Goal: Task Accomplishment & Management: Complete application form

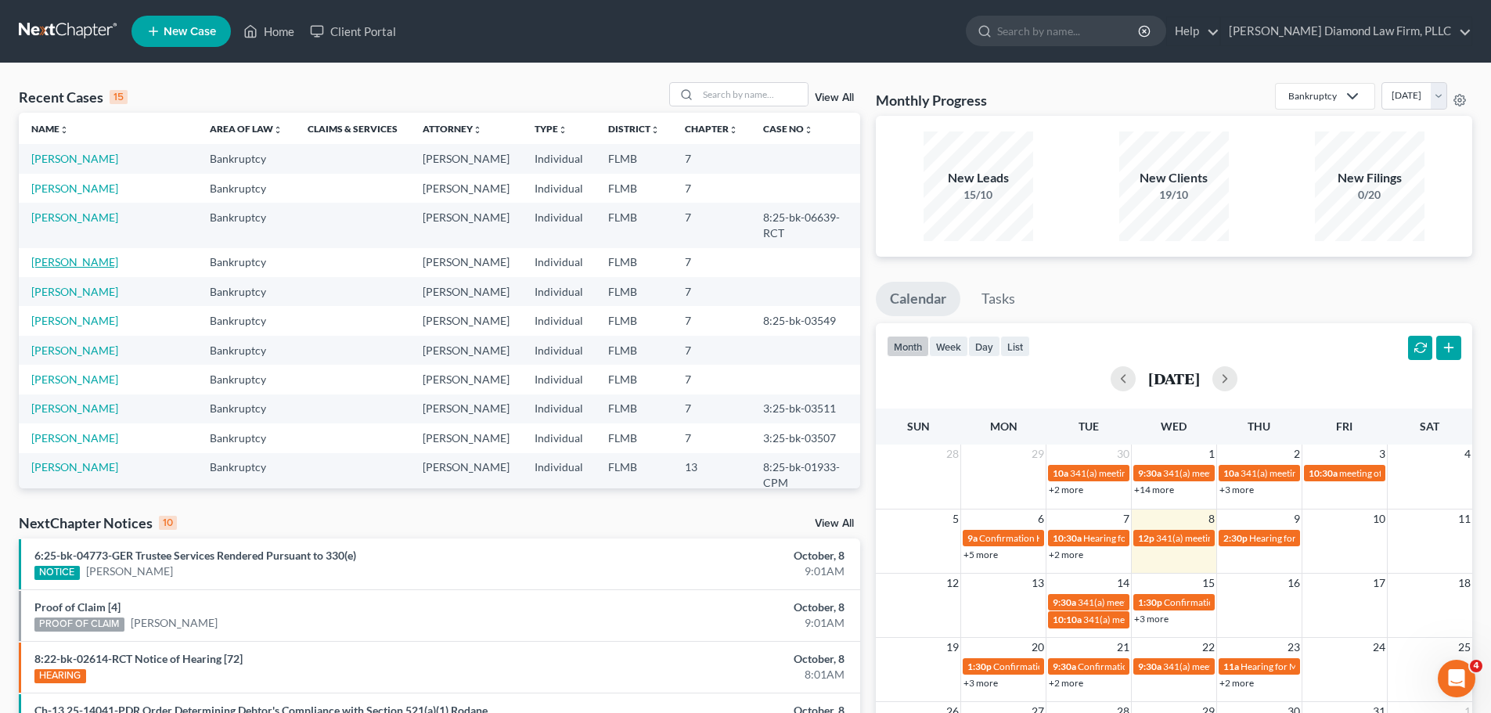
click at [92, 268] on link "[PERSON_NAME]" at bounding box center [74, 261] width 87 height 13
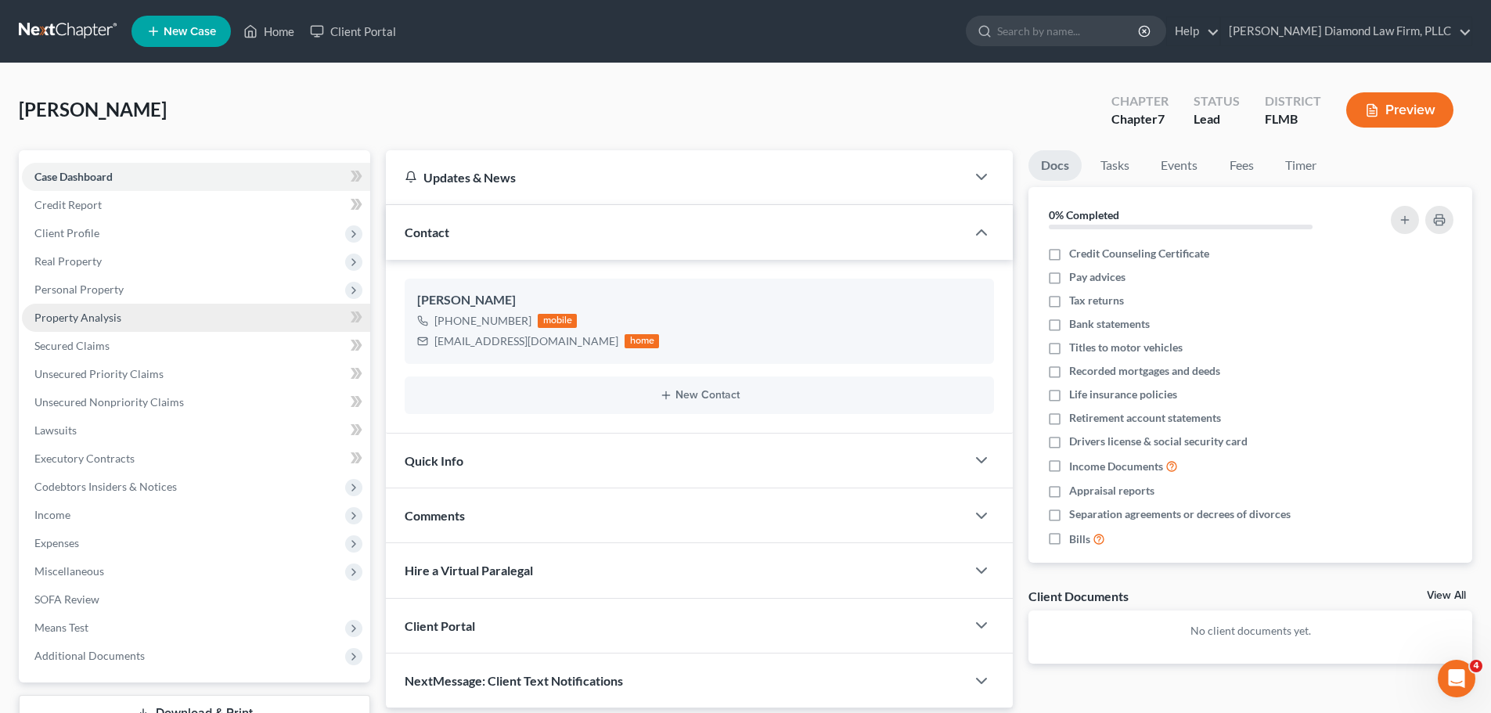
click at [94, 317] on span "Property Analysis" at bounding box center [77, 317] width 87 height 13
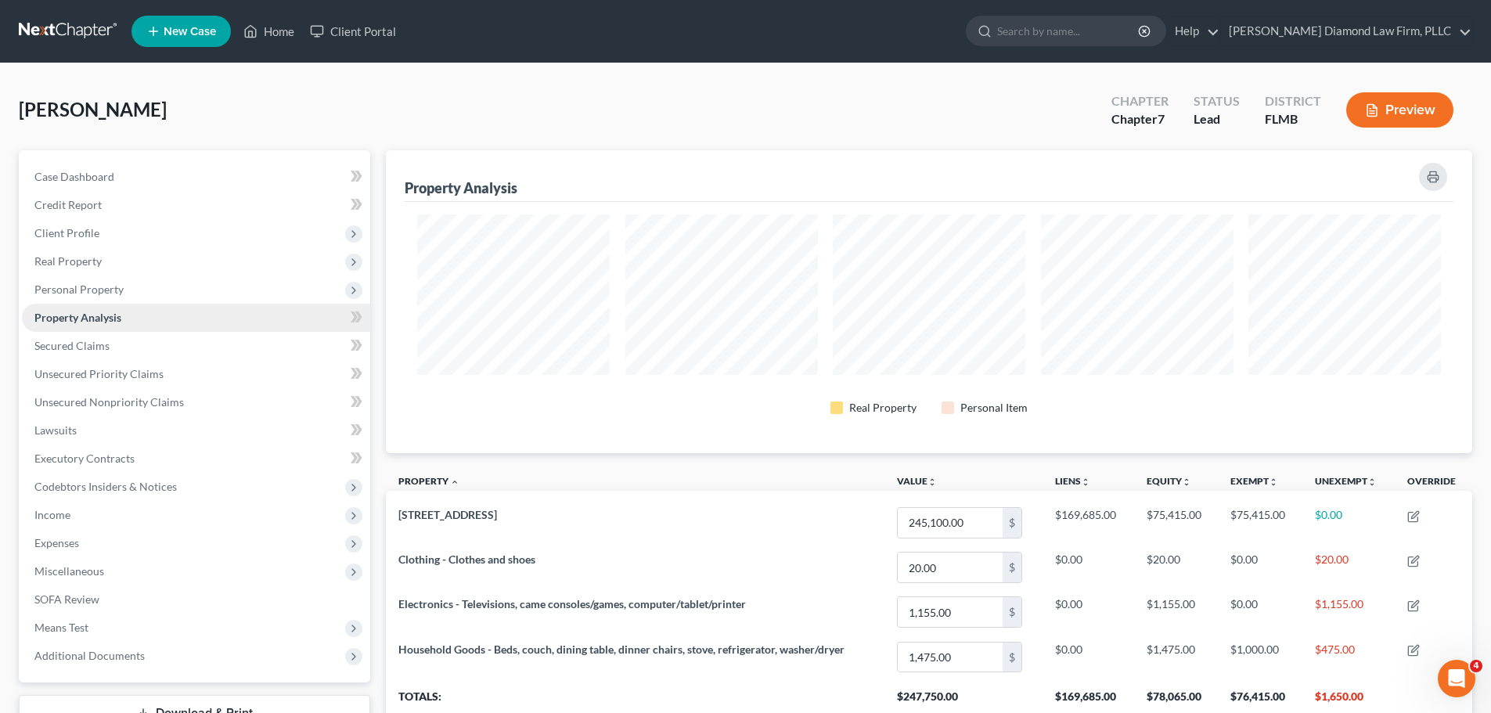
scroll to position [303, 1086]
click at [104, 295] on span "Personal Property" at bounding box center [78, 288] width 89 height 13
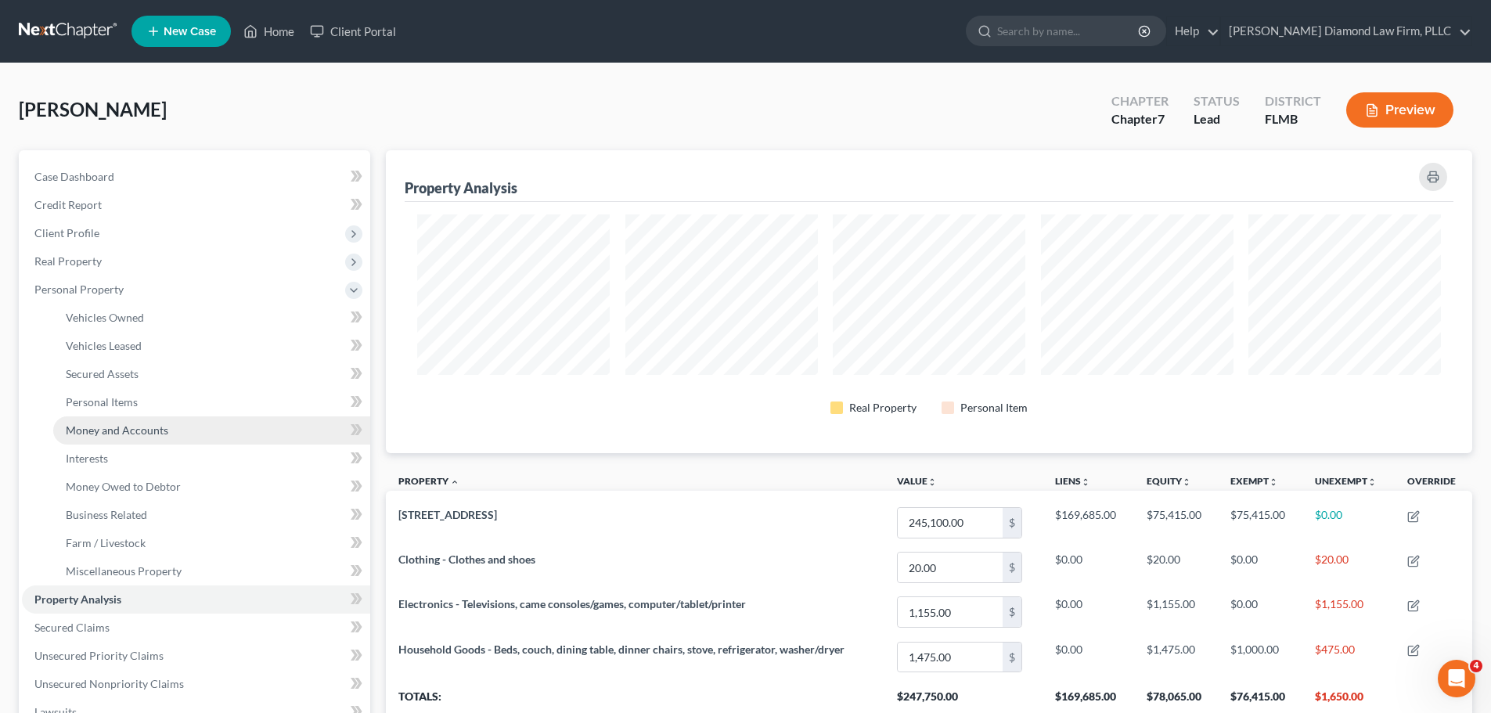
click at [166, 440] on link "Money and Accounts" at bounding box center [211, 430] width 317 height 28
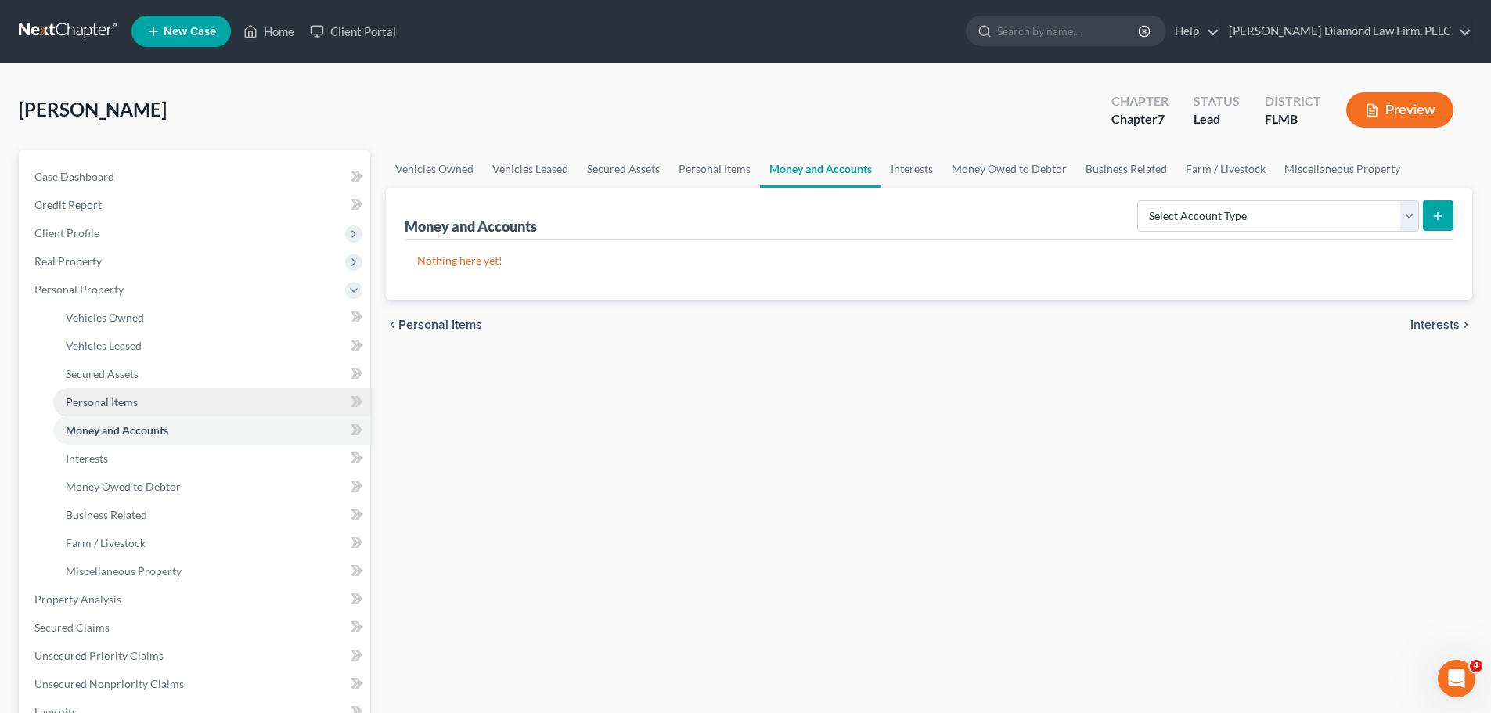
click at [163, 411] on link "Personal Items" at bounding box center [211, 402] width 317 height 28
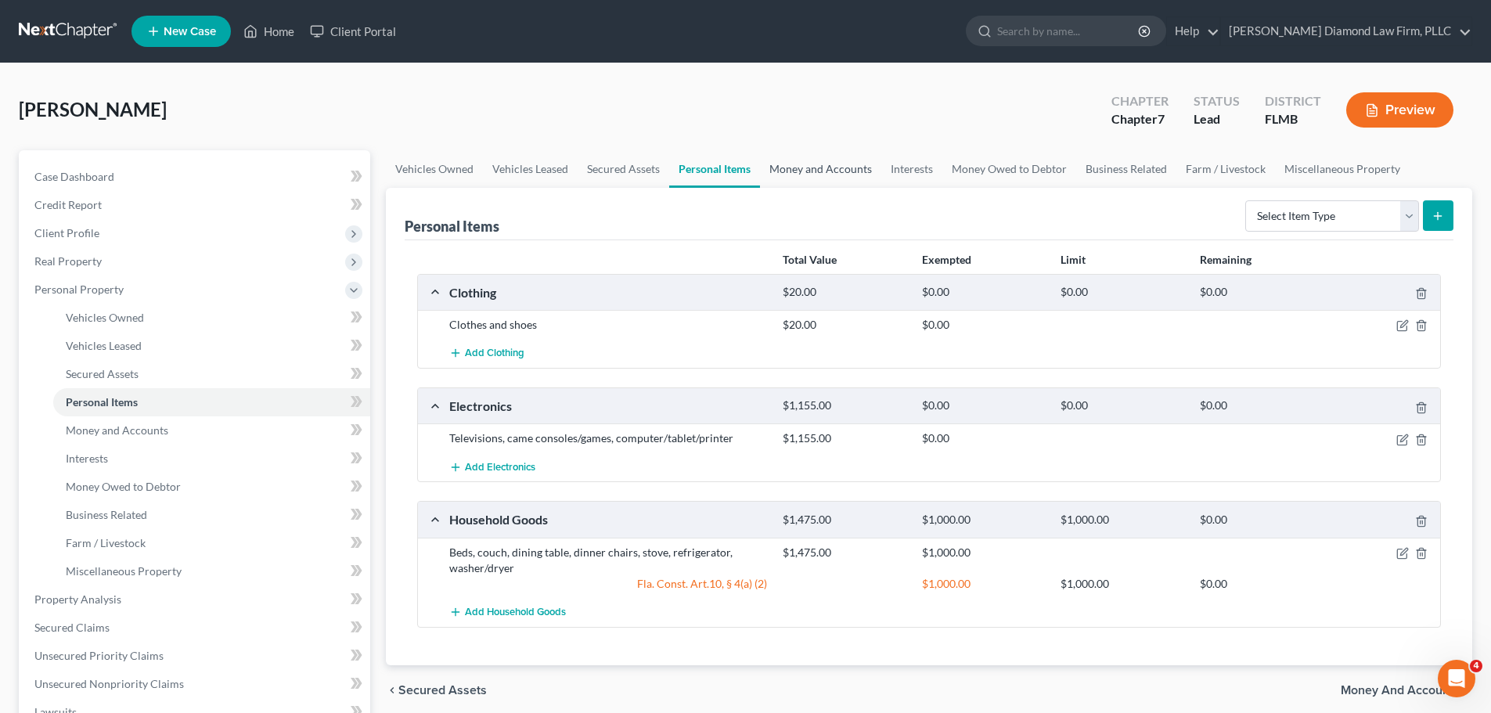
click at [816, 167] on link "Money and Accounts" at bounding box center [820, 169] width 121 height 38
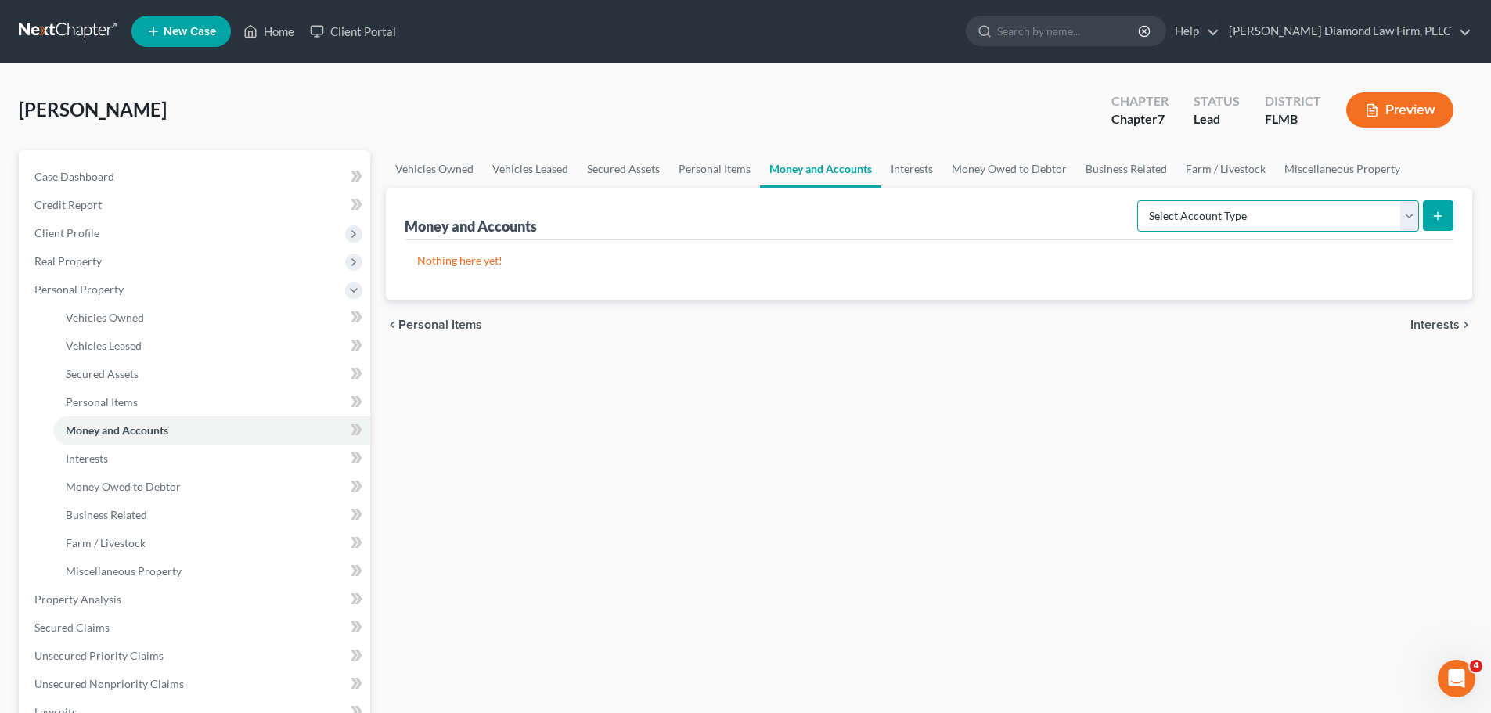
click at [1225, 214] on select "Select Account Type Brokerage Cash on Hand Certificates of Deposit Checking Acc…" at bounding box center [1278, 215] width 282 height 31
select select "savings"
click at [1140, 200] on select "Select Account Type Brokerage Cash on Hand Certificates of Deposit Checking Acc…" at bounding box center [1278, 215] width 282 height 31
click at [1429, 218] on button "submit" at bounding box center [1437, 215] width 31 height 31
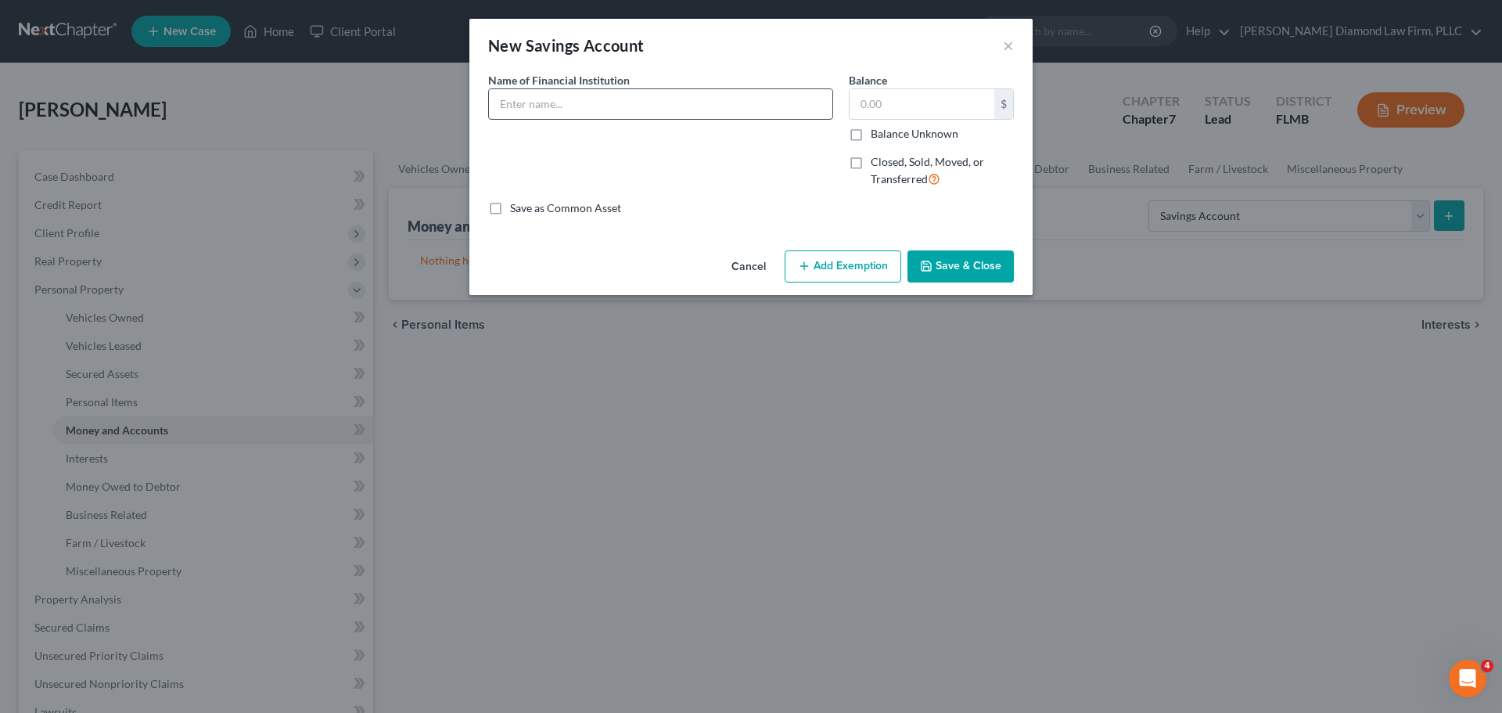
click at [514, 114] on input "text" at bounding box center [660, 104] width 343 height 30
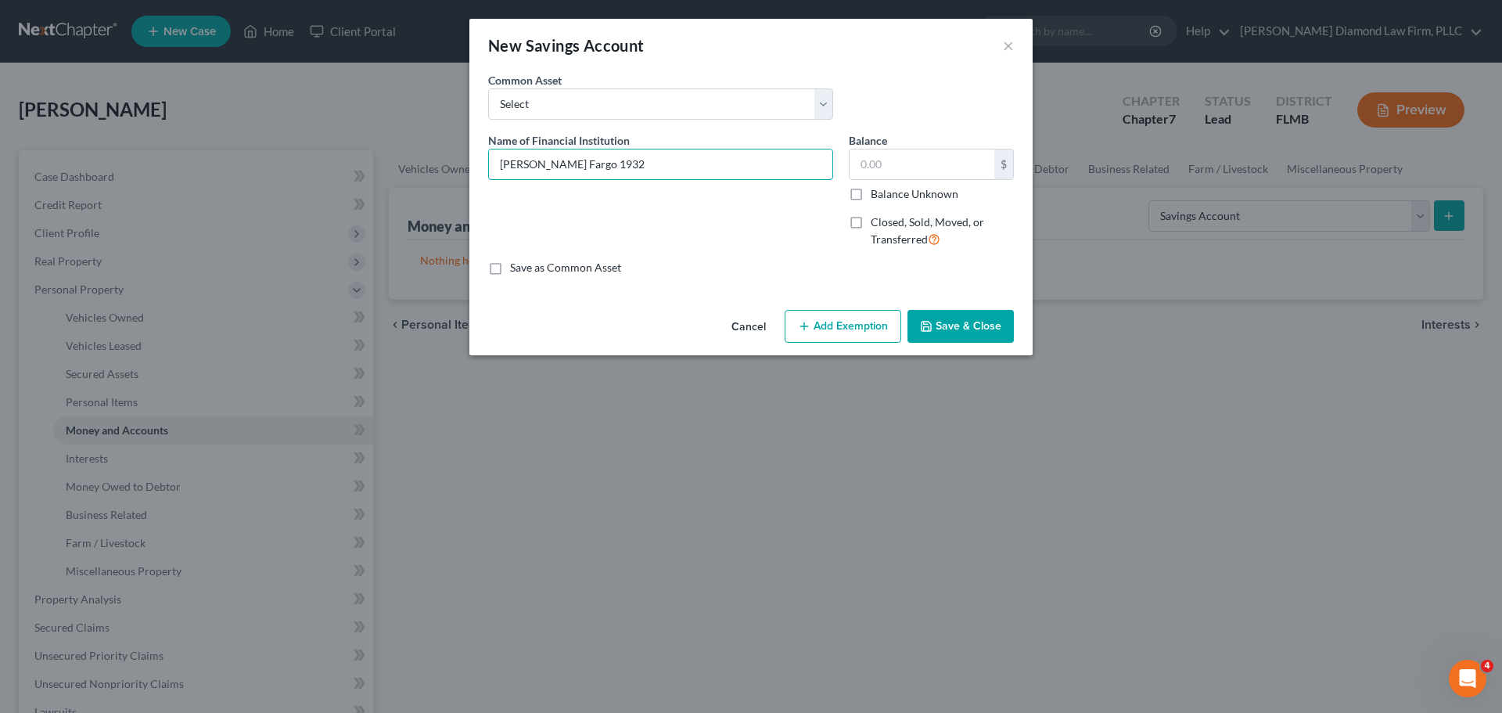
type input "Wells Fargo 1932"
click at [913, 221] on span "Closed, Sold, Moved, or Transferred" at bounding box center [927, 230] width 113 height 31
click at [887, 221] on input "Closed, Sold, Moved, or Transferred" at bounding box center [882, 219] width 10 height 10
checkbox input "true"
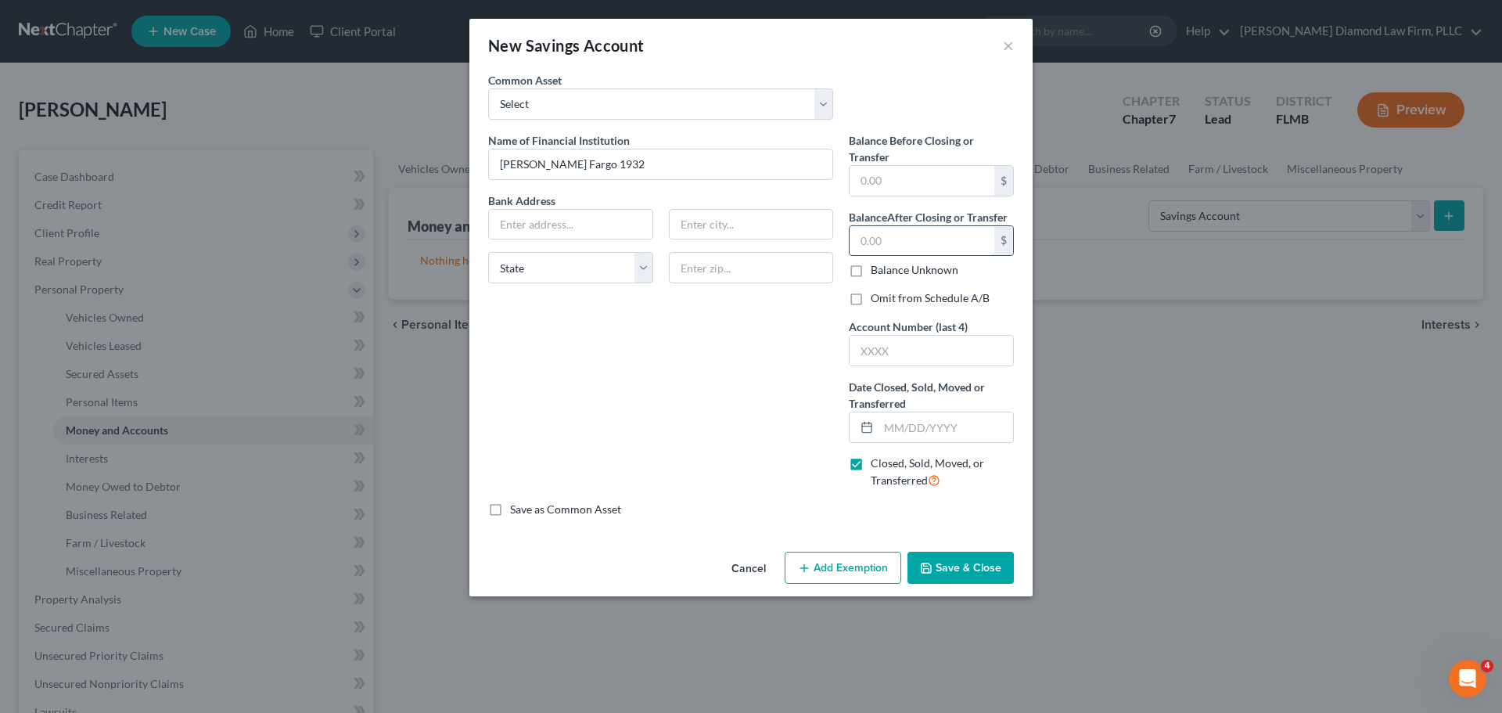
click at [918, 250] on input "text" at bounding box center [922, 241] width 145 height 30
type input "0"
click at [937, 358] on input "text" at bounding box center [932, 351] width 164 height 30
type input "1932"
click at [923, 435] on input "text" at bounding box center [946, 427] width 135 height 30
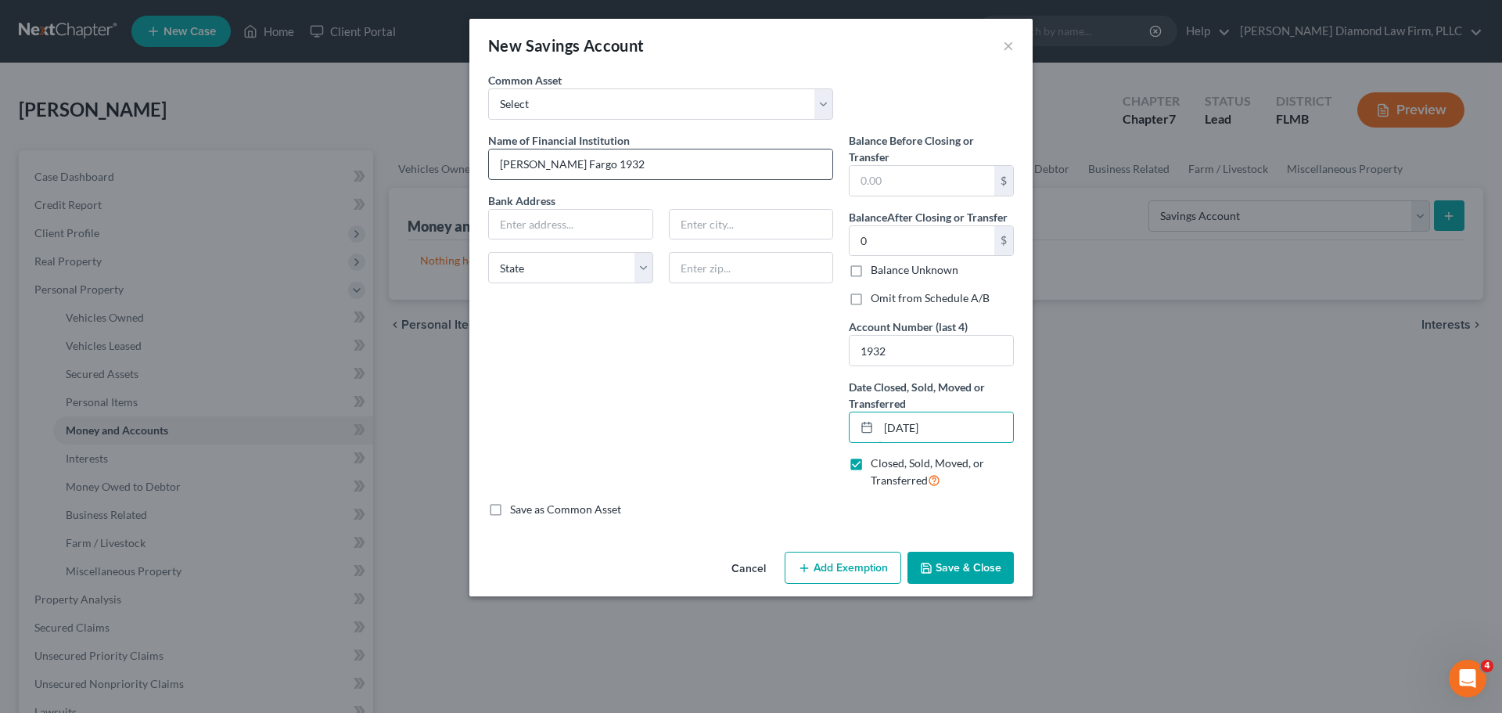
type input "08/31/2025"
click at [558, 165] on input "Wells Fargo 1932" at bounding box center [660, 164] width 343 height 30
type input "Wells Fargo Savings 1932"
click at [537, 220] on input "text" at bounding box center [571, 225] width 164 height 30
type input "PO Box 6995"
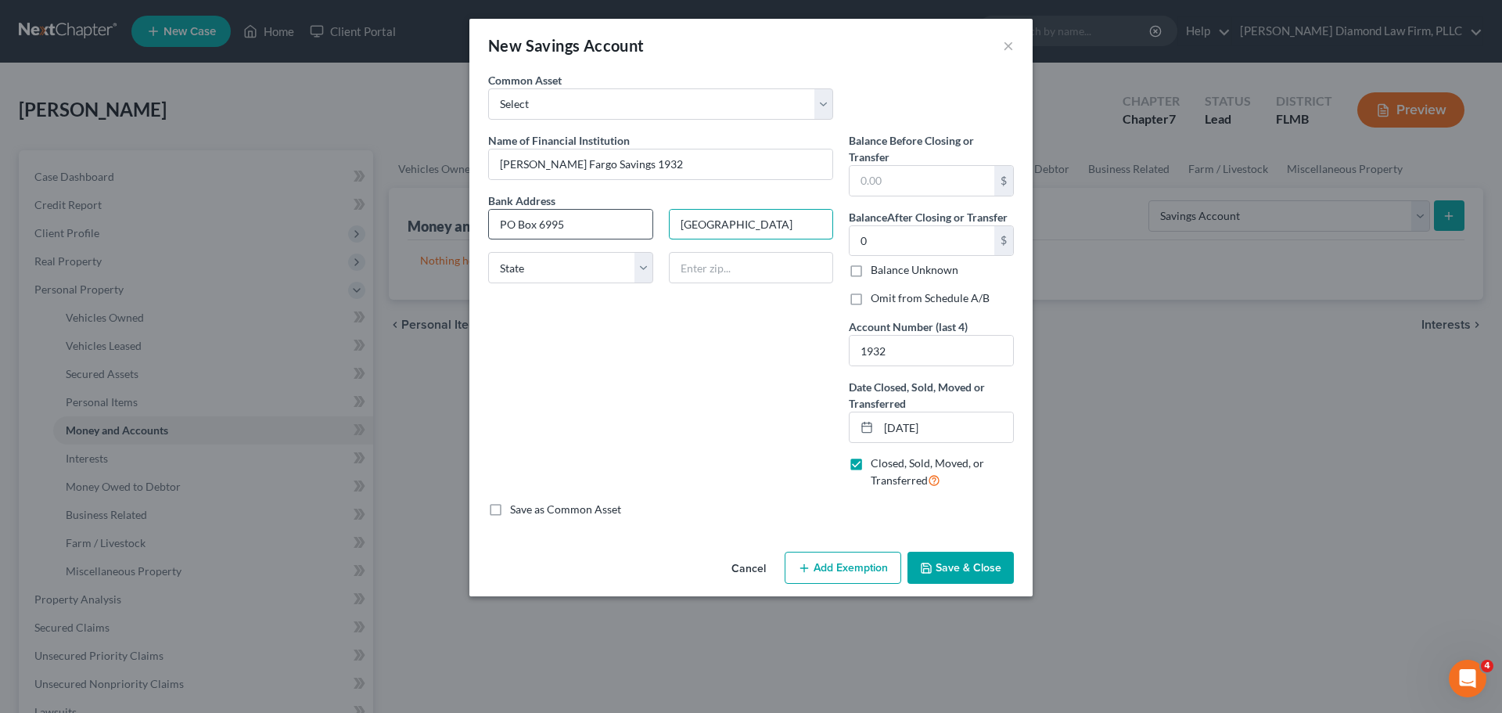
type input "Portland"
select select "38"
type input "97228"
click at [978, 566] on button "Save & Close" at bounding box center [961, 568] width 106 height 33
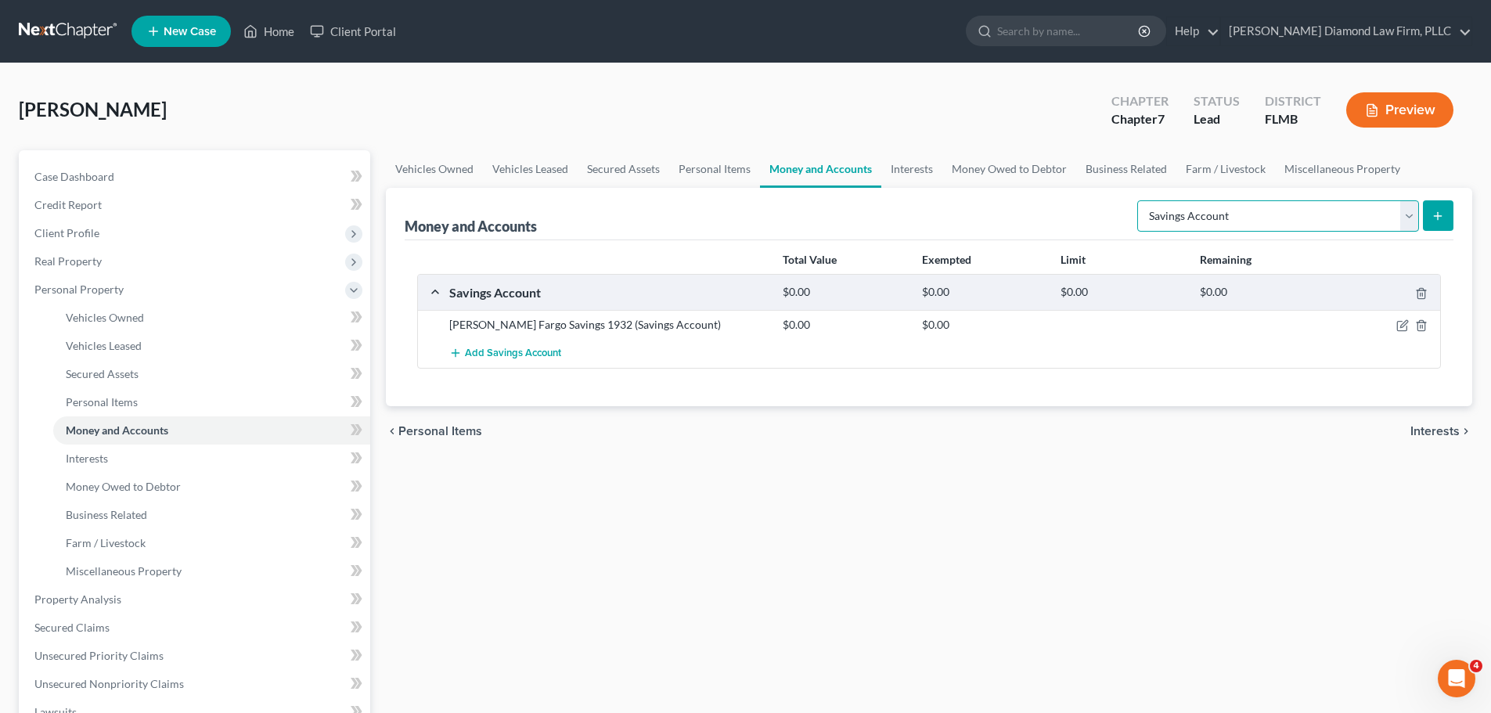
click at [1282, 210] on select "Select Account Type Brokerage Cash on Hand Certificates of Deposit Checking Acc…" at bounding box center [1278, 215] width 282 height 31
select select "checking"
click at [1140, 200] on select "Select Account Type Brokerage Cash on Hand Certificates of Deposit Checking Acc…" at bounding box center [1278, 215] width 282 height 31
click at [1436, 215] on icon "submit" at bounding box center [1437, 216] width 13 height 13
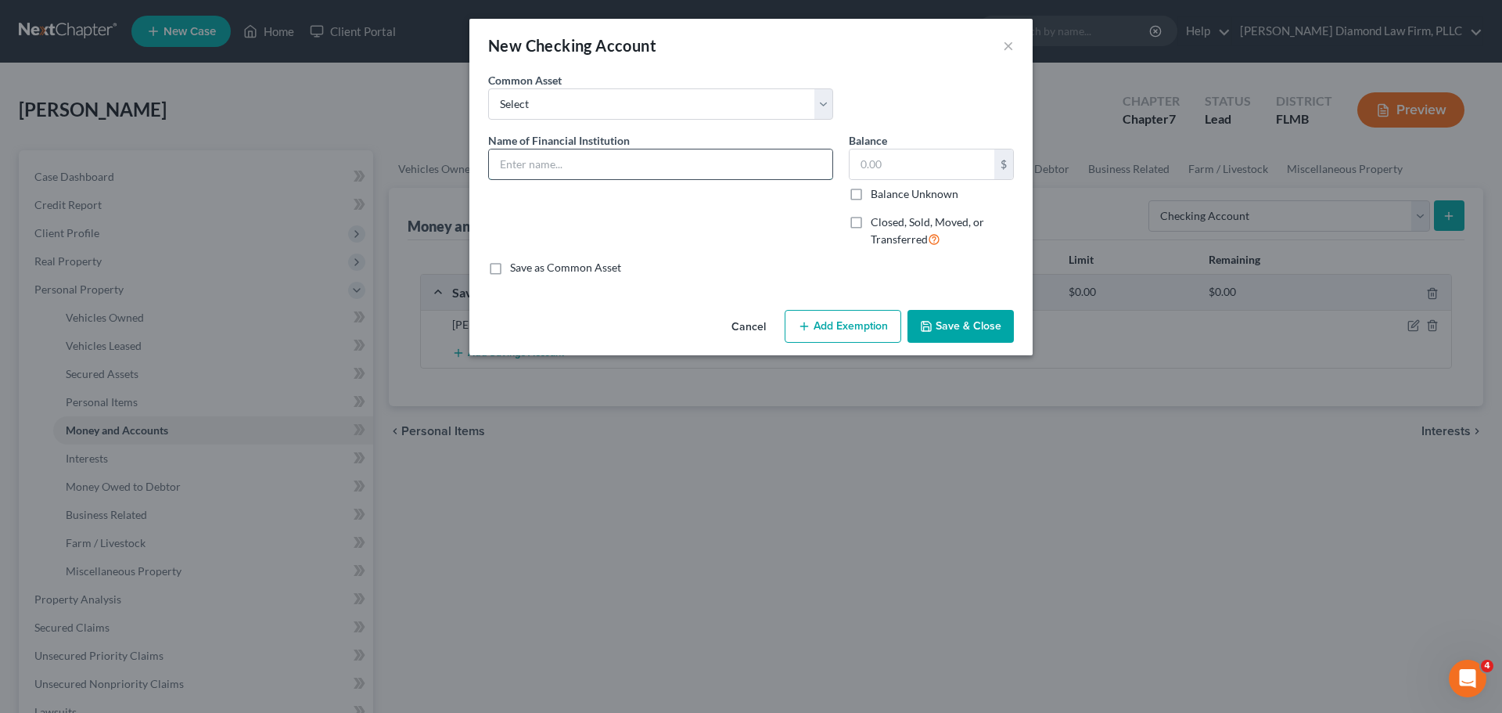
click at [577, 161] on input "text" at bounding box center [660, 164] width 343 height 30
type input "Wells Fargo Checking 5467"
click at [886, 239] on span "Closed, Sold, Moved, or Transferred" at bounding box center [927, 230] width 113 height 31
click at [886, 225] on input "Closed, Sold, Moved, or Transferred" at bounding box center [882, 219] width 10 height 10
checkbox input "true"
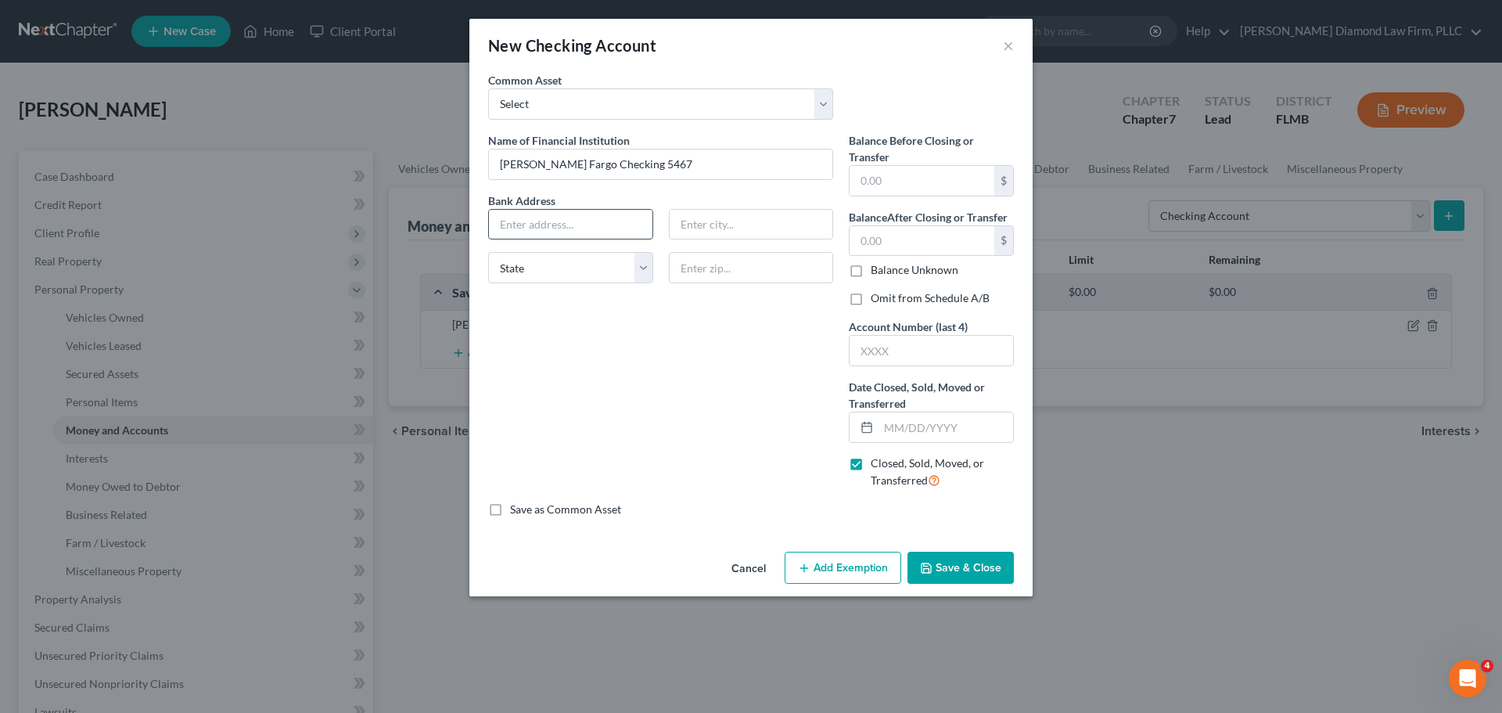
click at [518, 239] on input "text" at bounding box center [571, 225] width 164 height 30
click at [905, 248] on input "text" at bounding box center [922, 241] width 145 height 30
type input "0"
click at [896, 359] on input "text" at bounding box center [932, 351] width 164 height 30
type input "5467"
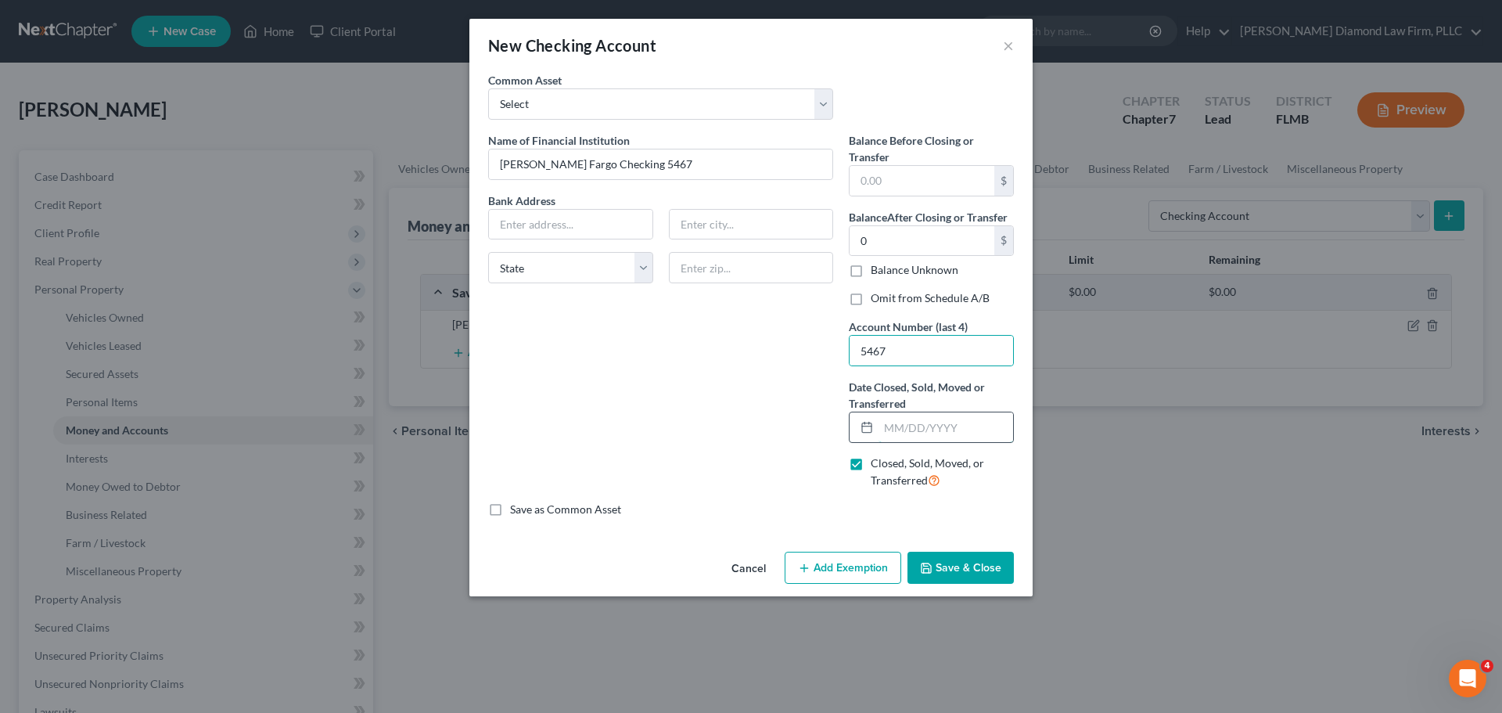
click at [951, 426] on input "text" at bounding box center [946, 427] width 135 height 30
click at [615, 228] on input "text" at bounding box center [571, 225] width 164 height 30
type input "PO Box 6995"
type input "Portland"
select select "38"
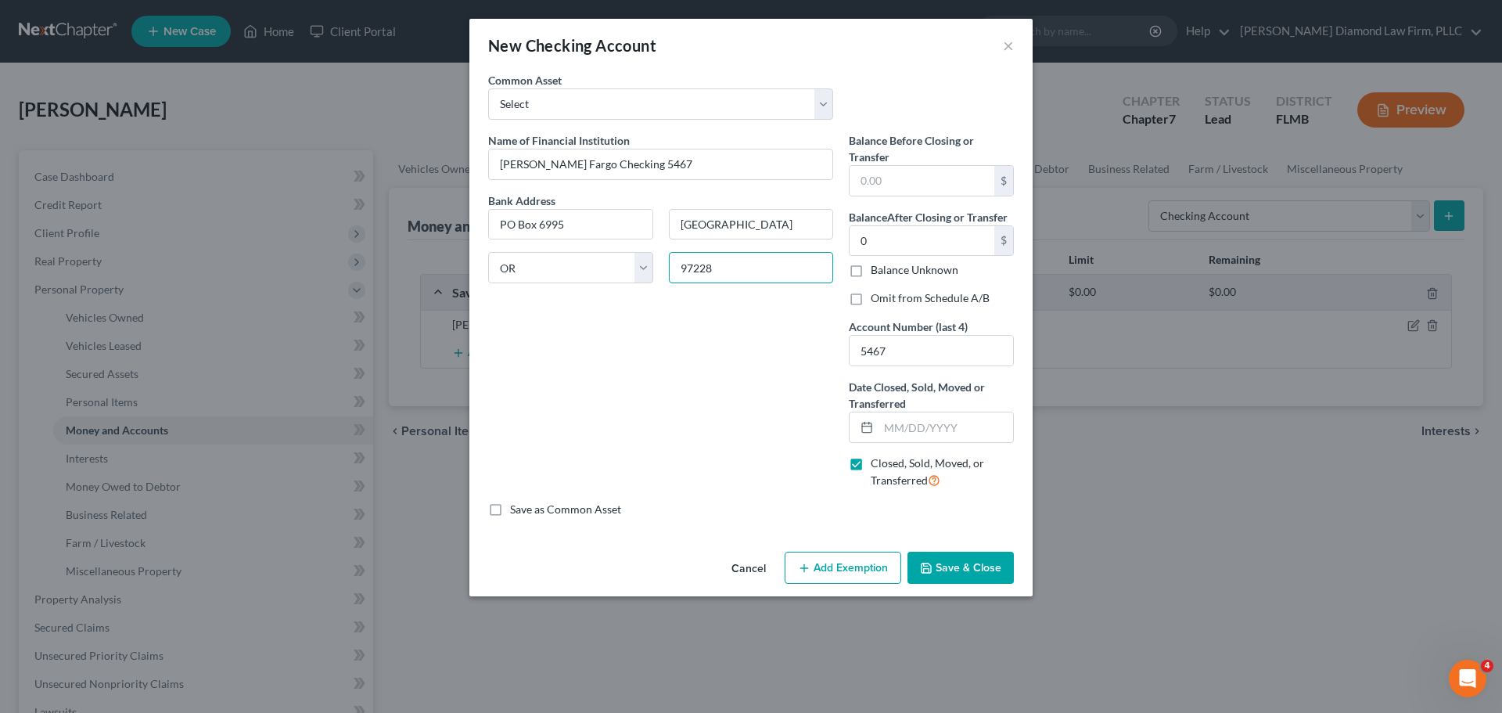
type input "97228"
click at [943, 419] on input "text" at bounding box center [946, 427] width 135 height 30
type input "09/11/2025"
click at [985, 569] on button "Save & Close" at bounding box center [961, 568] width 106 height 33
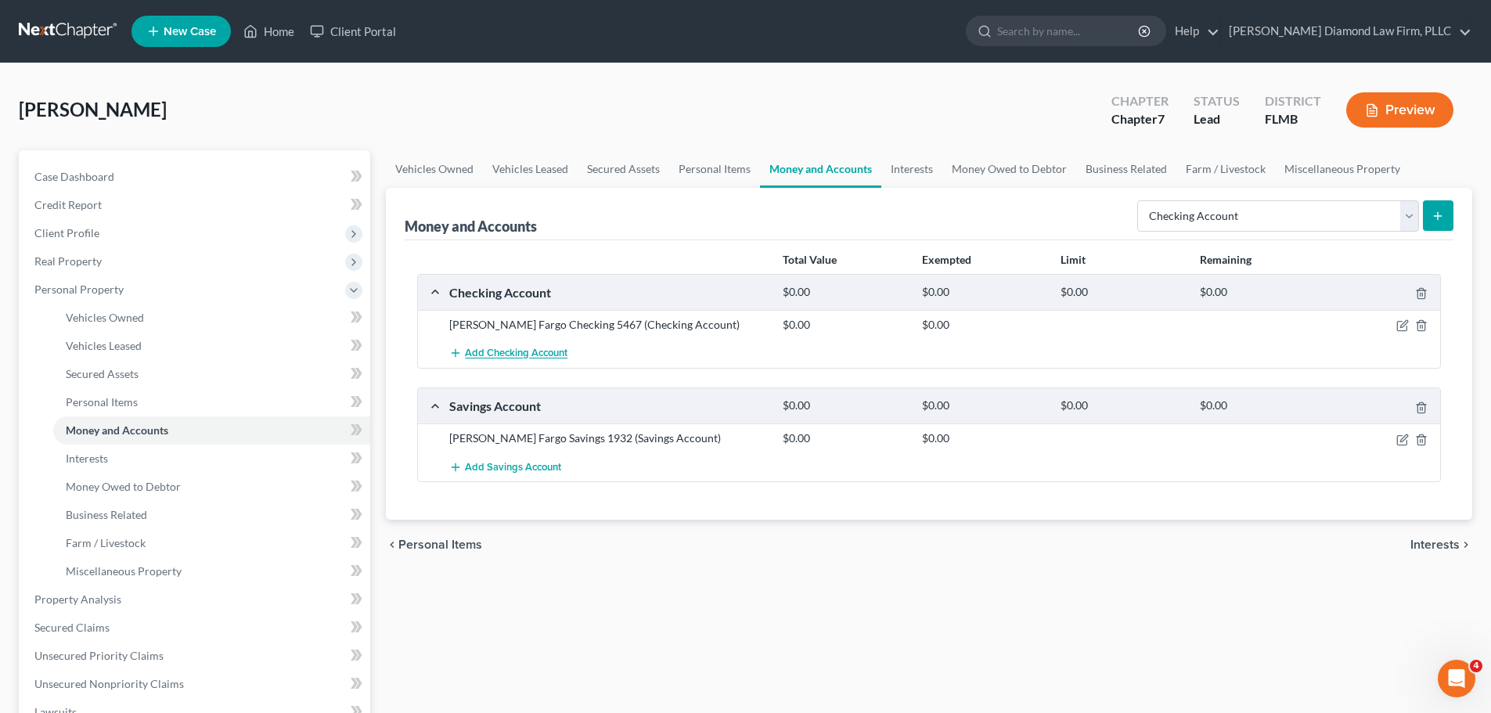
click at [532, 358] on span "Add Checking Account" at bounding box center [516, 353] width 102 height 13
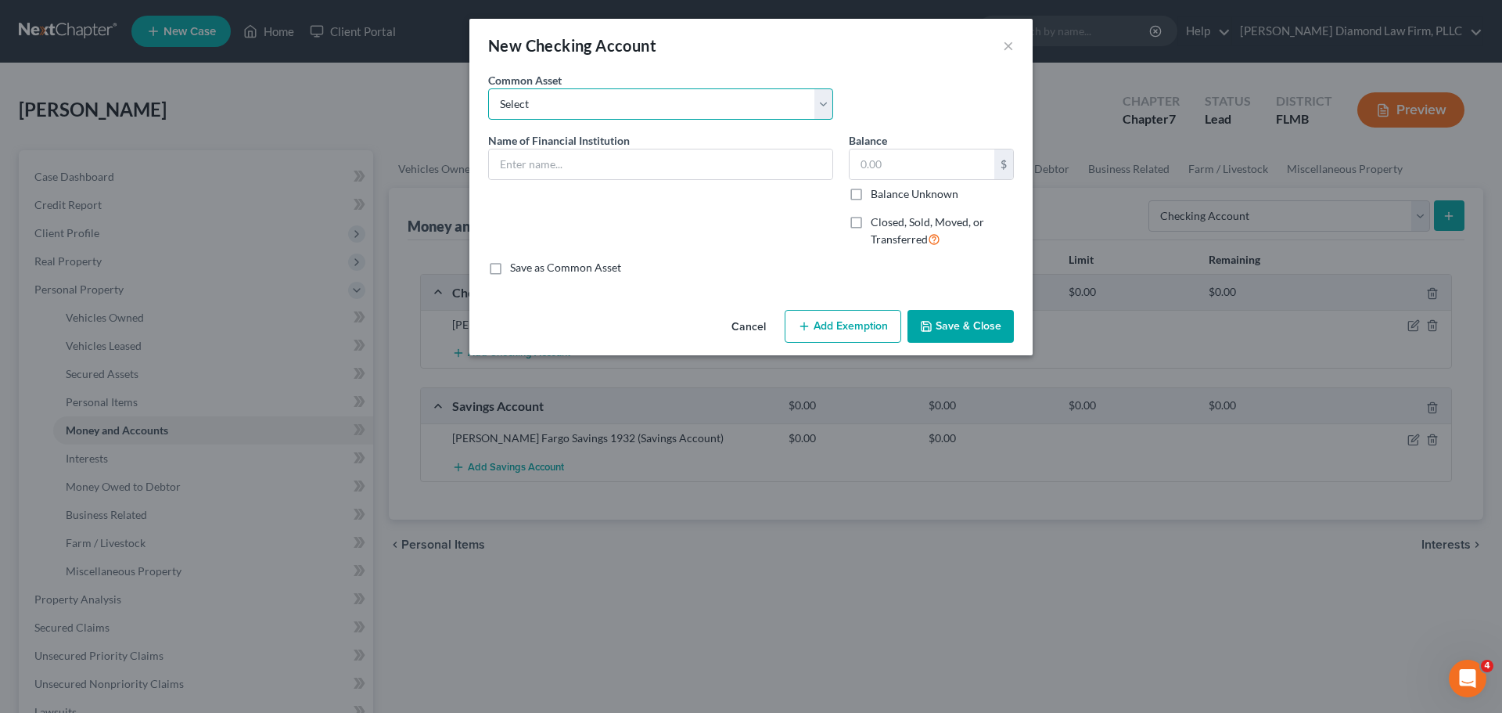
click at [628, 88] on select "Select Chase Bank Achieva Truist Regions Truist Navy Federal CU Bank of America…" at bounding box center [660, 103] width 345 height 31
click at [628, 93] on select "Select Chase Bank Achieva Truist Regions Truist Navy Federal CU Bank of America…" at bounding box center [660, 103] width 345 height 31
click at [626, 146] on span "Name of Financial Institution" at bounding box center [559, 140] width 142 height 13
click at [634, 149] on input "text" at bounding box center [660, 164] width 343 height 30
type input "Chase Checking 0758"
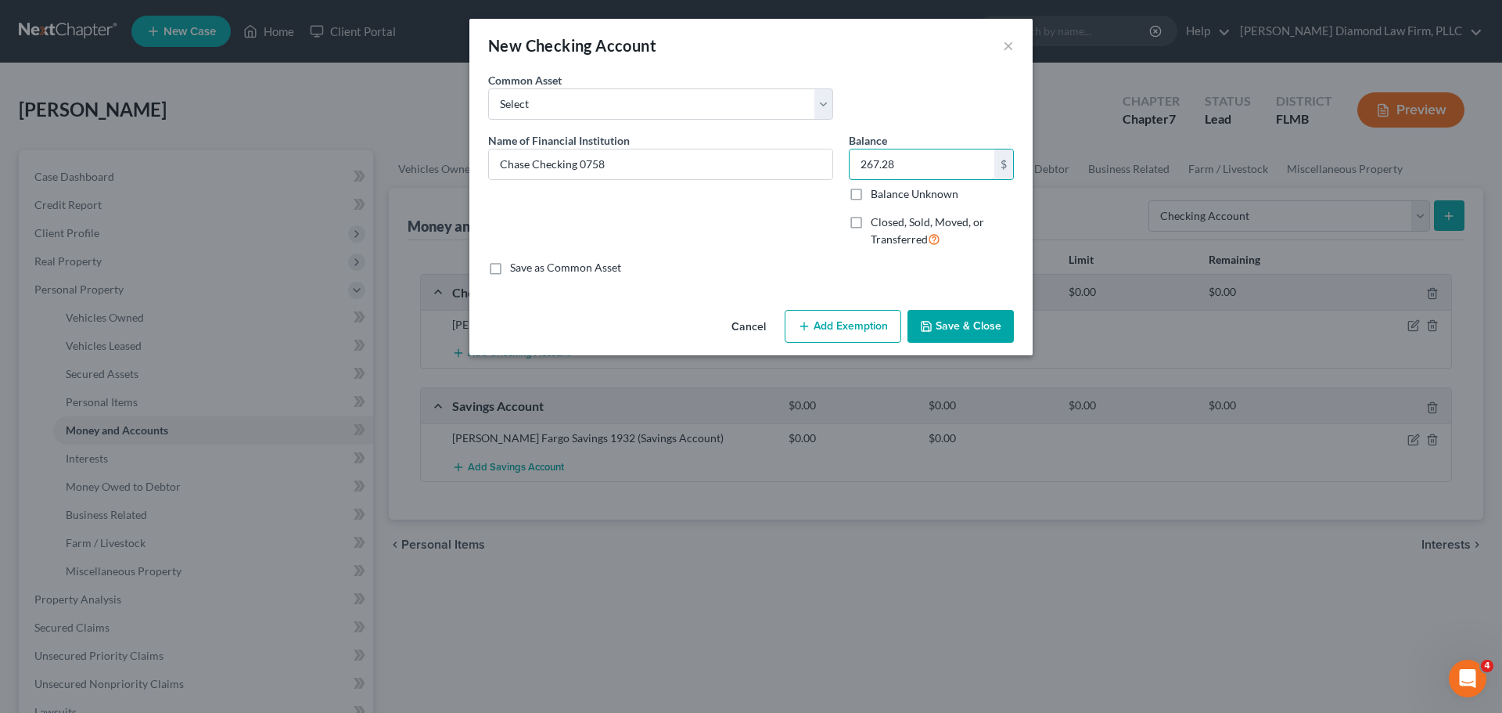
type input "267.28"
click at [943, 338] on button "Save & Close" at bounding box center [961, 326] width 106 height 33
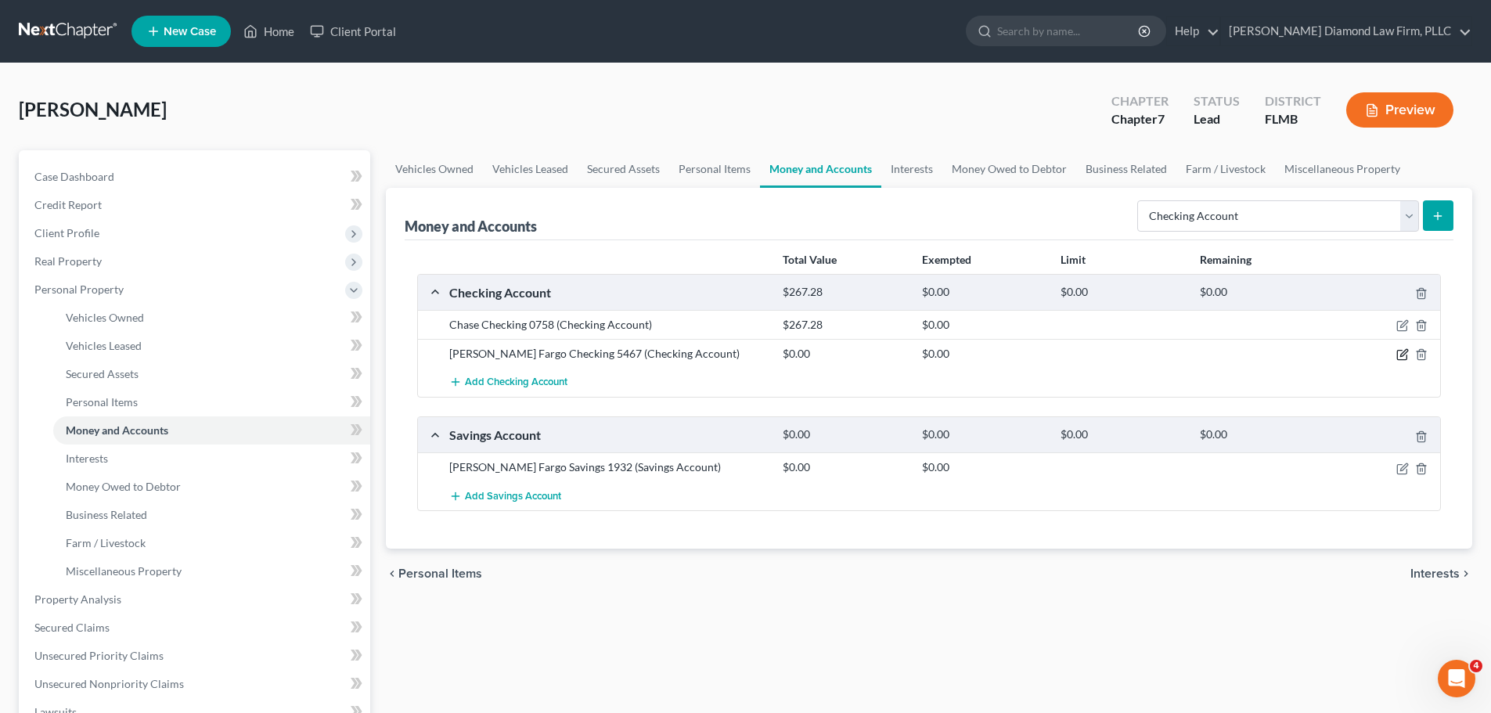
click at [1401, 356] on icon "button" at bounding box center [1403, 353] width 7 height 7
select select "38"
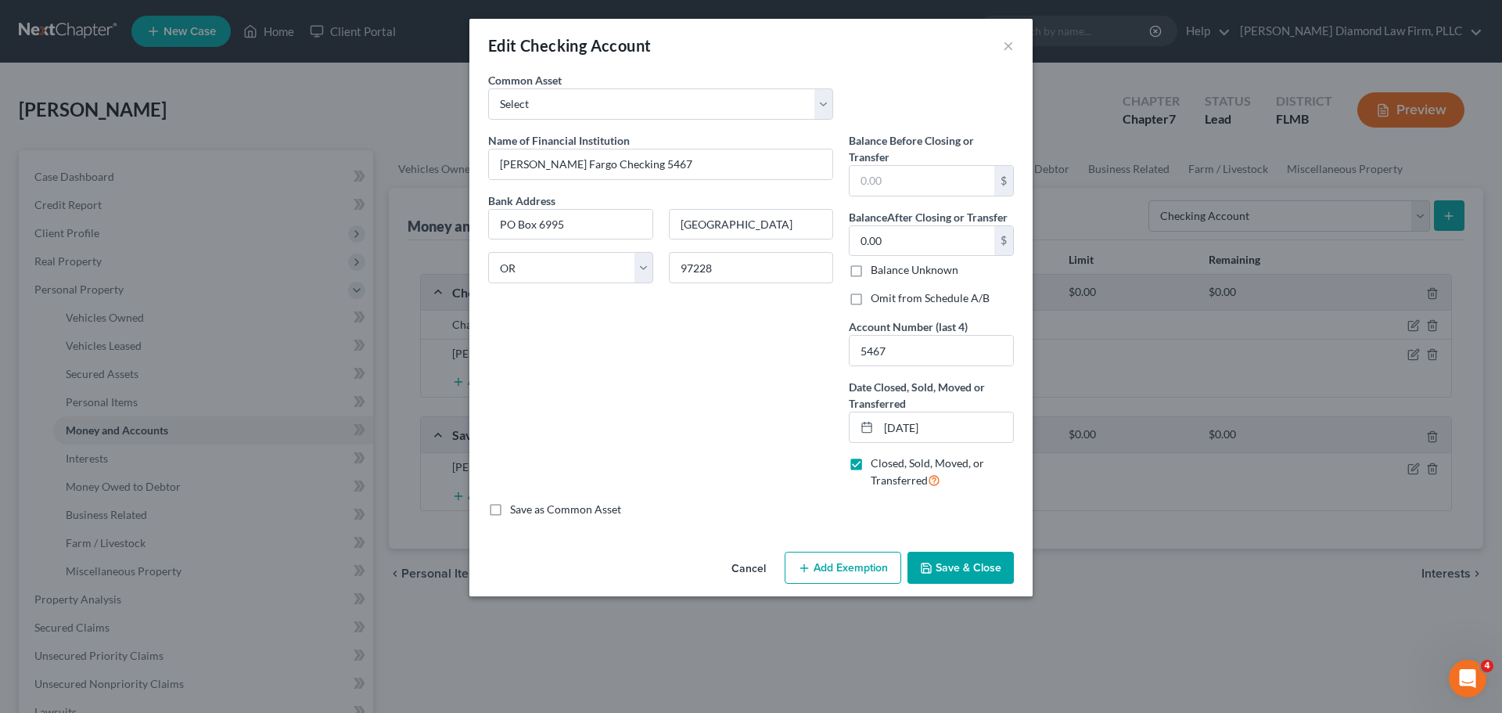
click at [926, 297] on label "Omit from Schedule A/B" at bounding box center [930, 298] width 119 height 16
click at [887, 297] on input "Omit from Schedule A/B" at bounding box center [882, 295] width 10 height 10
checkbox input "true"
click at [956, 562] on button "Save & Close" at bounding box center [961, 568] width 106 height 33
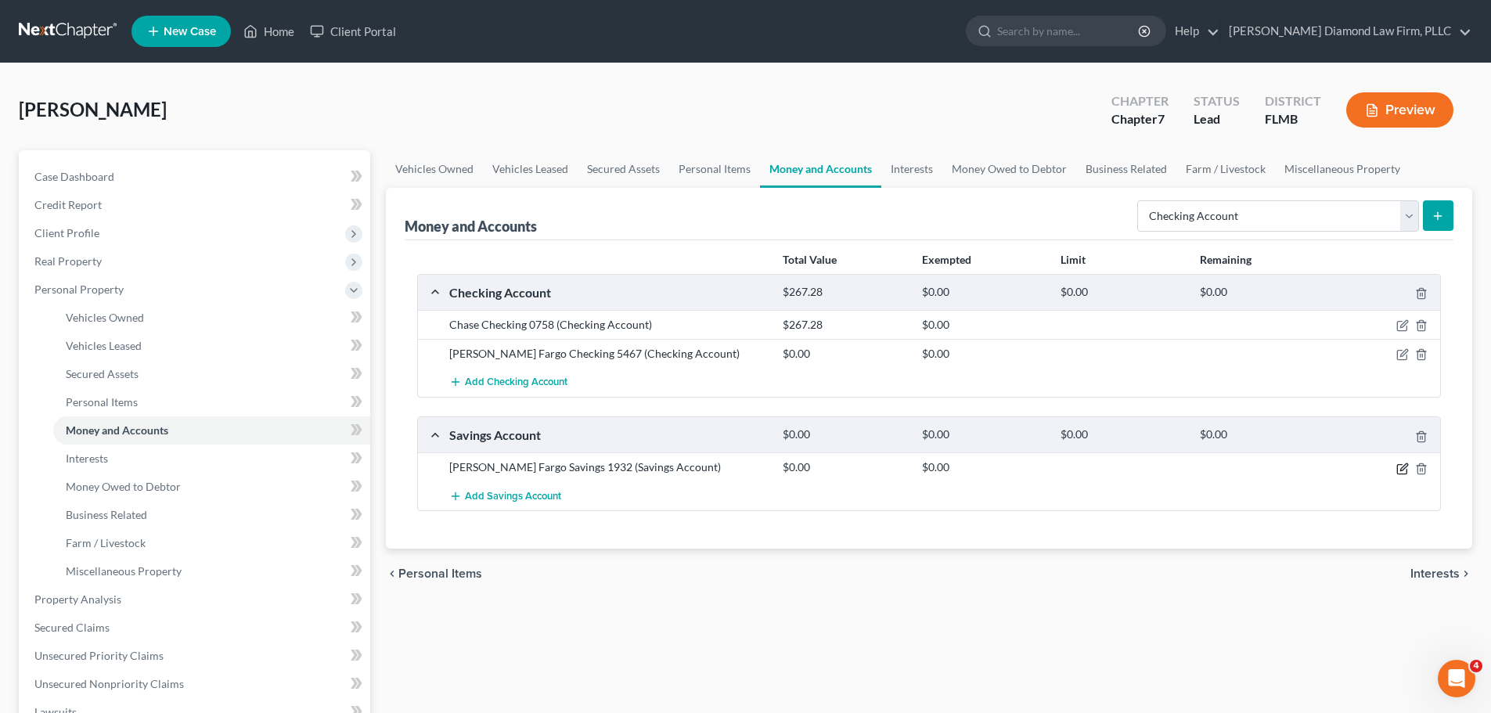
click at [1397, 468] on icon "button" at bounding box center [1401, 468] width 9 height 9
select select "38"
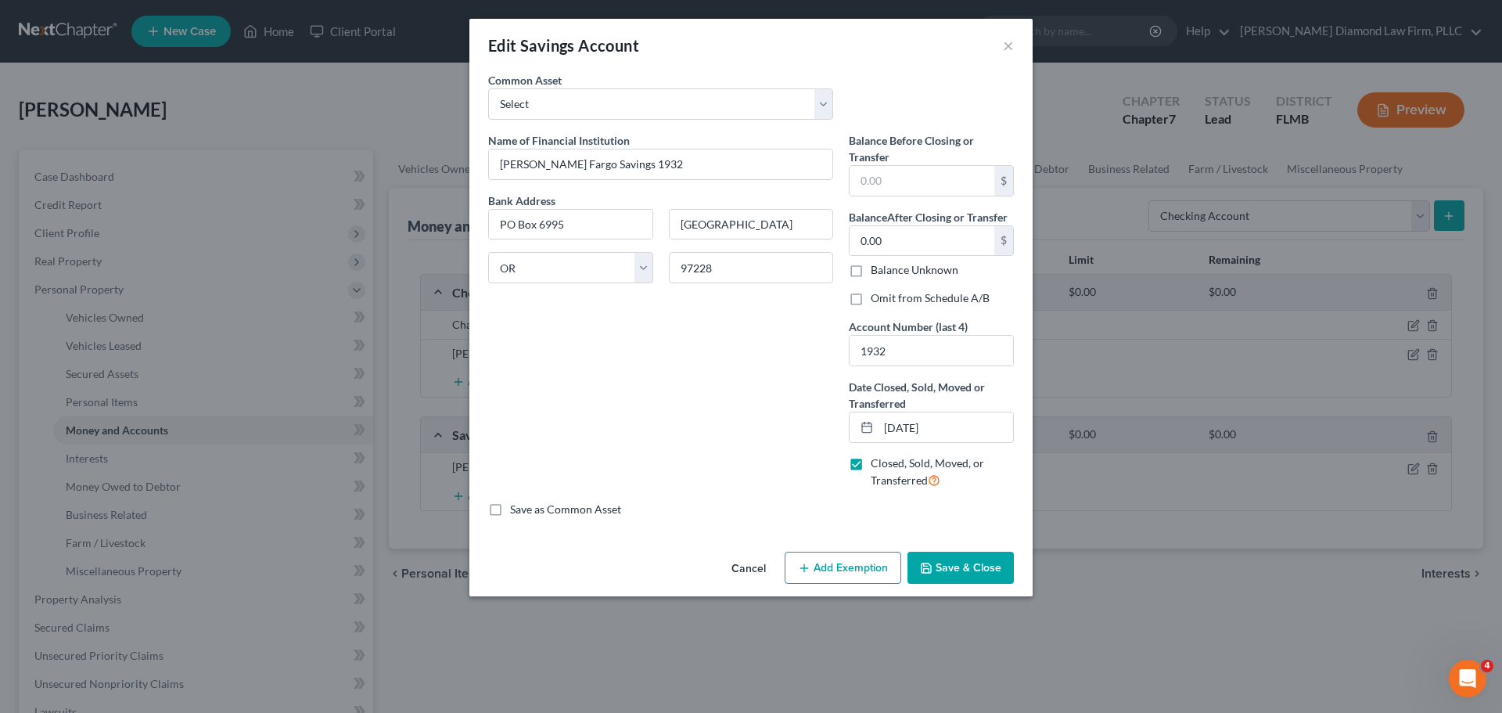
click at [914, 295] on label "Omit from Schedule A/B" at bounding box center [930, 298] width 119 height 16
click at [887, 295] on input "Omit from Schedule A/B" at bounding box center [882, 295] width 10 height 10
checkbox input "true"
click at [969, 565] on button "Save & Close" at bounding box center [961, 568] width 106 height 33
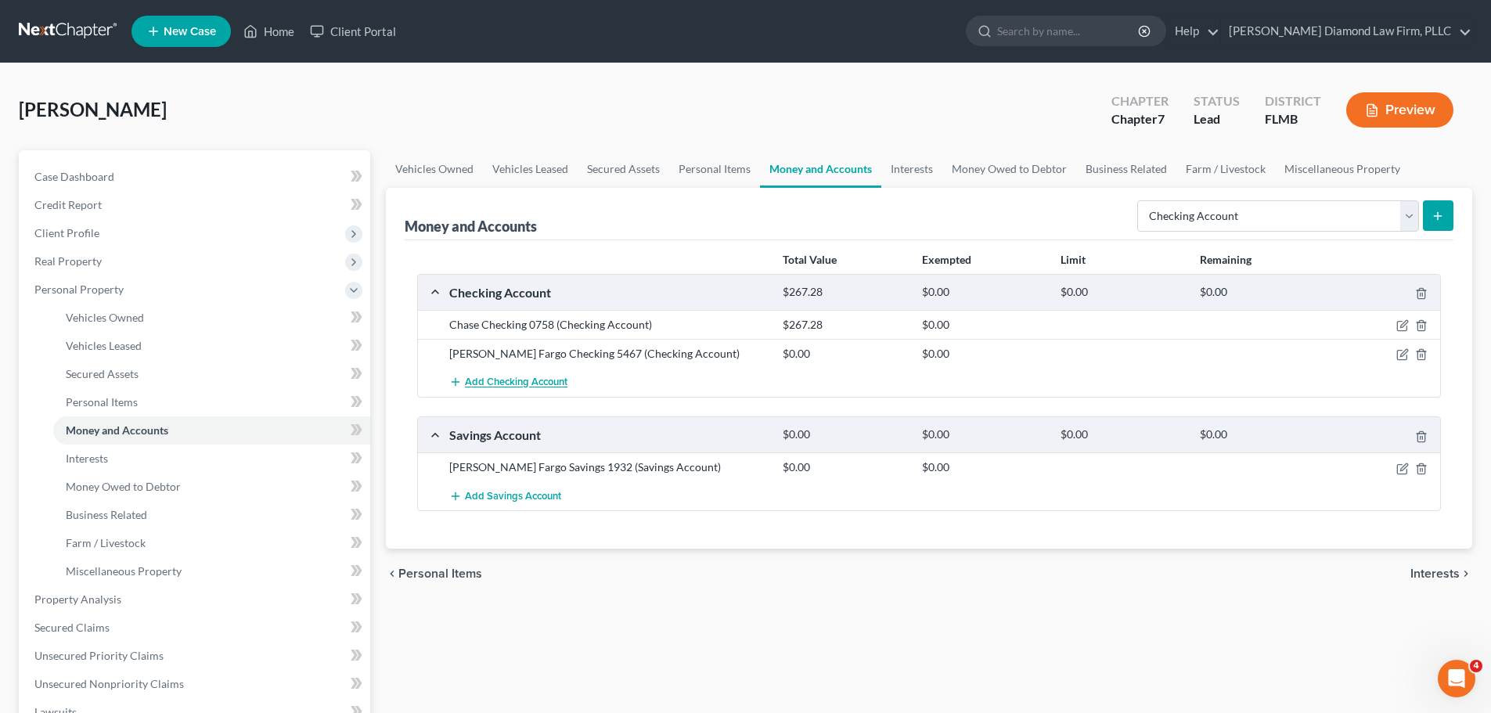
click at [538, 379] on span "Add Checking Account" at bounding box center [516, 382] width 102 height 13
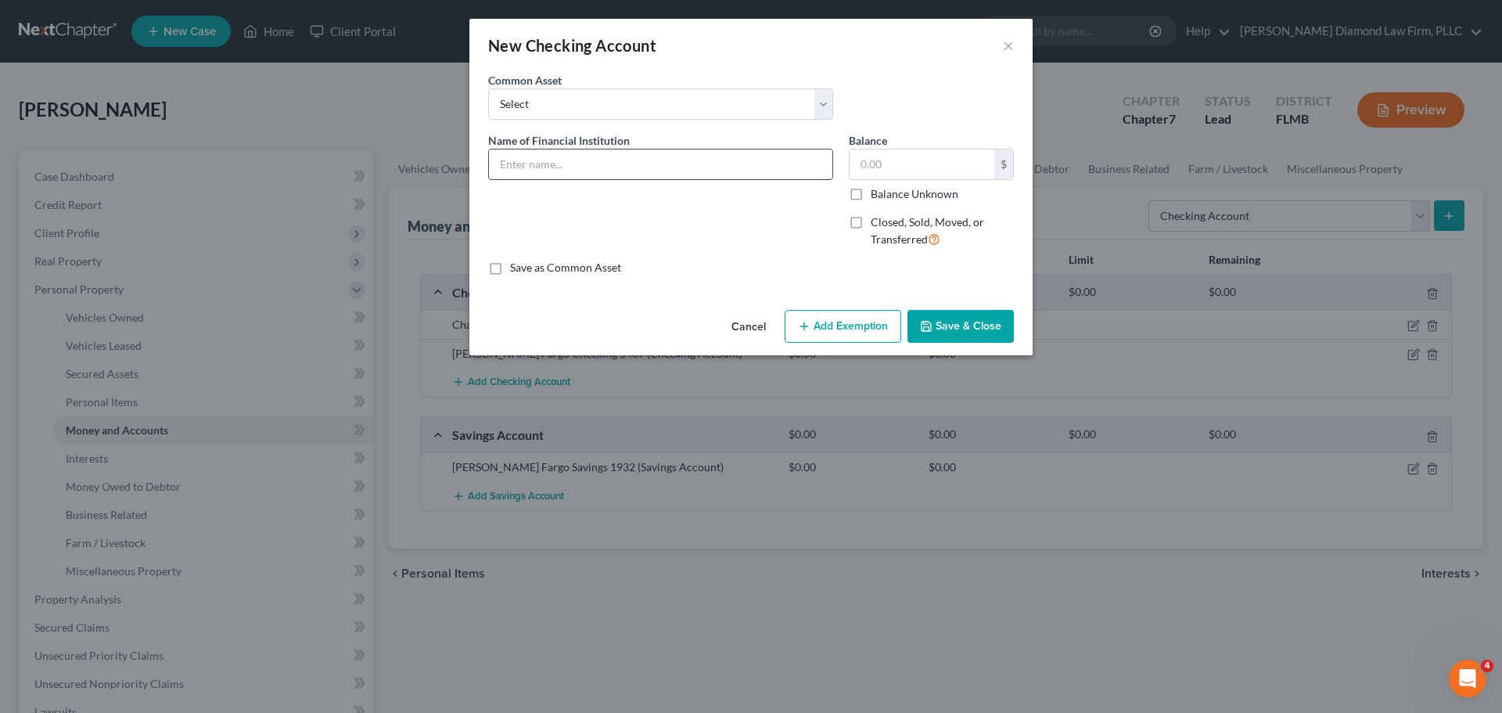
click at [582, 158] on input "text" at bounding box center [660, 164] width 343 height 30
type input "Greenlight 4918"
type input "0"
click at [938, 324] on button "Save & Close" at bounding box center [961, 326] width 106 height 33
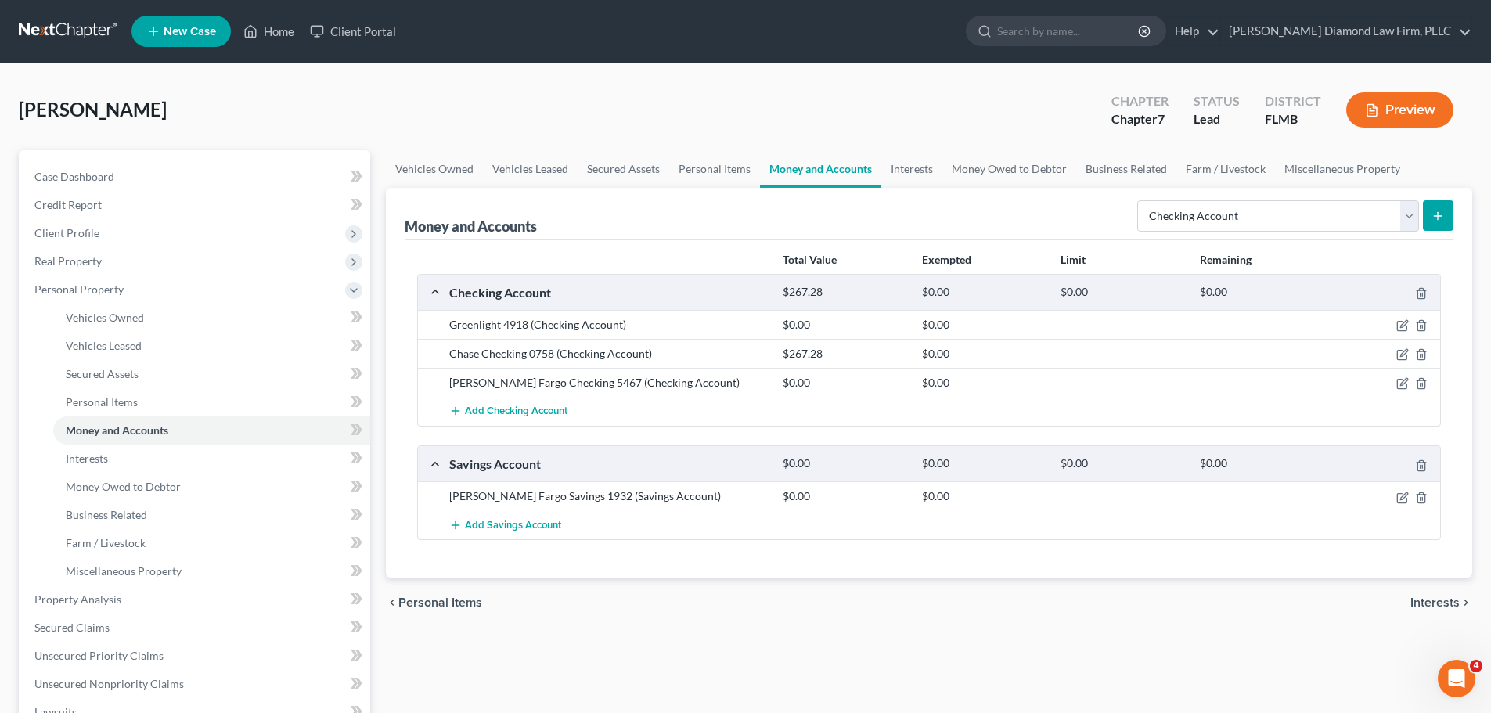
click at [530, 412] on span "Add Checking Account" at bounding box center [516, 411] width 102 height 13
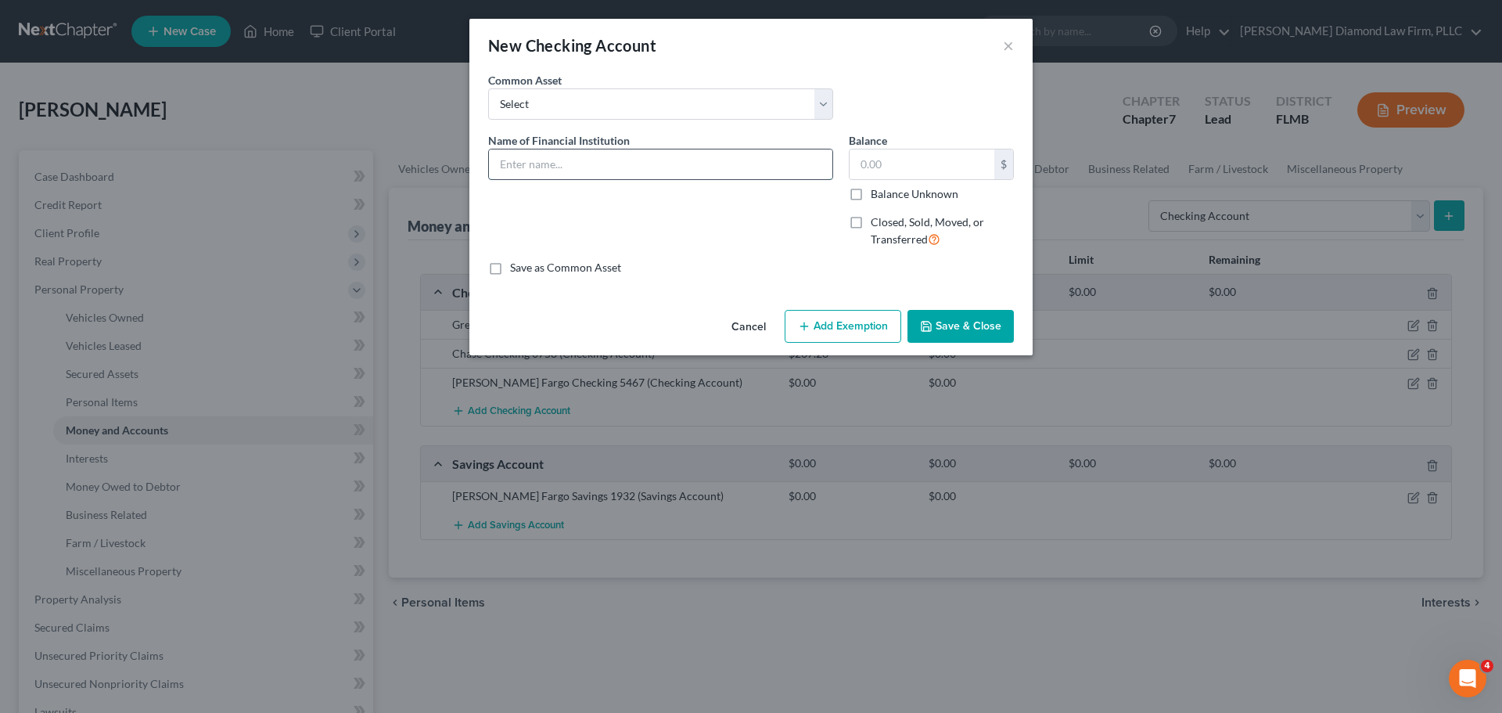
click at [592, 162] on input "text" at bounding box center [660, 164] width 343 height 30
type input "Greenlight 4120"
click at [953, 171] on input "text" at bounding box center [922, 164] width 145 height 30
type input "0.54"
click at [951, 330] on button "Save & Close" at bounding box center [961, 326] width 106 height 33
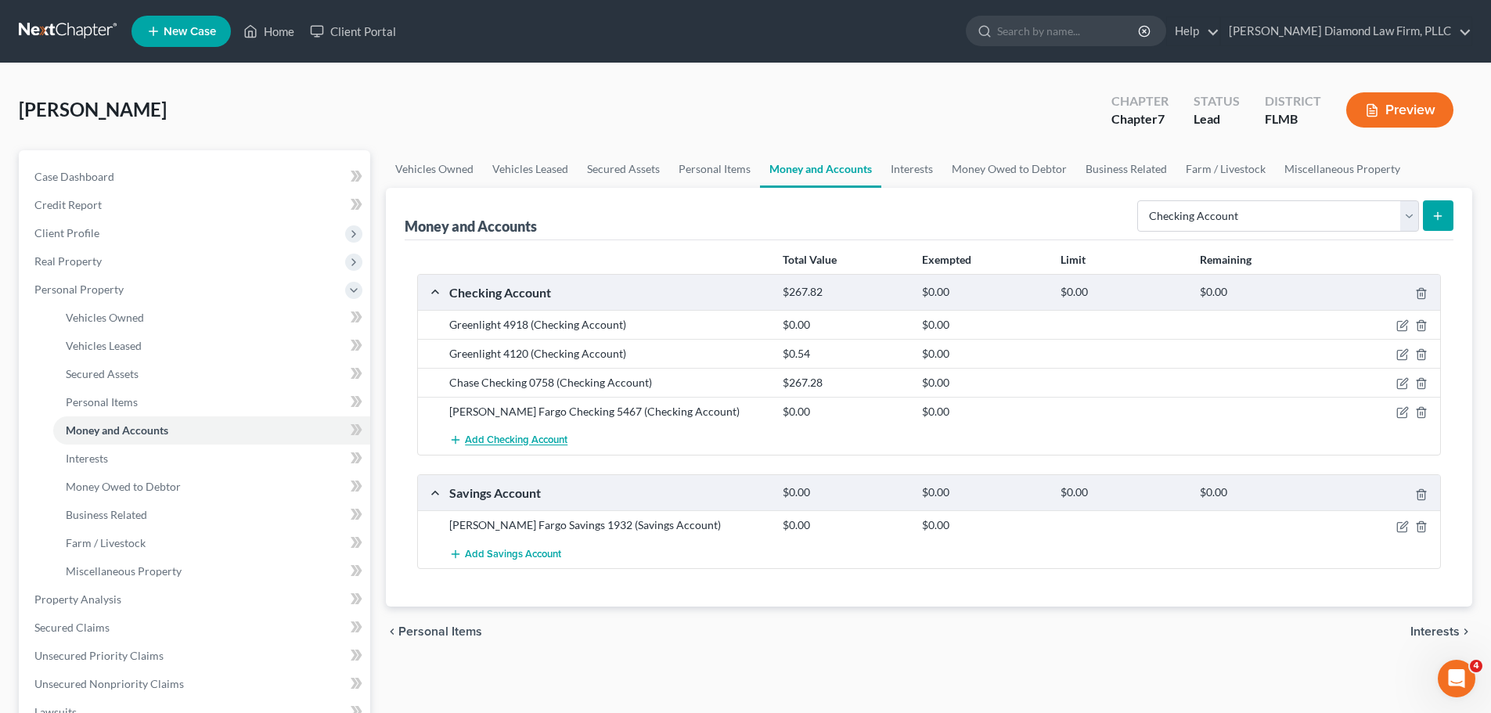
click at [526, 444] on span "Add Checking Account" at bounding box center [516, 440] width 102 height 13
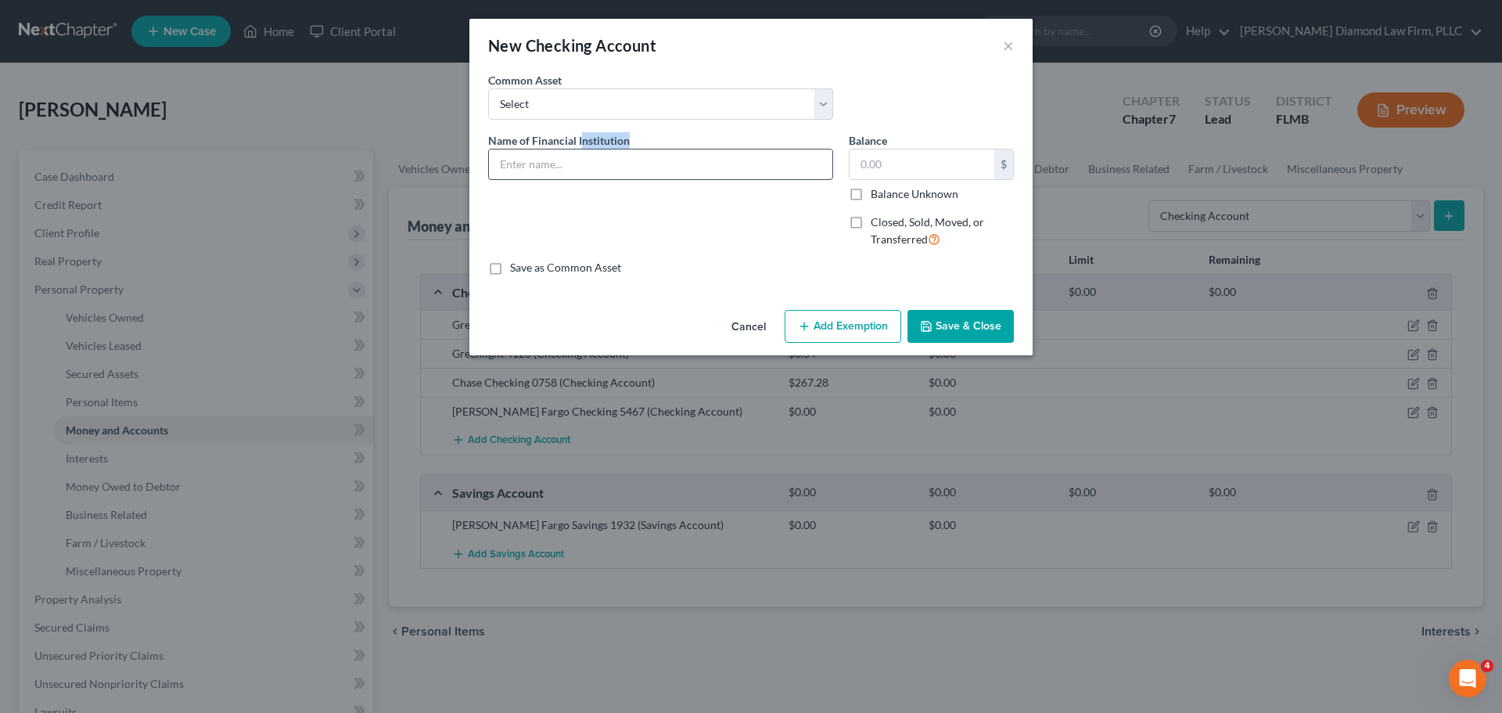
click at [584, 149] on div "Name of Financial Institution *" at bounding box center [660, 156] width 345 height 48
click at [577, 171] on input "text" at bounding box center [660, 164] width 343 height 30
type input "Greenlight Checking 4112"
click at [943, 181] on div "$ Balance Unknown" at bounding box center [931, 175] width 165 height 53
click at [944, 167] on input "text" at bounding box center [922, 164] width 145 height 30
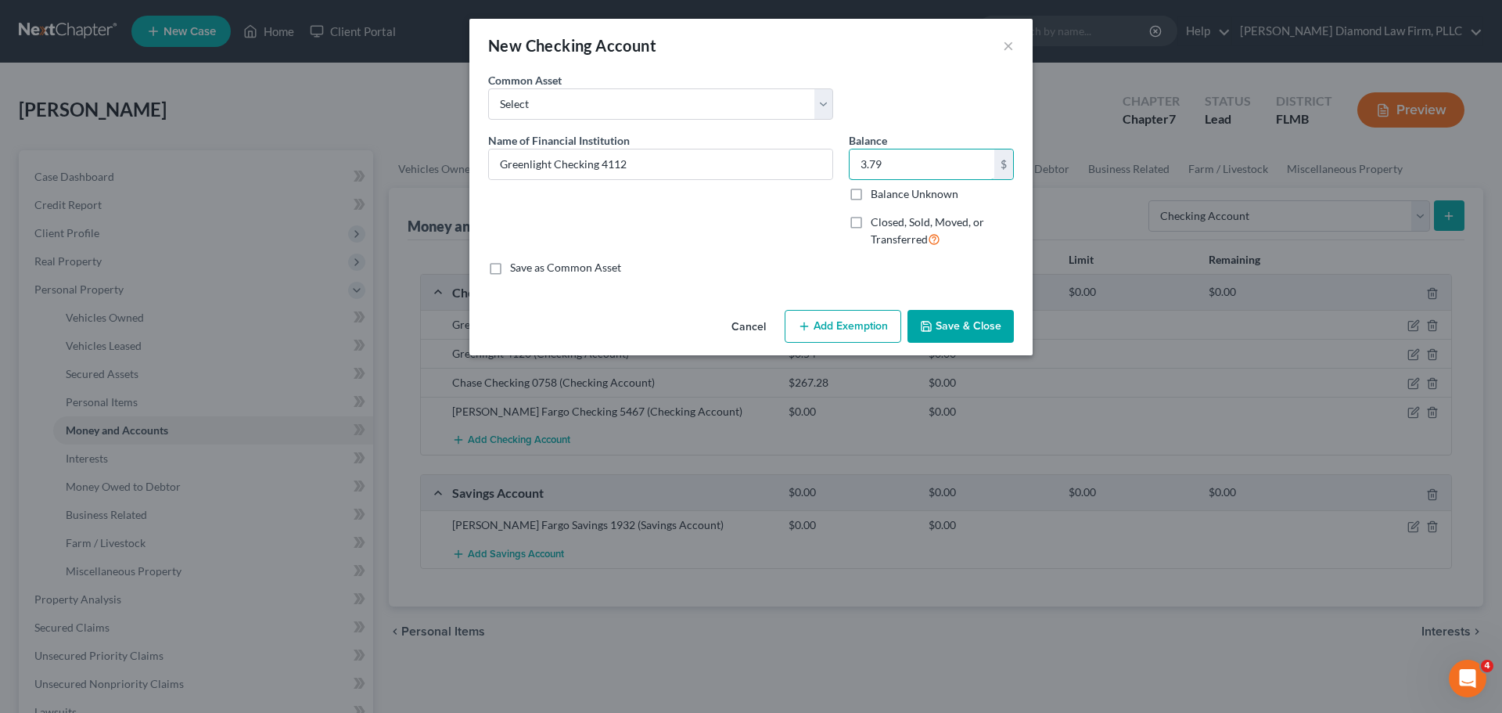
type input "3.79"
click at [946, 326] on button "Save & Close" at bounding box center [961, 326] width 106 height 33
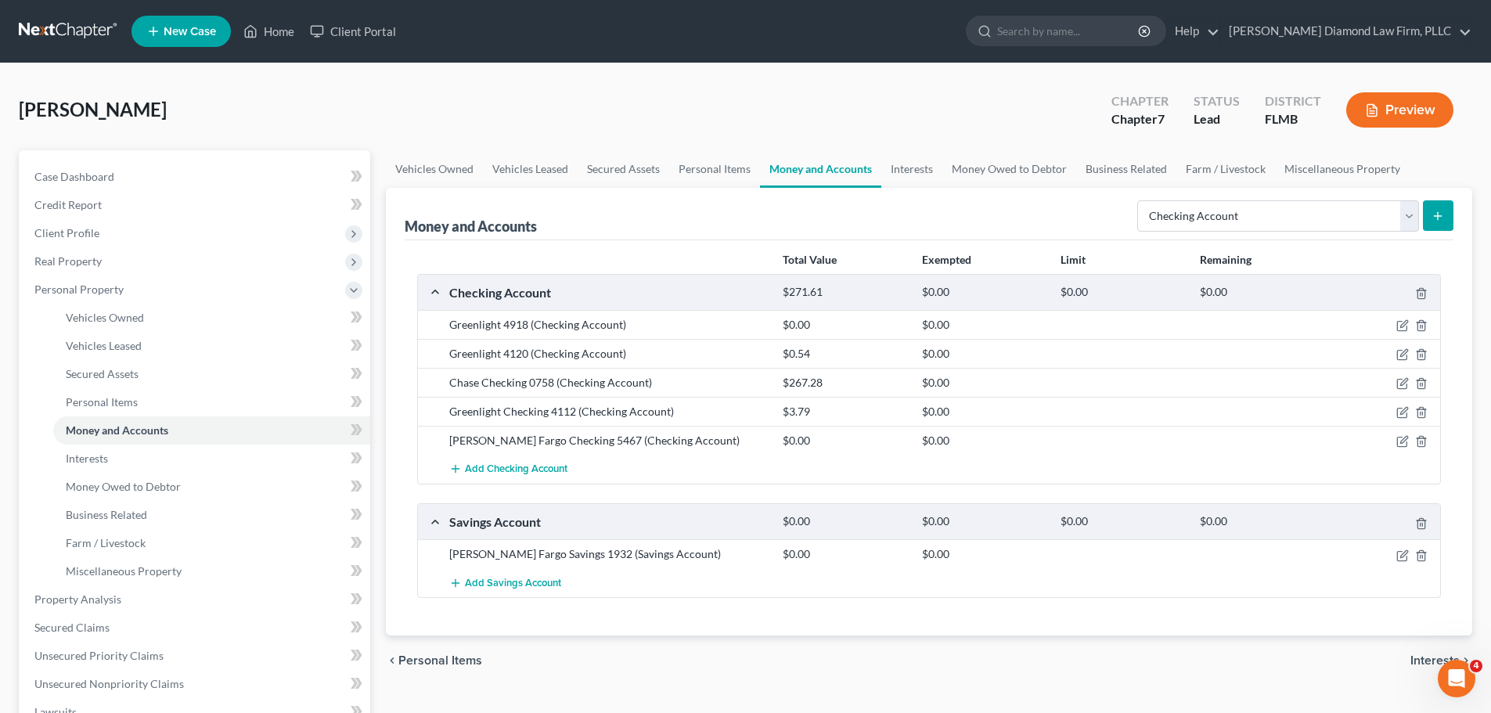
click at [1419, 213] on form "Select Account Type Brokerage Cash on Hand Certificates of Deposit Checking Acc…" at bounding box center [1295, 216] width 316 height 32
click at [1429, 214] on button "submit" at bounding box center [1437, 215] width 31 height 31
click at [1438, 210] on icon "submit" at bounding box center [1437, 216] width 13 height 13
click at [506, 474] on span "Add Checking Account" at bounding box center [516, 469] width 102 height 13
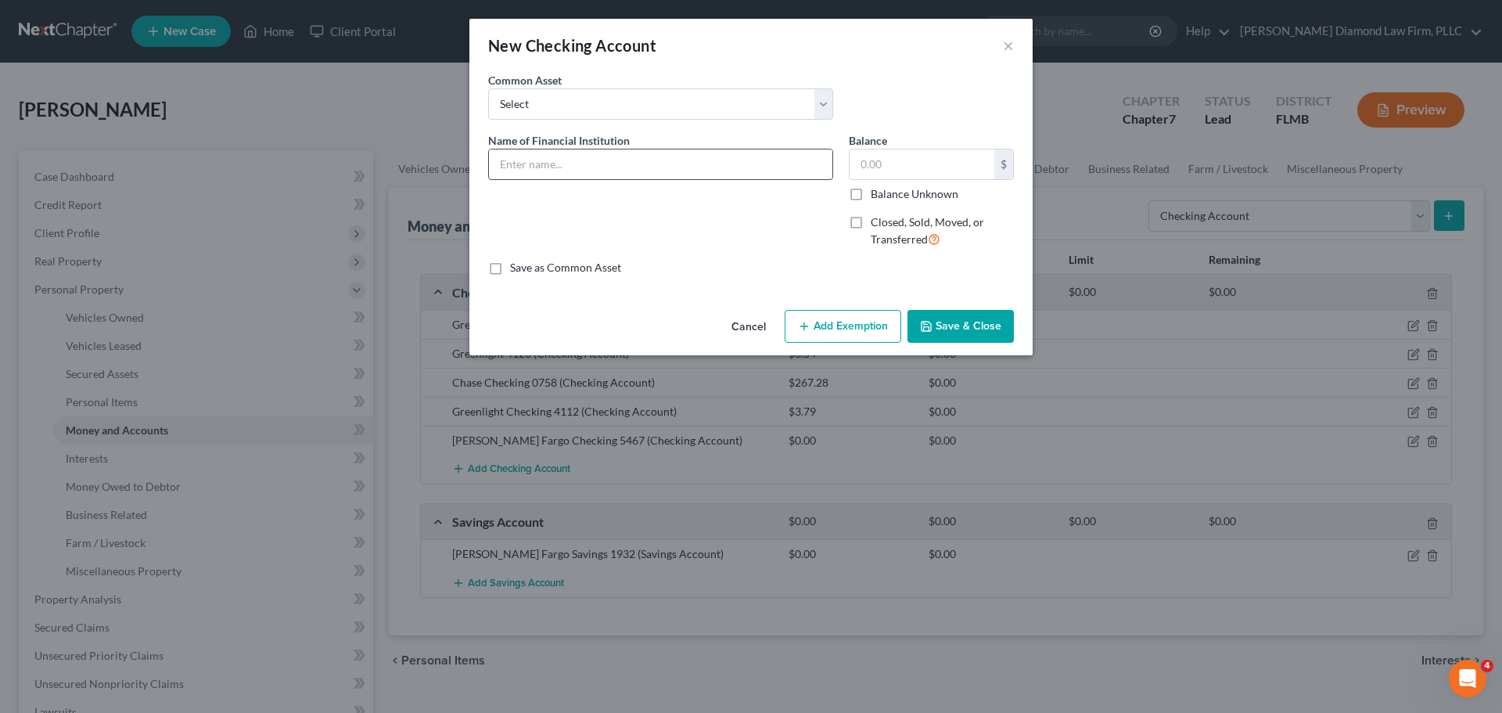
click at [645, 173] on input "text" at bounding box center [660, 164] width 343 height 30
type input "Apple Cash Checking 7231"
click at [1012, 52] on button "×" at bounding box center [1008, 45] width 11 height 19
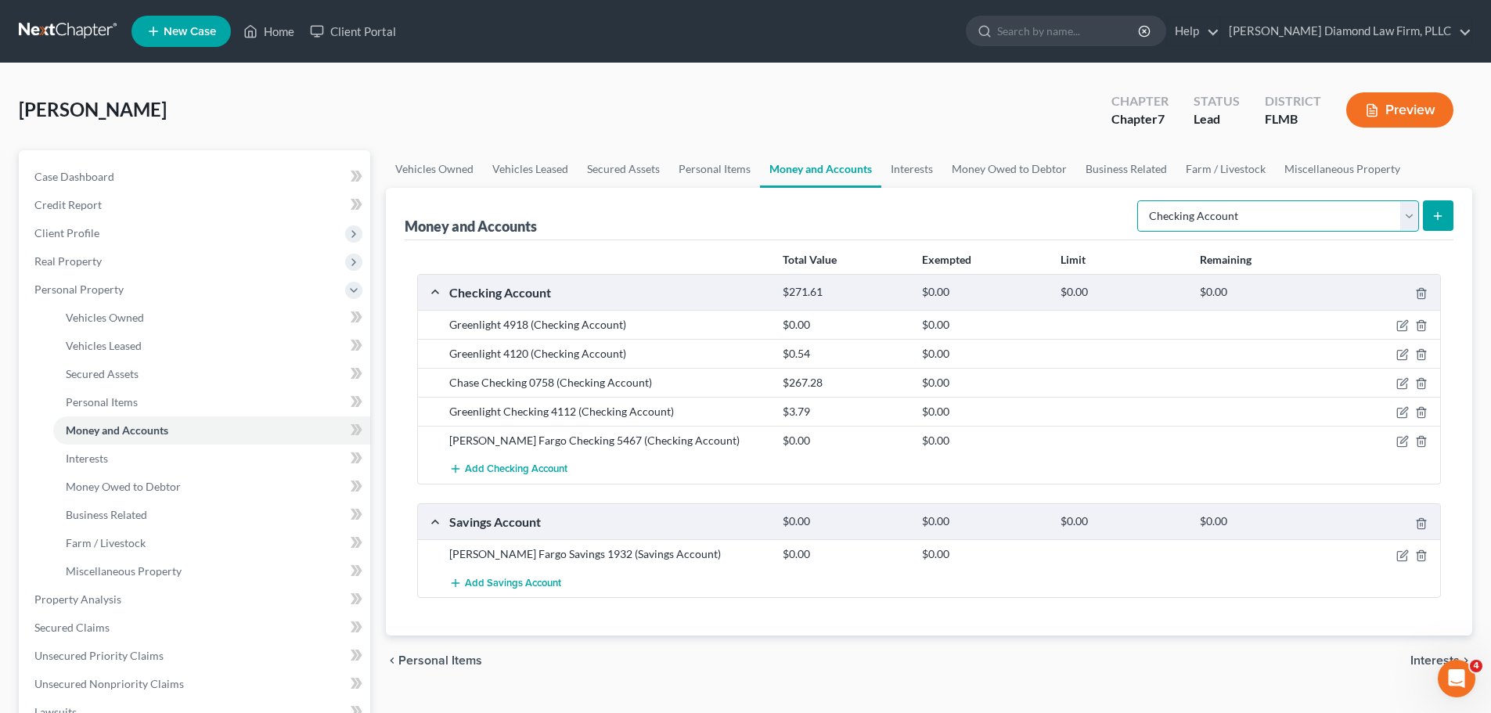
click at [1253, 218] on select "Select Account Type Brokerage Cash on Hand Certificates of Deposit Checking Acc…" at bounding box center [1278, 215] width 282 height 31
click at [513, 479] on button "Add Checking Account" at bounding box center [508, 469] width 118 height 29
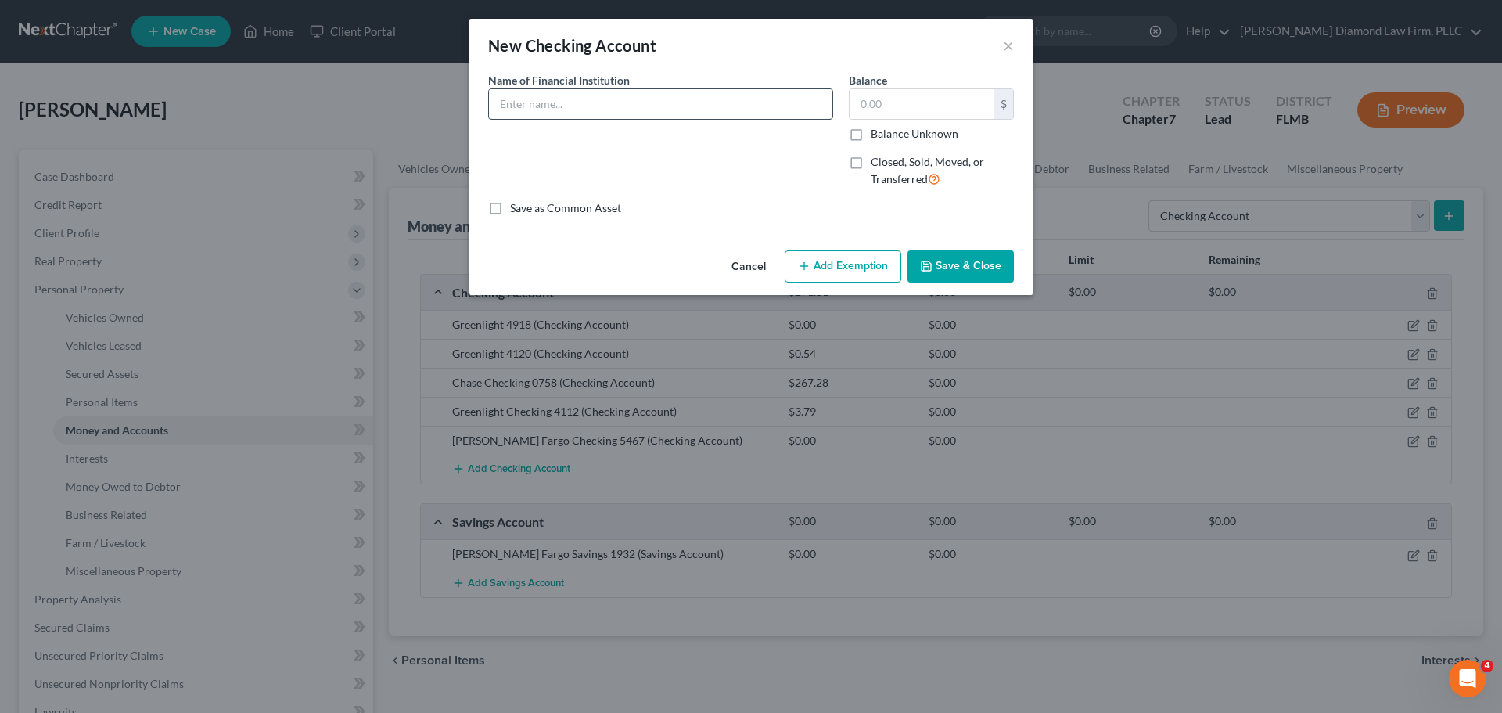
click at [602, 109] on input "text" at bounding box center [660, 104] width 343 height 30
type input "TD Bank 1965"
type input "0"
click at [984, 267] on button "Save & Close" at bounding box center [961, 266] width 106 height 33
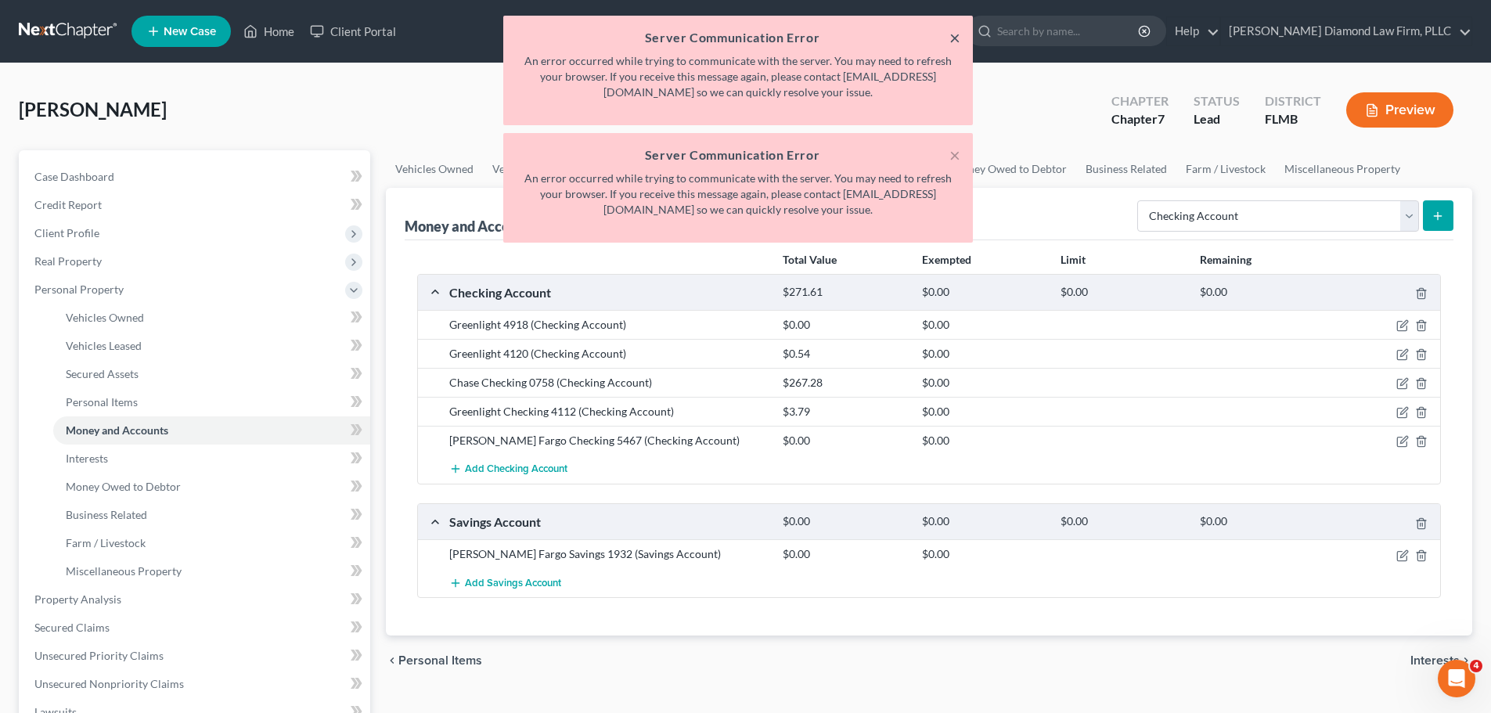
click at [953, 41] on button "×" at bounding box center [954, 37] width 11 height 19
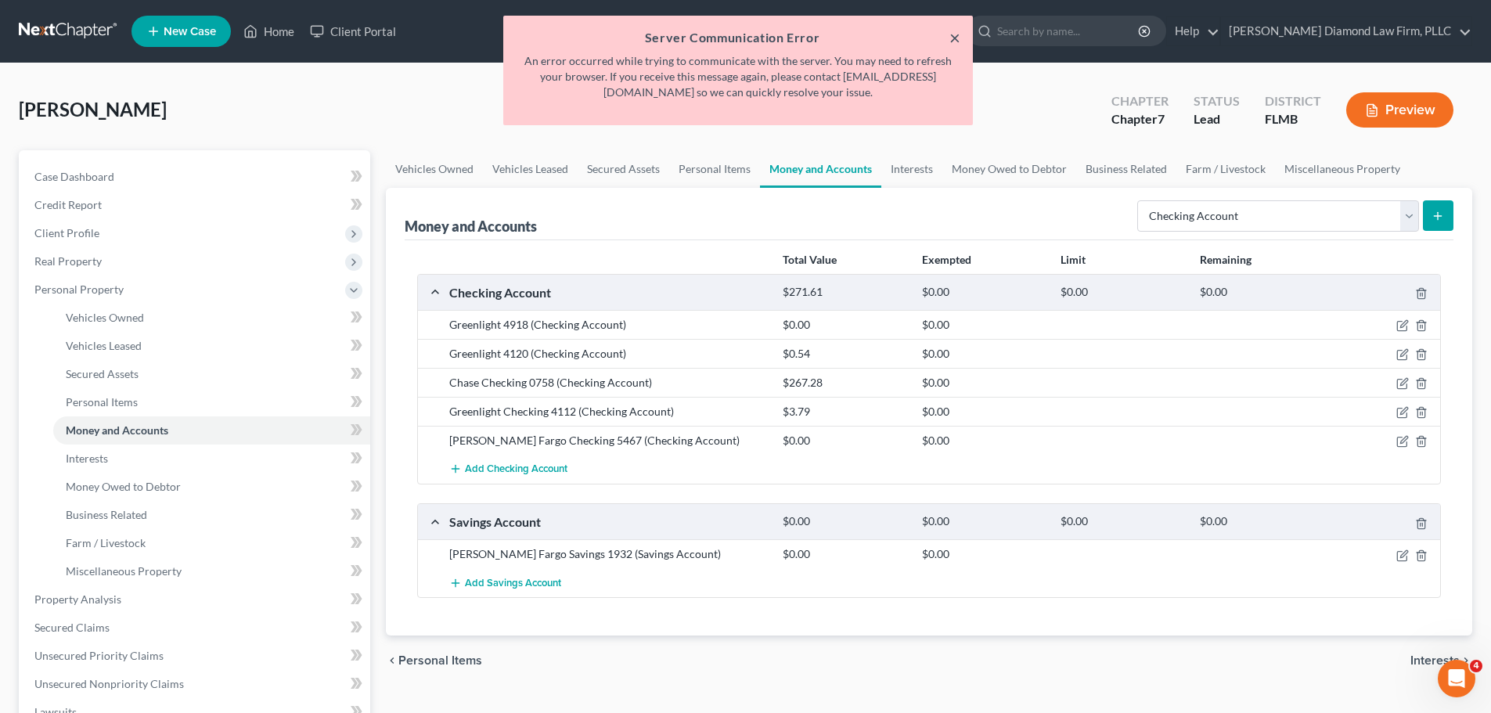
click at [953, 41] on button "×" at bounding box center [954, 37] width 11 height 19
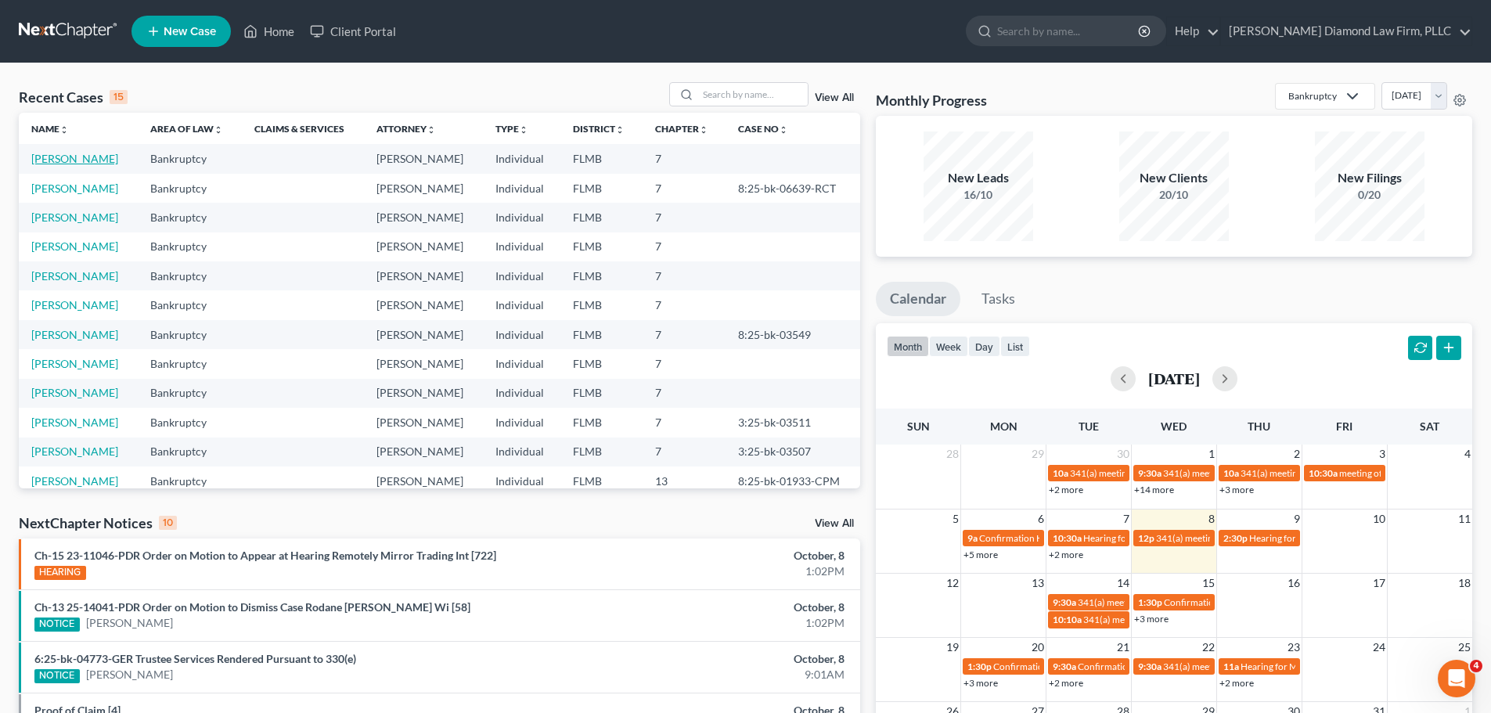
click at [60, 154] on link "[PERSON_NAME]" at bounding box center [74, 158] width 87 height 13
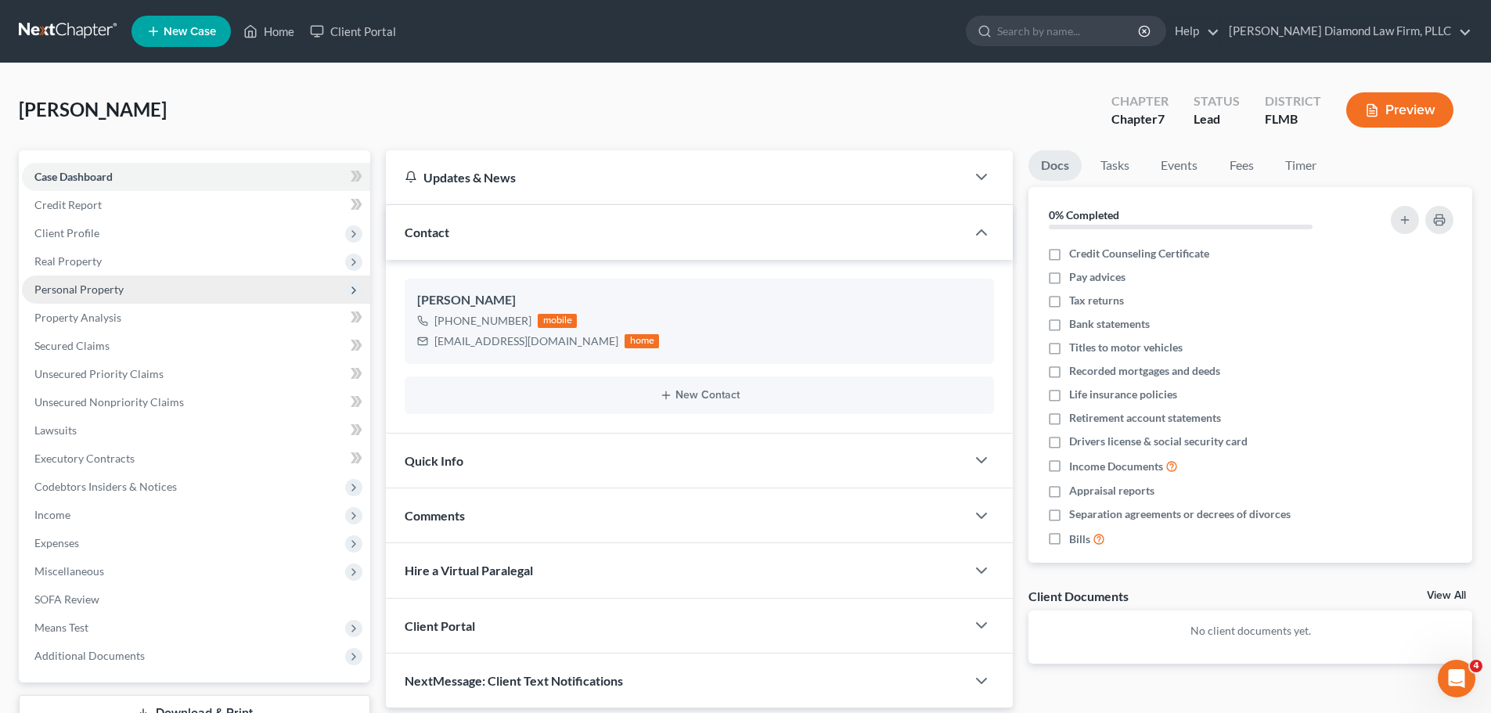
click at [56, 284] on span "Personal Property" at bounding box center [78, 288] width 89 height 13
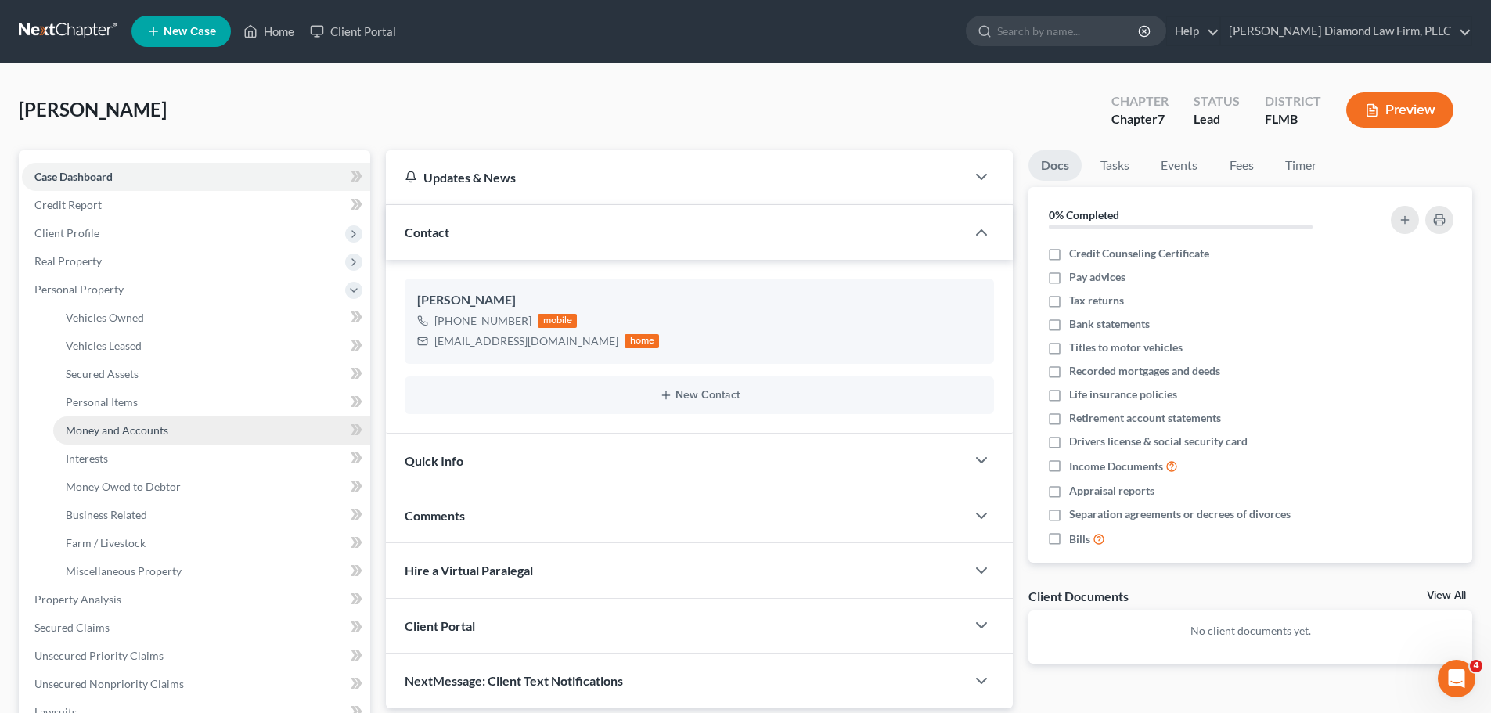
click at [99, 440] on link "Money and Accounts" at bounding box center [211, 430] width 317 height 28
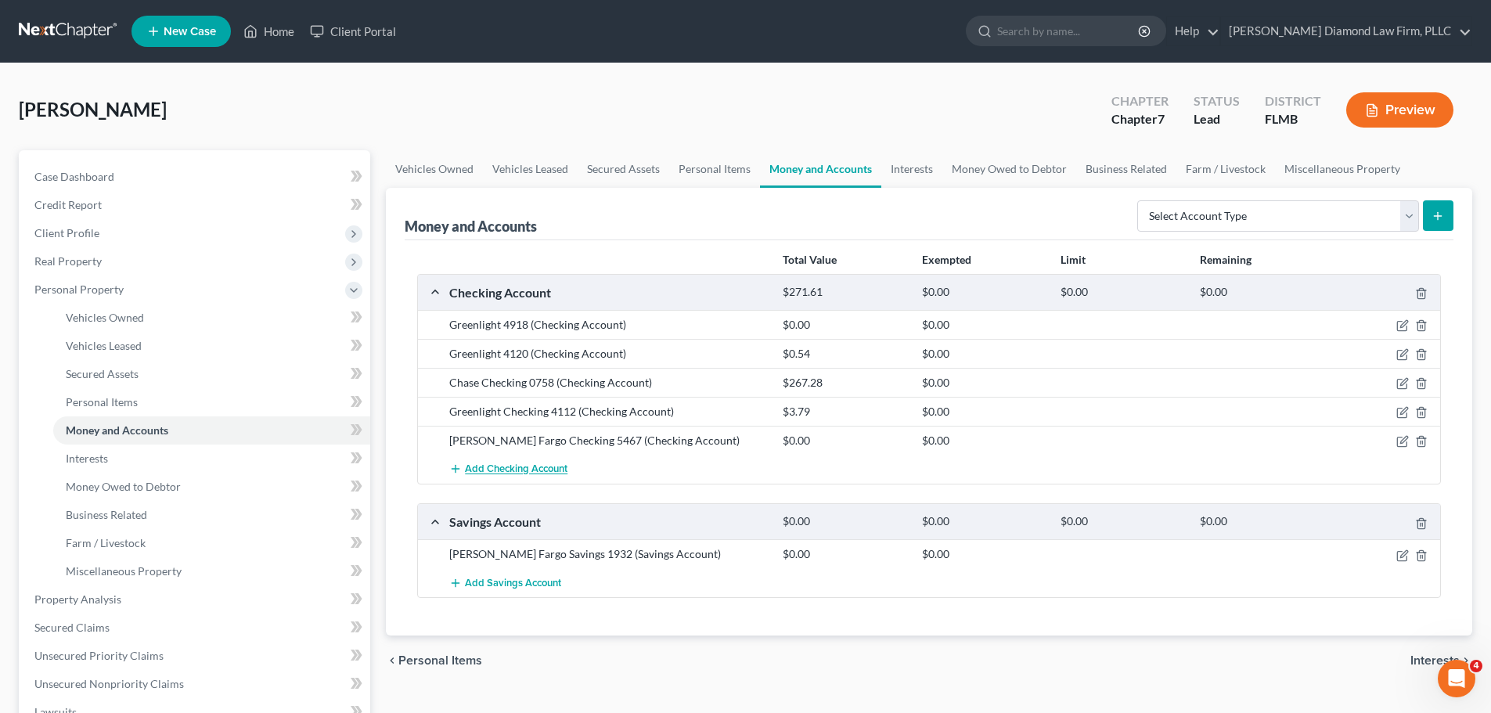
click at [484, 470] on span "Add Checking Account" at bounding box center [516, 469] width 102 height 13
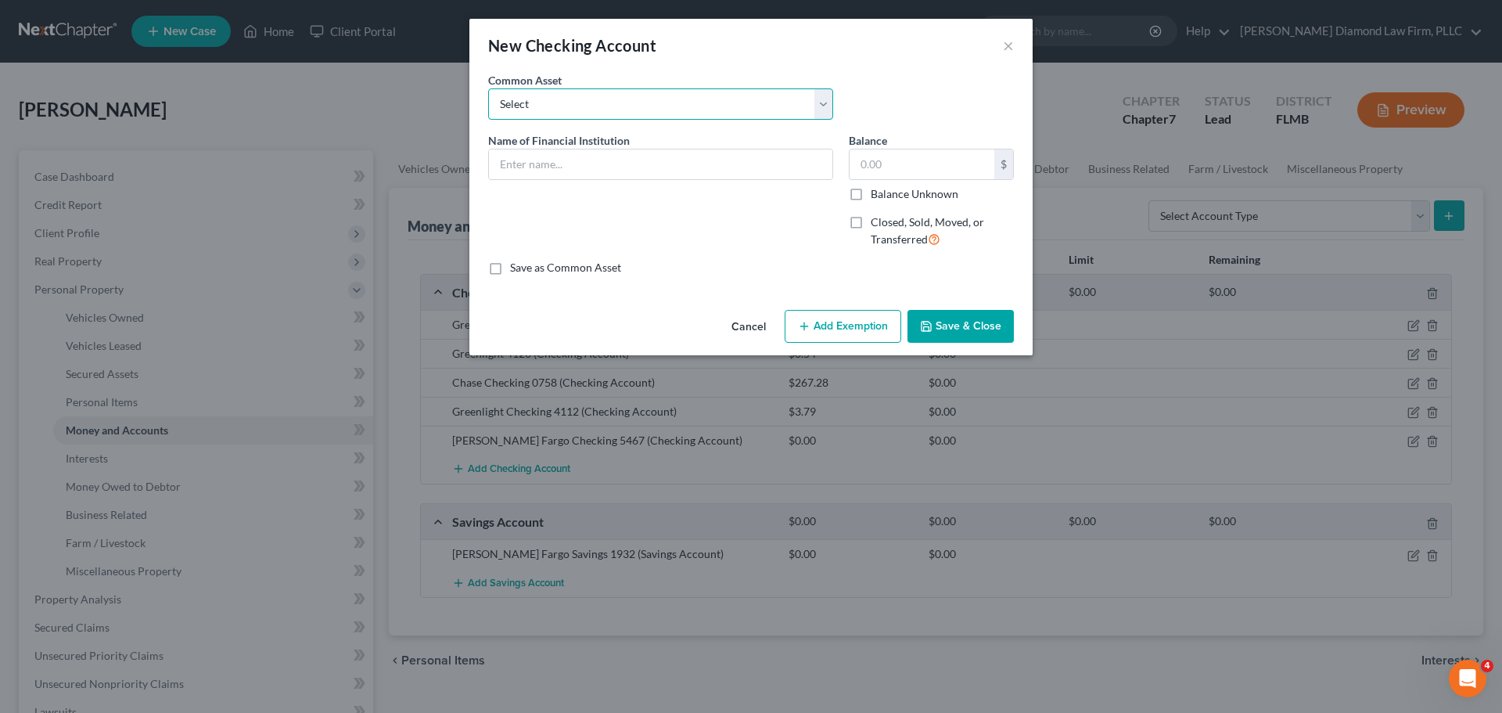
click at [595, 104] on select "Select Chase Bank Achieva Truist Regions Truist Navy Federal CU Bank of America…" at bounding box center [660, 103] width 345 height 31
select select "16"
click at [488, 88] on select "Select Chase Bank Achieva Truist Regions Truist Navy Federal CU Bank of America…" at bounding box center [660, 103] width 345 height 31
click at [561, 170] on input "TD Bank" at bounding box center [660, 164] width 343 height 30
click at [547, 163] on input "TD Bank 1965" at bounding box center [660, 164] width 343 height 30
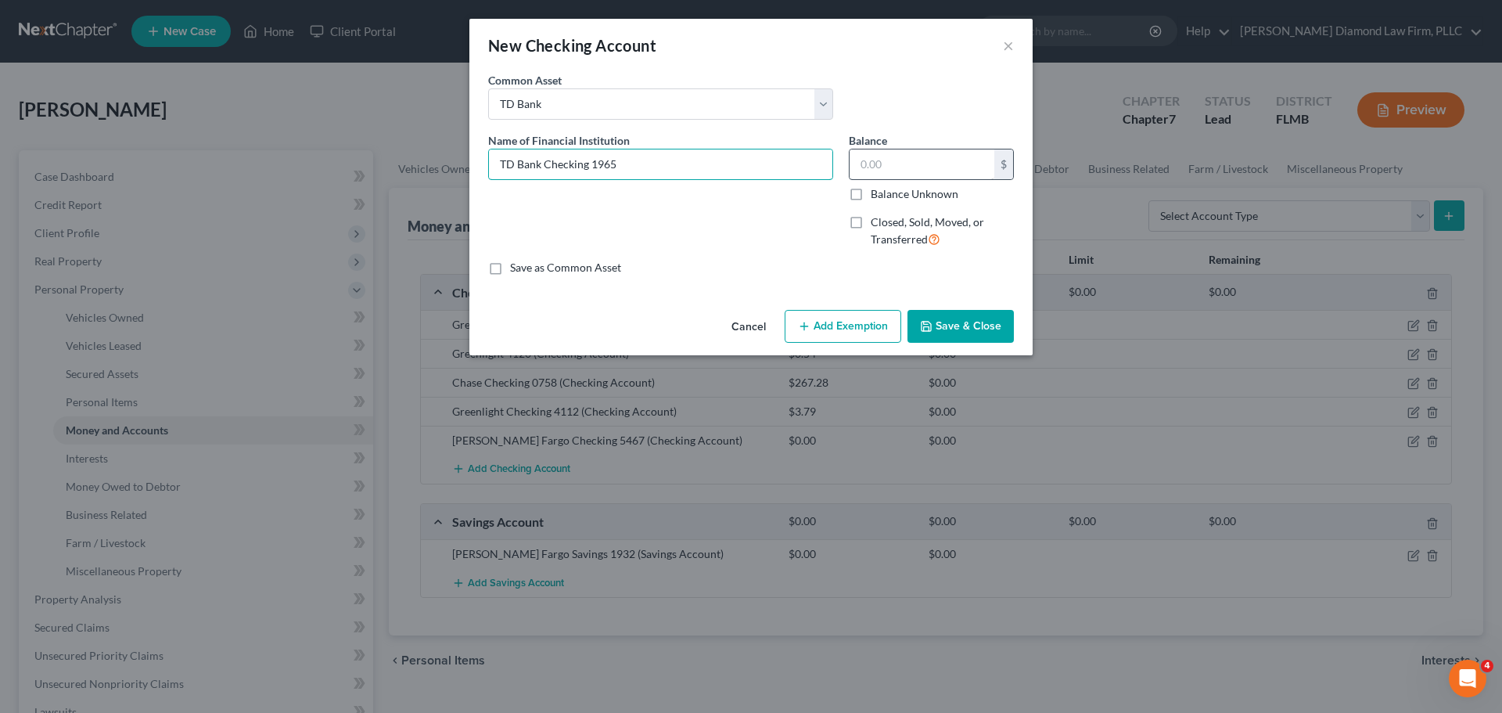
type input "TD Bank Checking 1965"
click at [901, 164] on input "text" at bounding box center [922, 164] width 145 height 30
type input "0"
click at [948, 318] on button "Save & Close" at bounding box center [961, 326] width 106 height 33
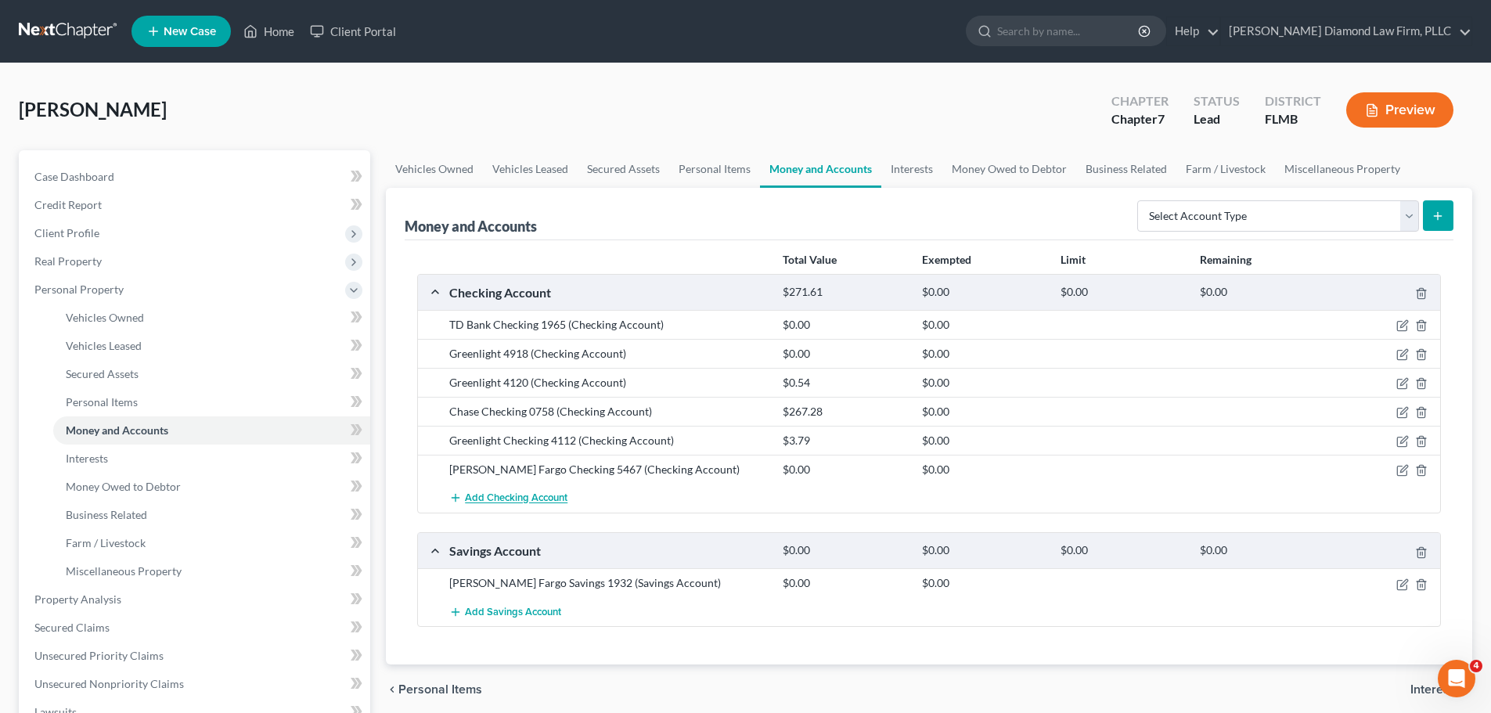
click at [532, 502] on span "Add Checking Account" at bounding box center [516, 498] width 102 height 13
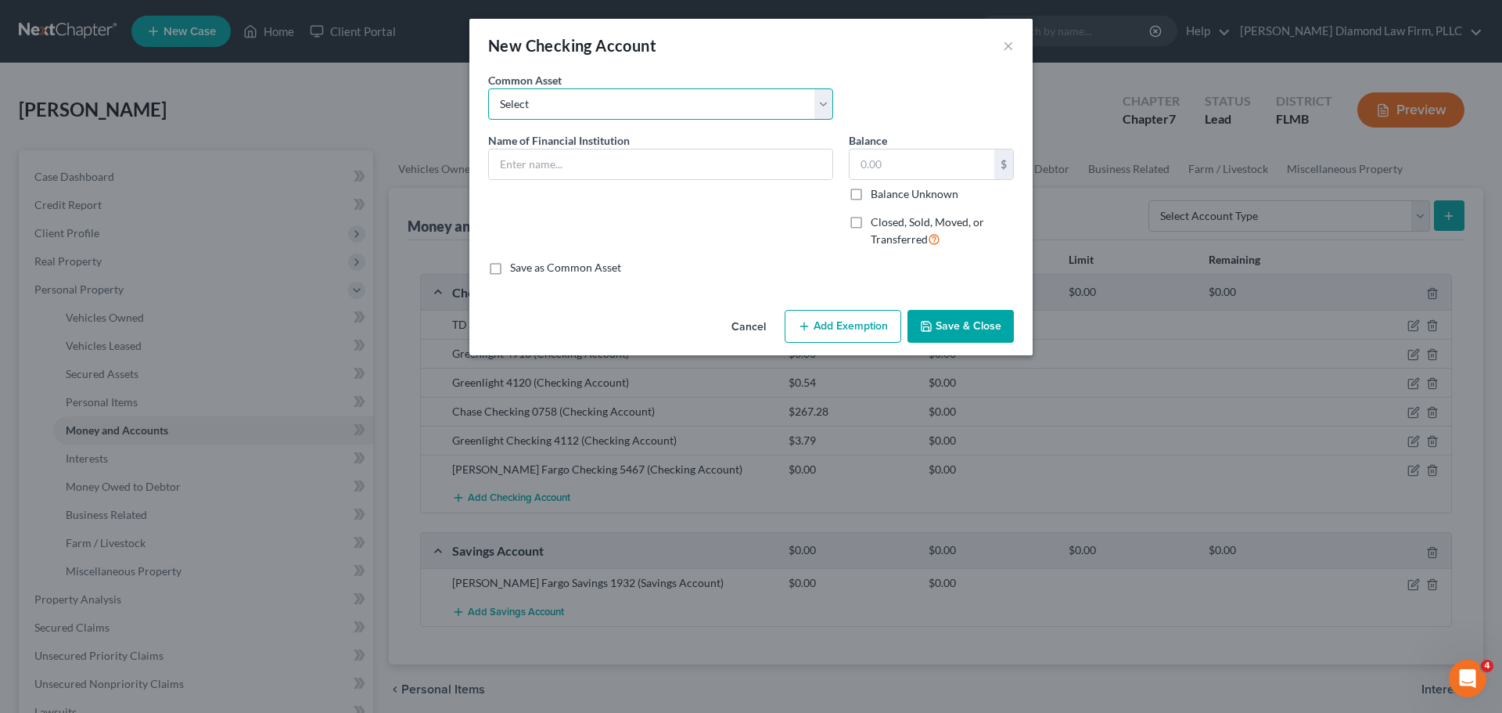
click at [553, 110] on select "Select Chase Bank Achieva Truist Regions Truist Navy Federal CU Bank of America…" at bounding box center [660, 103] width 345 height 31
select select "9"
click at [488, 88] on select "Select Chase Bank Achieva Truist Regions Truist Navy Federal CU Bank of America…" at bounding box center [660, 103] width 345 height 31
click at [598, 167] on input "Wells Fargo" at bounding box center [660, 164] width 343 height 30
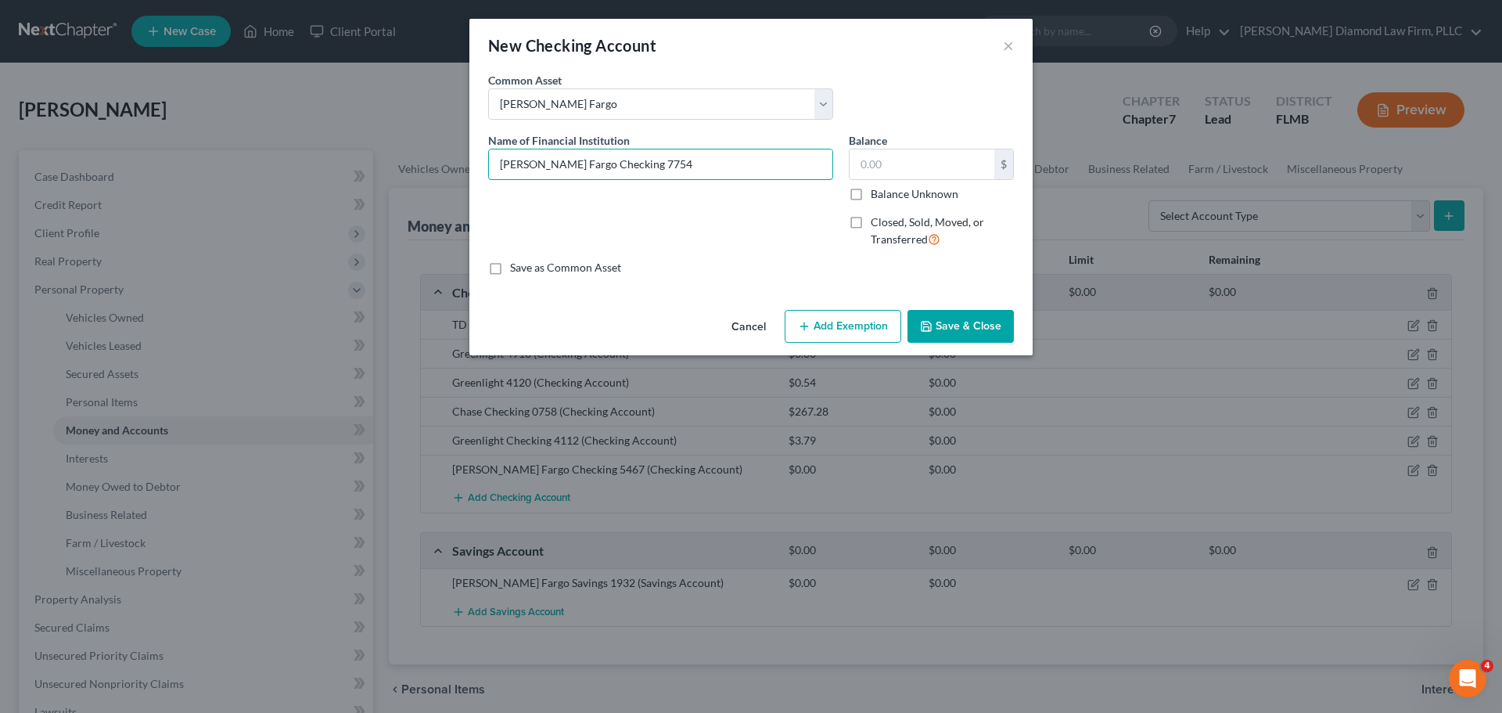
type input "Wells Fargo Checking 7754"
type input "0"
click at [983, 315] on button "Save & Close" at bounding box center [961, 326] width 106 height 33
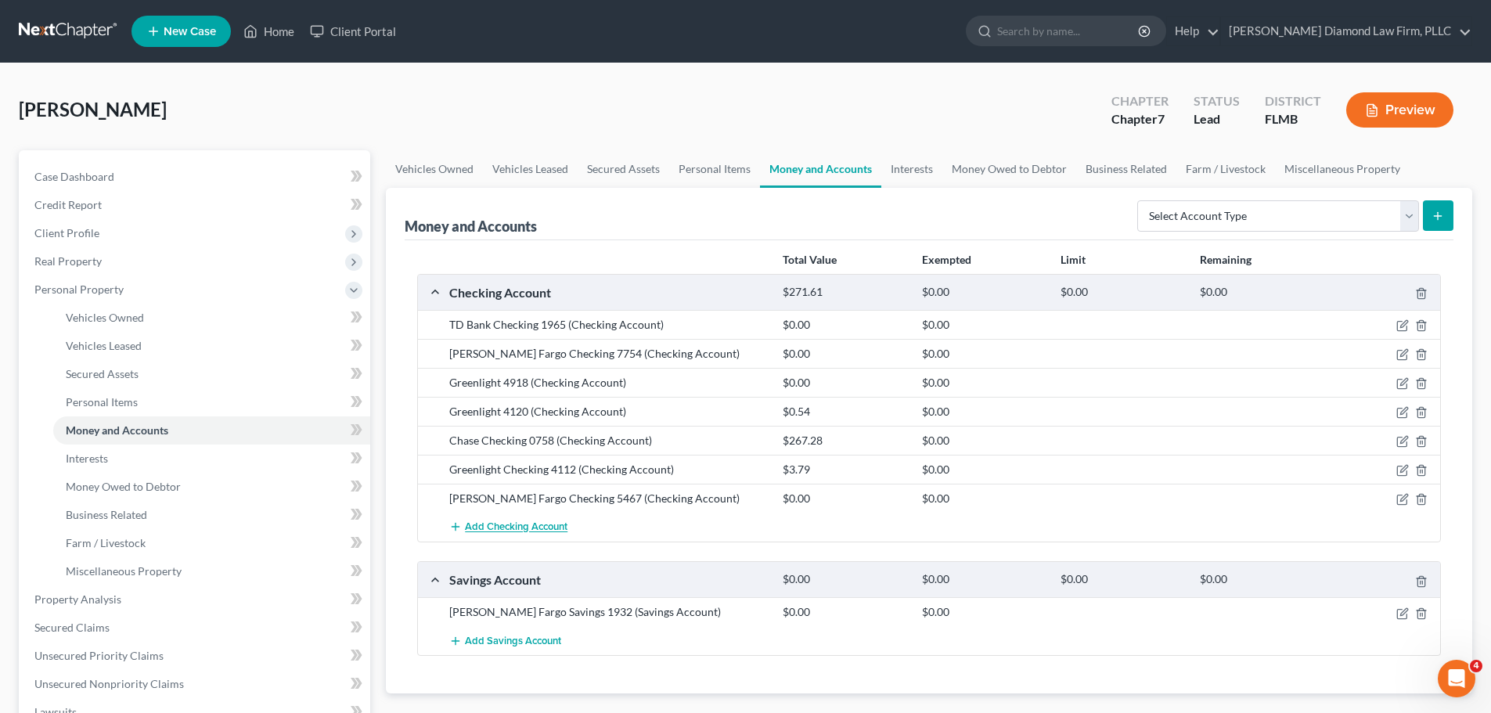
click at [470, 518] on button "Add Checking Account" at bounding box center [508, 526] width 118 height 29
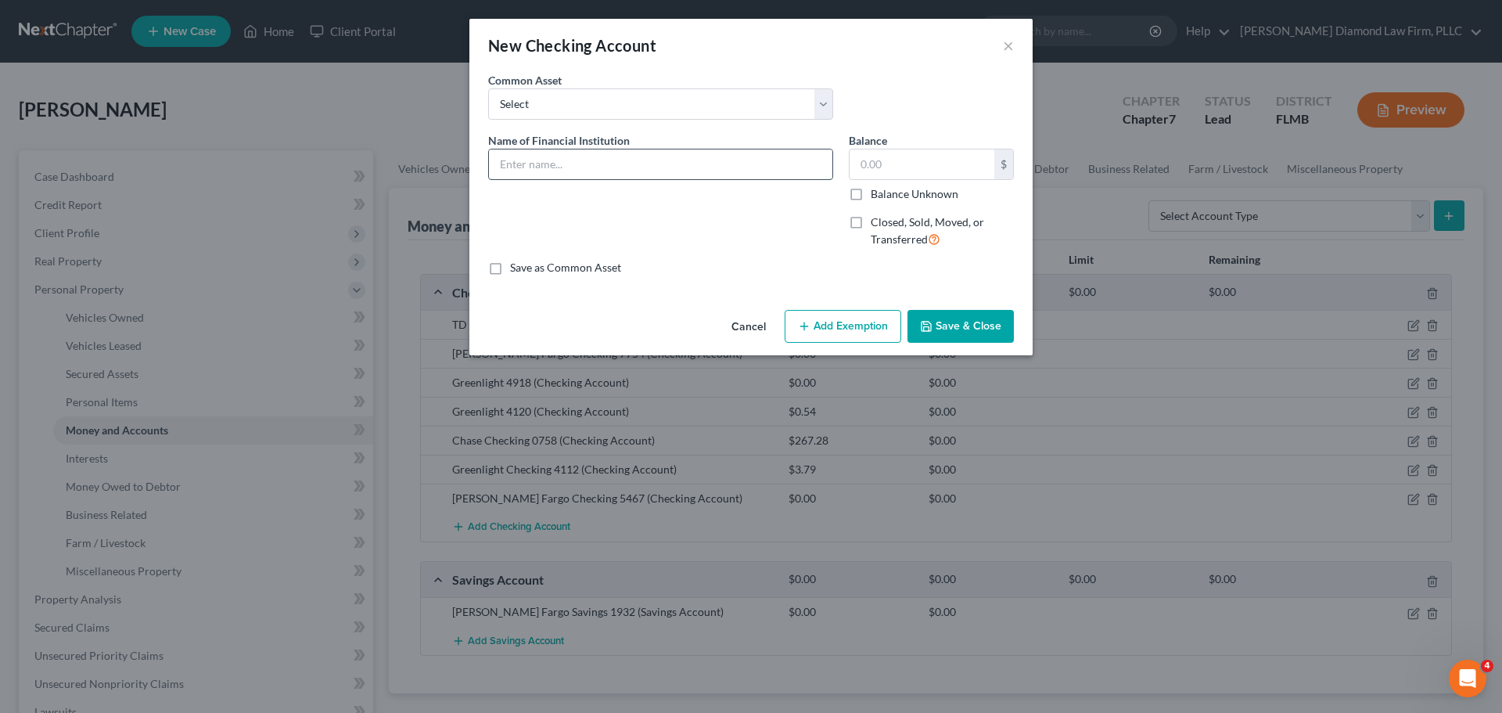
click at [628, 175] on input "text" at bounding box center [660, 164] width 343 height 30
type input "Chase Checking 6693"
type input "0"
click at [951, 335] on button "Save & Close" at bounding box center [961, 326] width 106 height 33
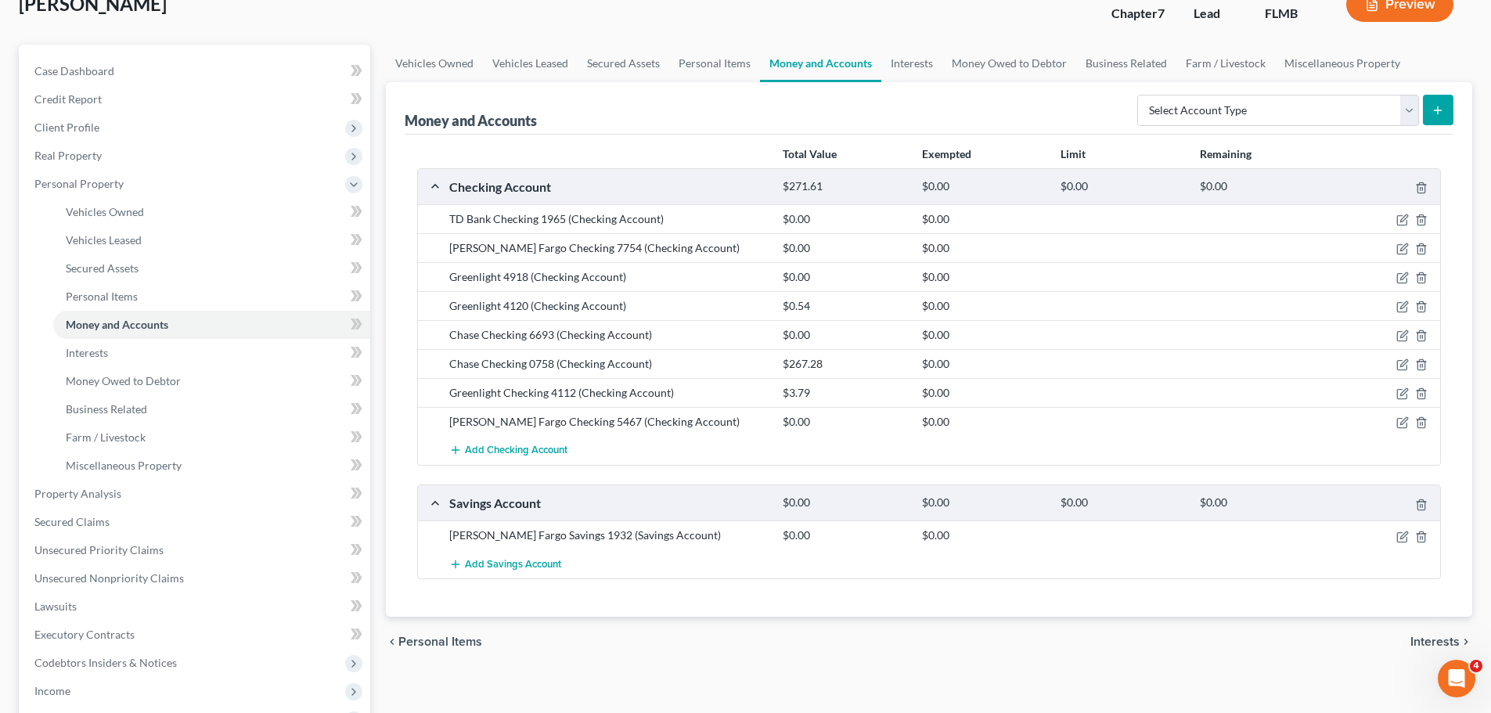
scroll to position [78, 0]
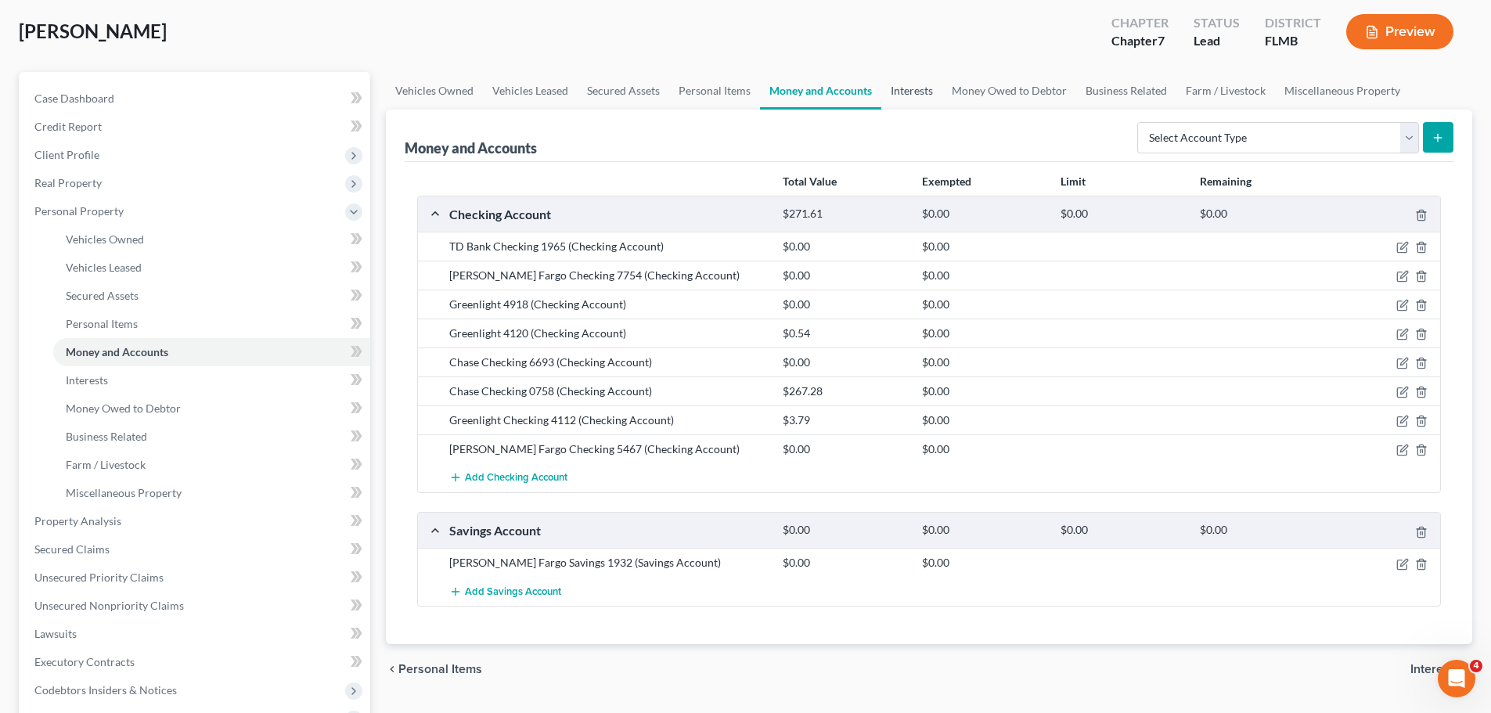
click at [913, 98] on link "Interests" at bounding box center [911, 91] width 61 height 38
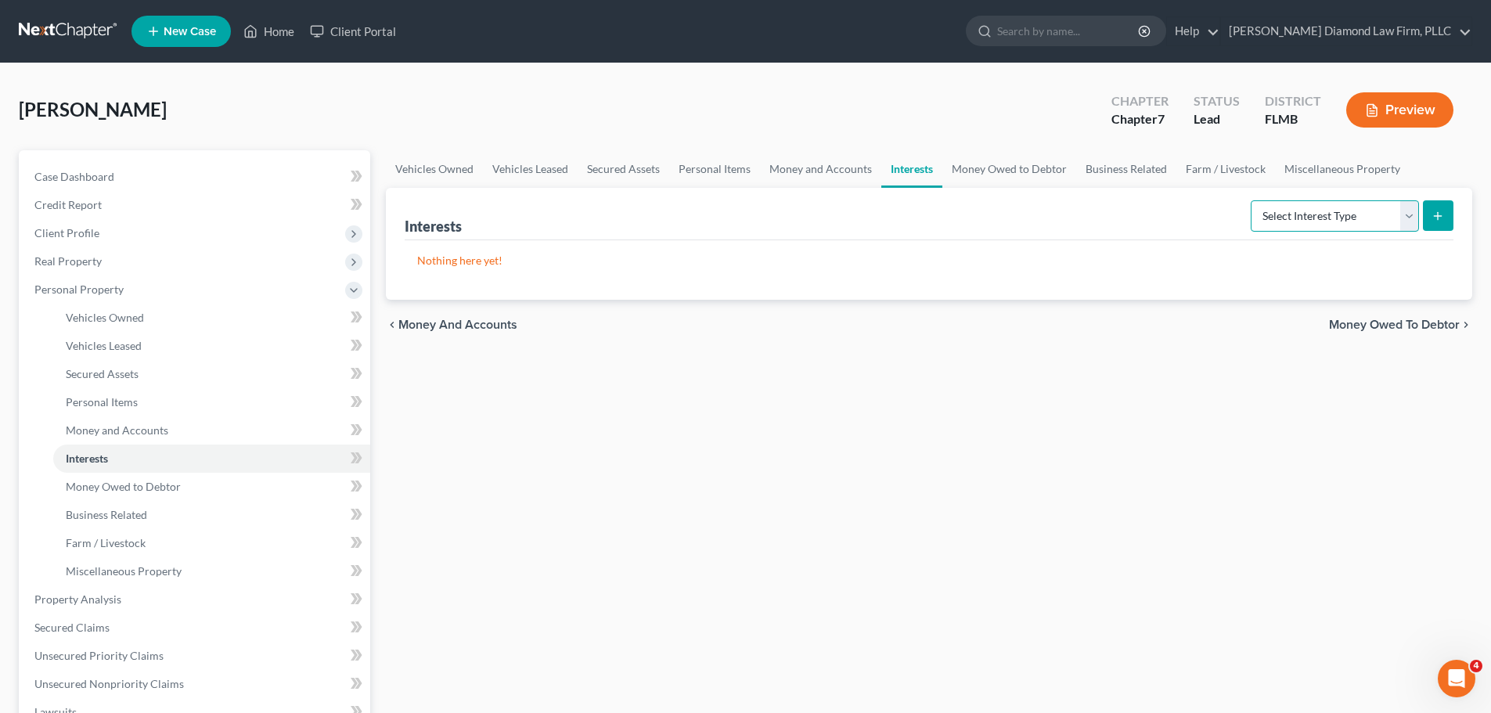
click at [1368, 228] on select "Select Interest Type 401K Annuity Bond Education IRA Government Bond Government…" at bounding box center [1334, 215] width 168 height 31
drag, startPoint x: 1282, startPoint y: 216, endPoint x: 1287, endPoint y: 231, distance: 15.6
click at [1282, 216] on select "Select Interest Type 401K Annuity Bond Education IRA Government Bond Government…" at bounding box center [1334, 215] width 168 height 31
select select "term_life_insurance"
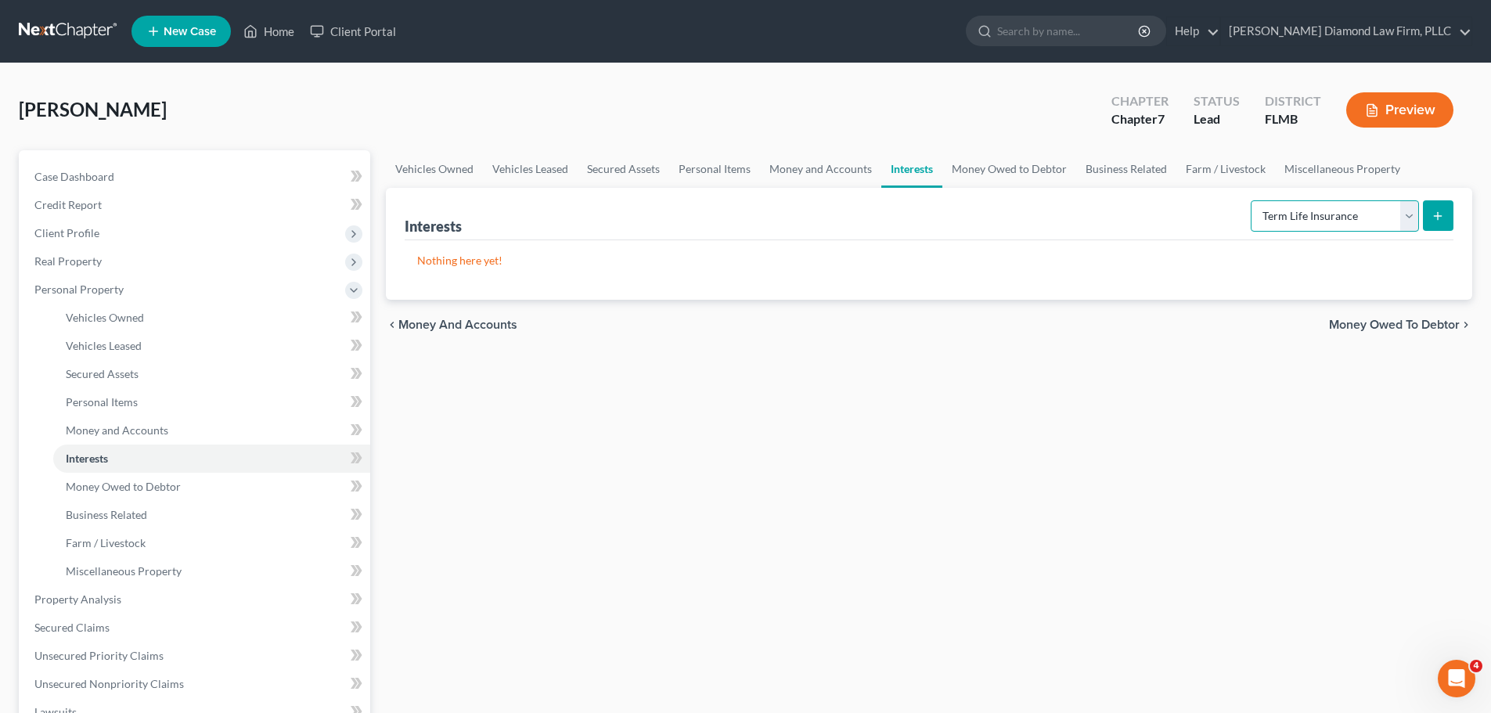
click at [1252, 200] on select "Select Interest Type 401K Annuity Bond Education IRA Government Bond Government…" at bounding box center [1334, 215] width 168 height 31
click at [1437, 225] on button "submit" at bounding box center [1437, 215] width 31 height 31
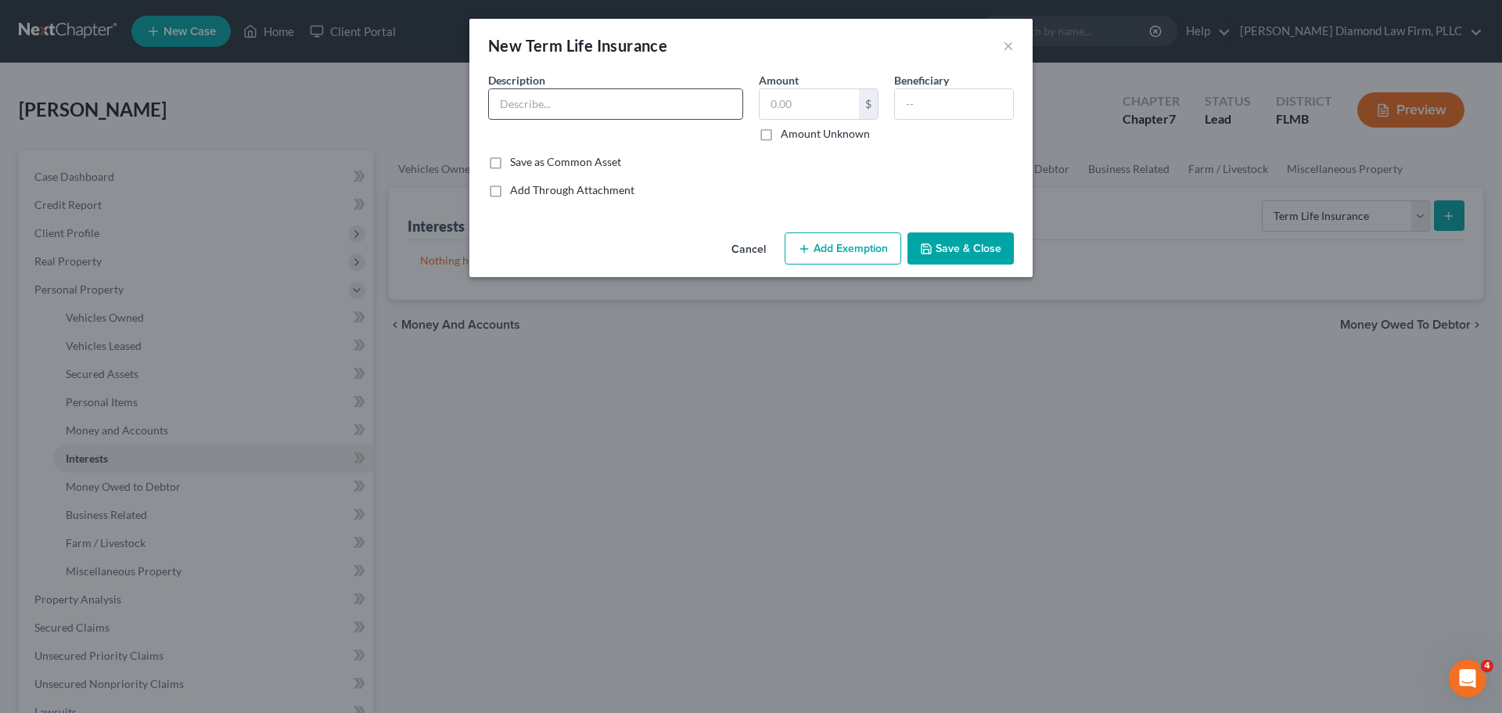
click at [574, 110] on input "text" at bounding box center [616, 104] width 254 height 30
type input "New York Life"
click at [814, 135] on label "Amount Unknown" at bounding box center [825, 134] width 89 height 16
click at [797, 135] on input "Amount Unknown" at bounding box center [792, 131] width 10 height 10
checkbox input "true"
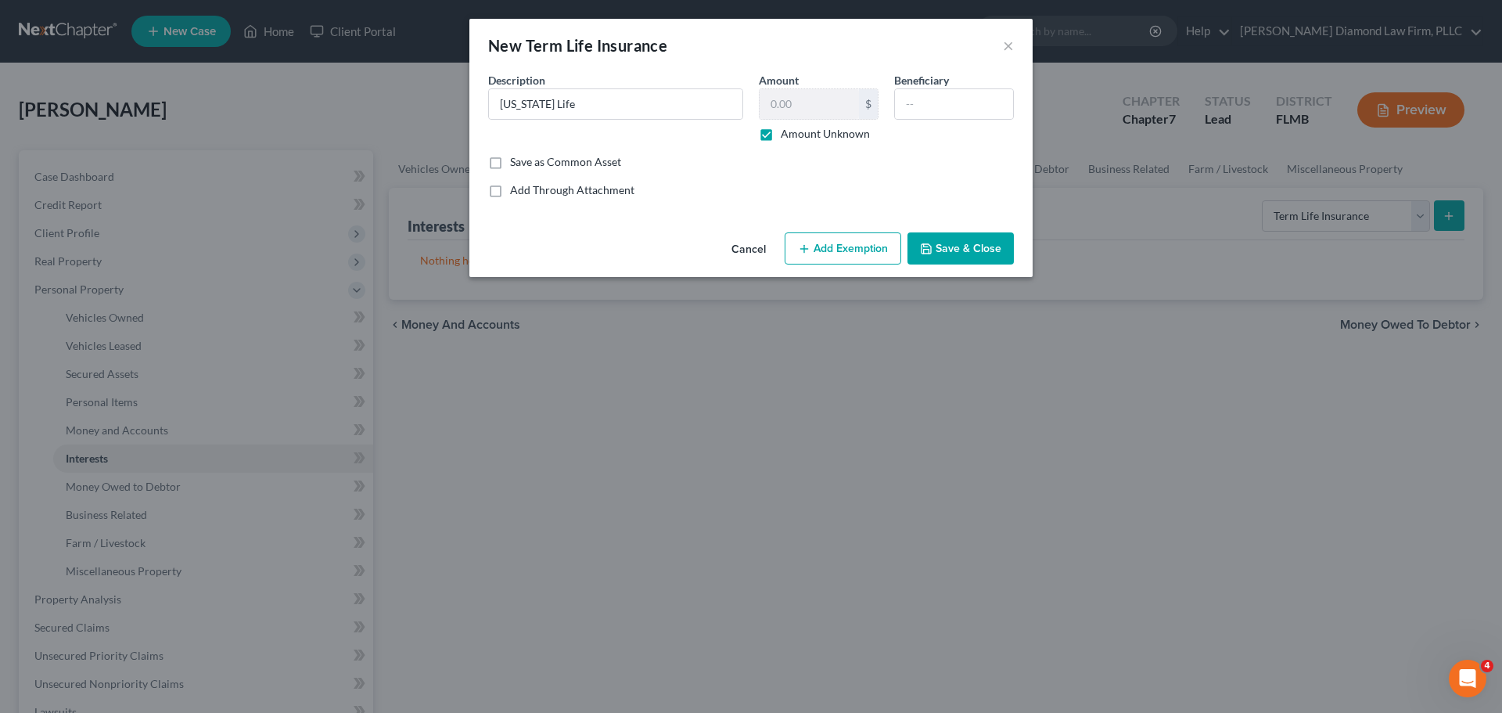
click at [980, 257] on button "Save & Close" at bounding box center [961, 248] width 106 height 33
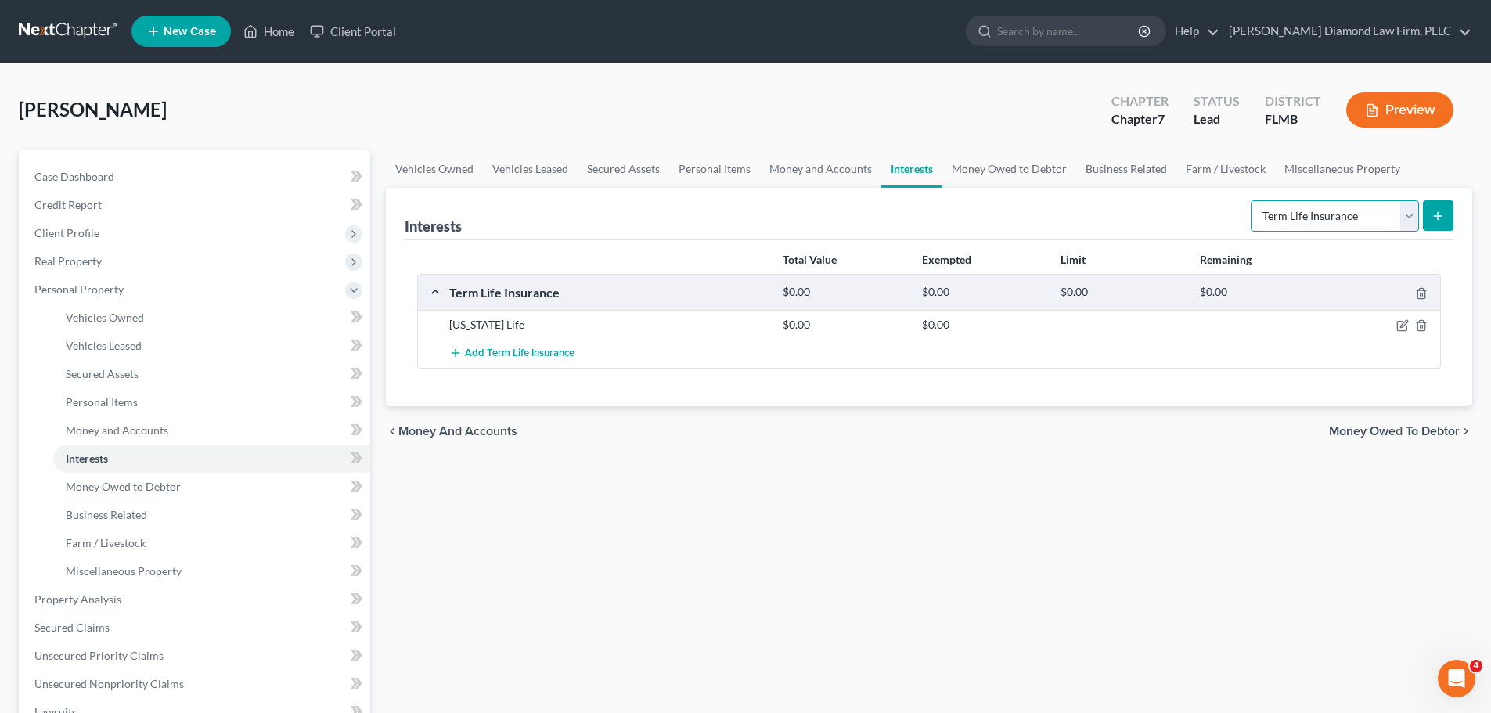
click at [1336, 218] on select "Select Interest Type 401K Annuity Bond Education IRA Government Bond Government…" at bounding box center [1334, 215] width 168 height 31
select select "other_retirement_plan"
click at [1252, 200] on select "Select Interest Type 401K Annuity Bond Education IRA Government Bond Government…" at bounding box center [1334, 215] width 168 height 31
click at [1436, 224] on button "submit" at bounding box center [1437, 215] width 31 height 31
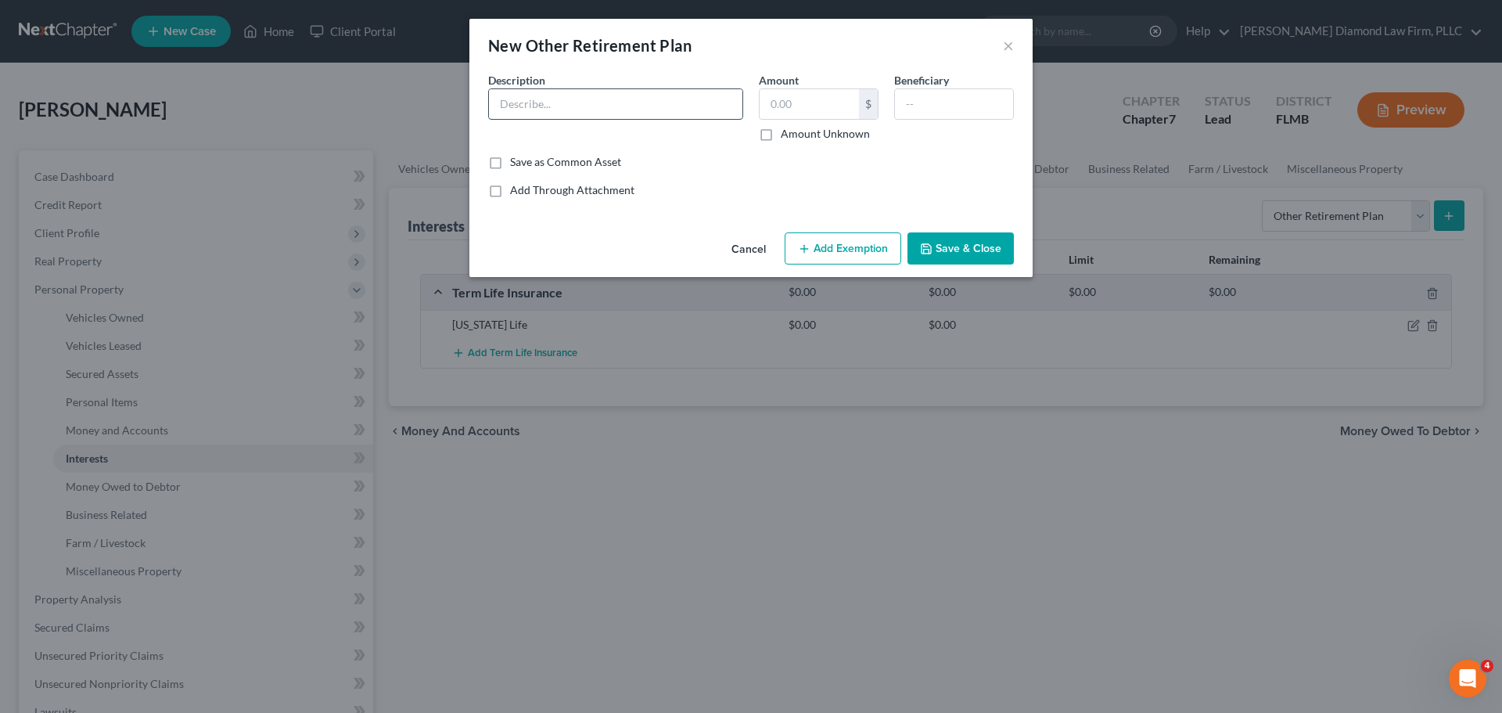
click at [620, 101] on input "text" at bounding box center [616, 104] width 254 height 30
type input "AHRP retirement savings"
click at [793, 109] on input "text" at bounding box center [809, 104] width 99 height 30
type input "0"
click at [937, 250] on button "Save & Close" at bounding box center [961, 248] width 106 height 33
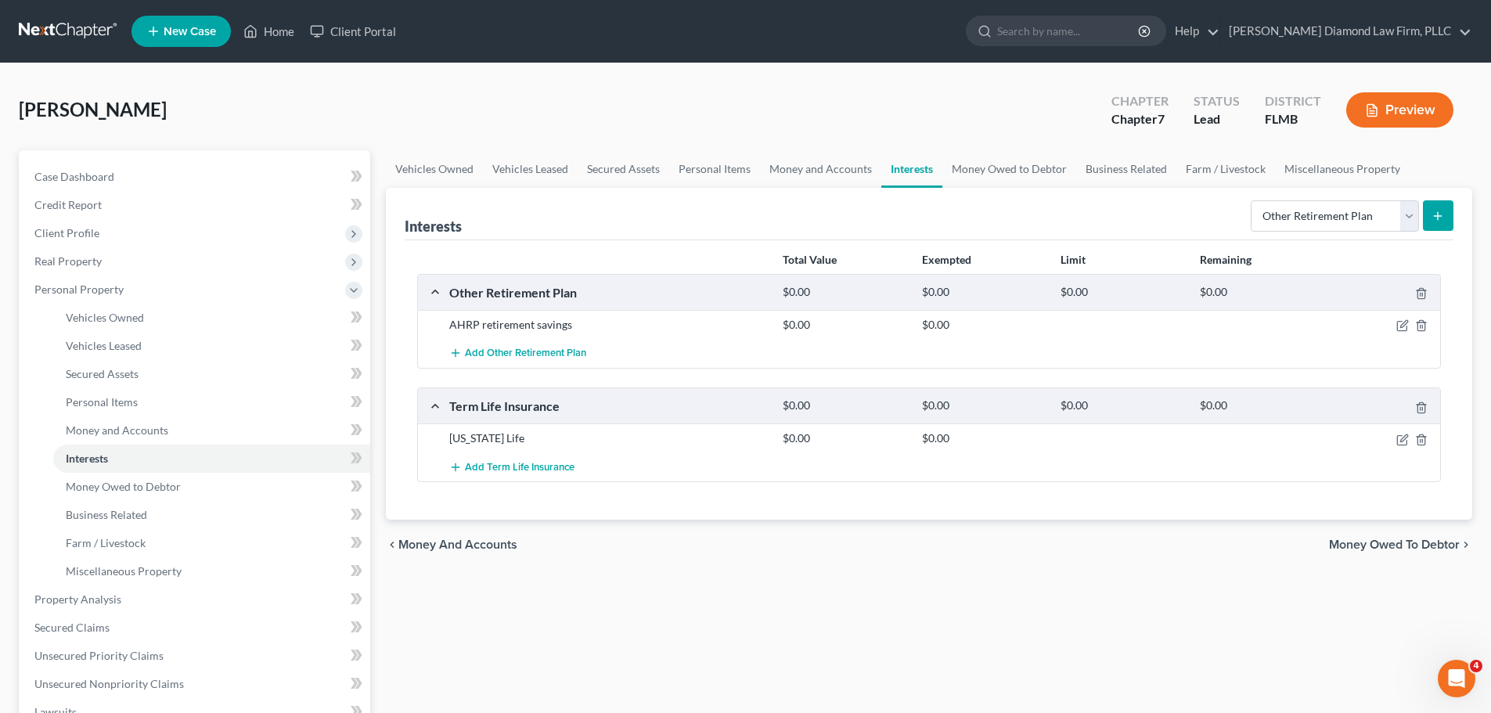
click at [67, 39] on link at bounding box center [69, 31] width 100 height 28
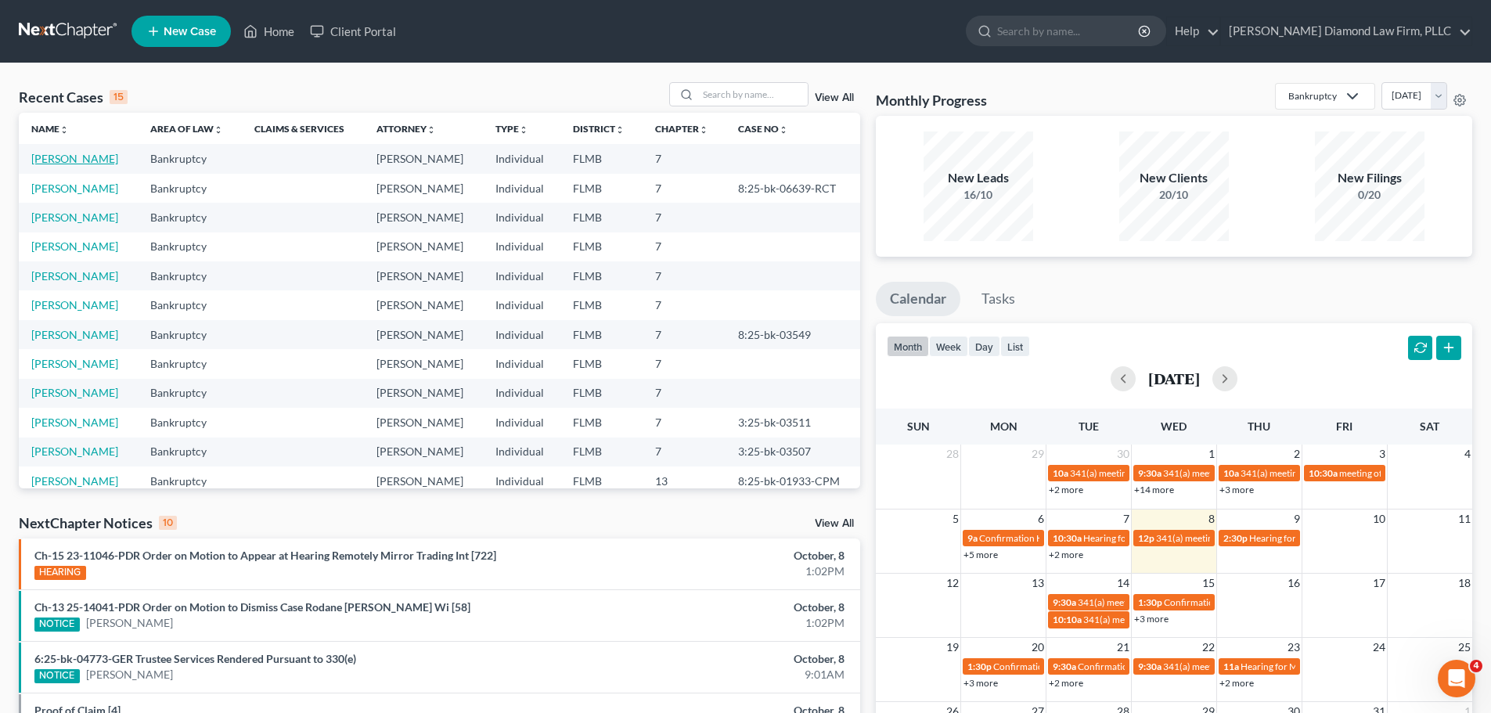
click at [69, 152] on link "[PERSON_NAME]" at bounding box center [74, 158] width 87 height 13
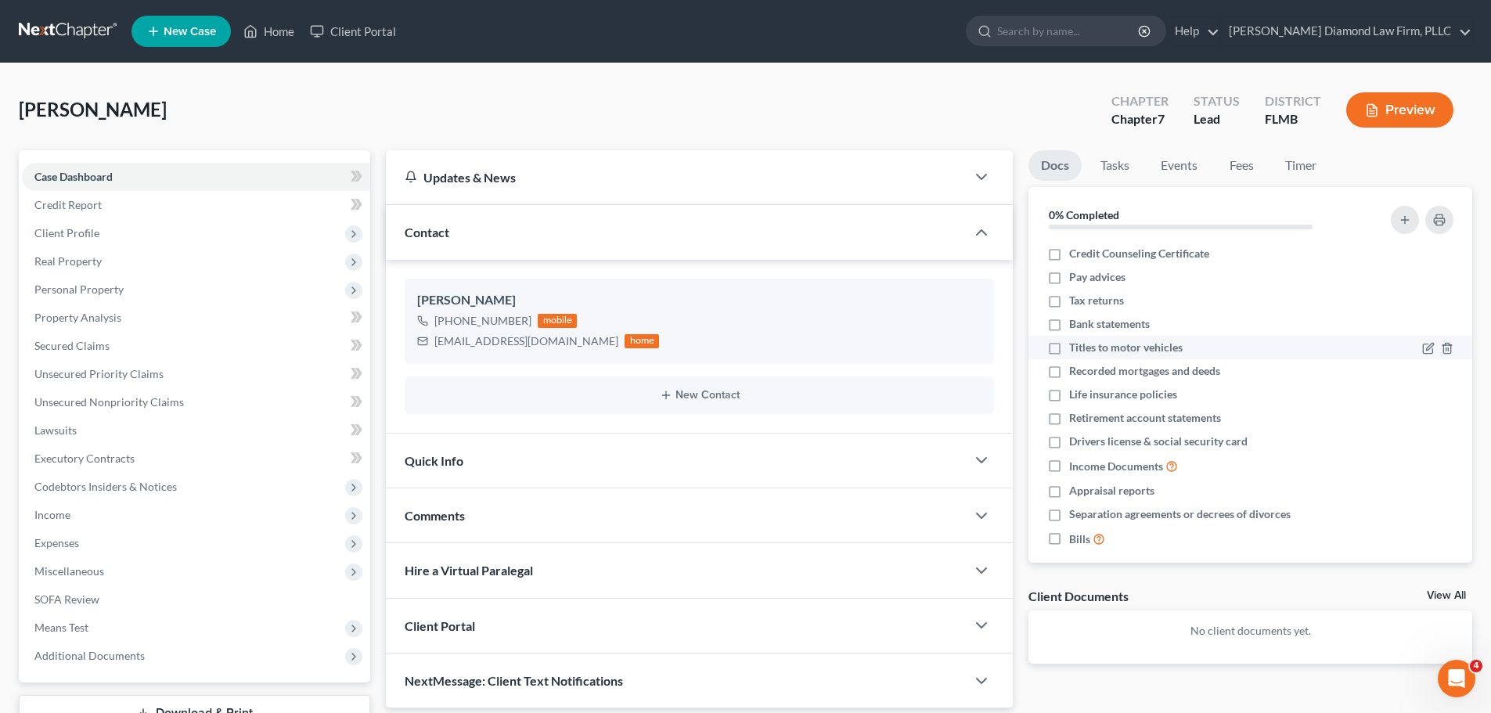
scroll to position [14, 0]
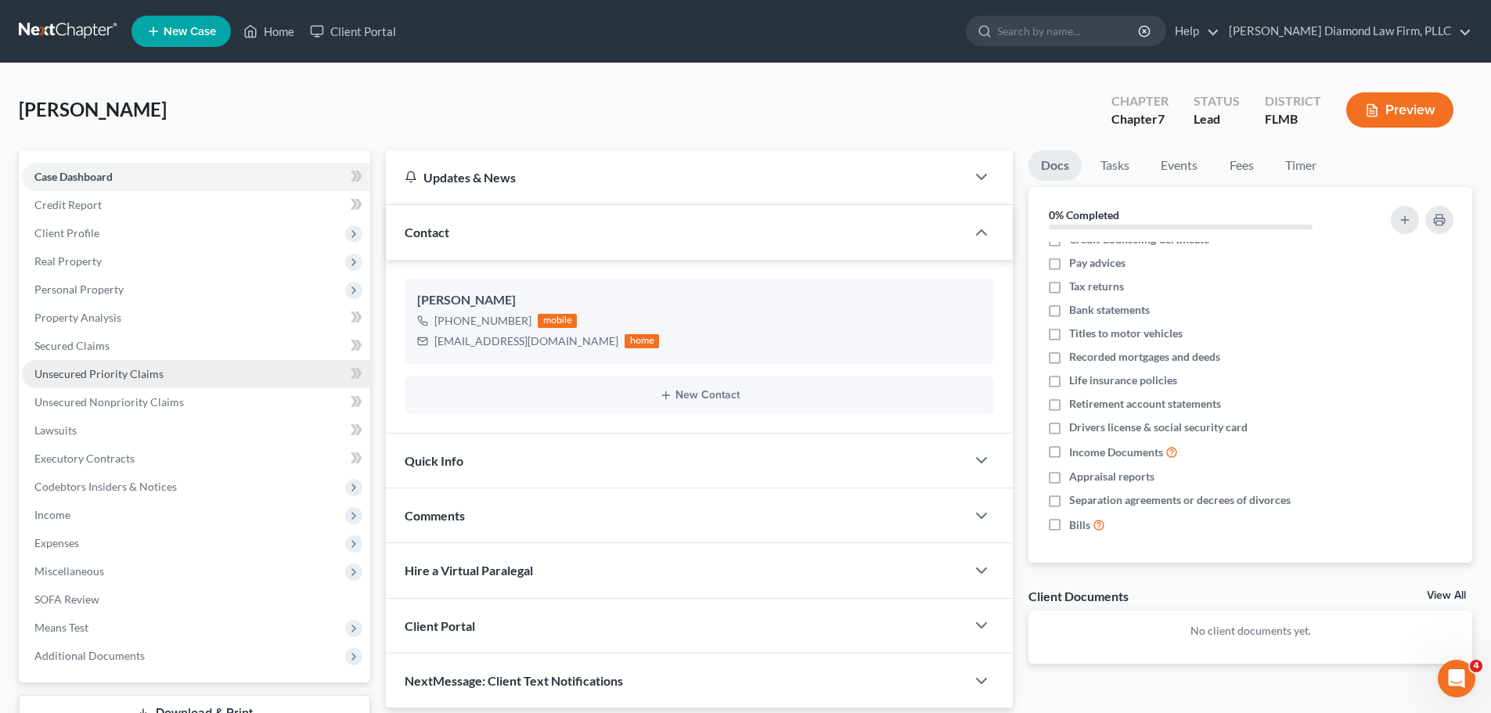
click at [172, 371] on link "Unsecured Priority Claims" at bounding box center [196, 374] width 348 height 28
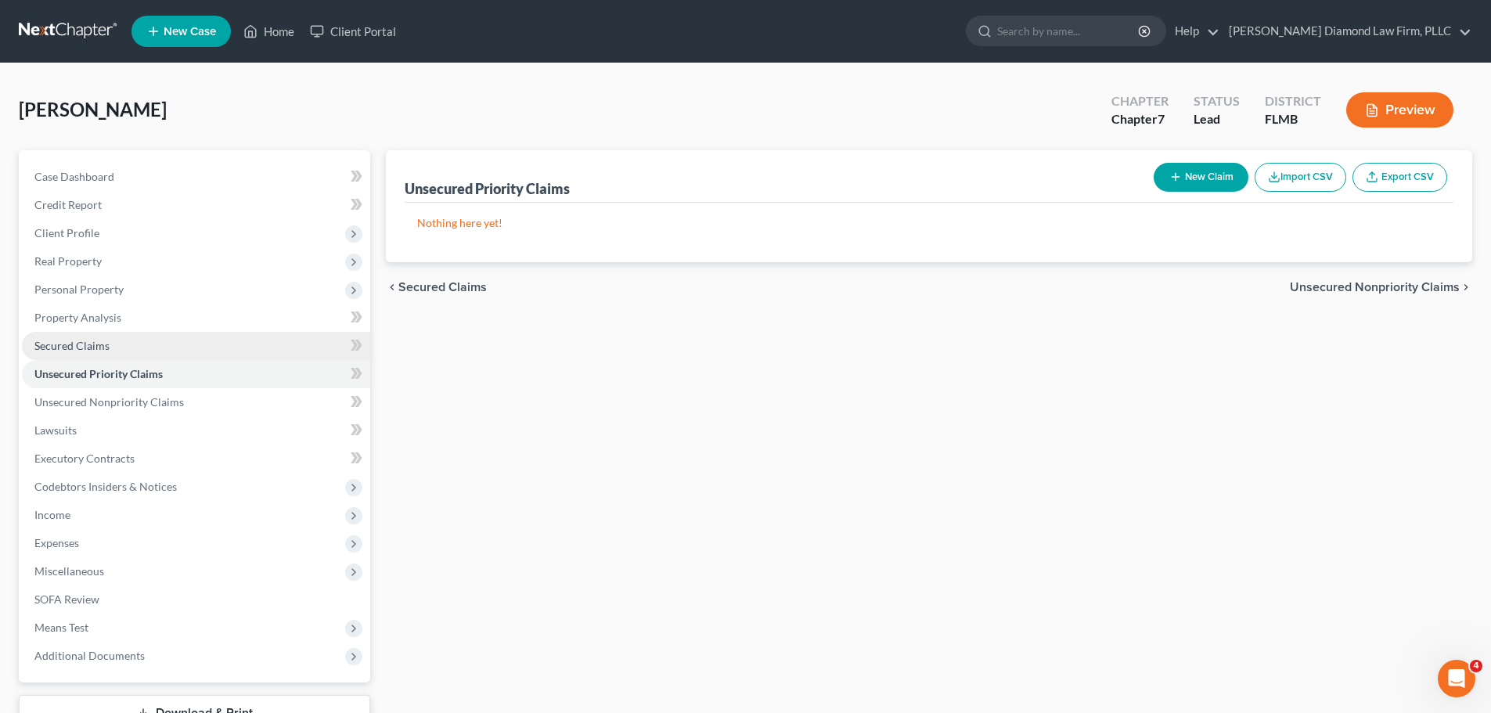
click at [156, 354] on link "Secured Claims" at bounding box center [196, 346] width 348 height 28
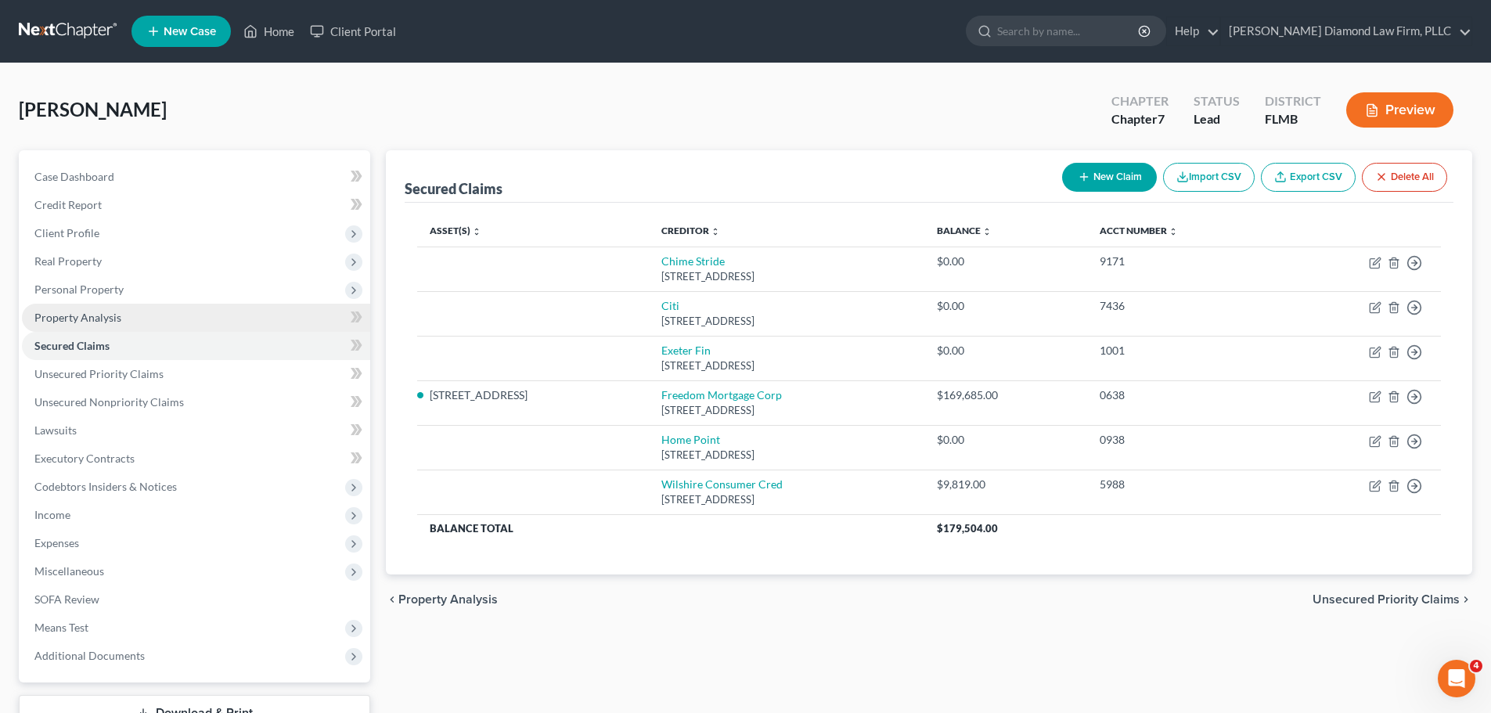
click at [147, 315] on link "Property Analysis" at bounding box center [196, 318] width 348 height 28
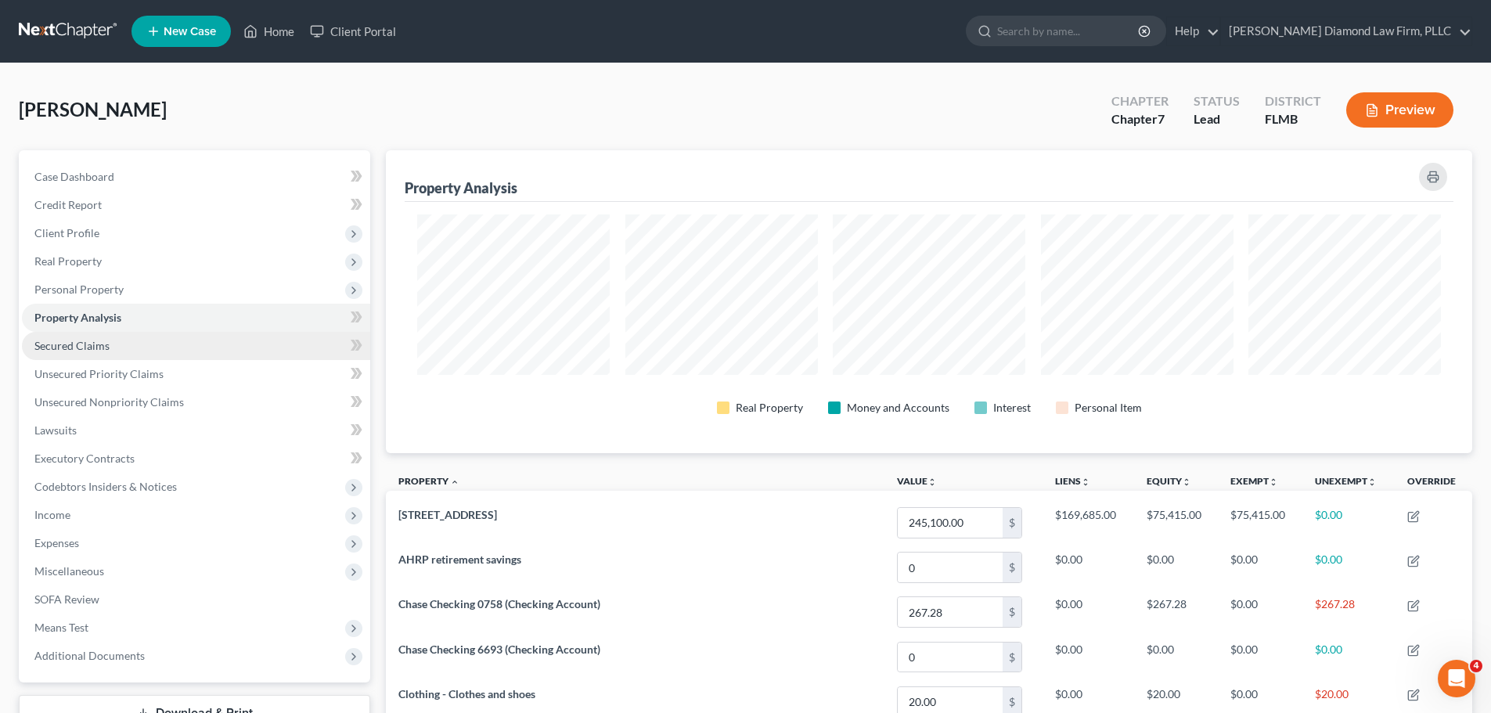
click at [166, 341] on link "Secured Claims" at bounding box center [196, 346] width 348 height 28
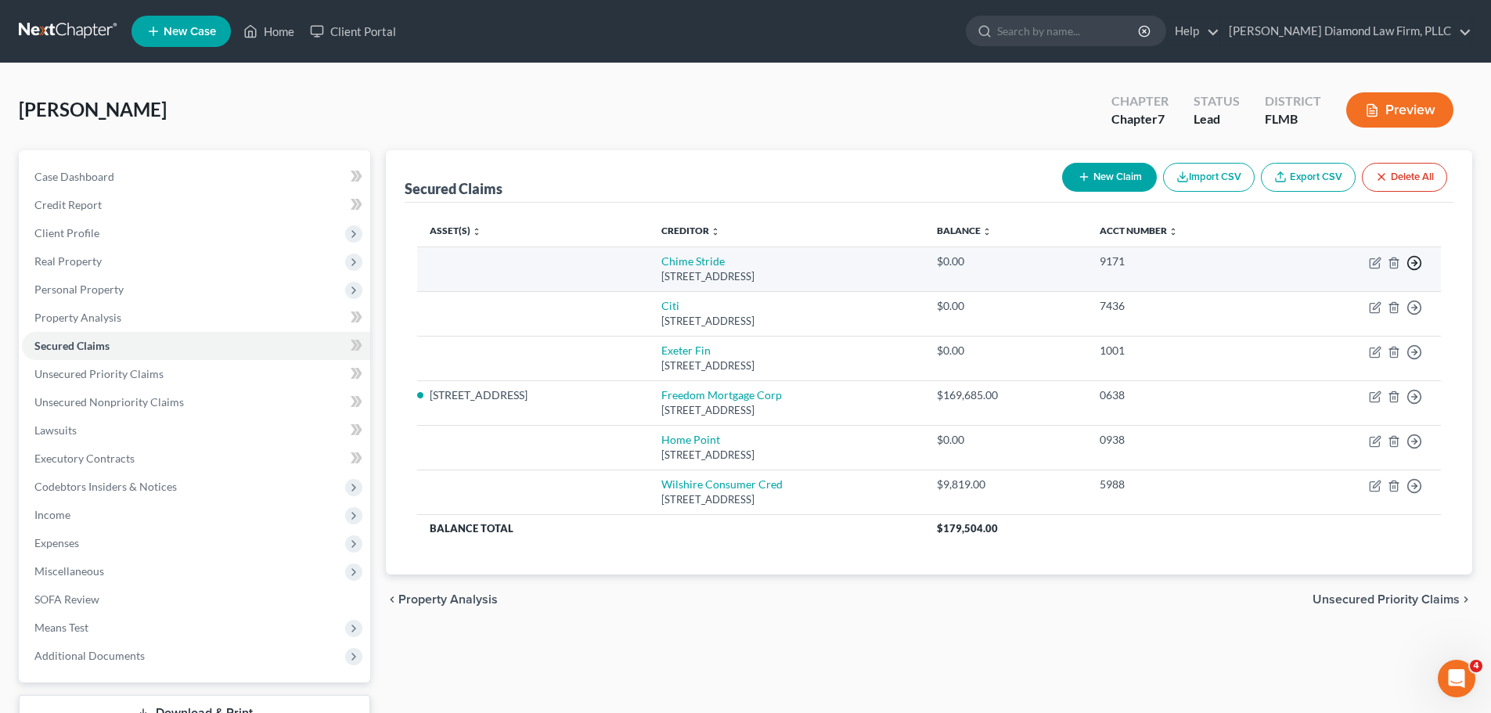
click at [1415, 268] on icon "button" at bounding box center [1414, 263] width 16 height 16
click at [1337, 300] on link "Move to F" at bounding box center [1342, 300] width 131 height 27
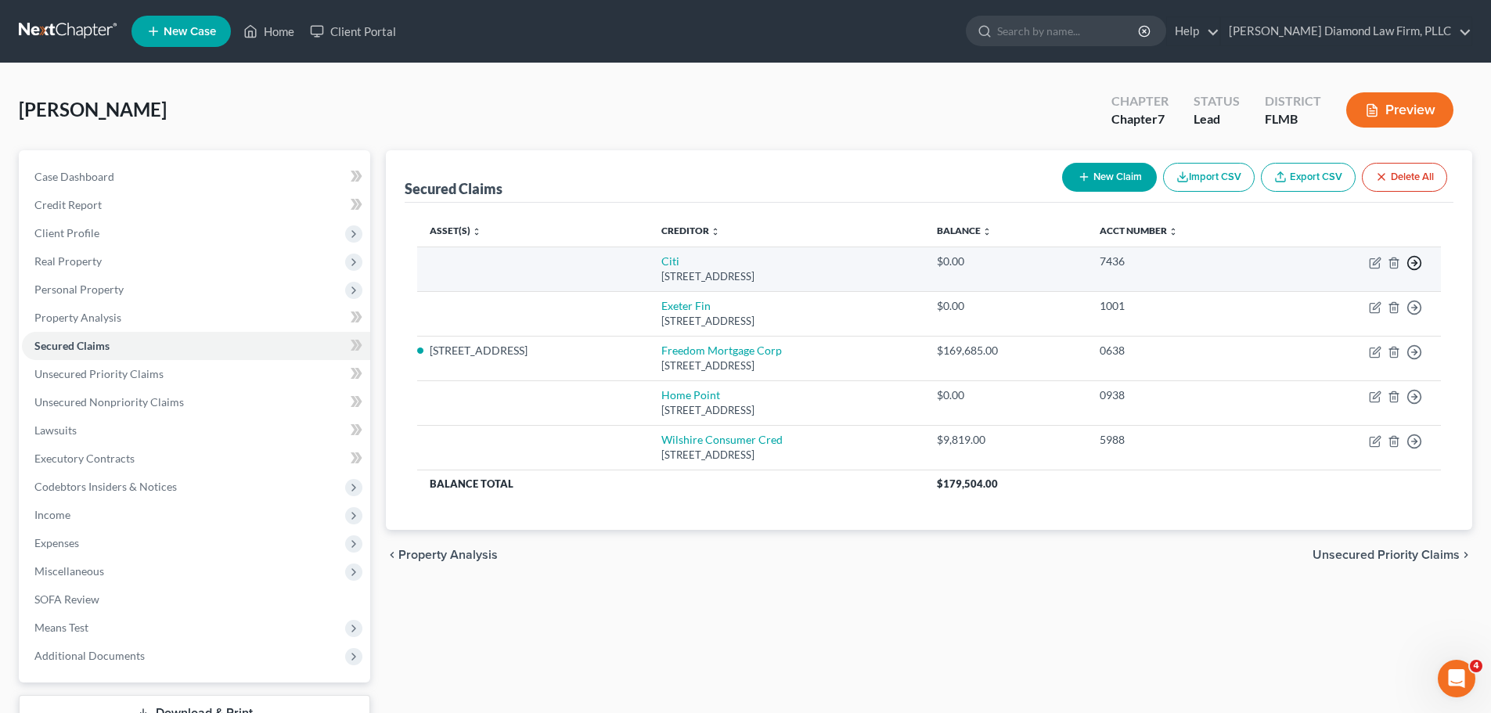
click at [1416, 261] on icon "button" at bounding box center [1414, 263] width 16 height 16
click at [1343, 304] on link "Move to F" at bounding box center [1342, 300] width 131 height 27
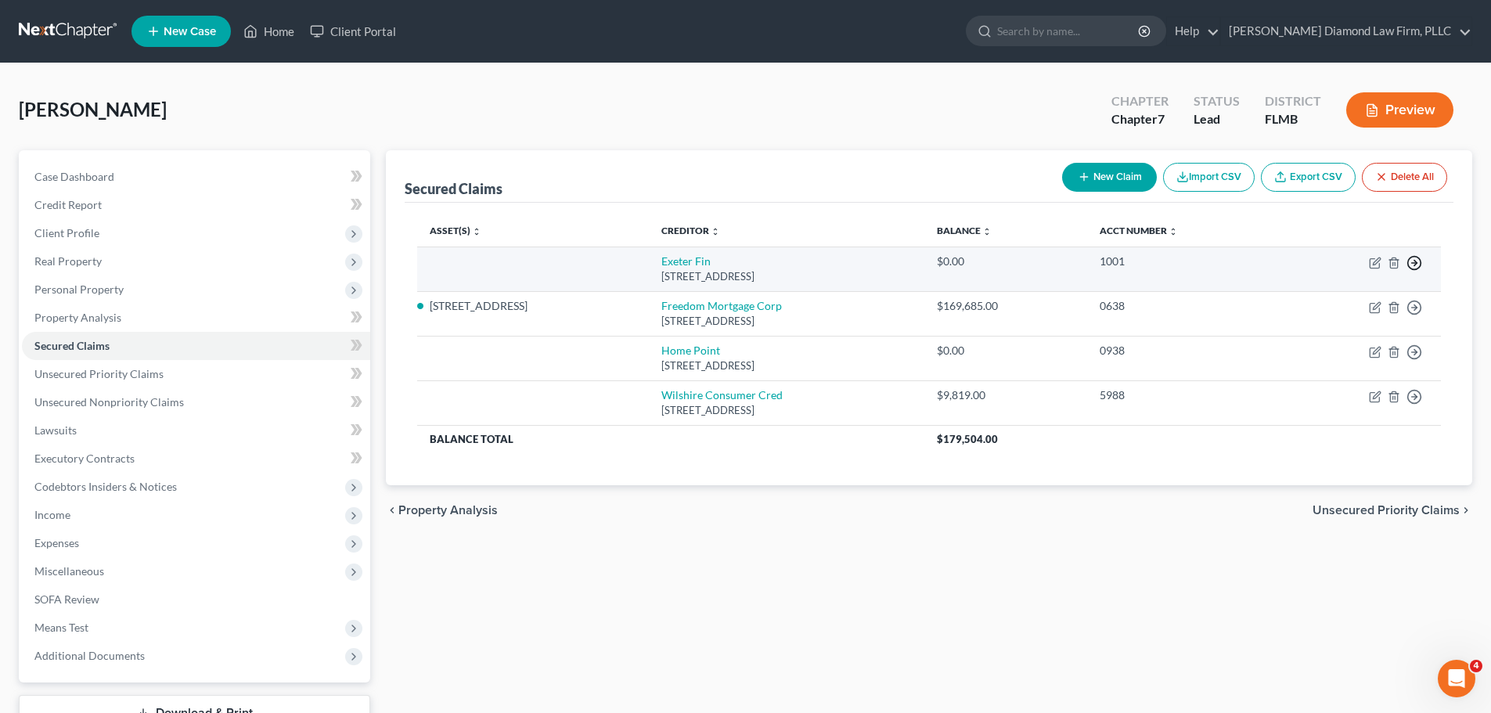
click at [1408, 263] on icon "button" at bounding box center [1414, 263] width 16 height 16
click at [1337, 304] on link "Move to F" at bounding box center [1342, 300] width 131 height 27
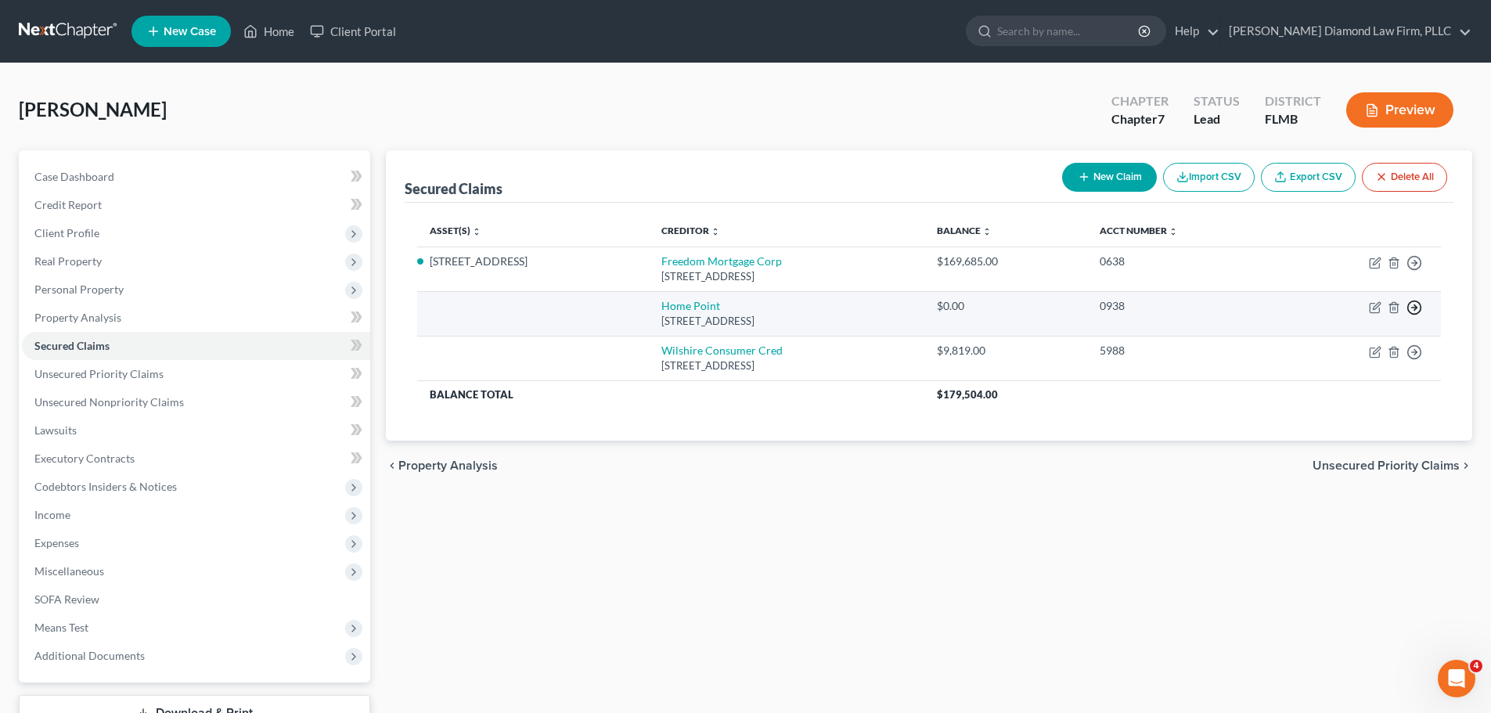
click at [1419, 313] on icon "button" at bounding box center [1414, 308] width 16 height 16
click at [1357, 345] on link "Move to F" at bounding box center [1342, 345] width 131 height 27
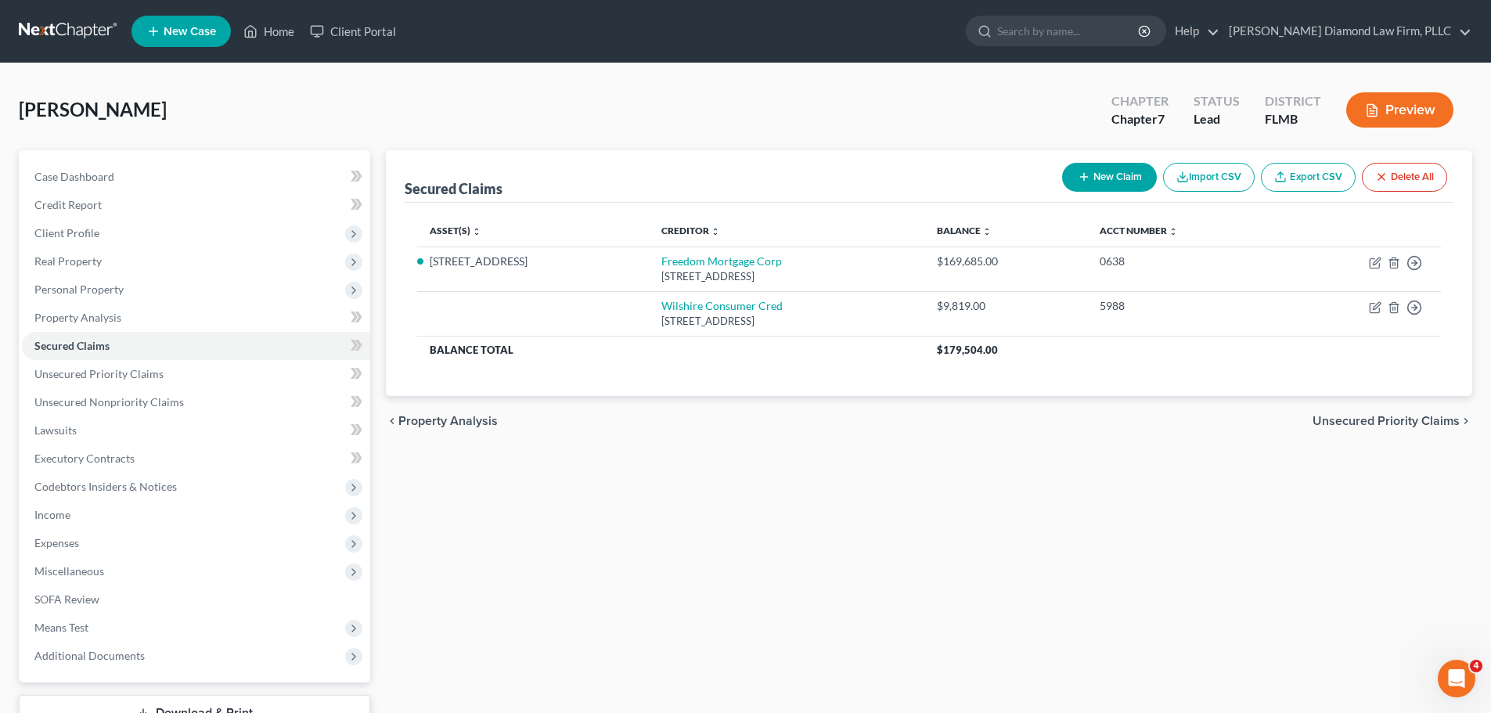
click at [904, 386] on div "Asset(s) expand_more expand_less unfold_more Creditor expand_more expand_less u…" at bounding box center [929, 299] width 1048 height 193
click at [137, 399] on span "Unsecured Nonpriority Claims" at bounding box center [108, 401] width 149 height 13
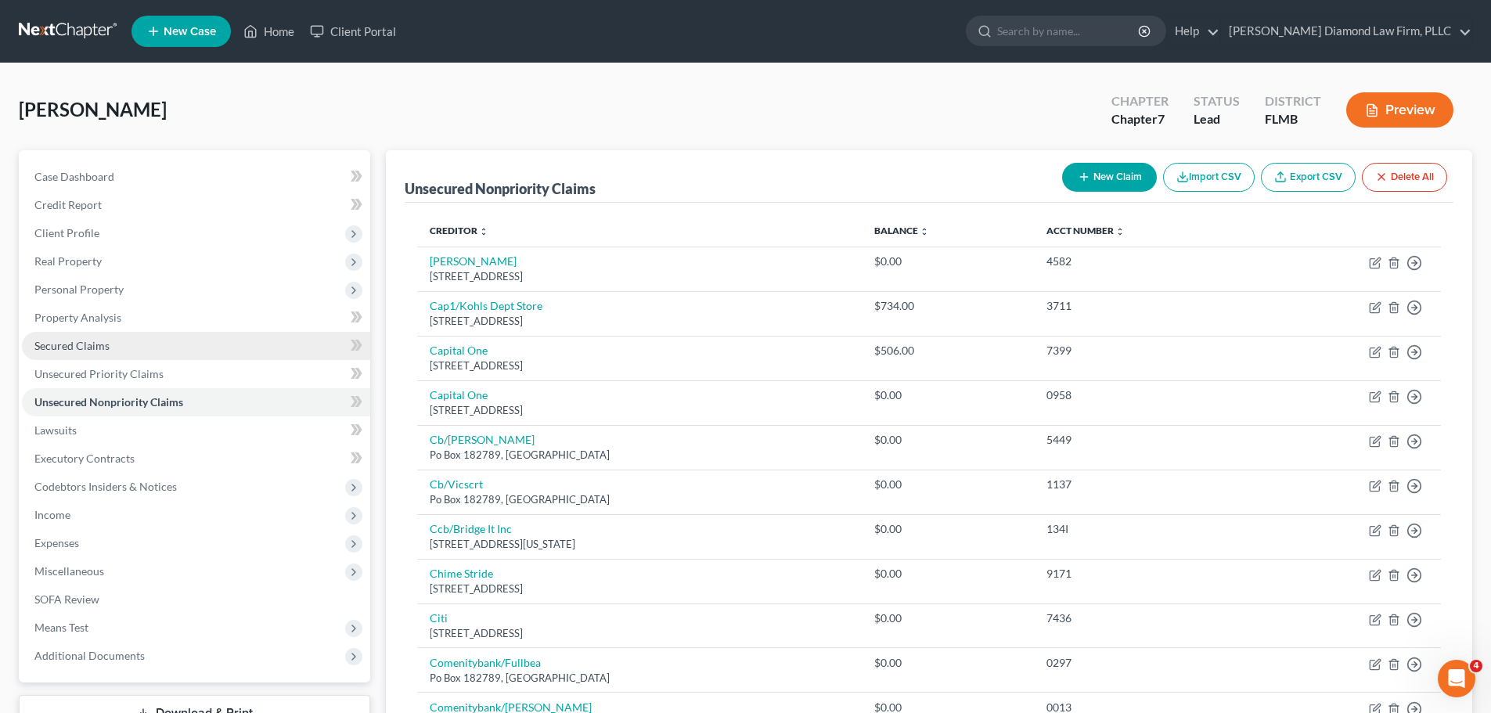
click at [59, 354] on link "Secured Claims" at bounding box center [196, 346] width 348 height 28
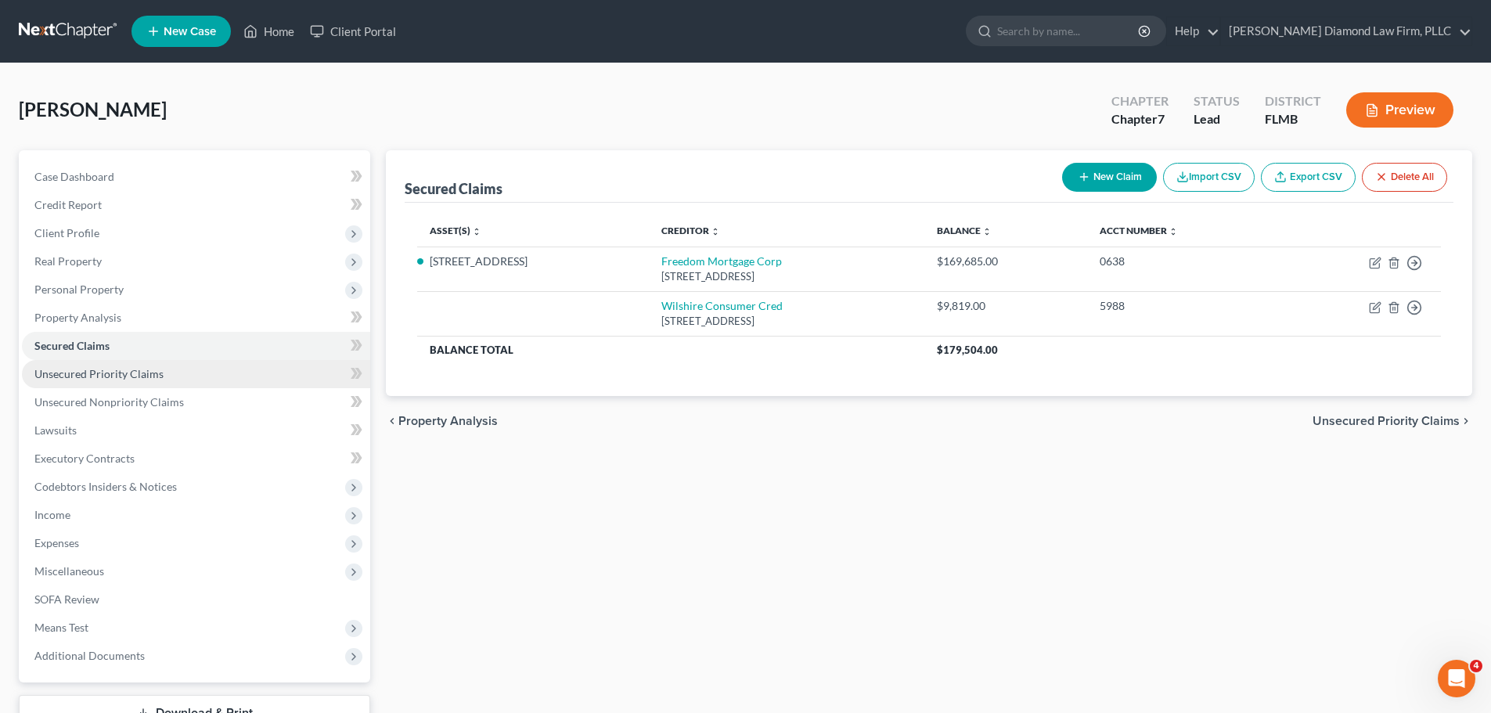
click at [126, 387] on link "Unsecured Priority Claims" at bounding box center [196, 374] width 348 height 28
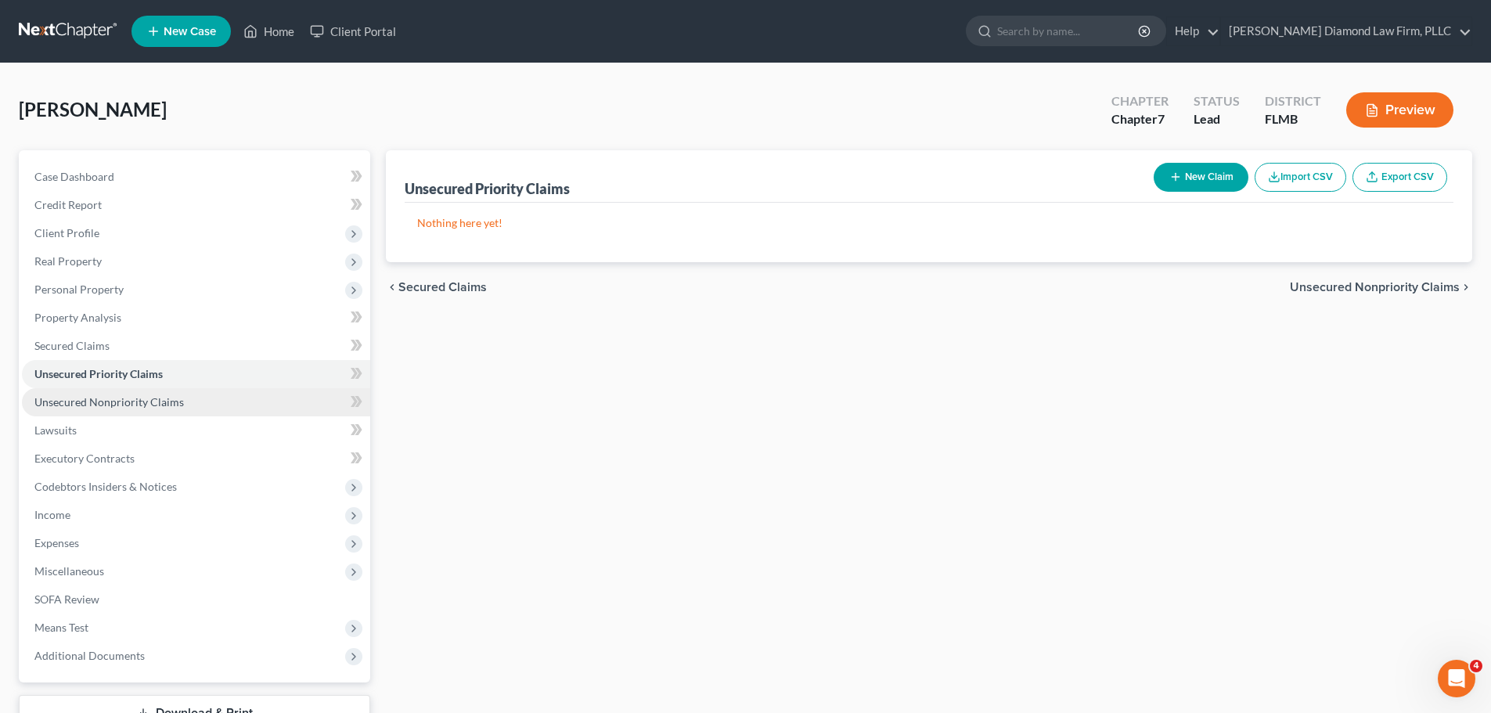
click at [126, 407] on span "Unsecured Nonpriority Claims" at bounding box center [108, 401] width 149 height 13
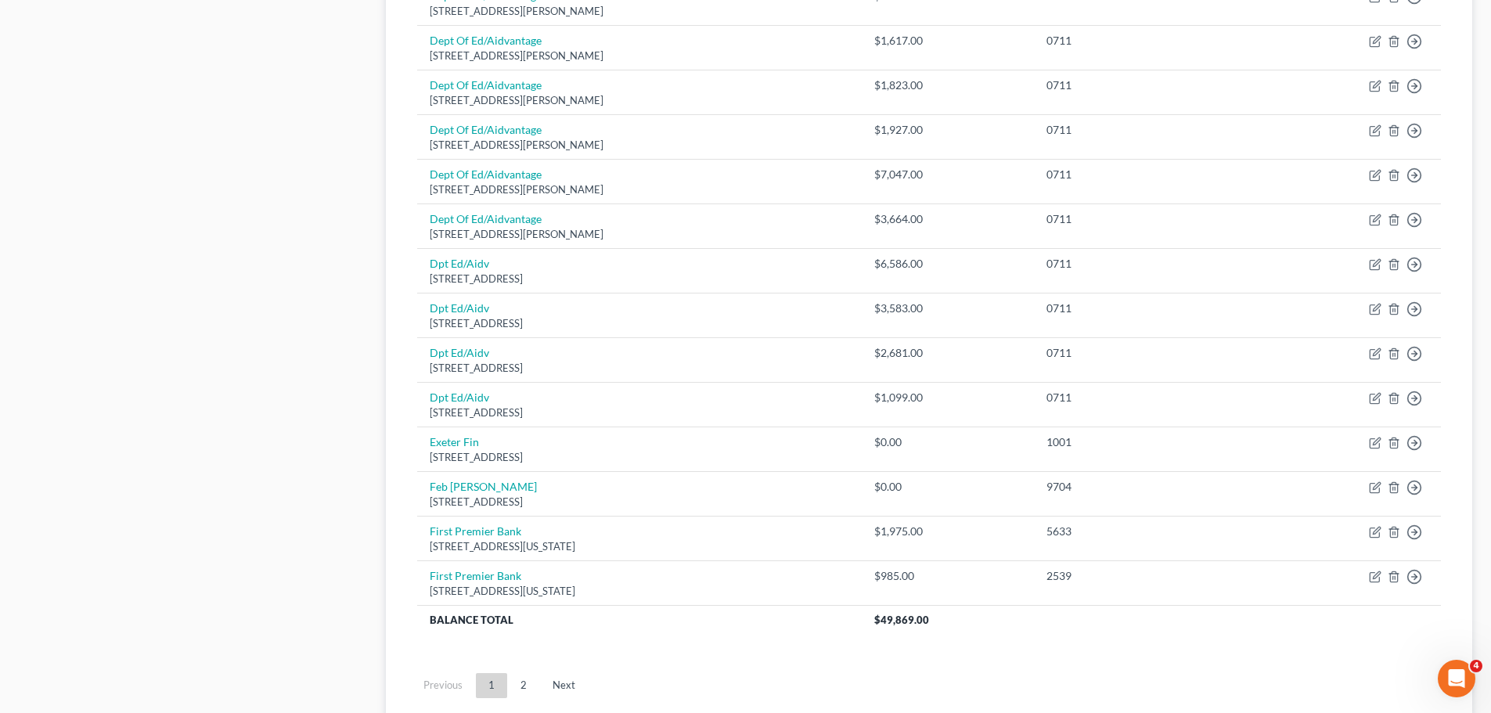
scroll to position [1017, 0]
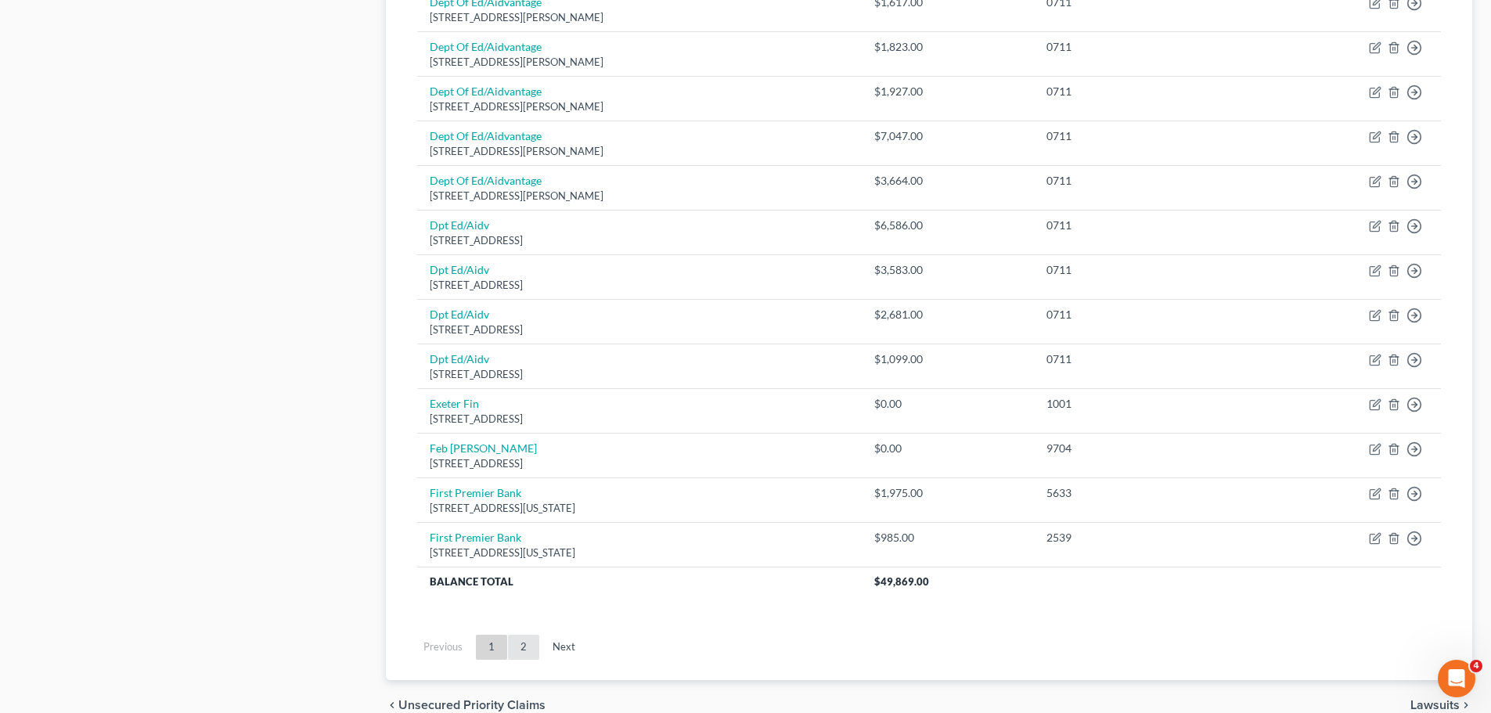
click at [516, 642] on link "2" at bounding box center [523, 647] width 31 height 25
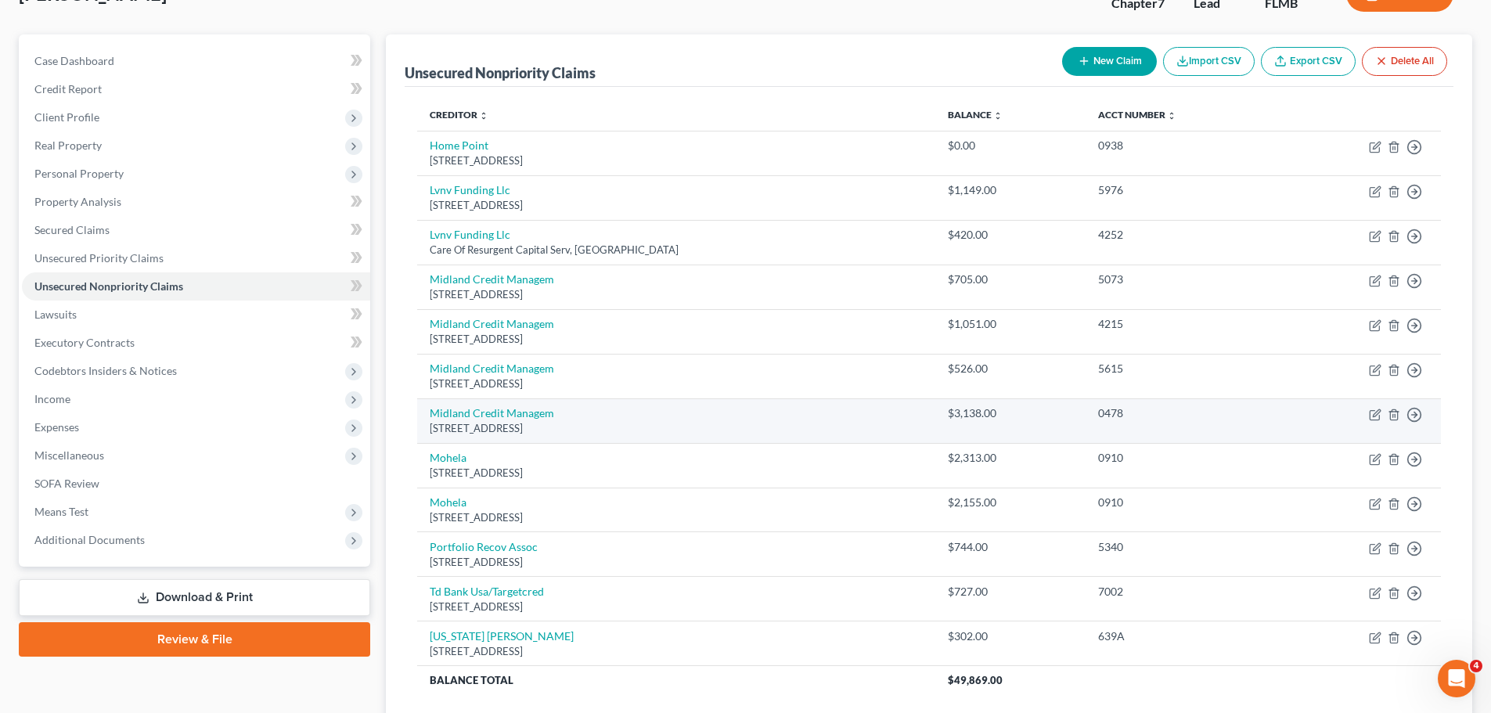
scroll to position [156, 0]
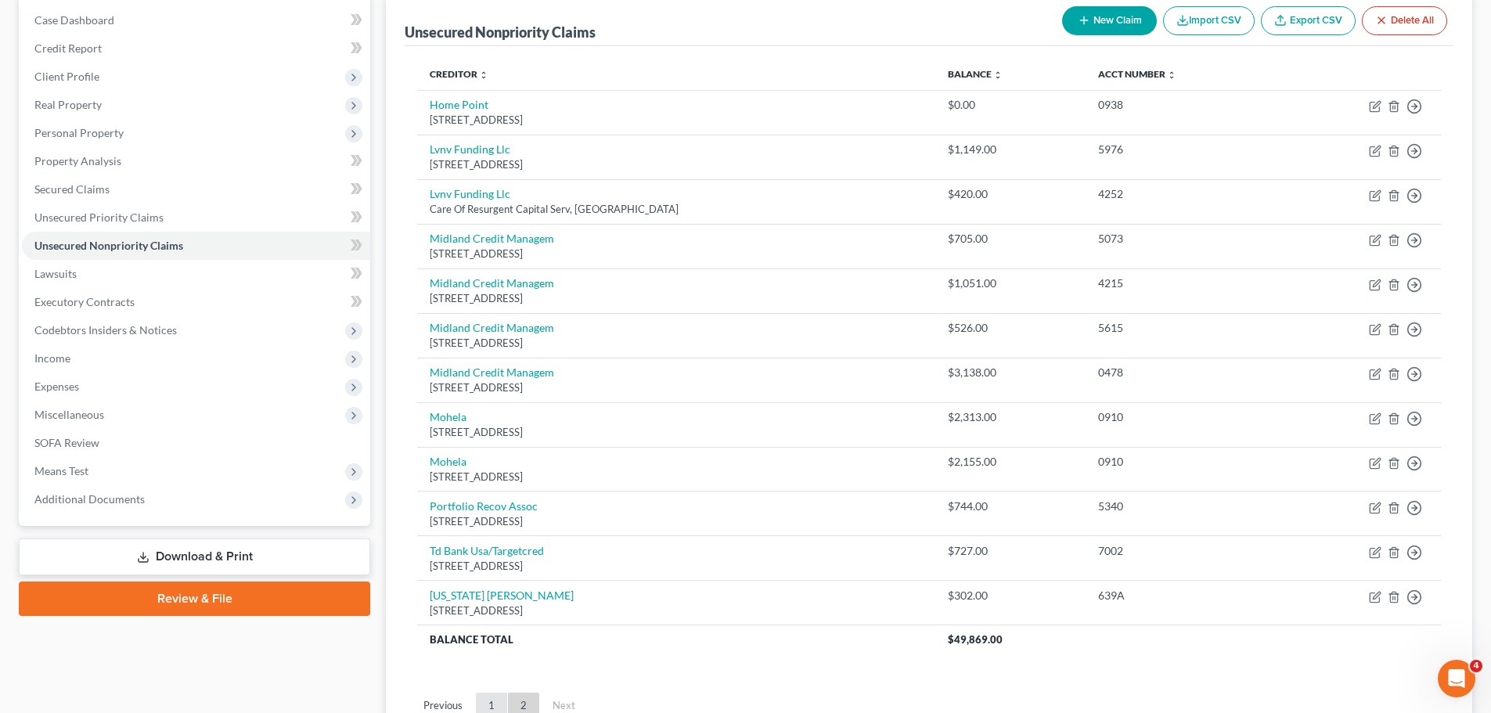
click at [493, 698] on link "1" at bounding box center [491, 704] width 31 height 25
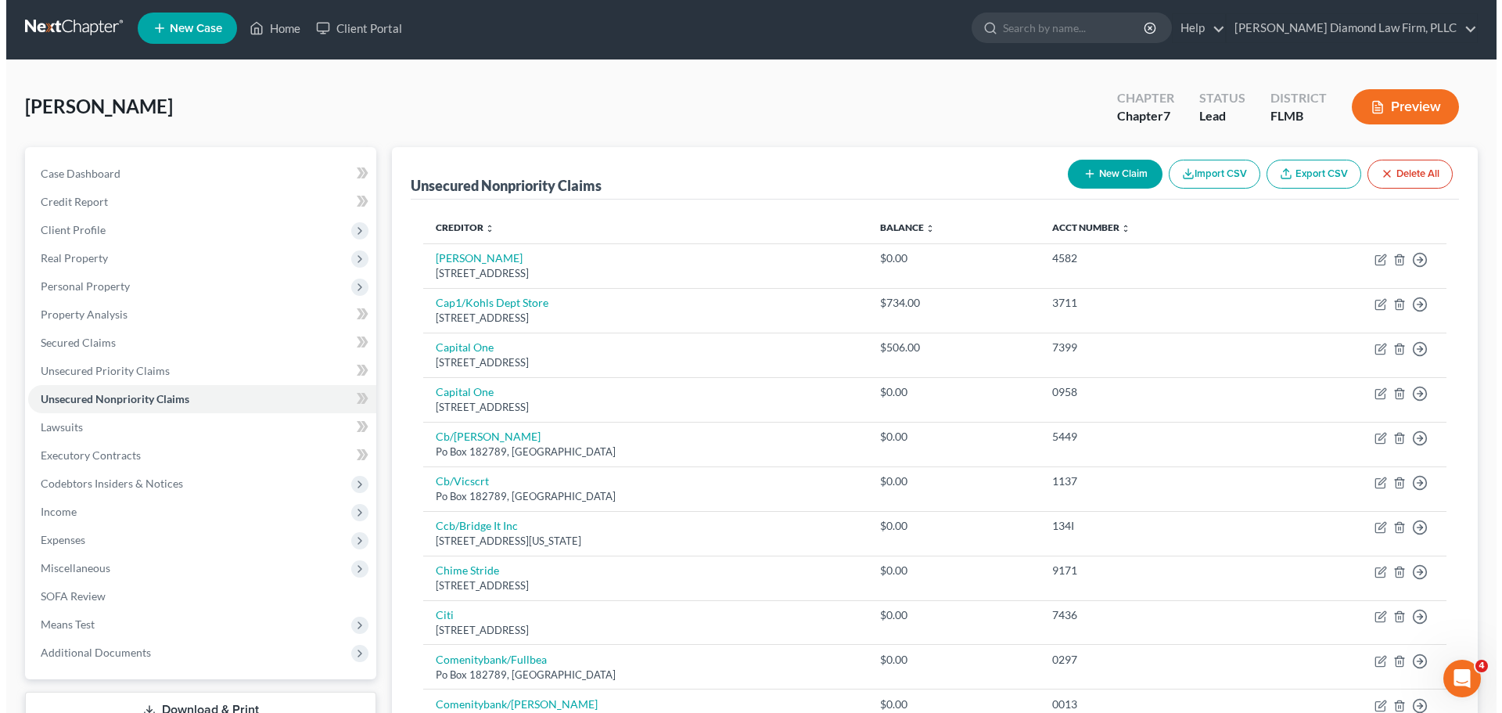
scroll to position [0, 0]
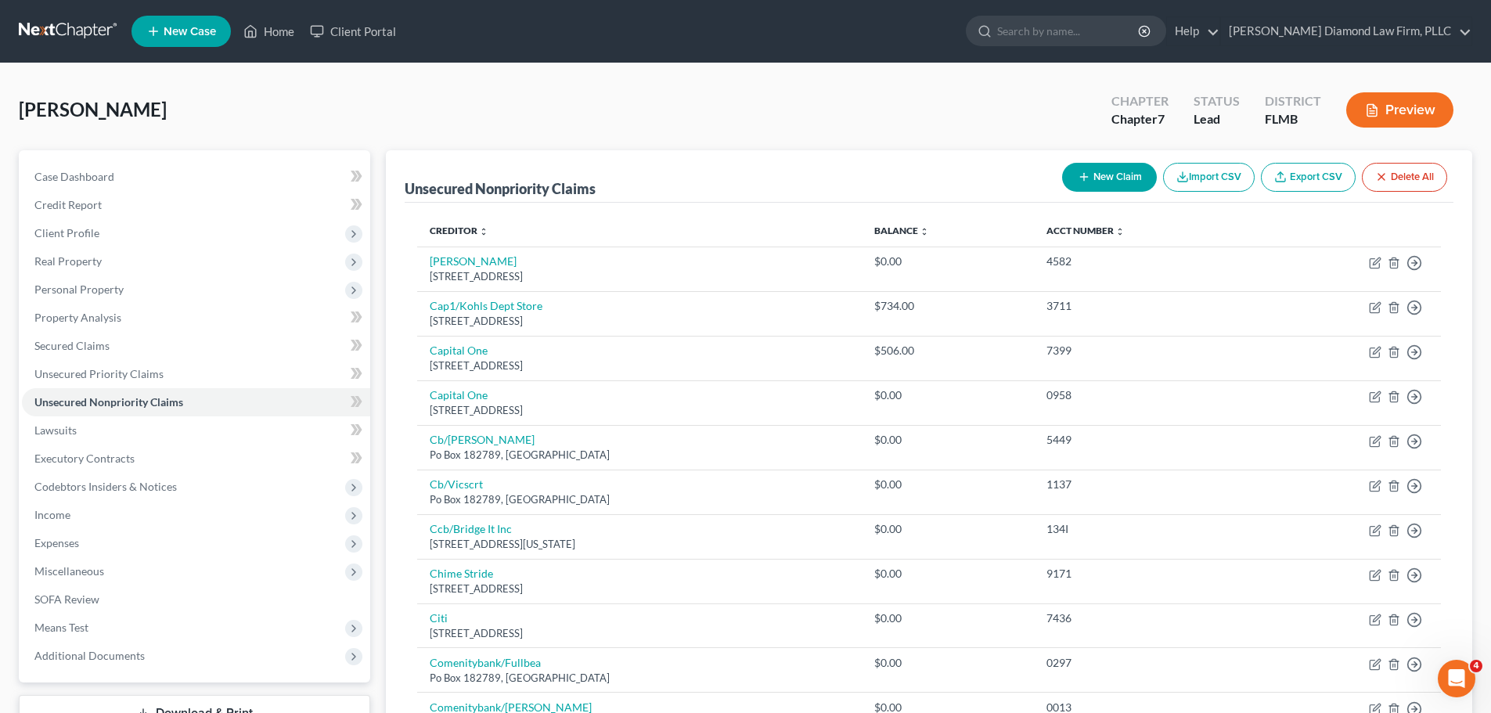
click at [1129, 177] on button "New Claim" at bounding box center [1109, 177] width 95 height 29
select select "0"
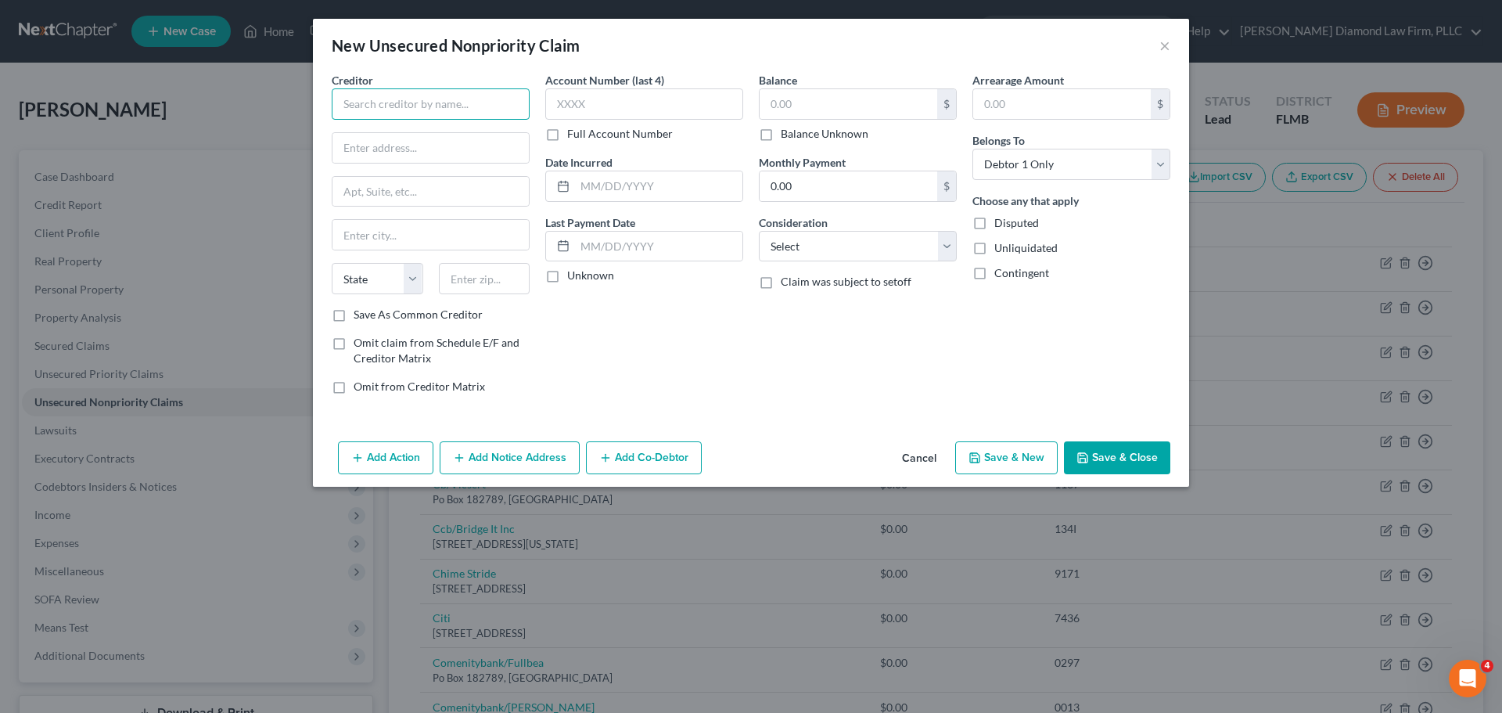
click at [396, 111] on input "text" at bounding box center [431, 103] width 198 height 31
type input "Regal Palms Resort"
type input "2700 Sand Mine Rd"
type input "Davenport"
select select "9"
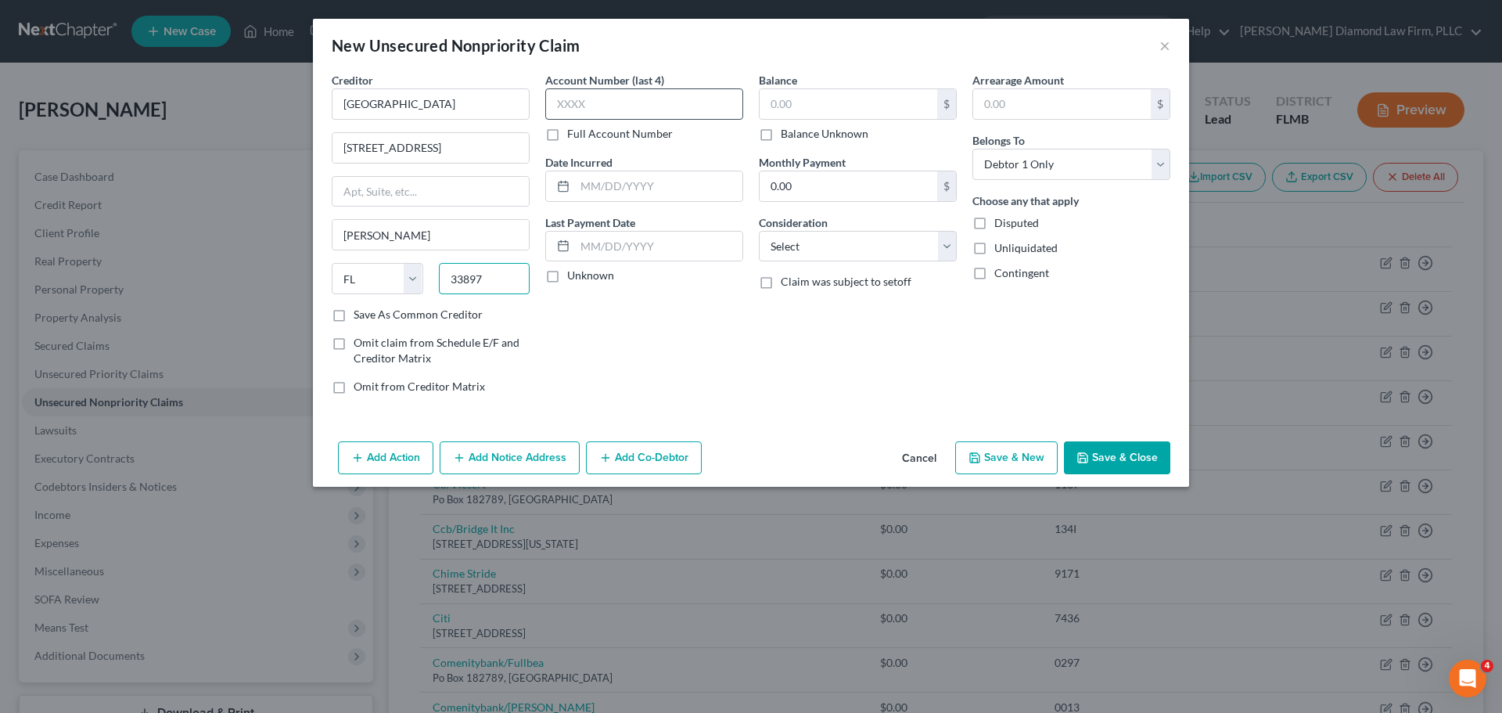
type input "33897"
click at [655, 89] on input "text" at bounding box center [644, 103] width 198 height 31
type input "Citrus Ridge"
type input "1001"
click at [642, 181] on input "text" at bounding box center [658, 186] width 167 height 30
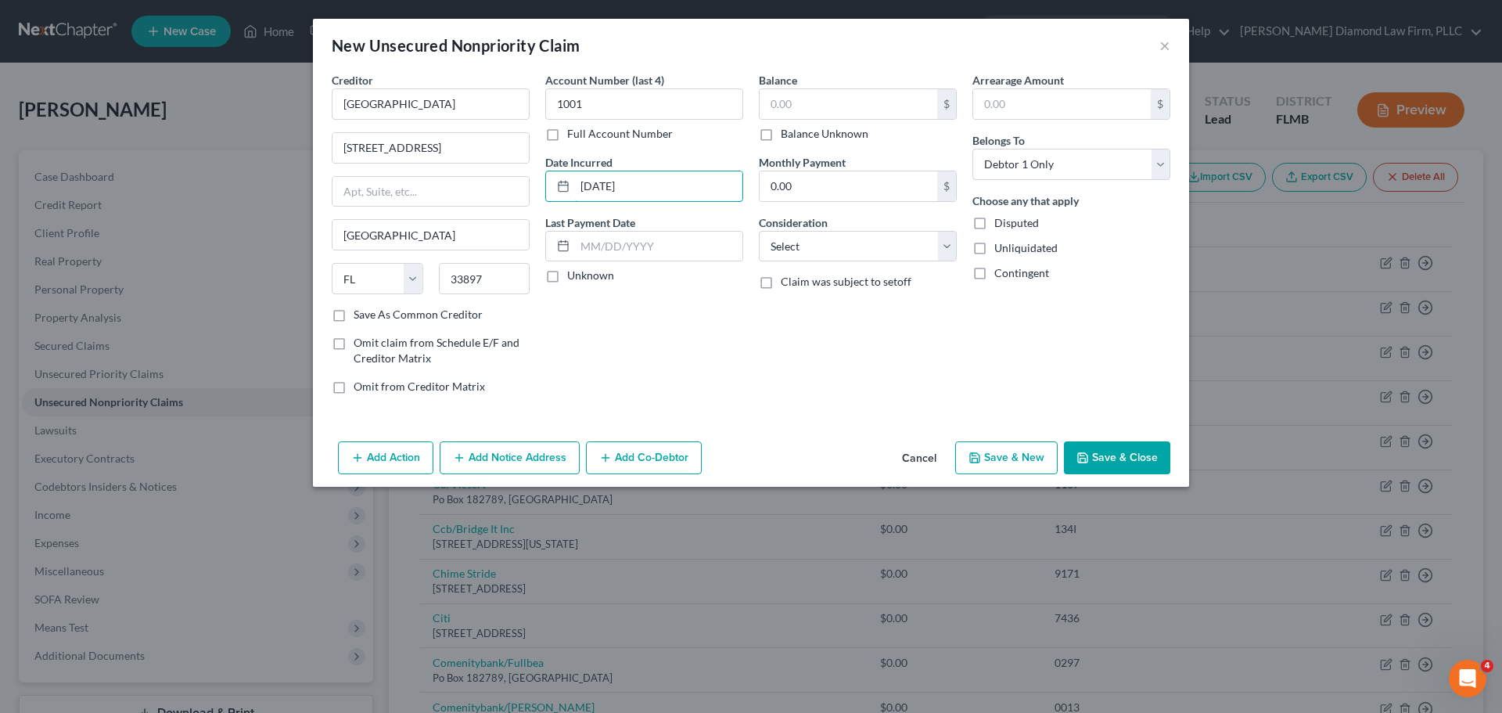
type input "08/28/2025"
click at [864, 85] on div "Balance $ Balance Unknown Balance Undetermined $ Balance Unknown" at bounding box center [858, 107] width 198 height 70
click at [860, 95] on input "text" at bounding box center [849, 104] width 178 height 30
type input "5,100"
click at [513, 464] on button "Add Notice Address" at bounding box center [510, 457] width 140 height 33
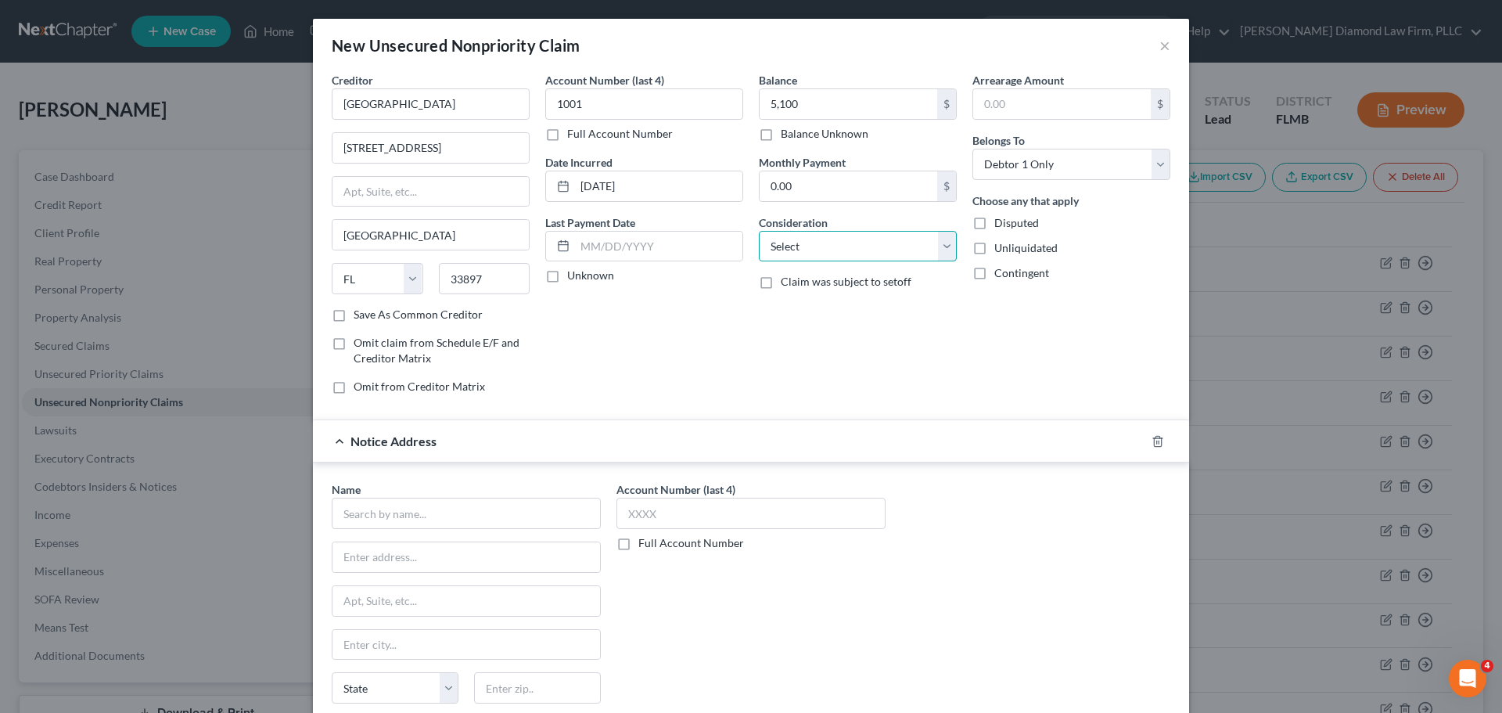
click at [840, 243] on select "Select Cable / Satellite Services Collection Agency Credit Card Debt Debt Couns…" at bounding box center [858, 246] width 198 height 31
click at [800, 257] on select "Select Cable / Satellite Services Collection Agency Credit Card Debt Debt Couns…" at bounding box center [858, 246] width 198 height 31
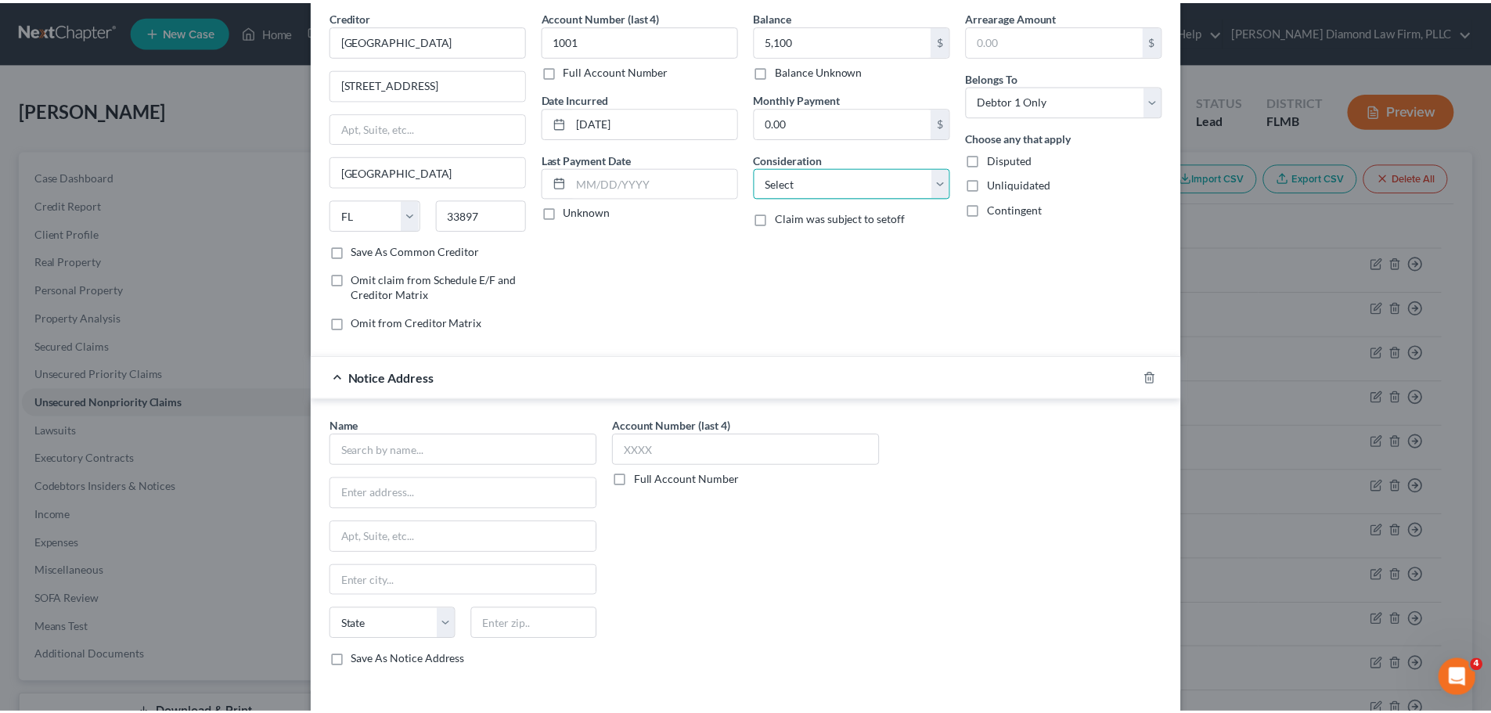
scroll to position [130, 0]
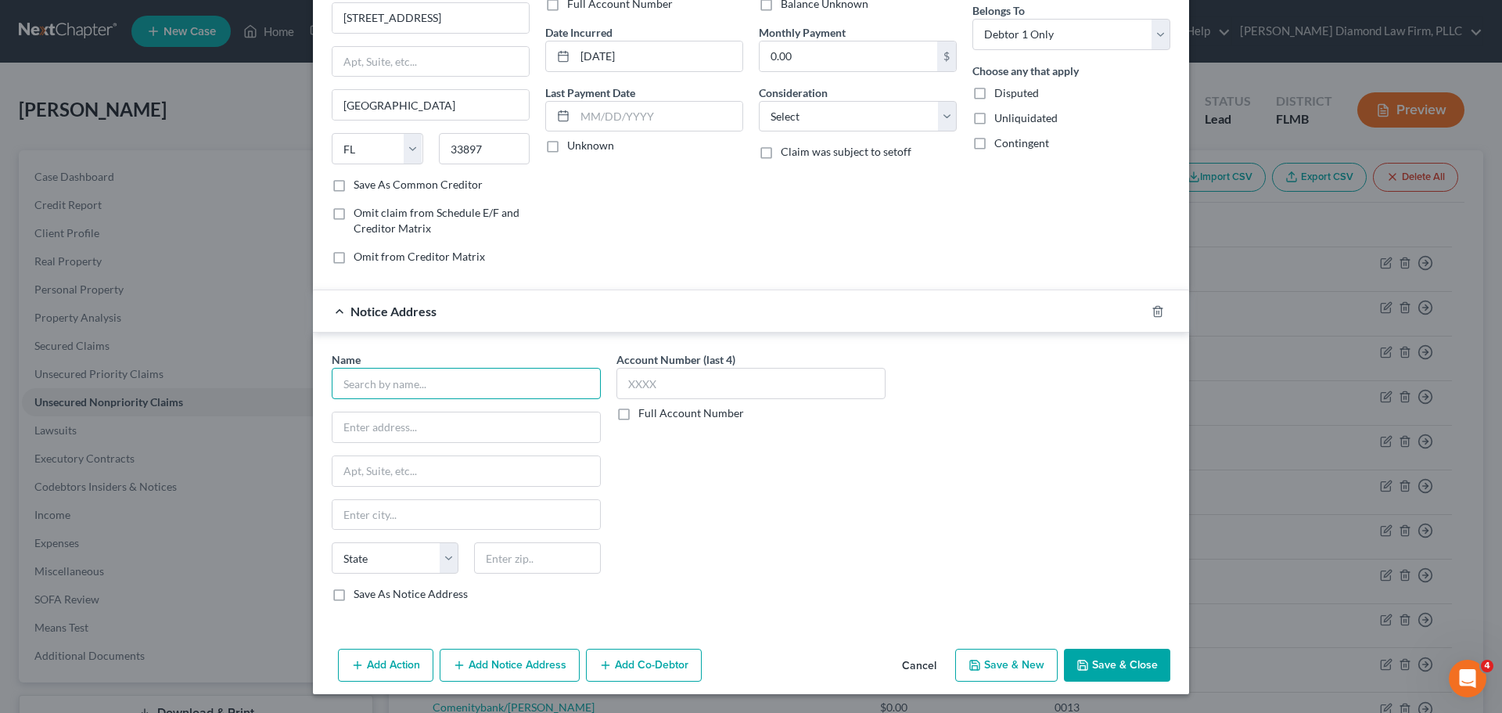
click at [424, 370] on input "text" at bounding box center [466, 383] width 269 height 31
type input "Larsen Slaten PLLC"
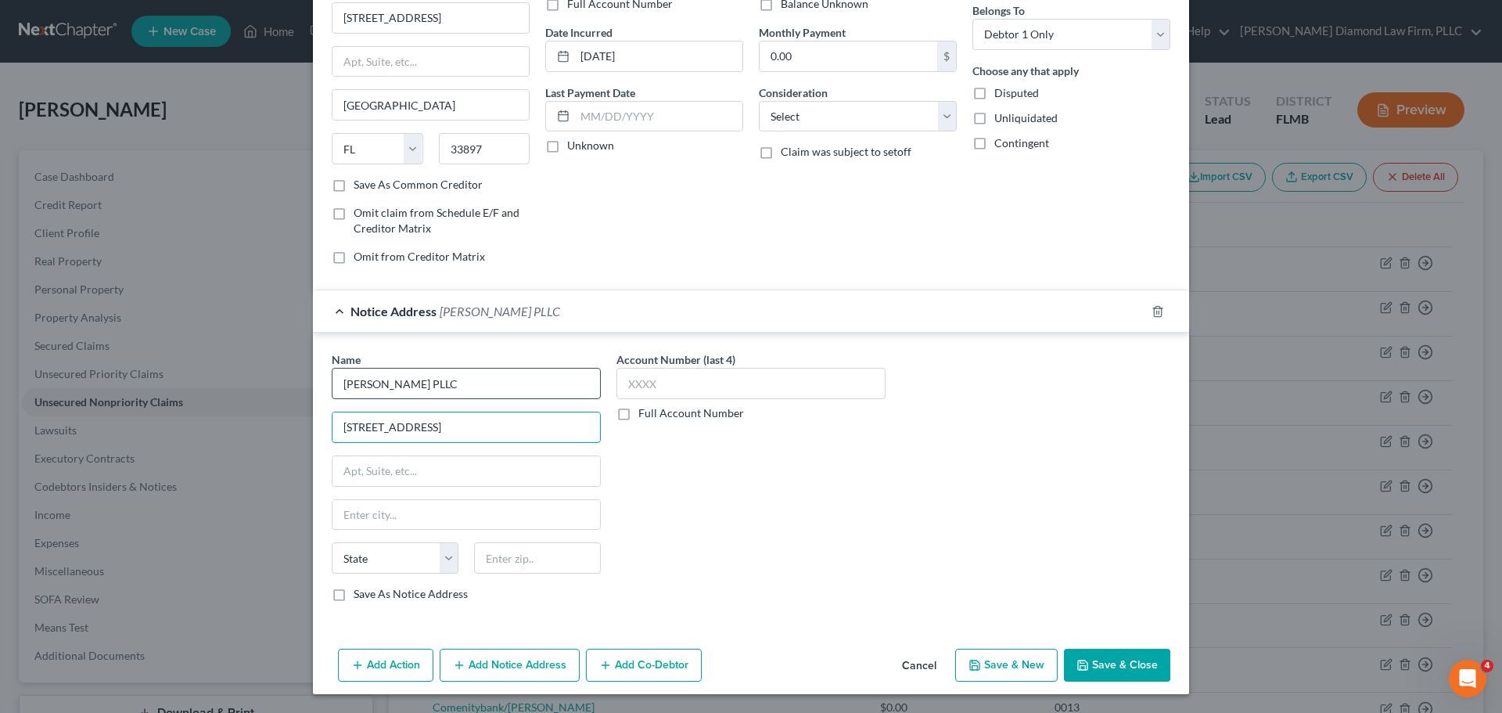
type input "4700 Millenia Blvd"
type input "Ste 500"
type input "Orlando"
select select "9"
type input "32839"
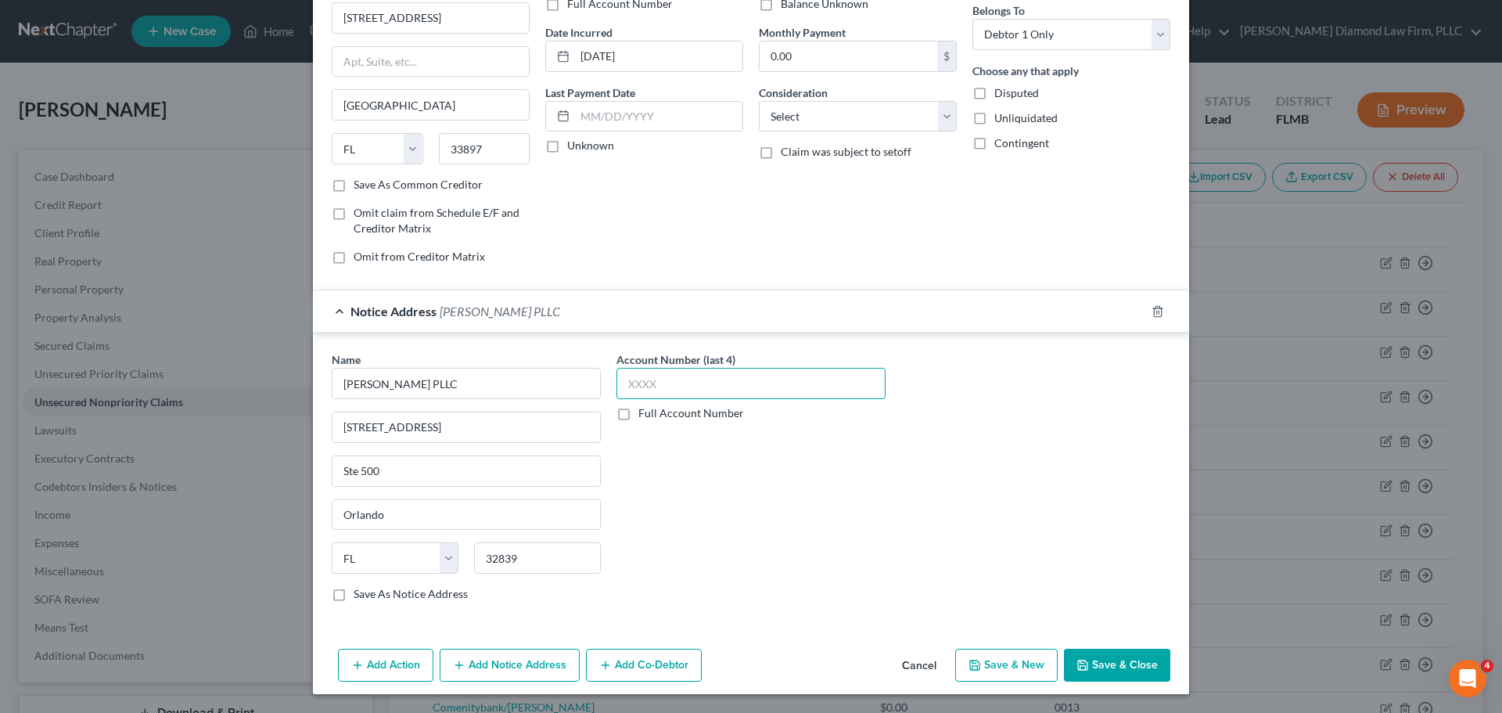
click at [782, 376] on input "text" at bounding box center [751, 383] width 269 height 31
click at [1102, 666] on button "Save & Close" at bounding box center [1117, 665] width 106 height 33
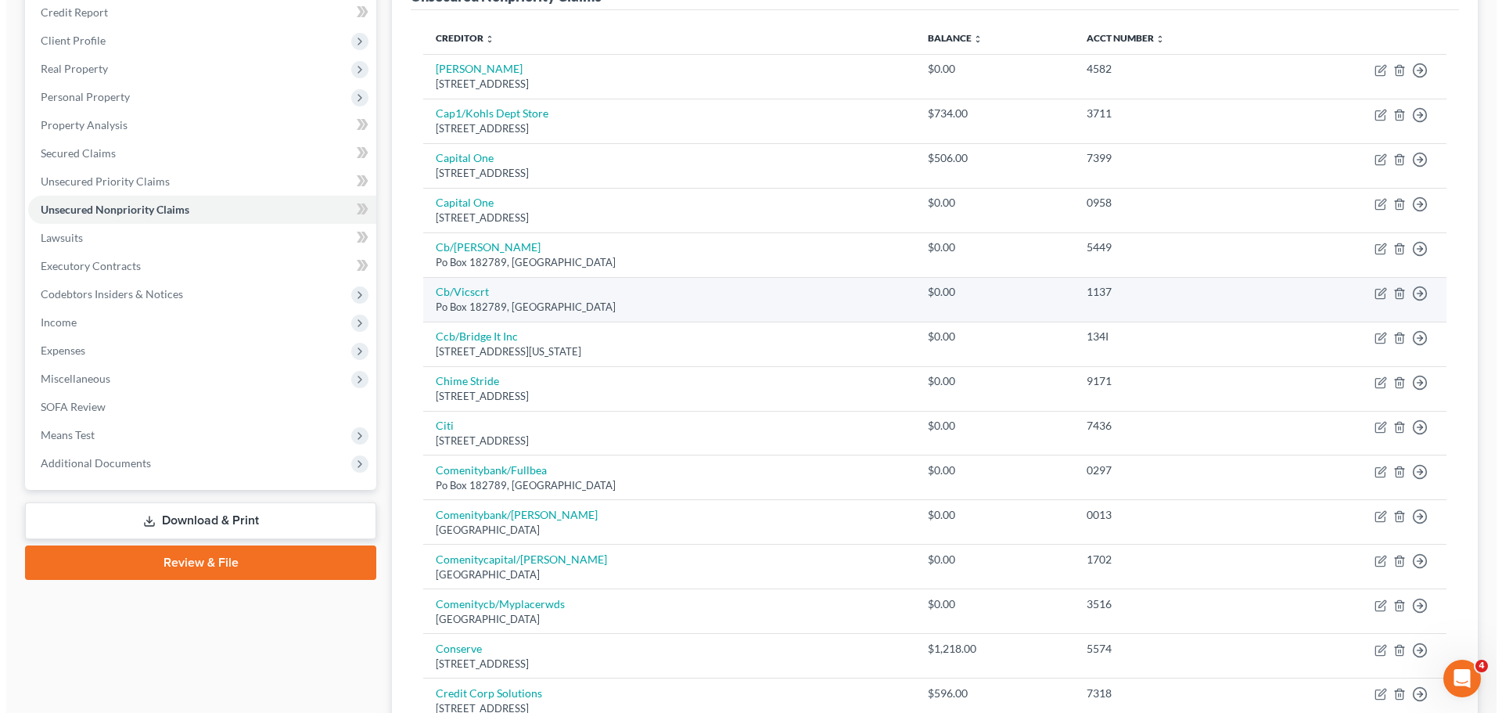
scroll to position [156, 0]
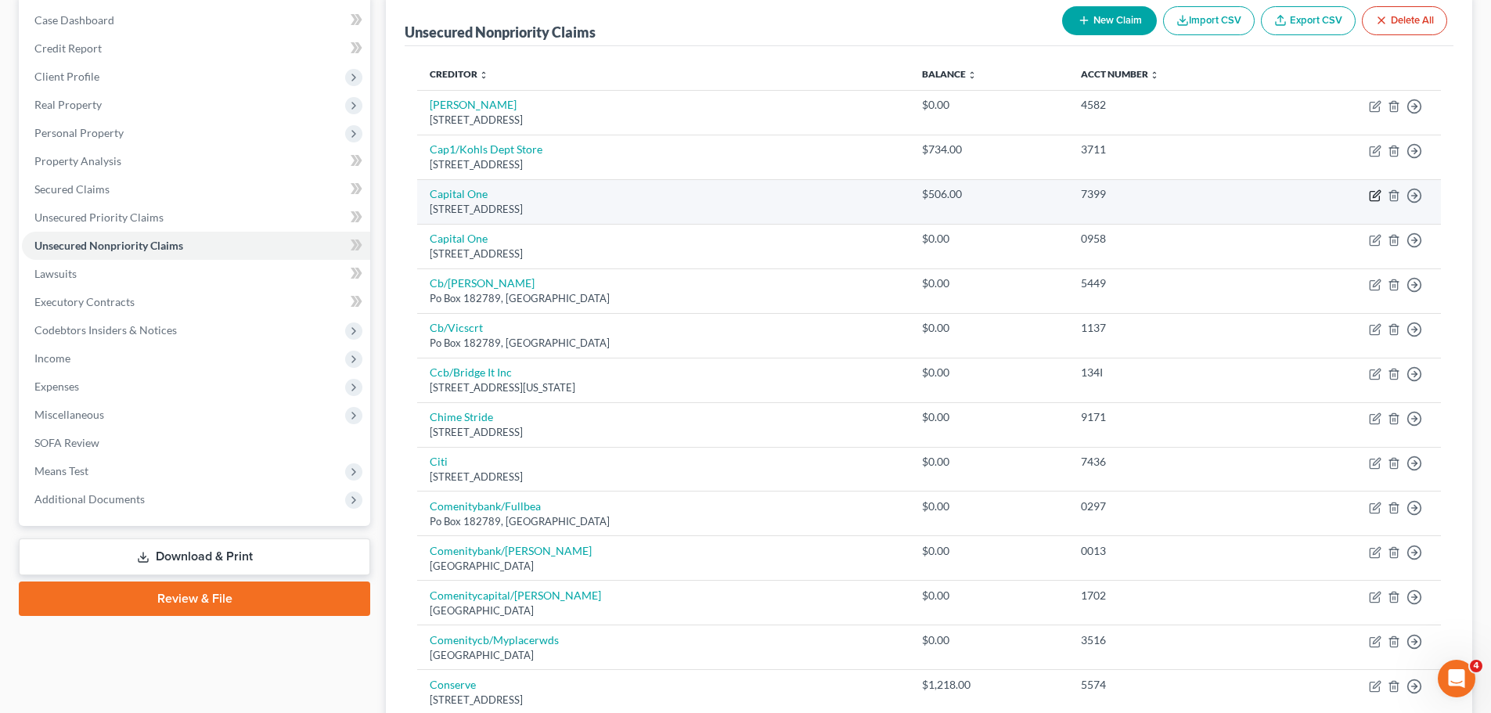
click at [1375, 199] on icon "button" at bounding box center [1374, 195] width 13 height 13
select select "46"
select select "2"
select select "0"
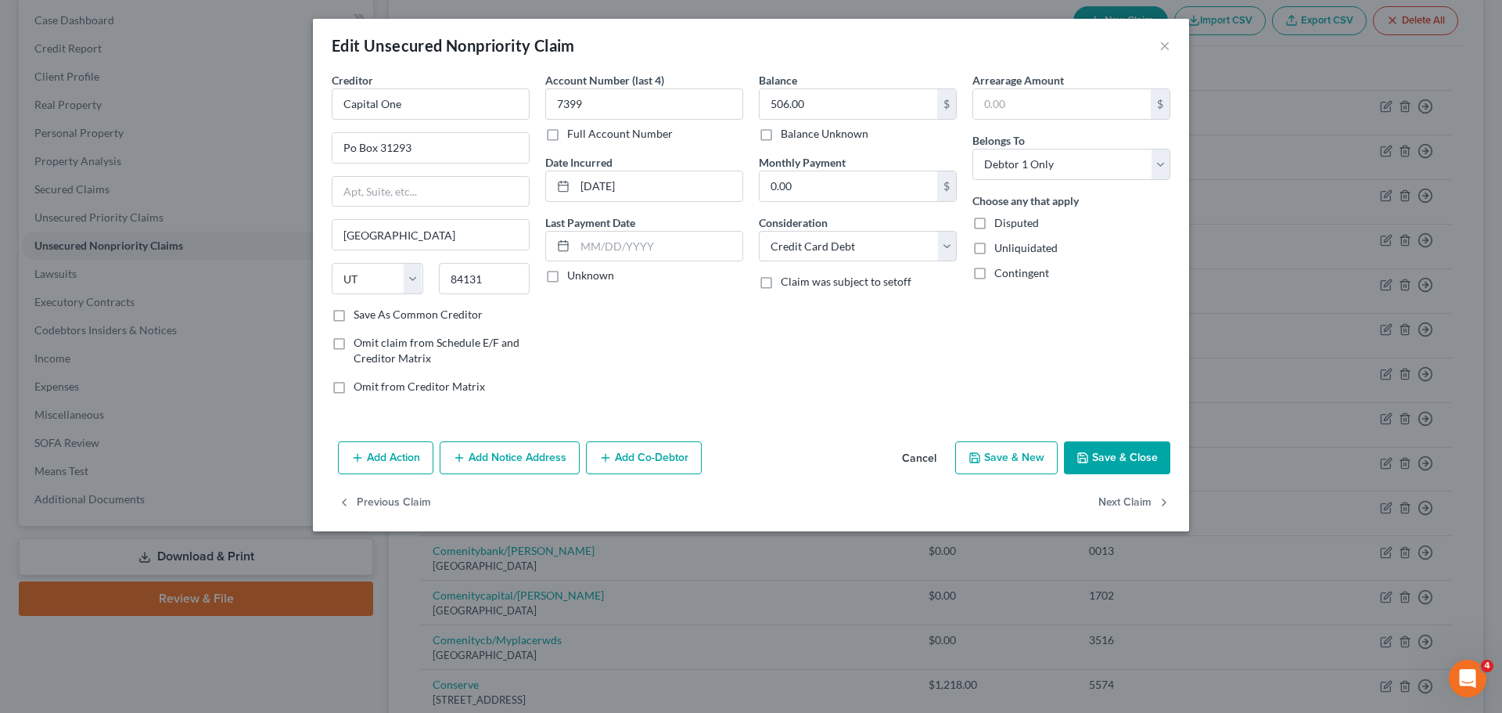
click at [509, 466] on button "Add Notice Address" at bounding box center [510, 457] width 140 height 33
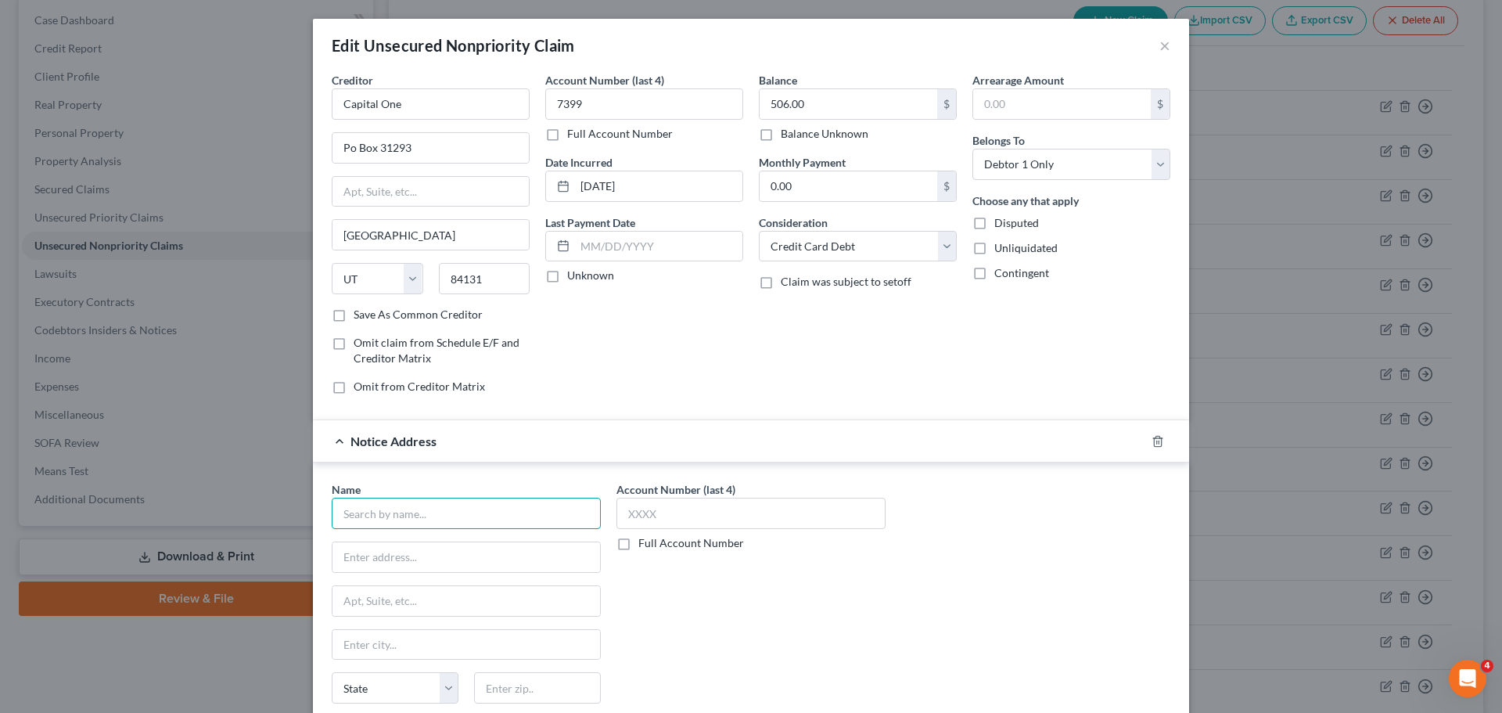
click at [433, 520] on input "text" at bounding box center [466, 513] width 269 height 31
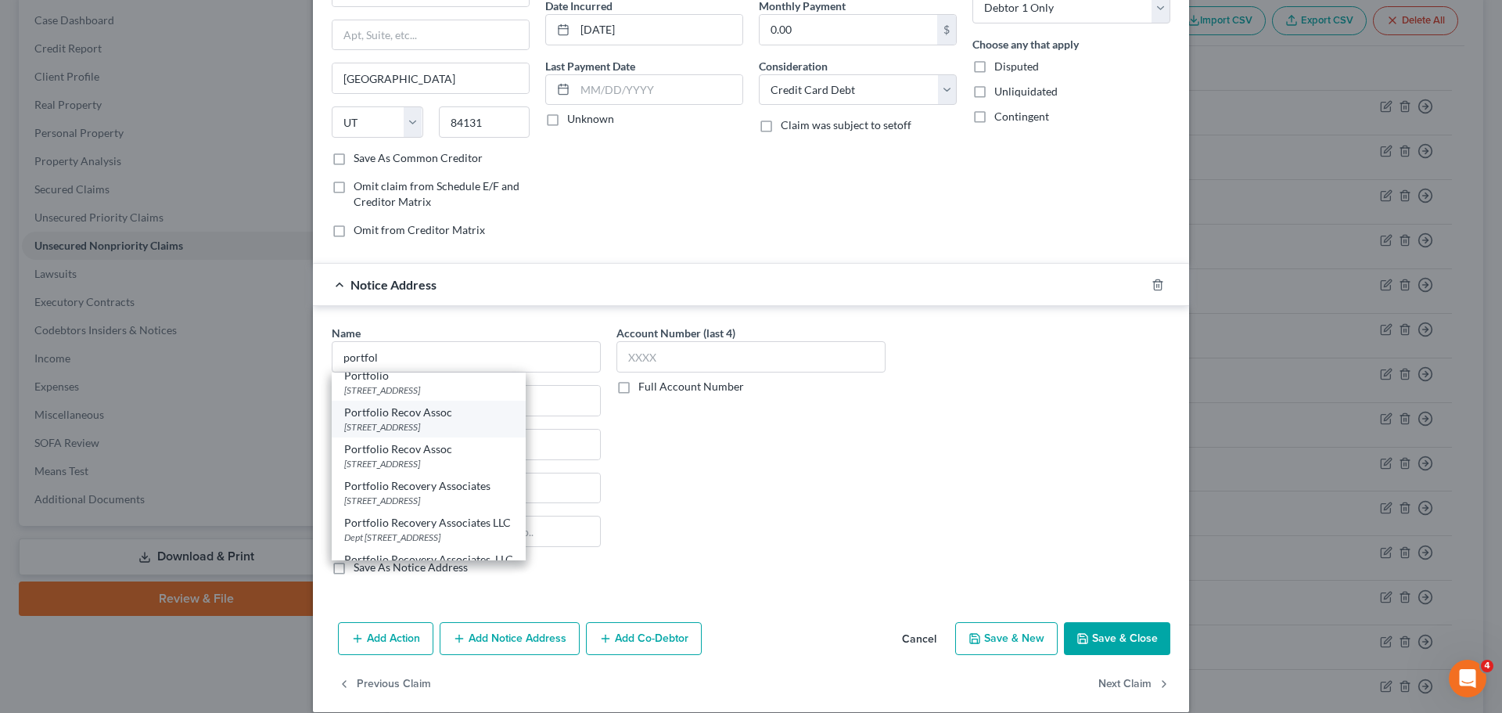
click at [474, 425] on div "PO Box 12914, Norfolk, VA 23541" at bounding box center [428, 426] width 169 height 13
type input "Portfolio Recov Assoc"
type input "PO Box 12914"
type input "Norfolk"
select select "48"
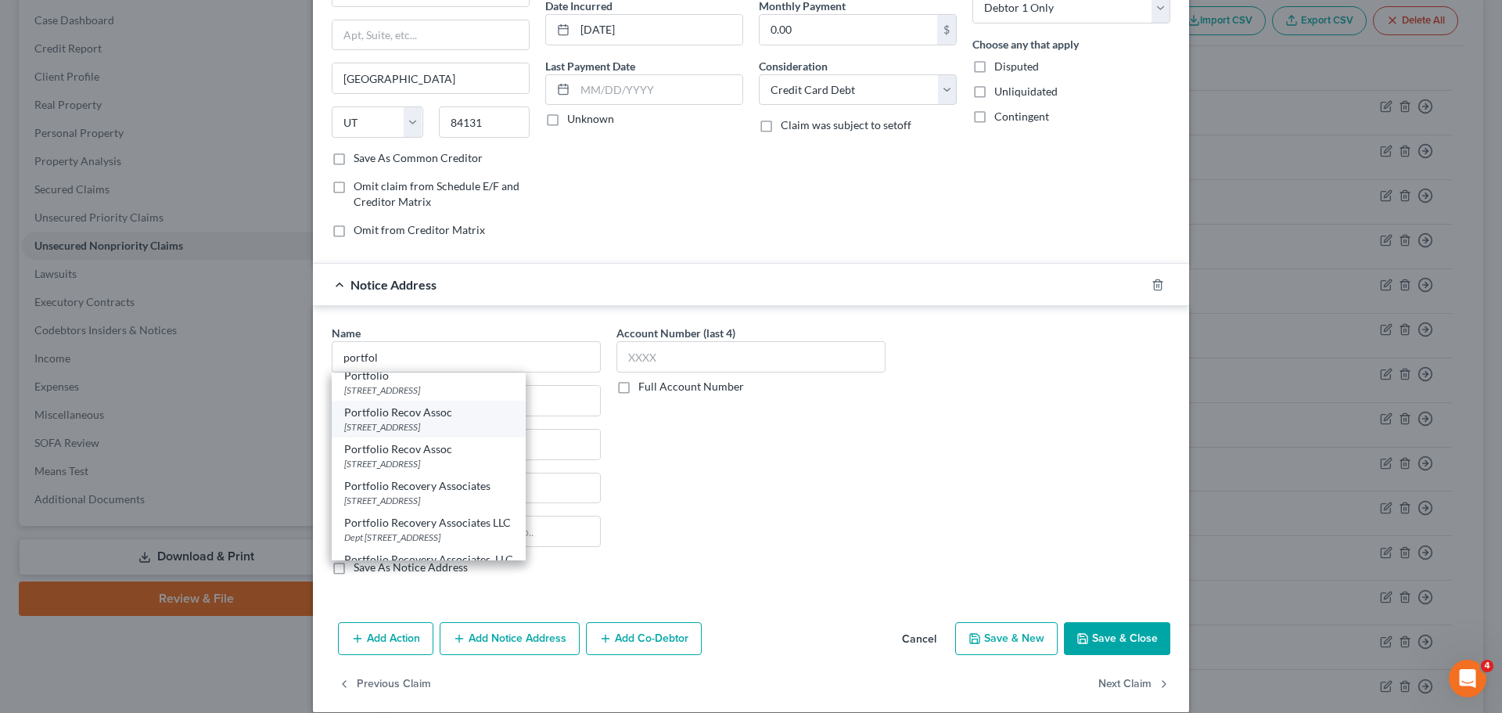
type input "23541"
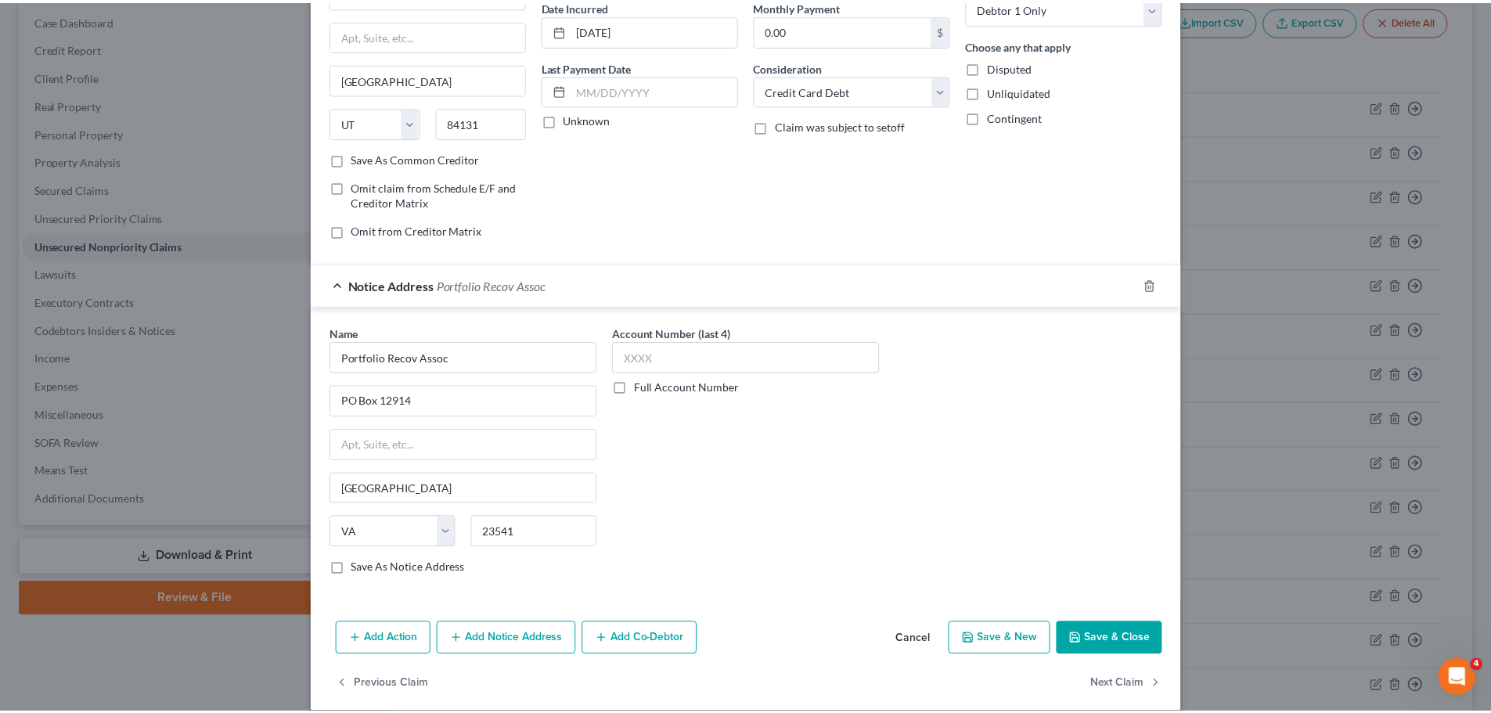
scroll to position [0, 0]
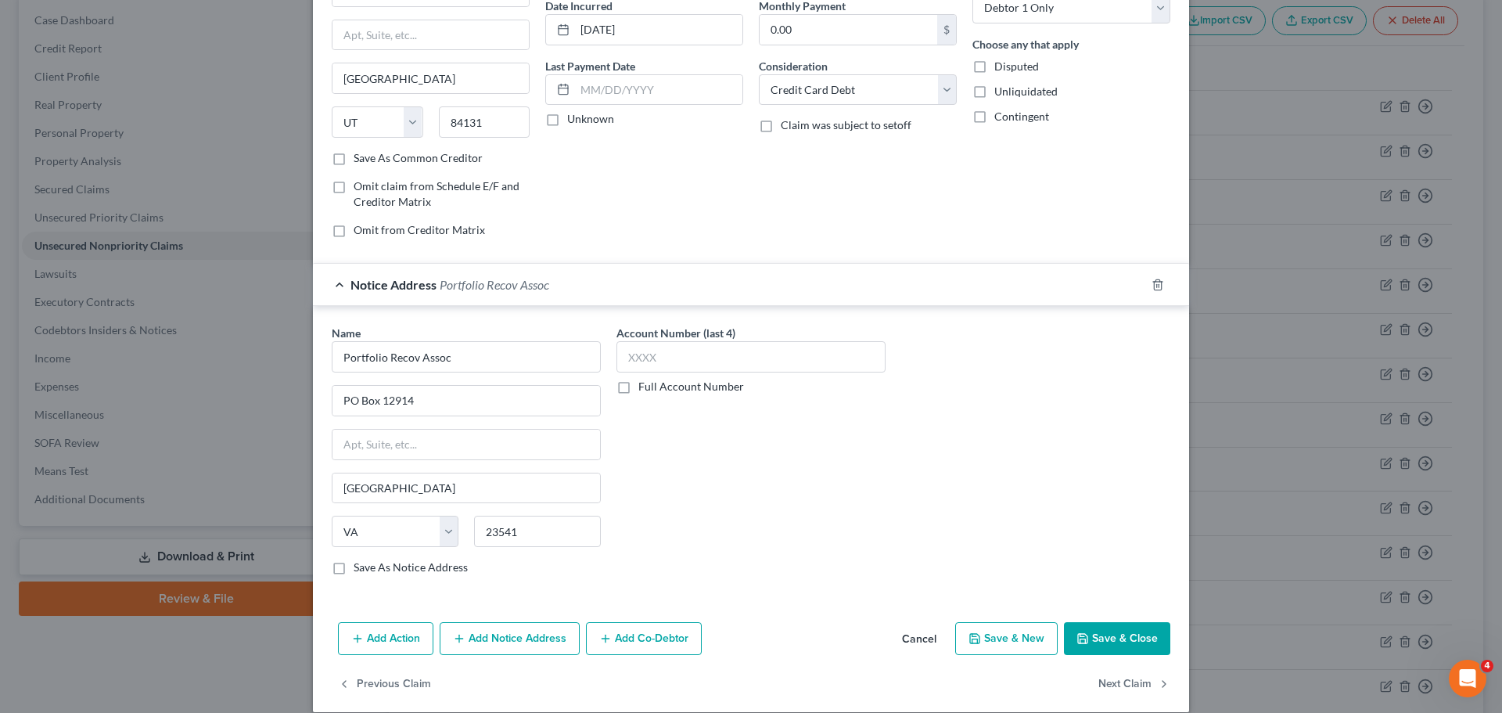
click at [1119, 645] on button "Save & Close" at bounding box center [1117, 638] width 106 height 33
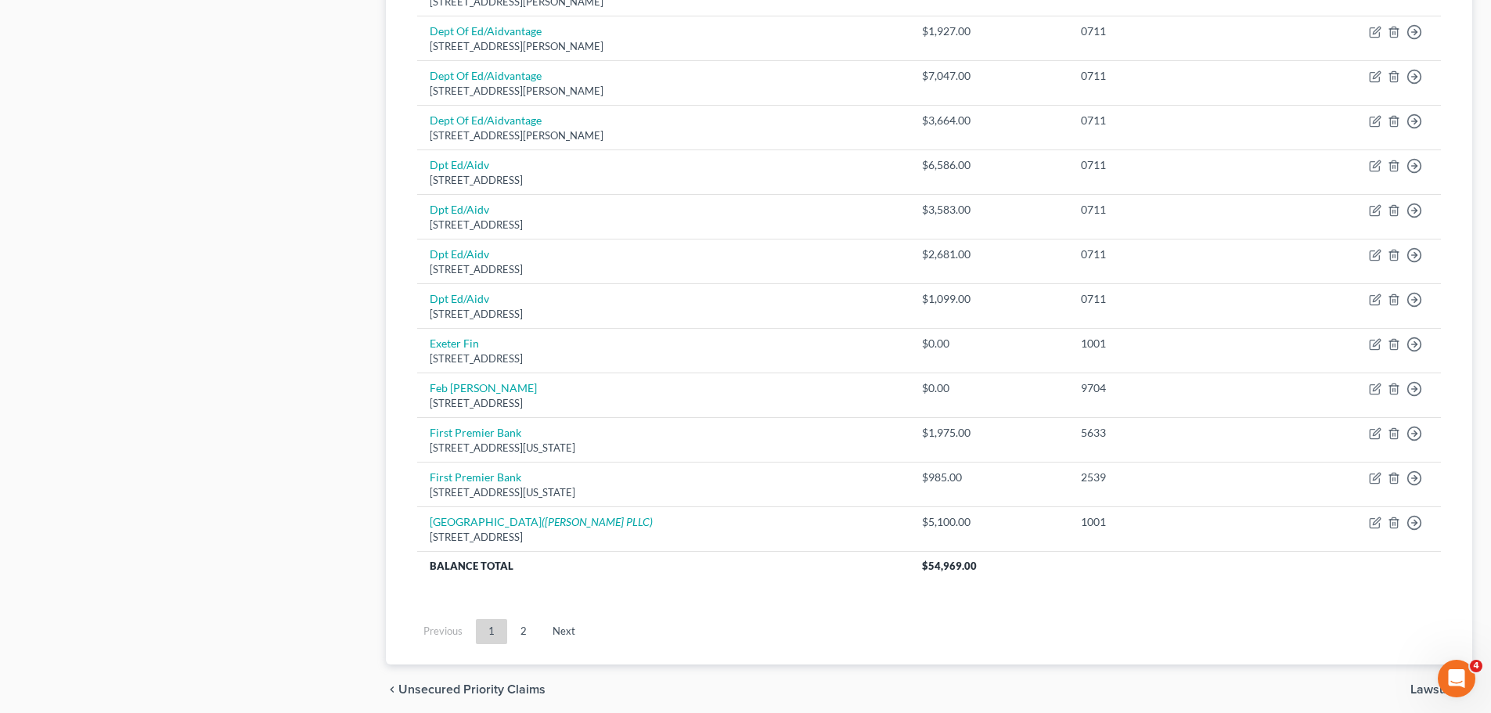
scroll to position [1138, 0]
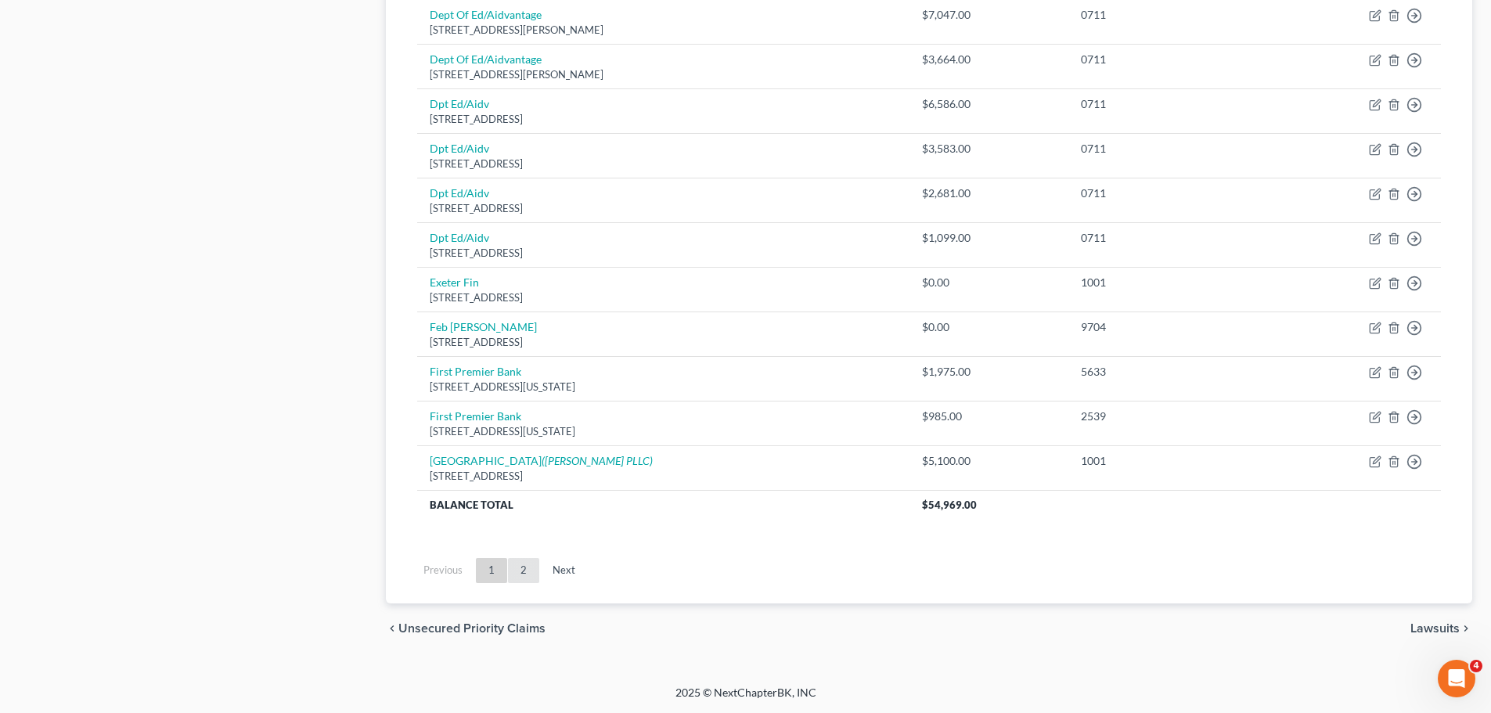
click at [516, 566] on link "2" at bounding box center [523, 570] width 31 height 25
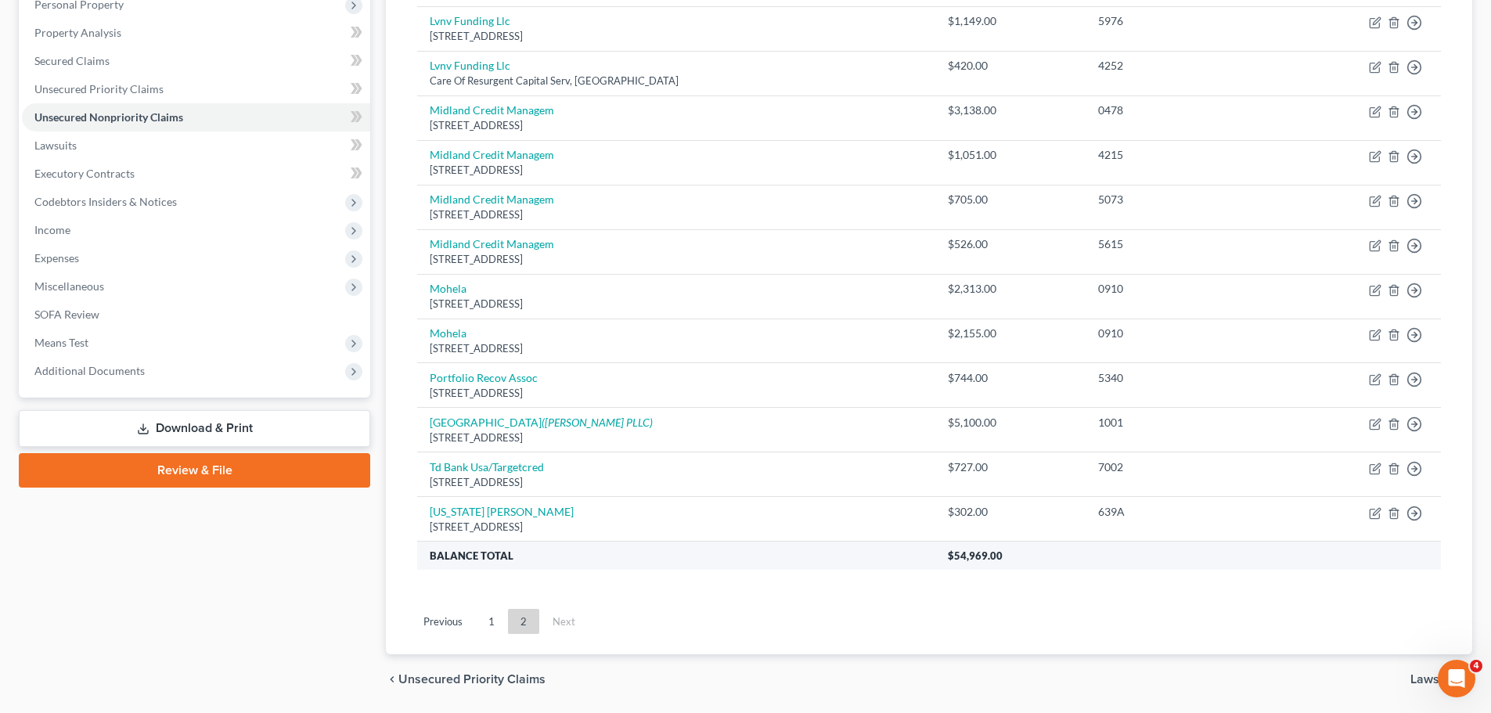
scroll to position [257, 0]
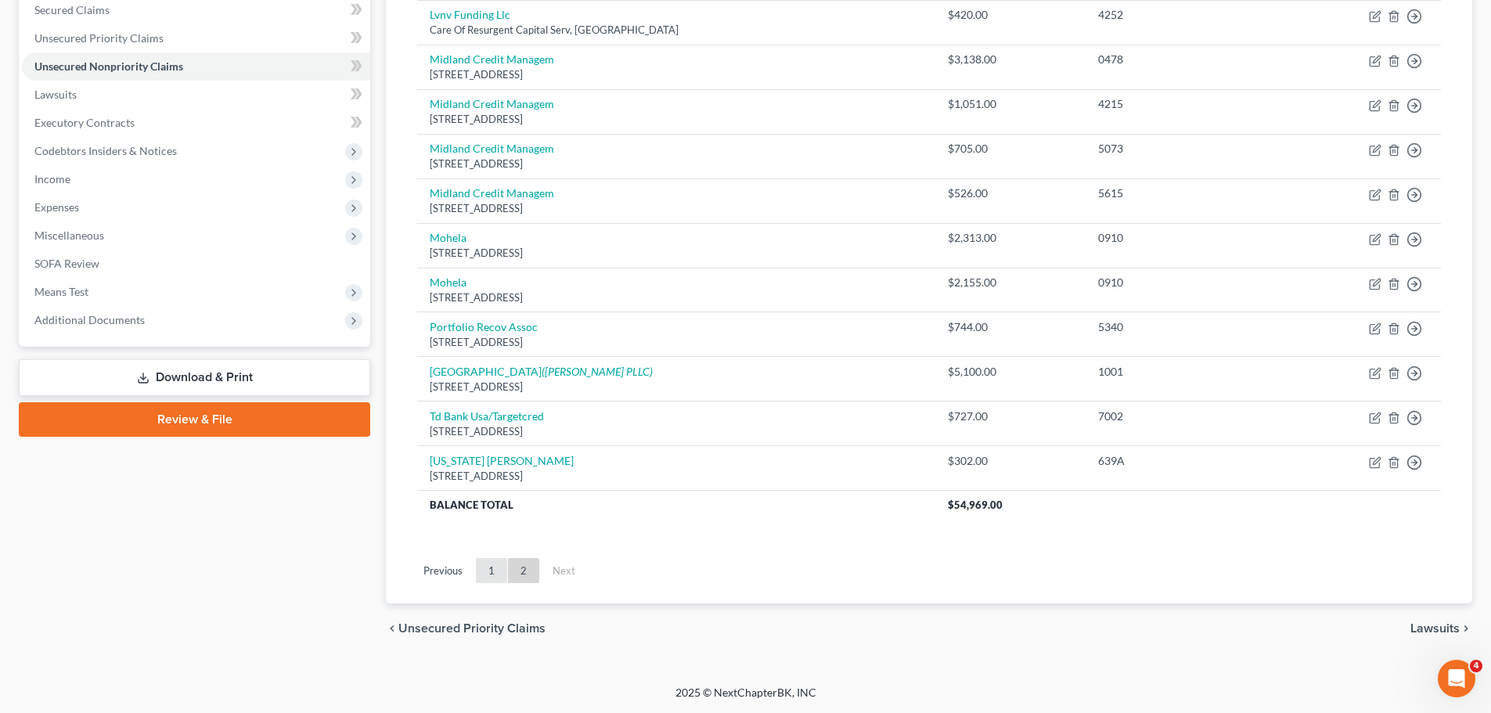
click at [498, 568] on link "1" at bounding box center [491, 570] width 31 height 25
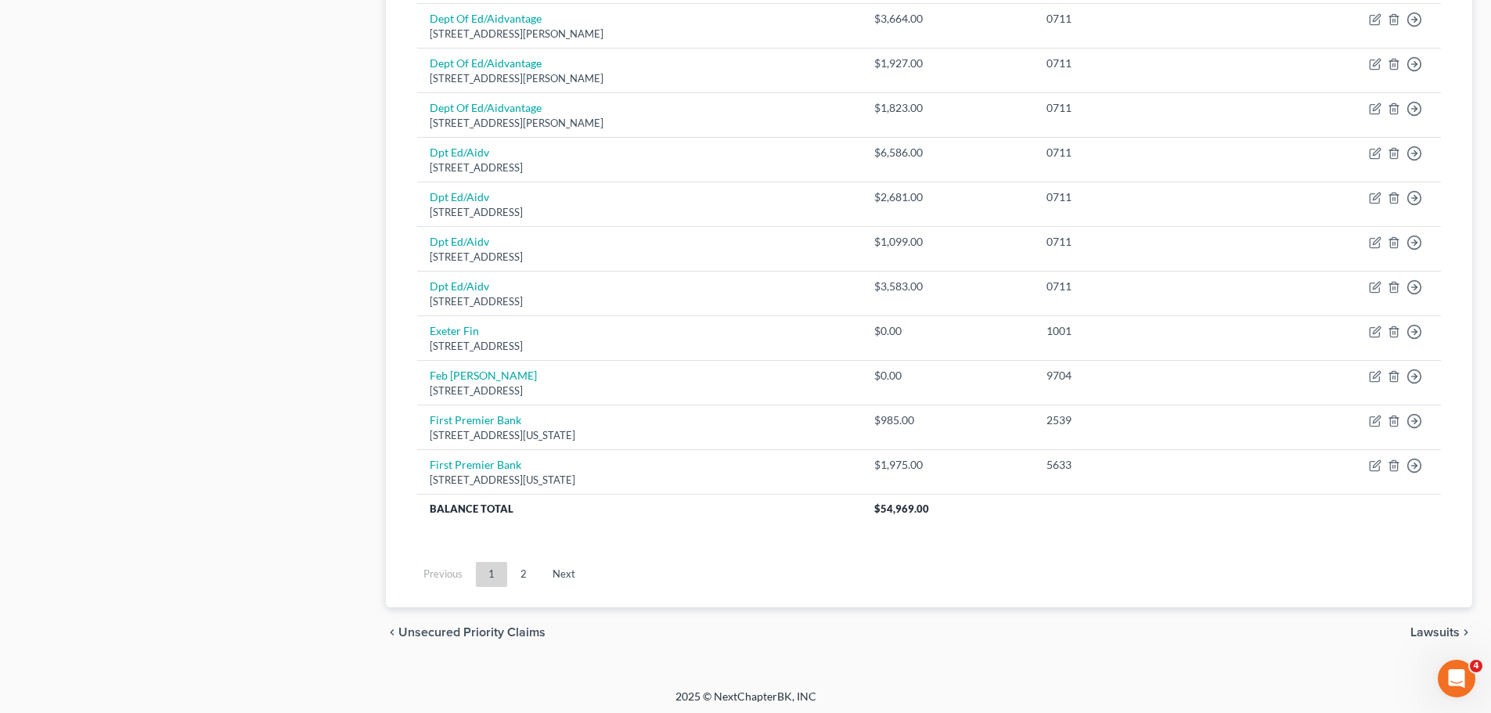
scroll to position [1094, 0]
click at [530, 570] on link "2" at bounding box center [523, 570] width 31 height 25
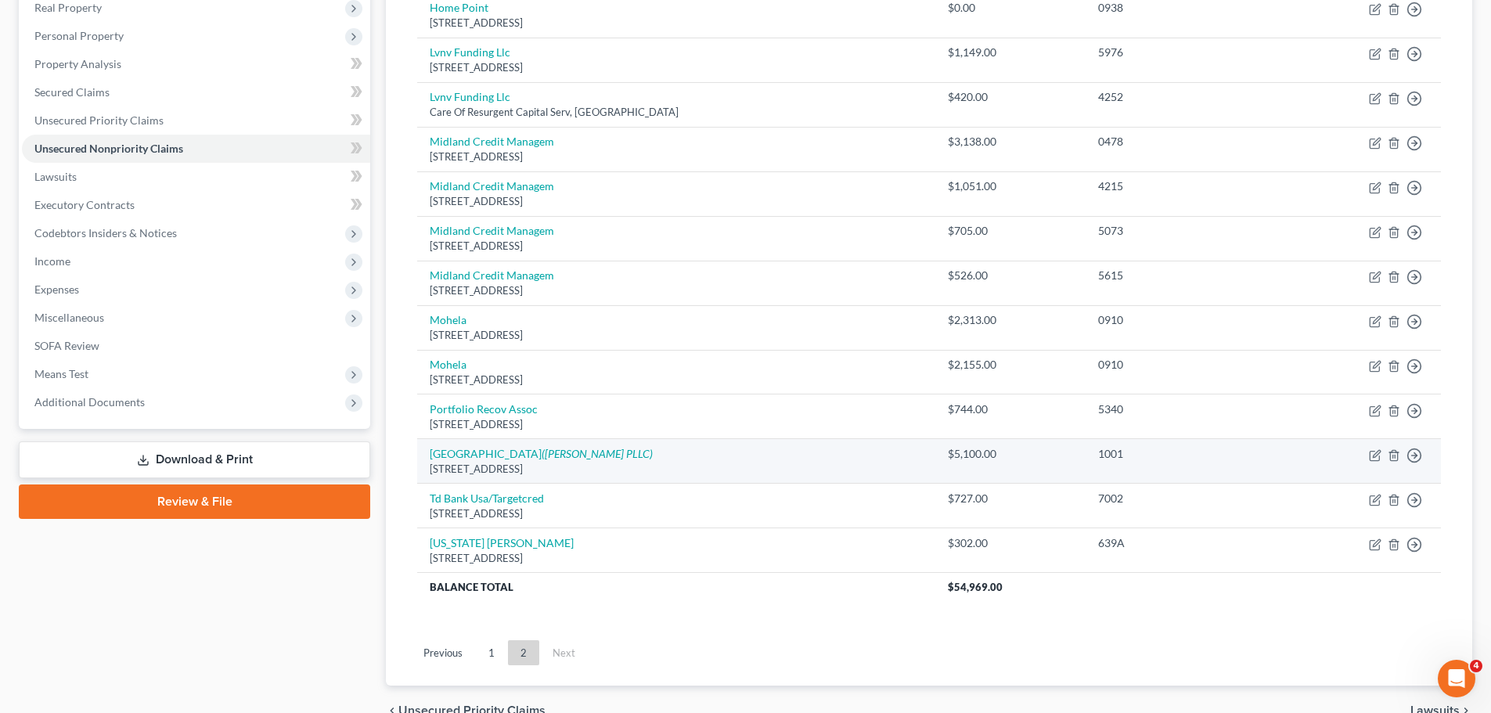
scroll to position [336, 0]
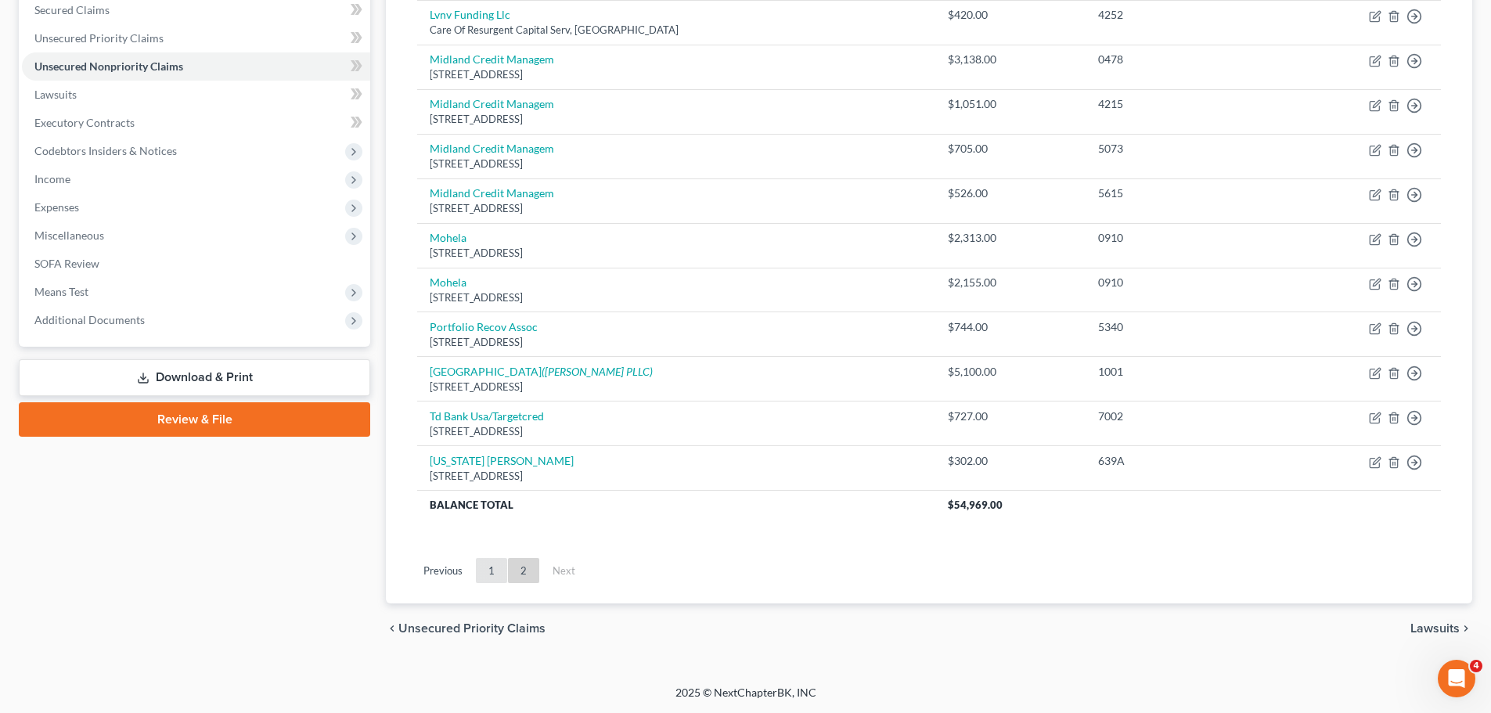
click at [484, 569] on link "1" at bounding box center [491, 570] width 31 height 25
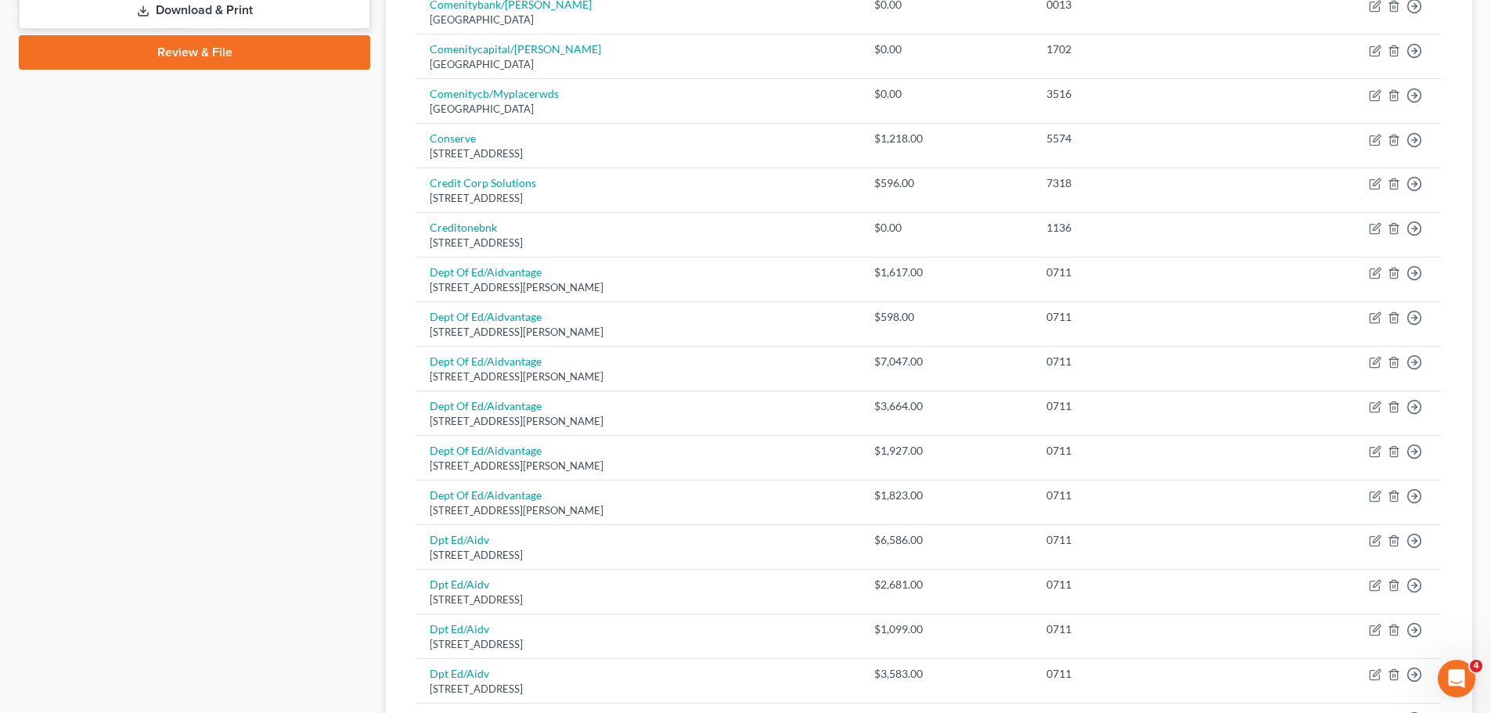
scroll to position [1094, 0]
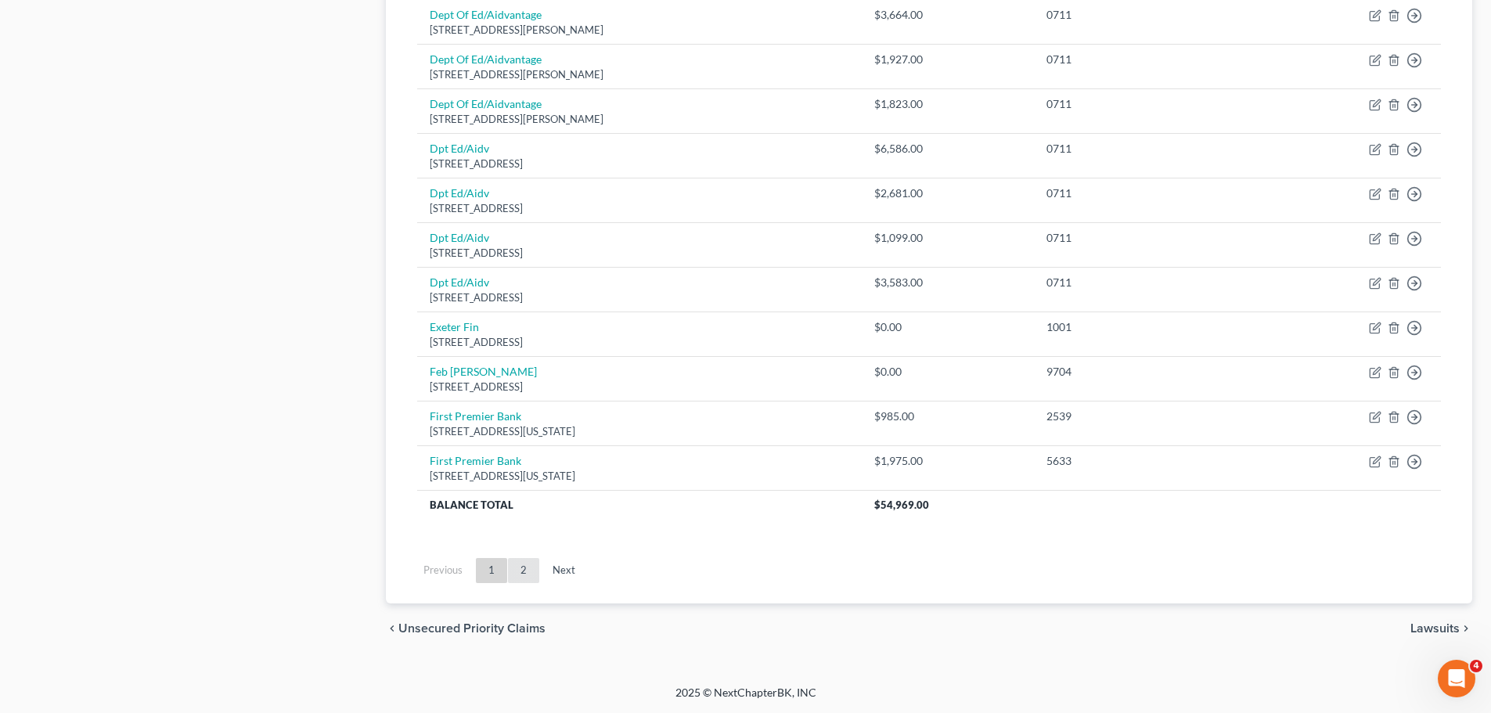
click at [518, 568] on link "2" at bounding box center [523, 570] width 31 height 25
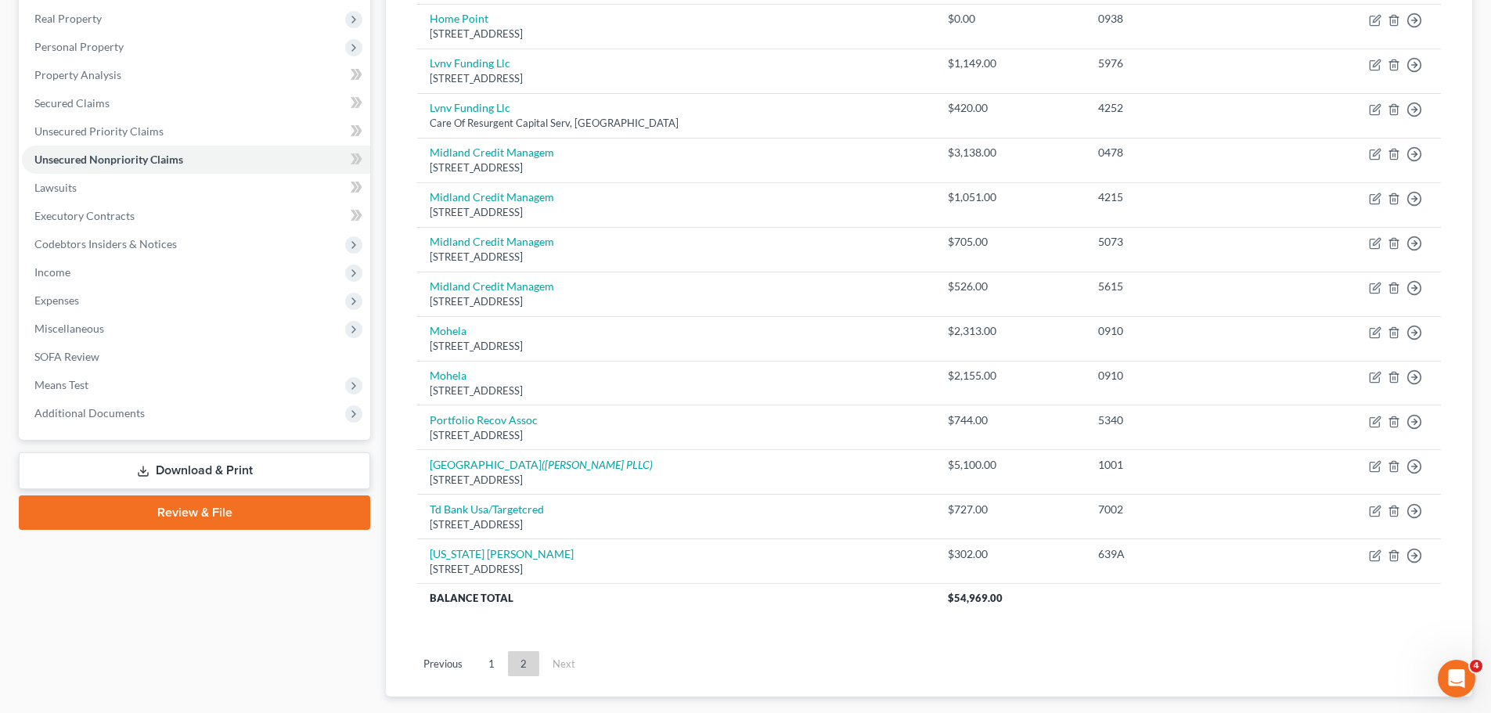
scroll to position [336, 0]
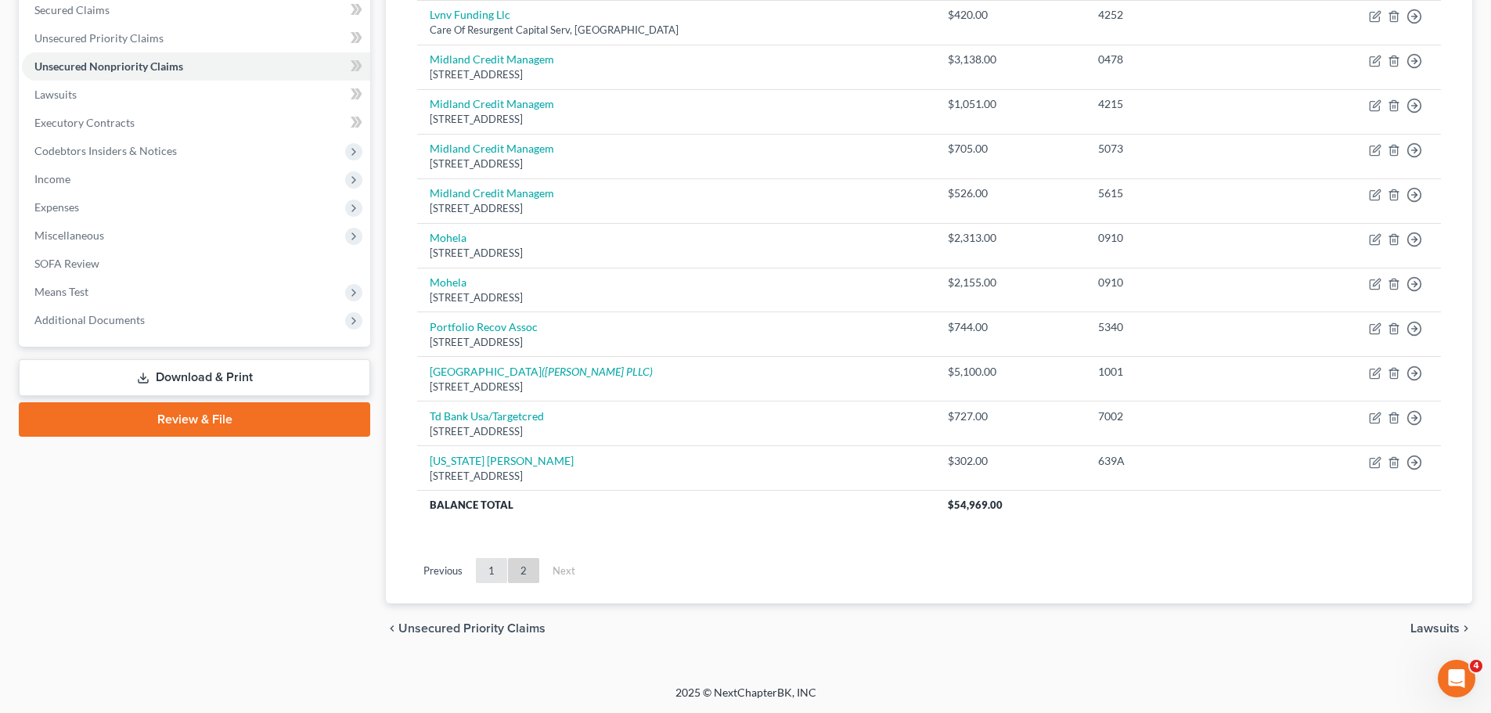
click at [487, 575] on link "1" at bounding box center [491, 570] width 31 height 25
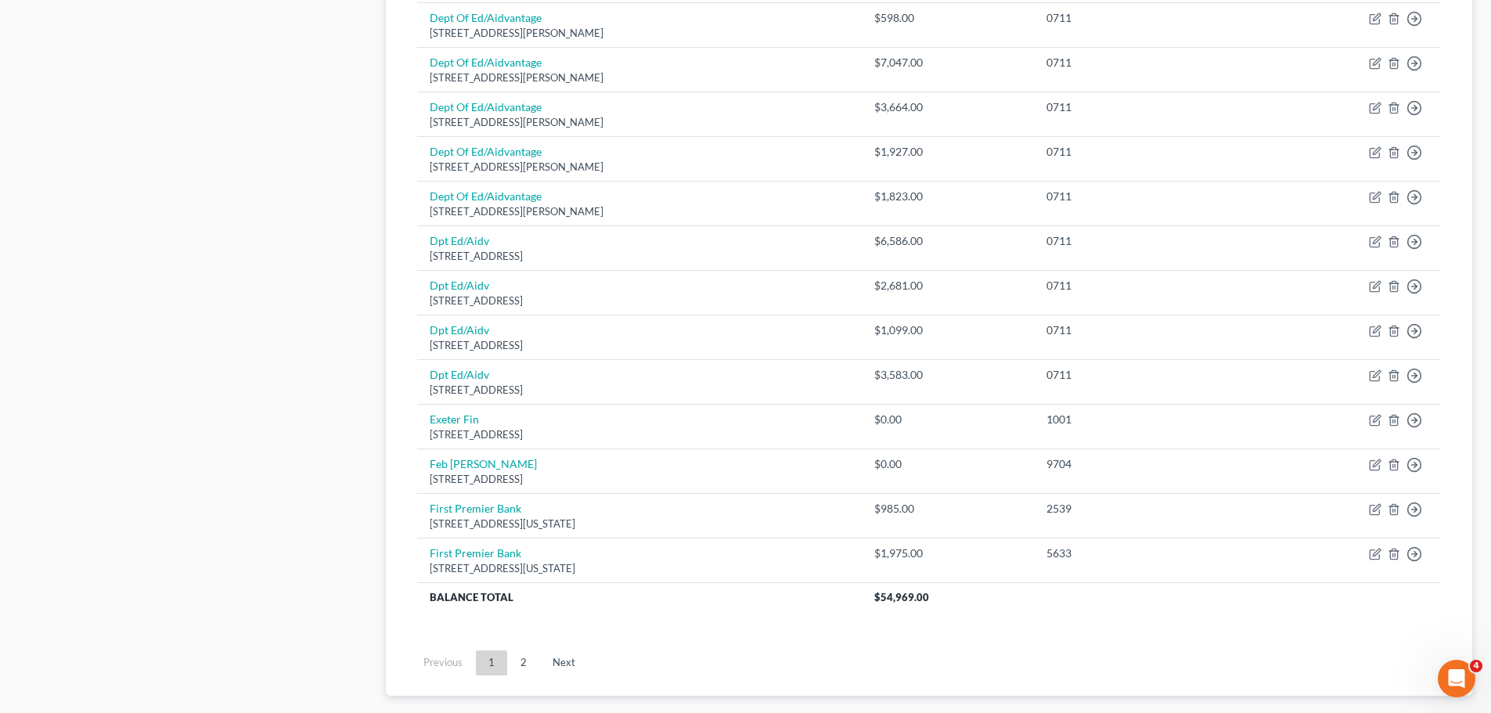
scroll to position [1040, 0]
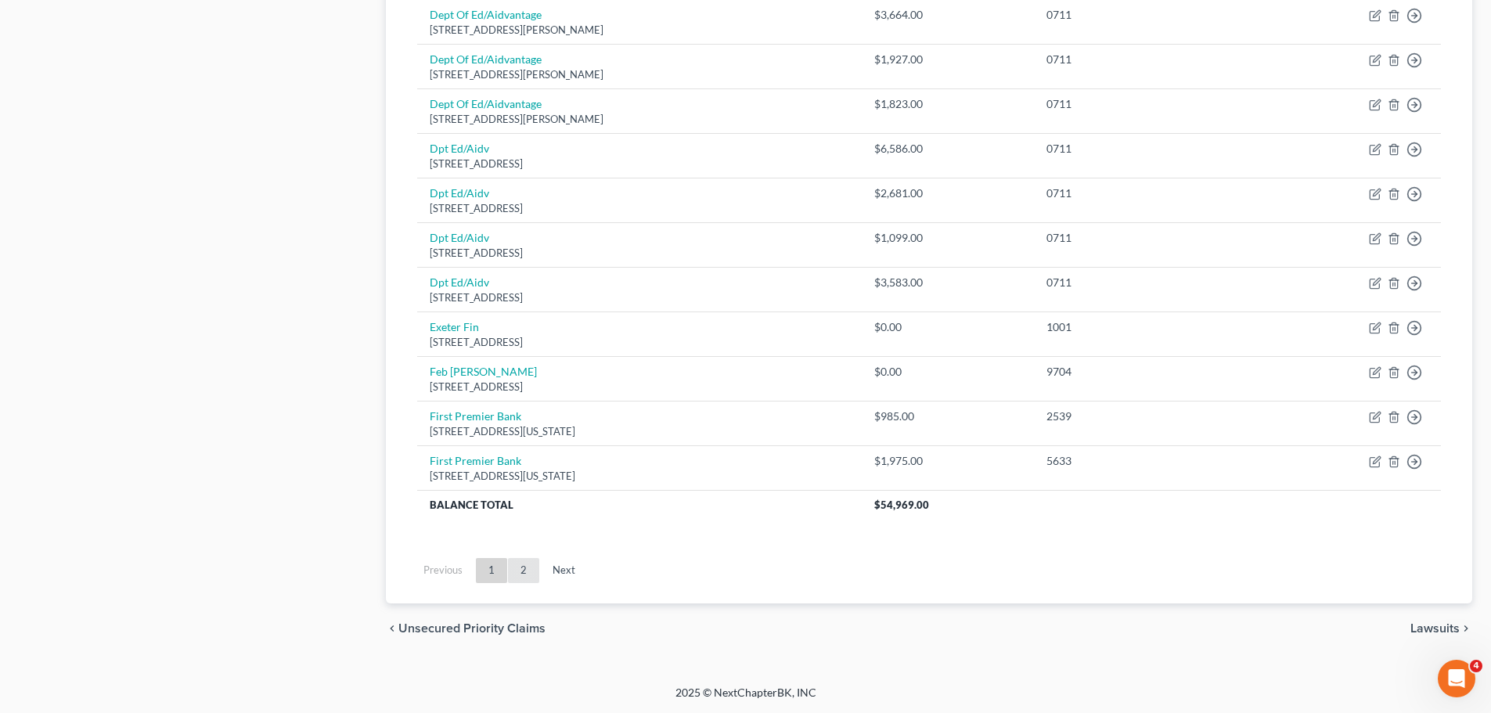
click at [527, 566] on link "2" at bounding box center [523, 570] width 31 height 25
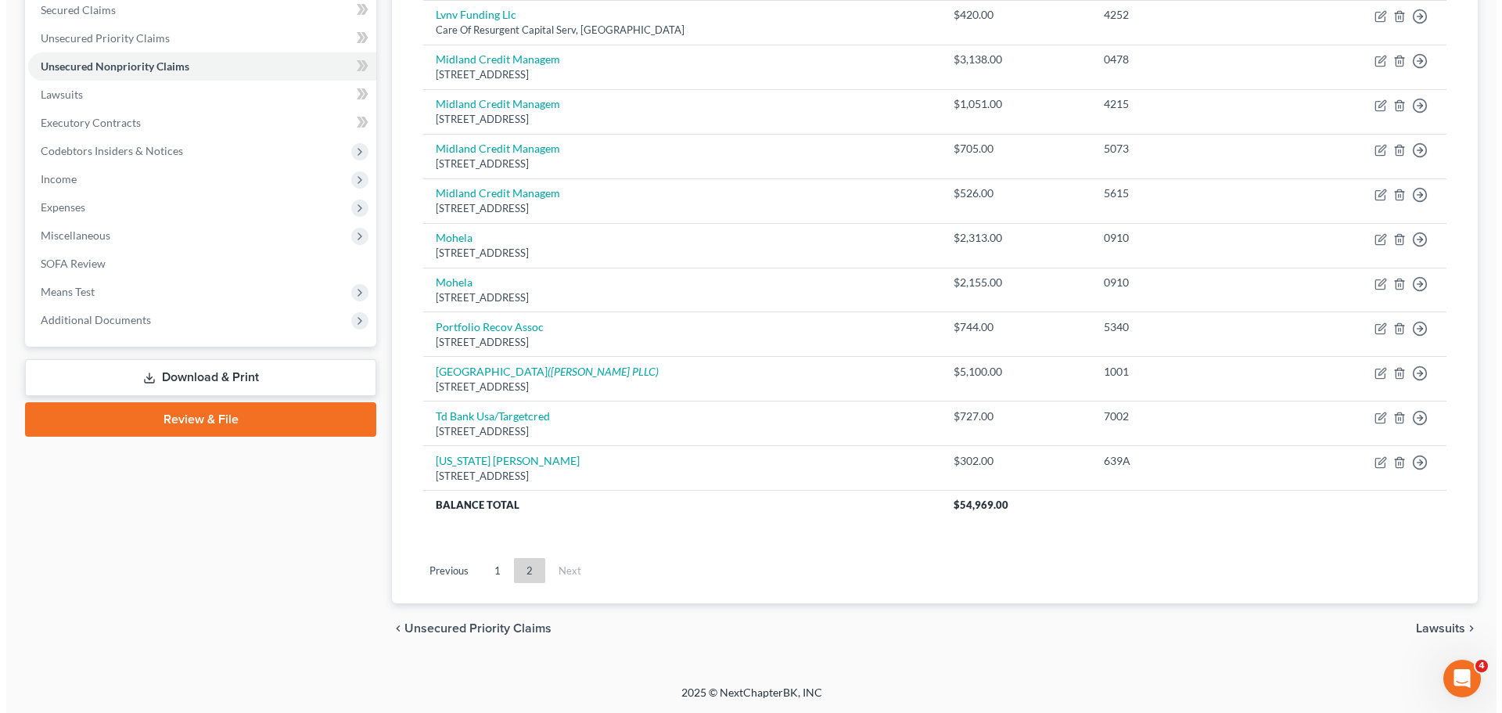
scroll to position [23, 0]
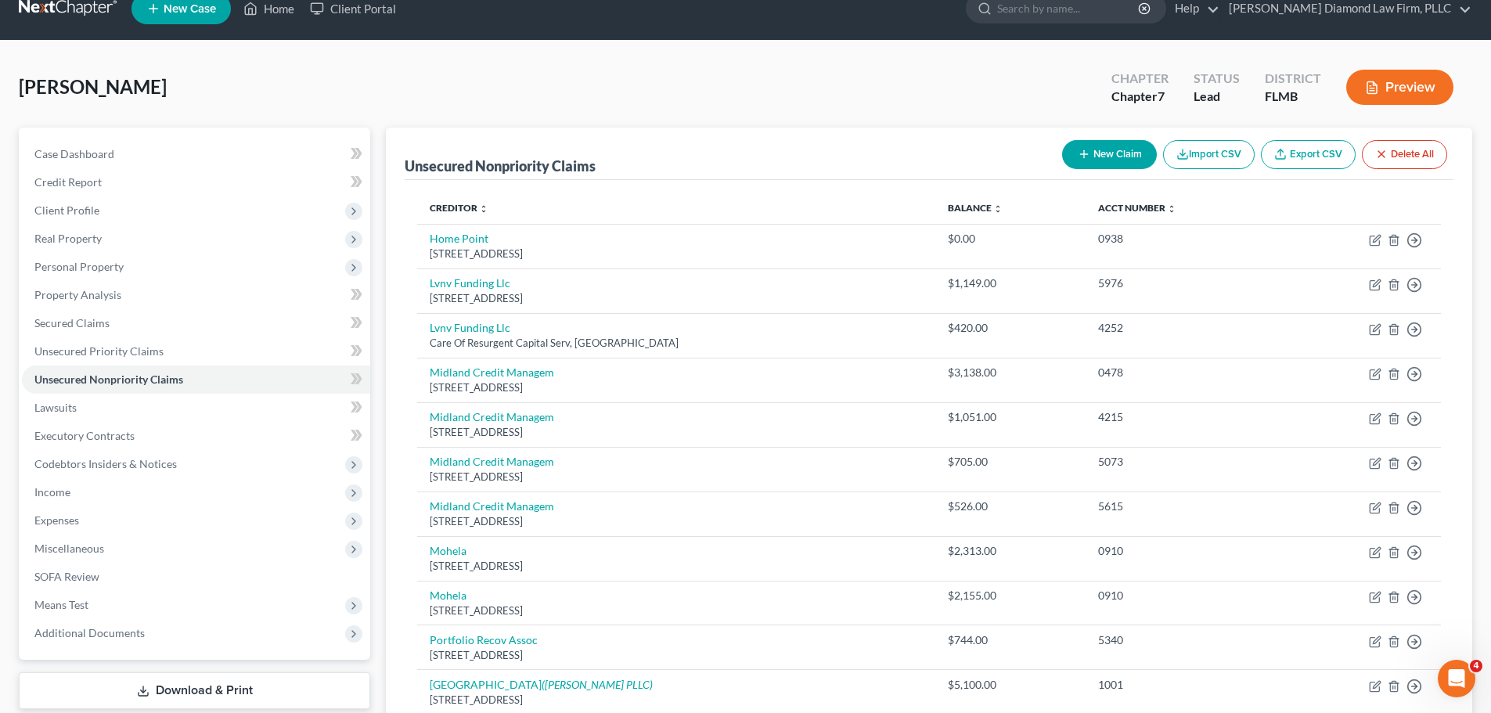
click at [1068, 150] on button "New Claim" at bounding box center [1109, 154] width 95 height 29
select select "0"
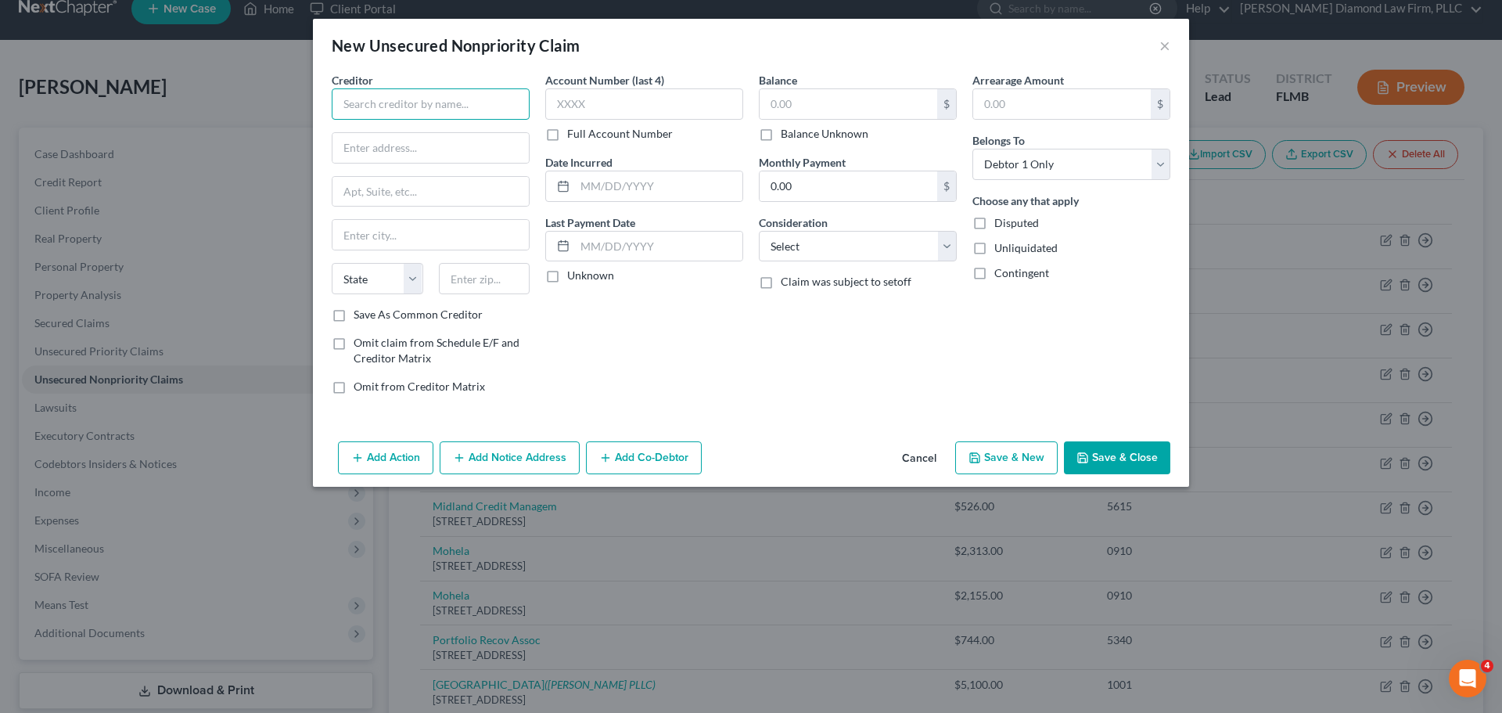
click at [448, 102] on input "text" at bounding box center [431, 103] width 198 height 31
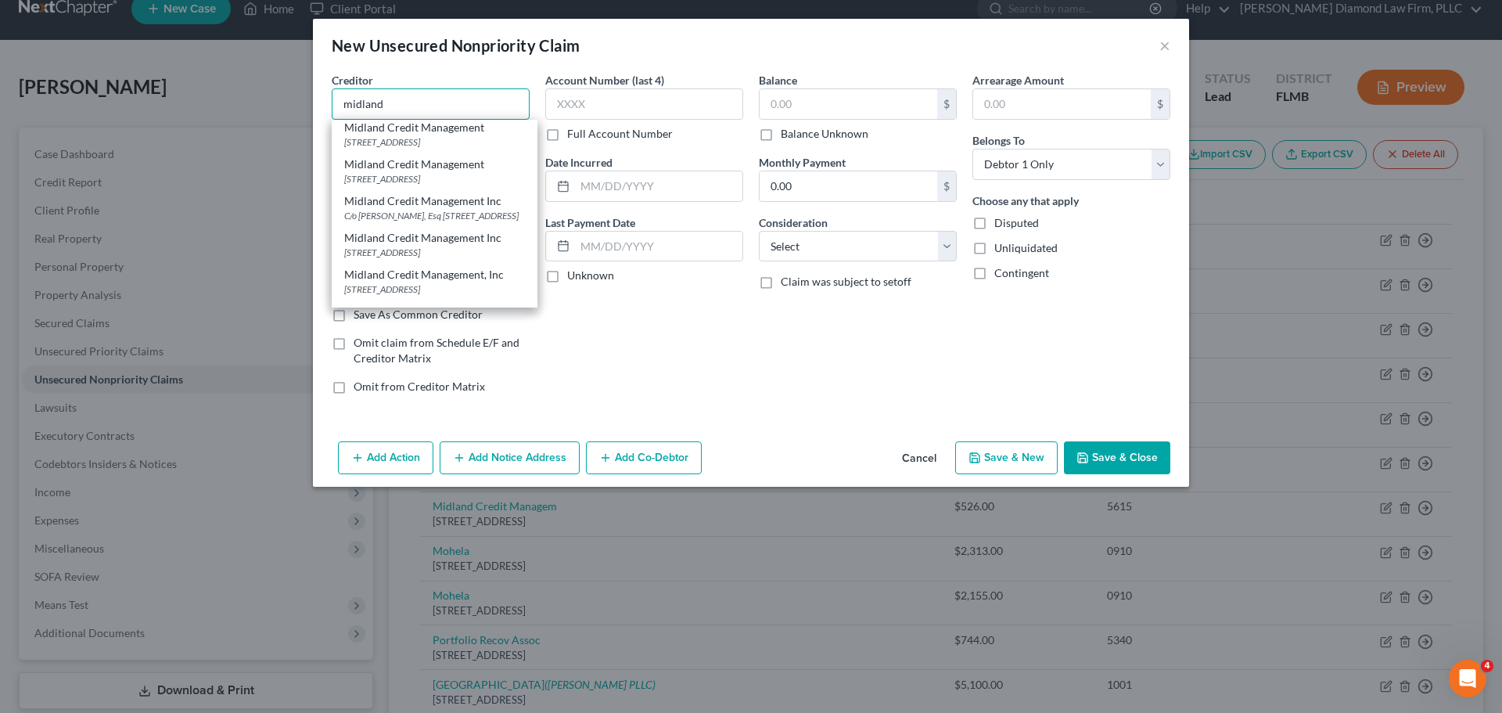
scroll to position [391, 0]
click at [462, 147] on div "350 Camino De La Reina Suite 100, San Diego, CA 92108" at bounding box center [434, 140] width 181 height 13
type input "Midland Credit Management"
type input "350 Camino De La Reina"
type input "Suite 100"
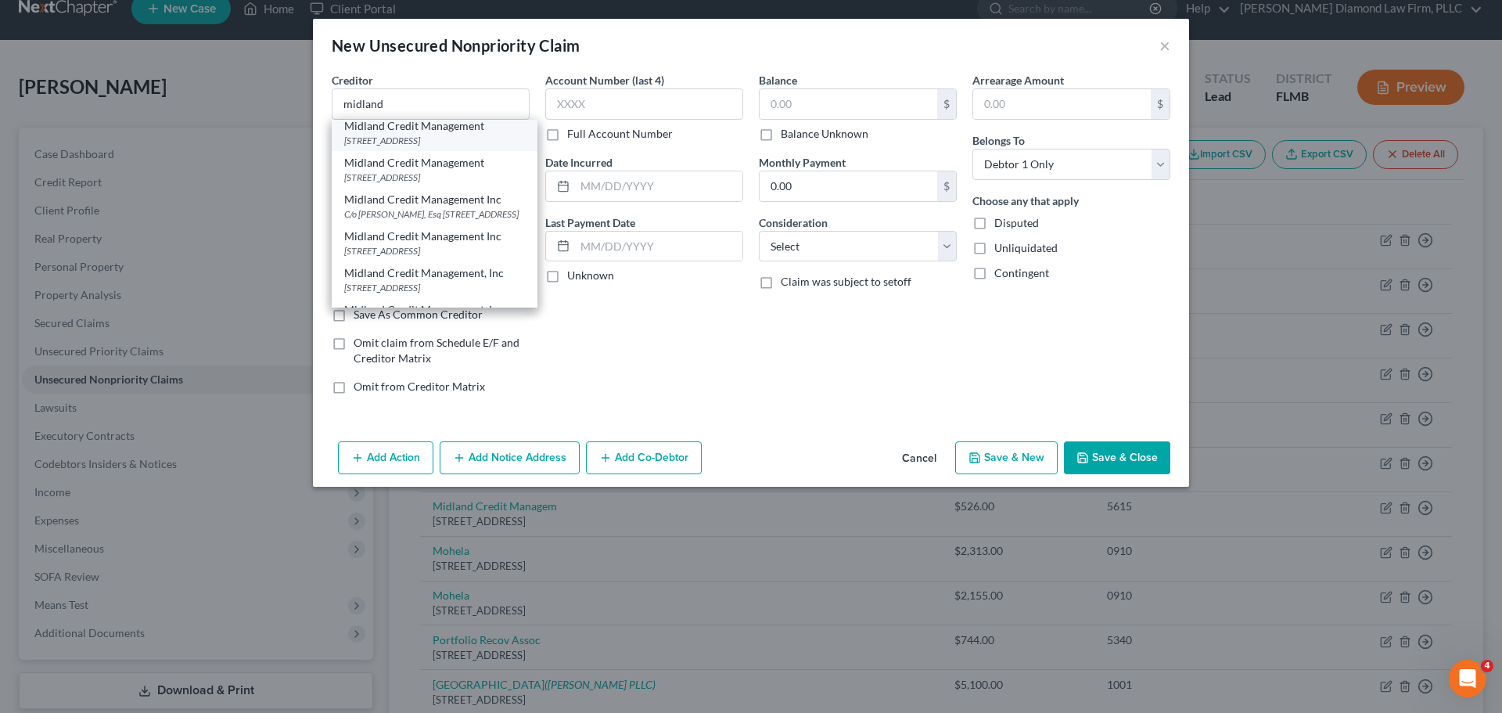
type input "San Diego"
select select "4"
type input "92108"
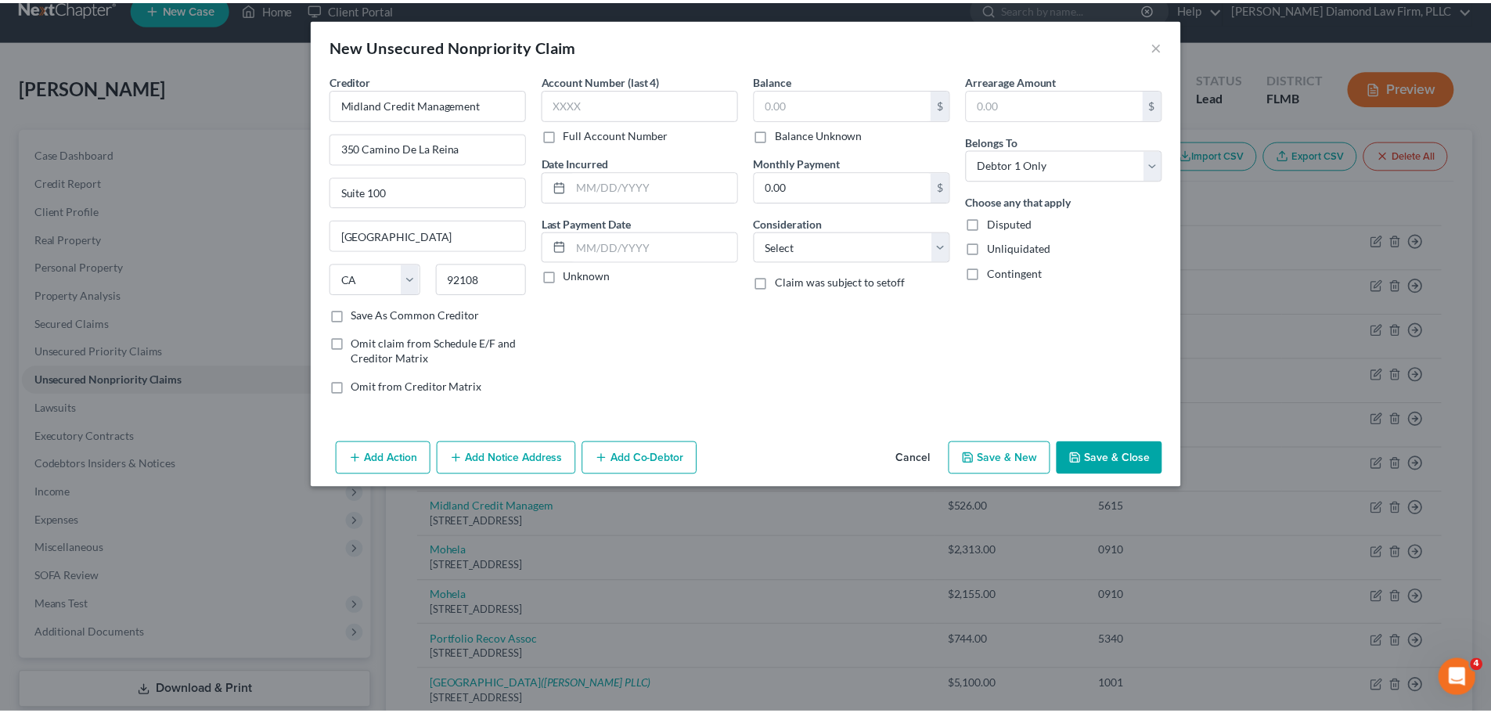
scroll to position [0, 0]
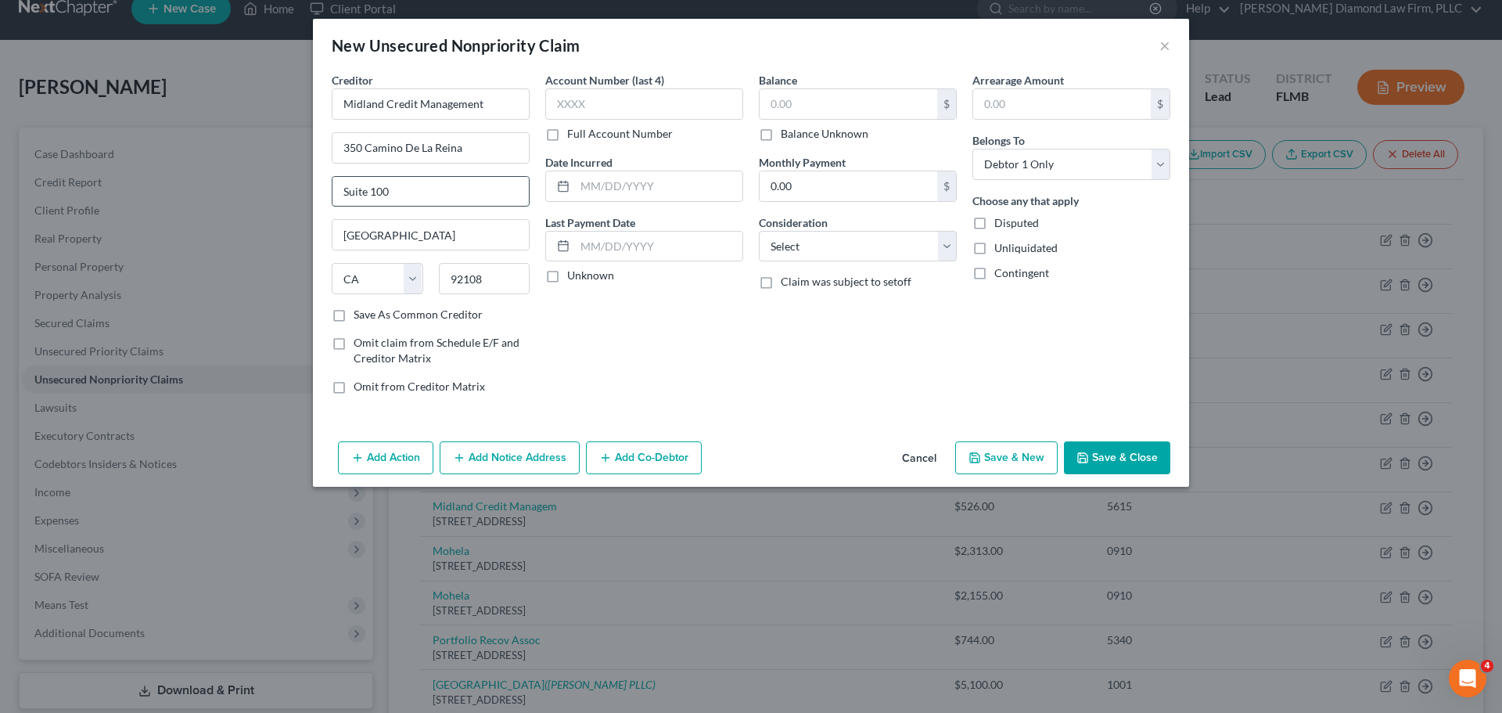
click at [373, 200] on input "Suite 100" at bounding box center [431, 192] width 196 height 30
type input "Suite 300"
click at [674, 113] on input "text" at bounding box center [644, 103] width 198 height 31
type input "2991"
click at [780, 109] on input "text" at bounding box center [849, 104] width 178 height 30
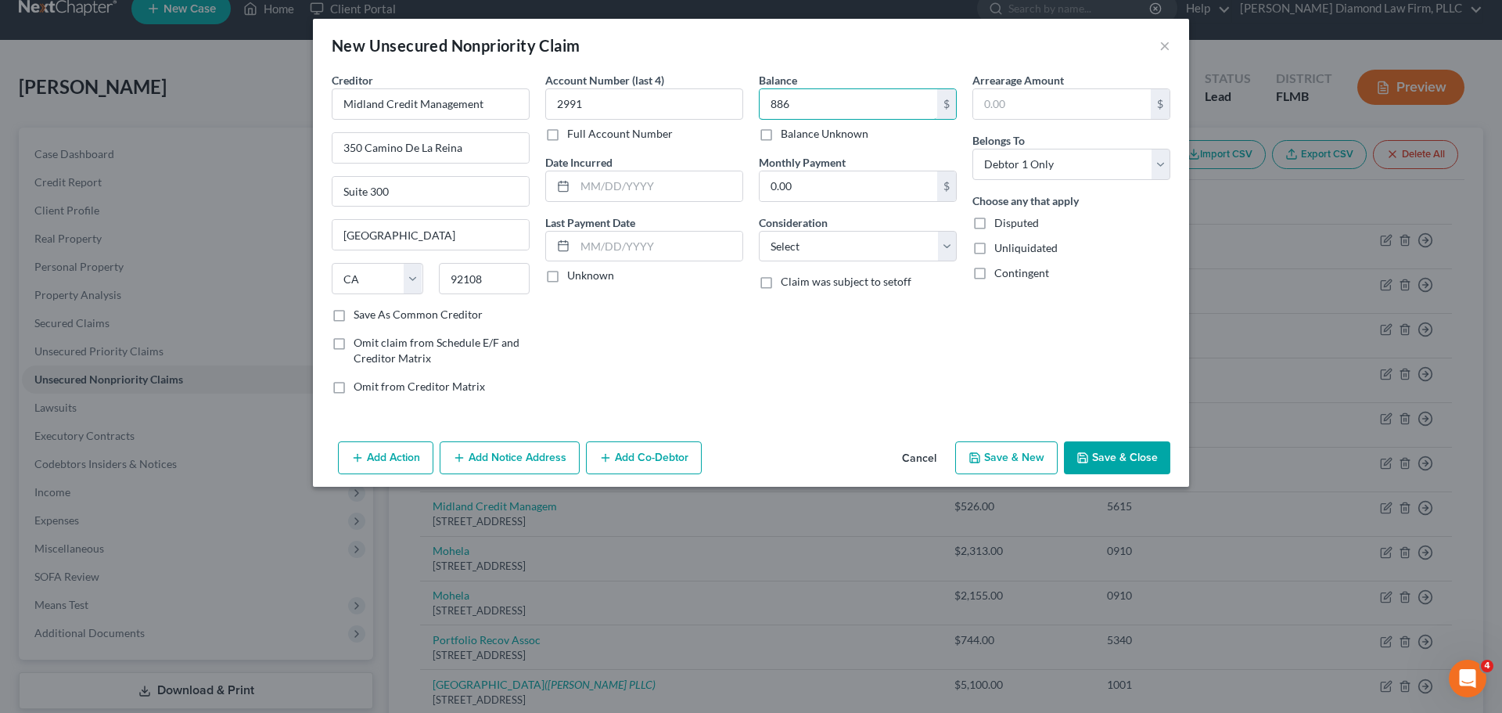
type input "886"
click at [1086, 458] on polyline "button" at bounding box center [1083, 460] width 5 height 4
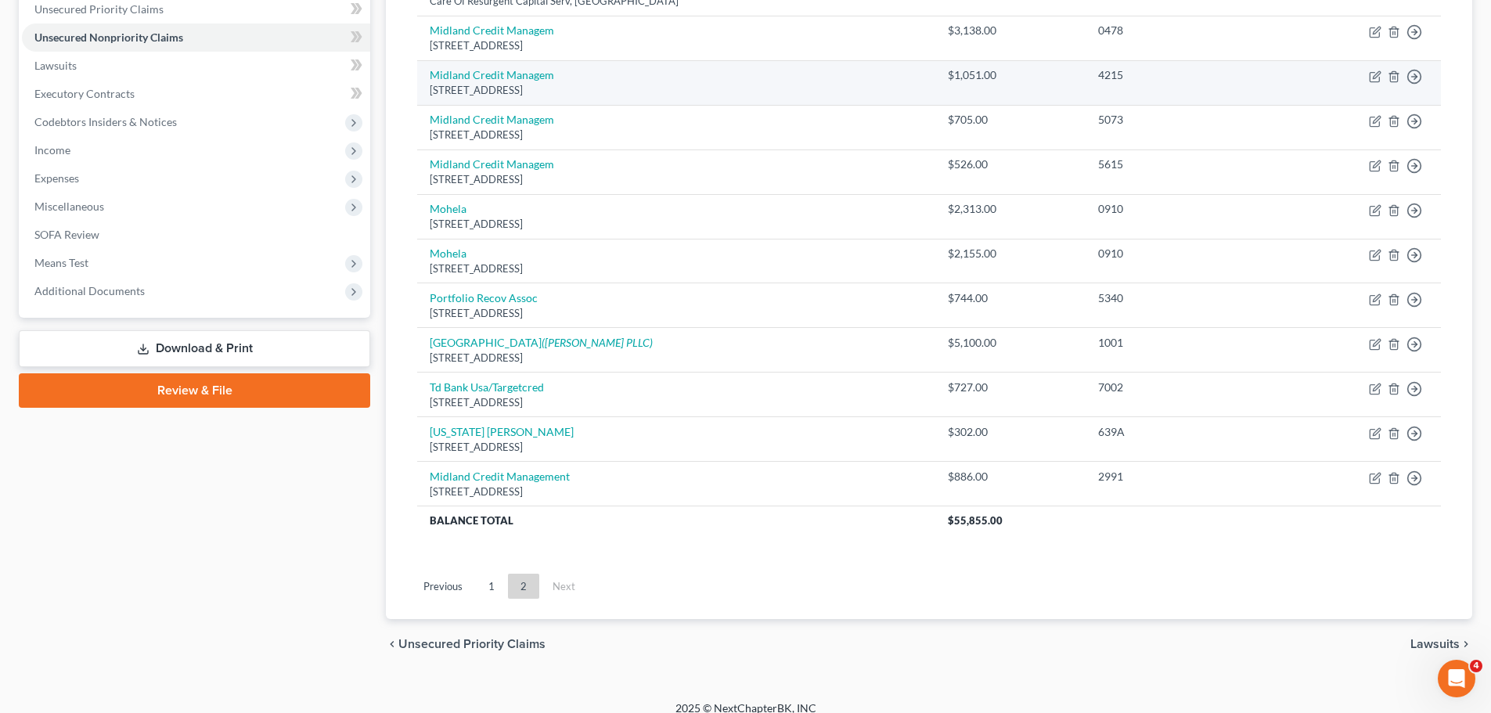
scroll to position [380, 0]
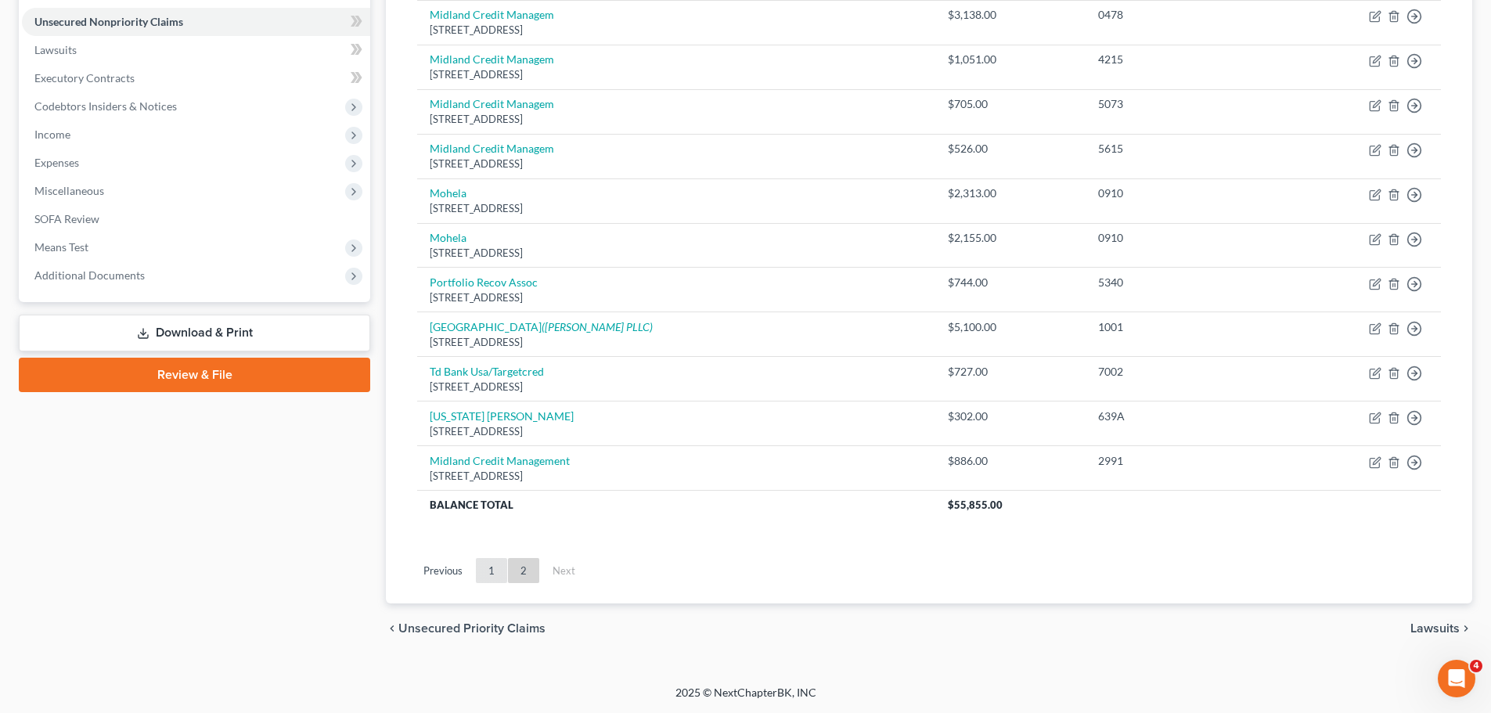
click at [477, 581] on link "1" at bounding box center [491, 570] width 31 height 25
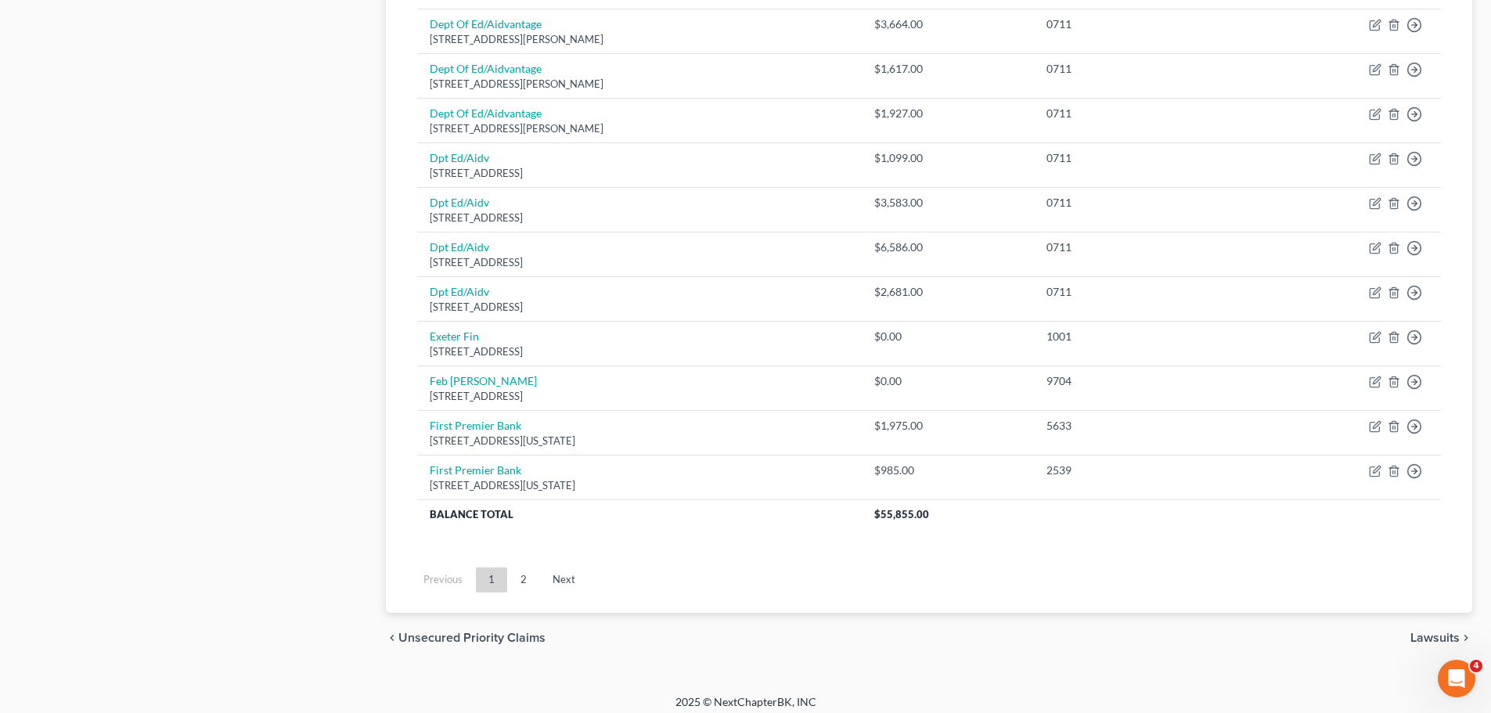
scroll to position [1094, 0]
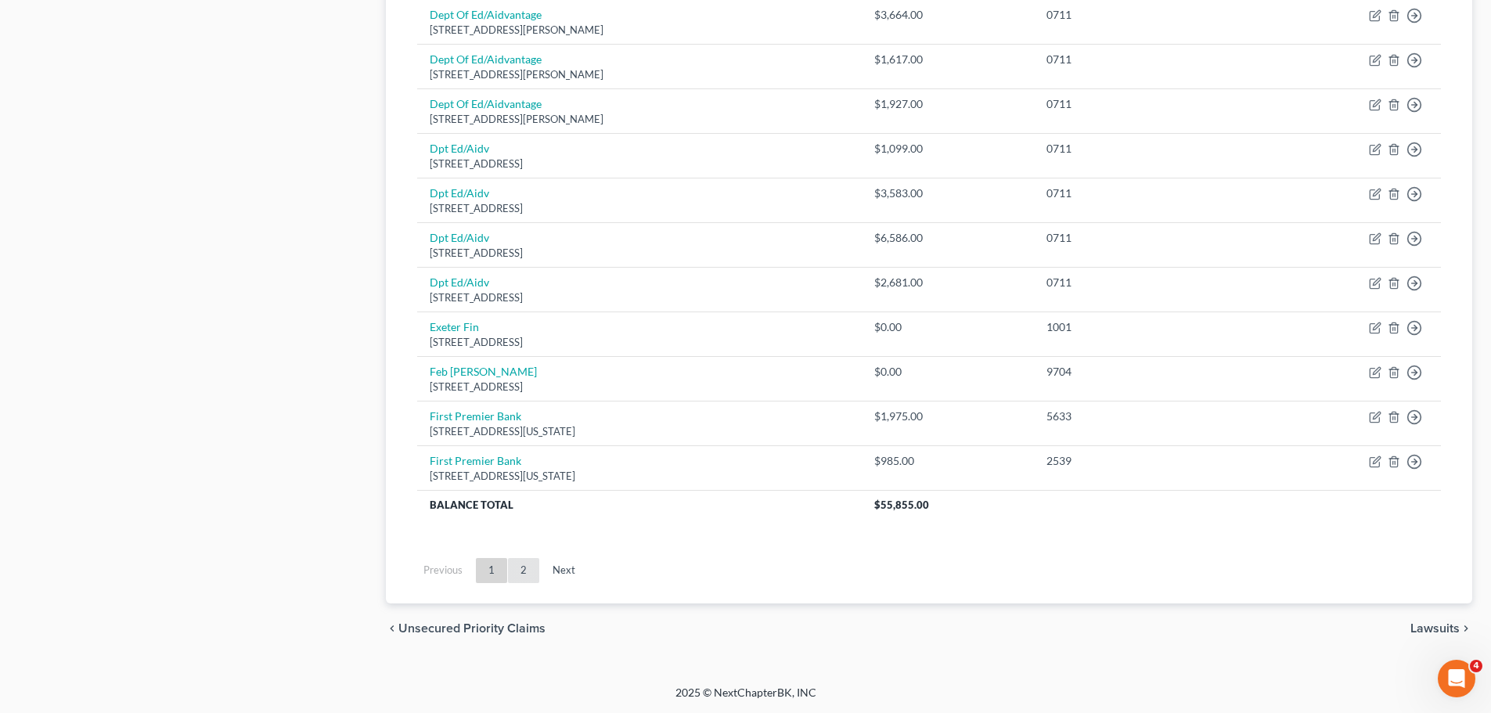
click at [527, 573] on link "2" at bounding box center [523, 570] width 31 height 25
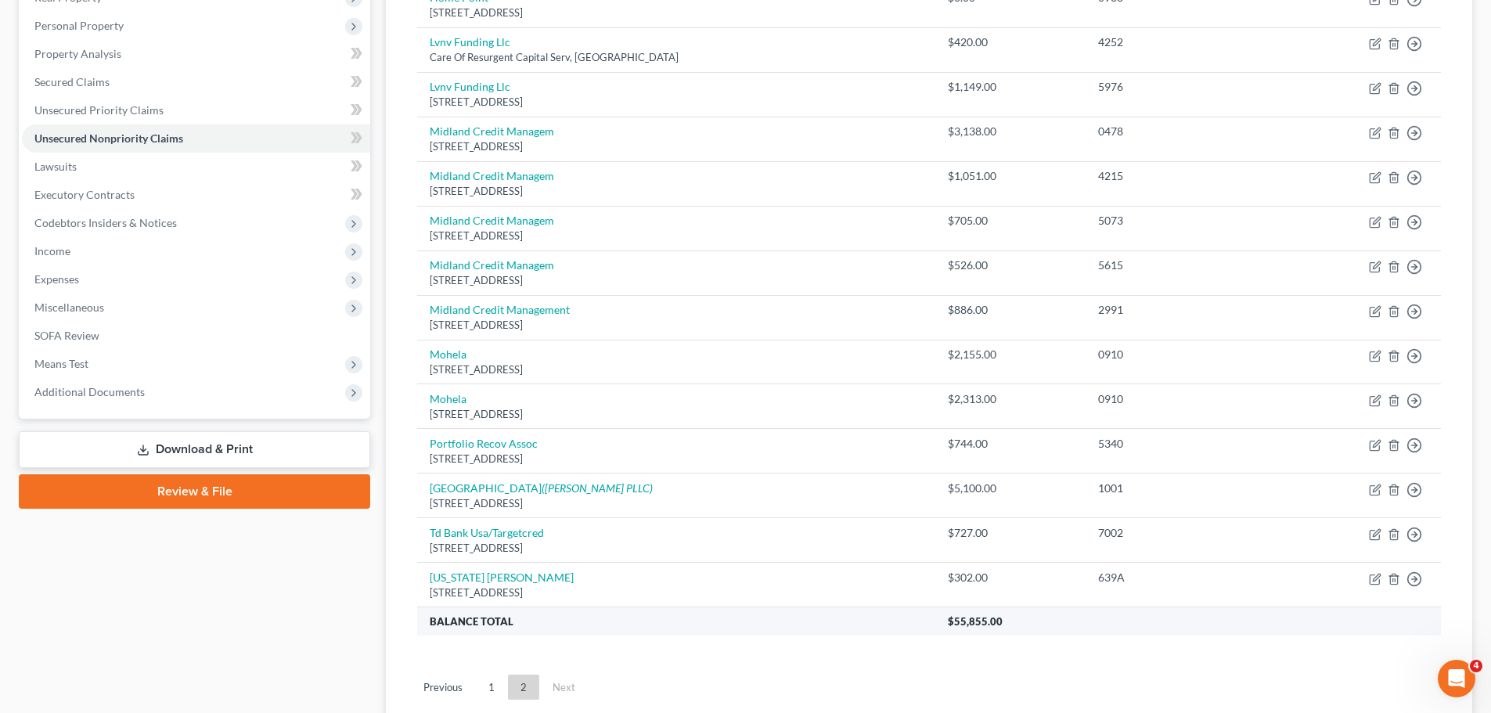
scroll to position [302, 0]
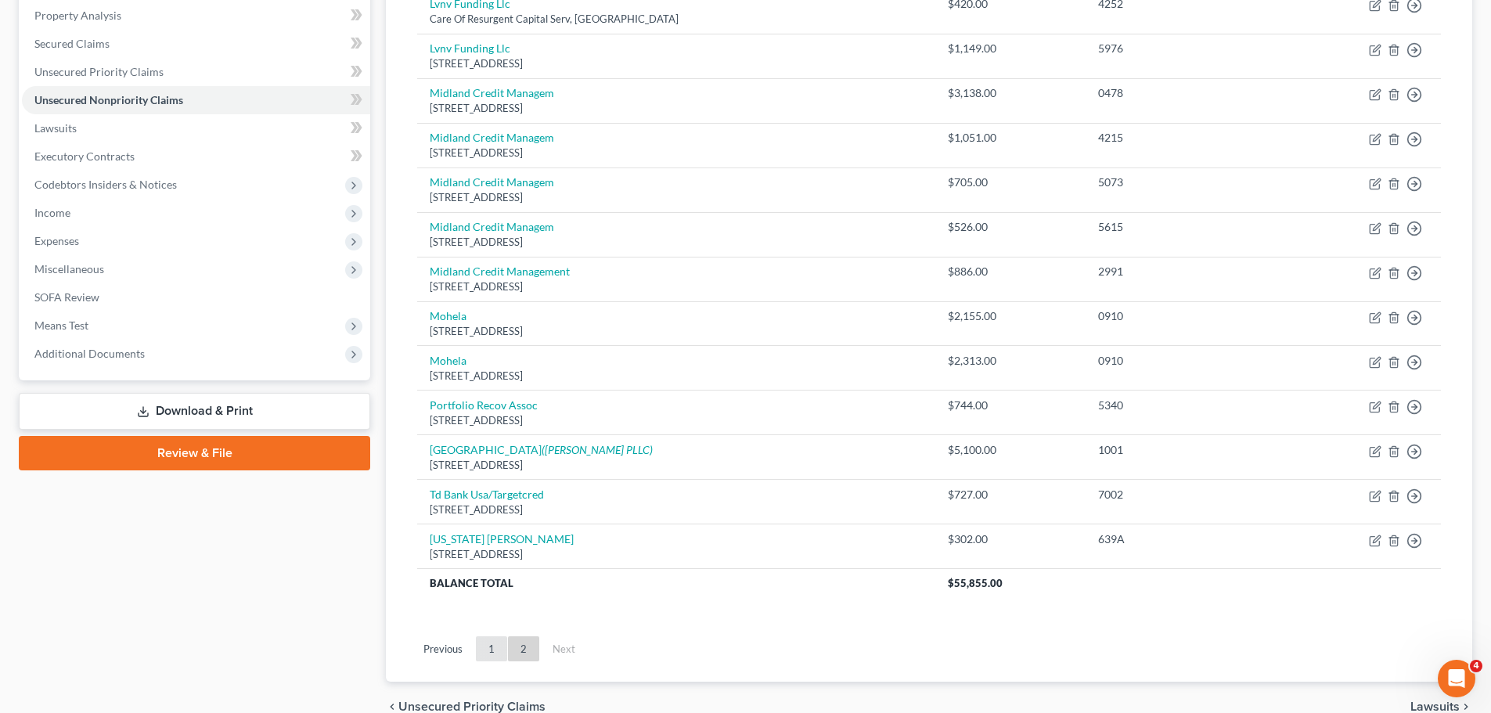
click at [483, 642] on link "1" at bounding box center [491, 648] width 31 height 25
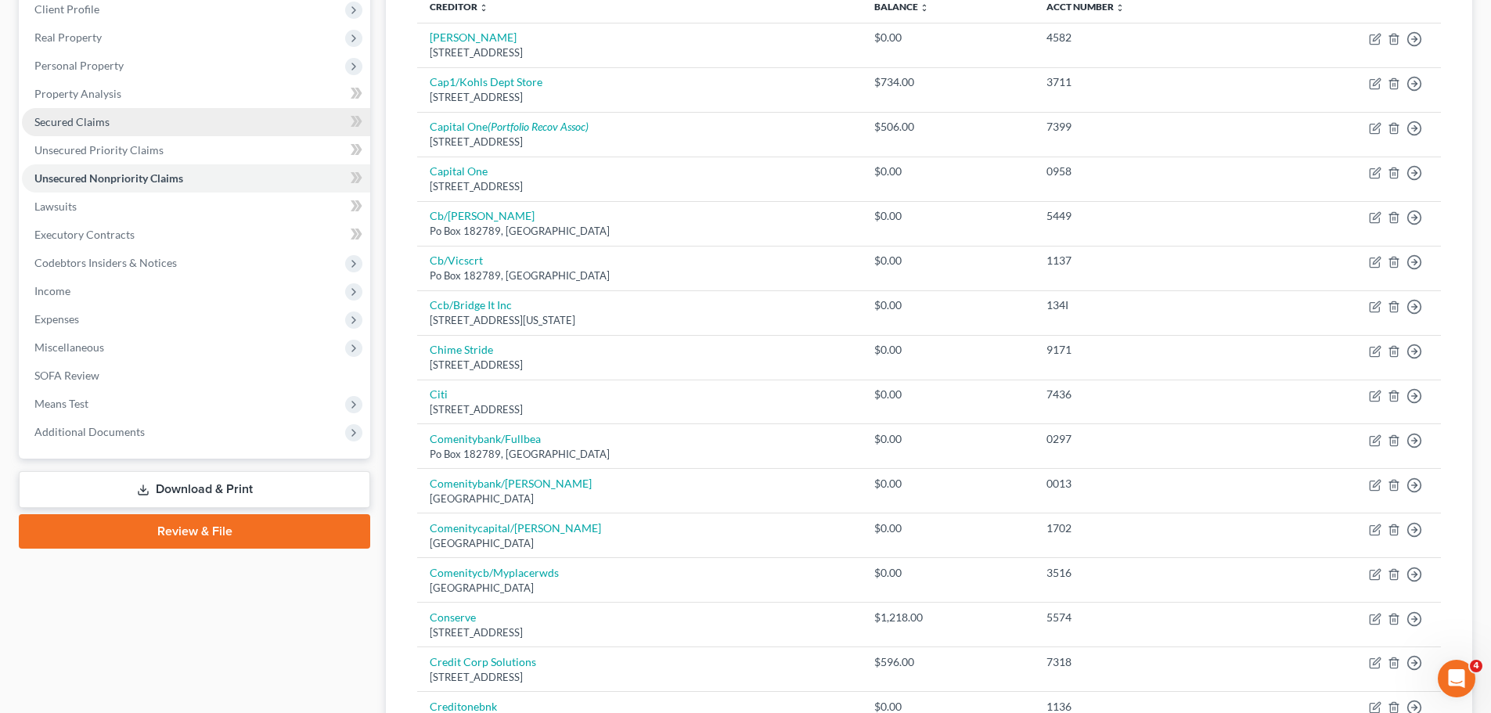
click at [124, 120] on link "Secured Claims" at bounding box center [196, 122] width 348 height 28
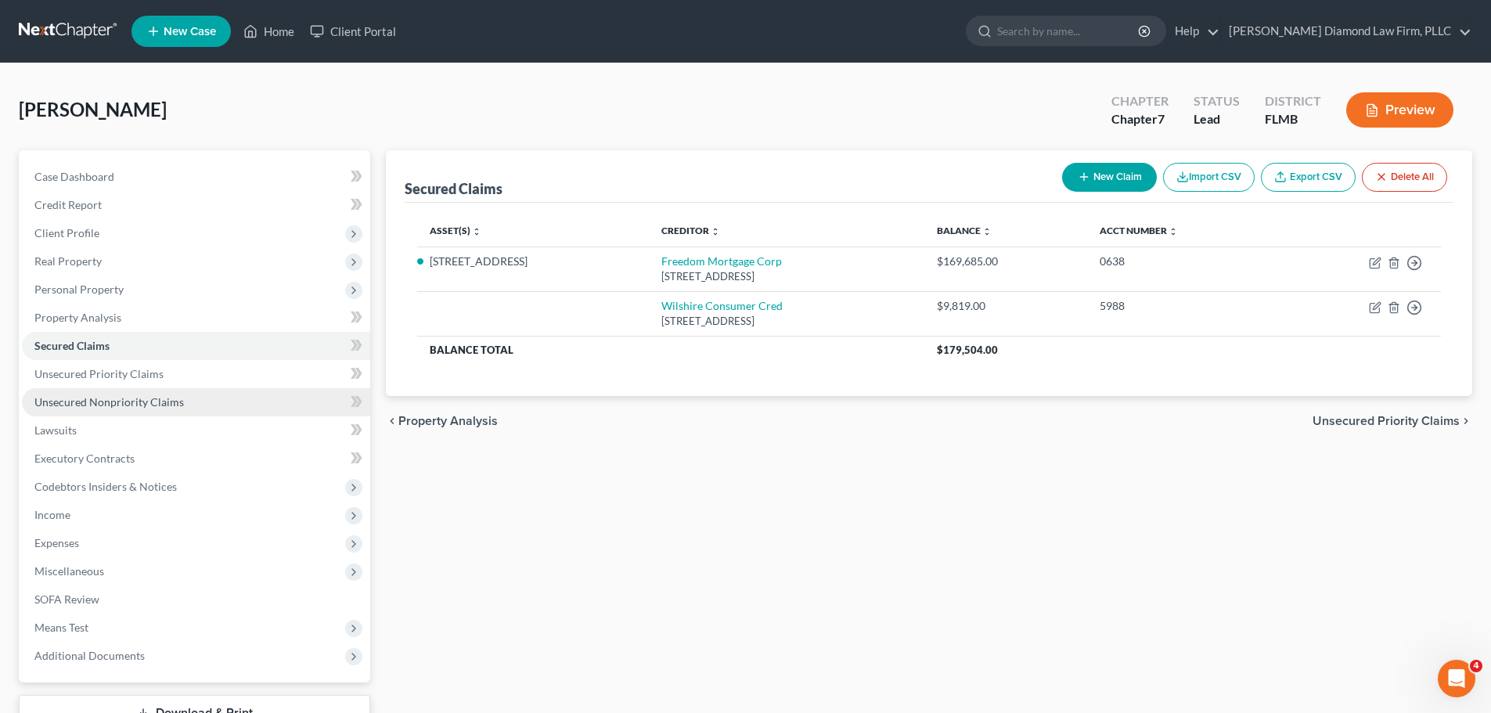
click at [153, 391] on link "Unsecured Nonpriority Claims" at bounding box center [196, 402] width 348 height 28
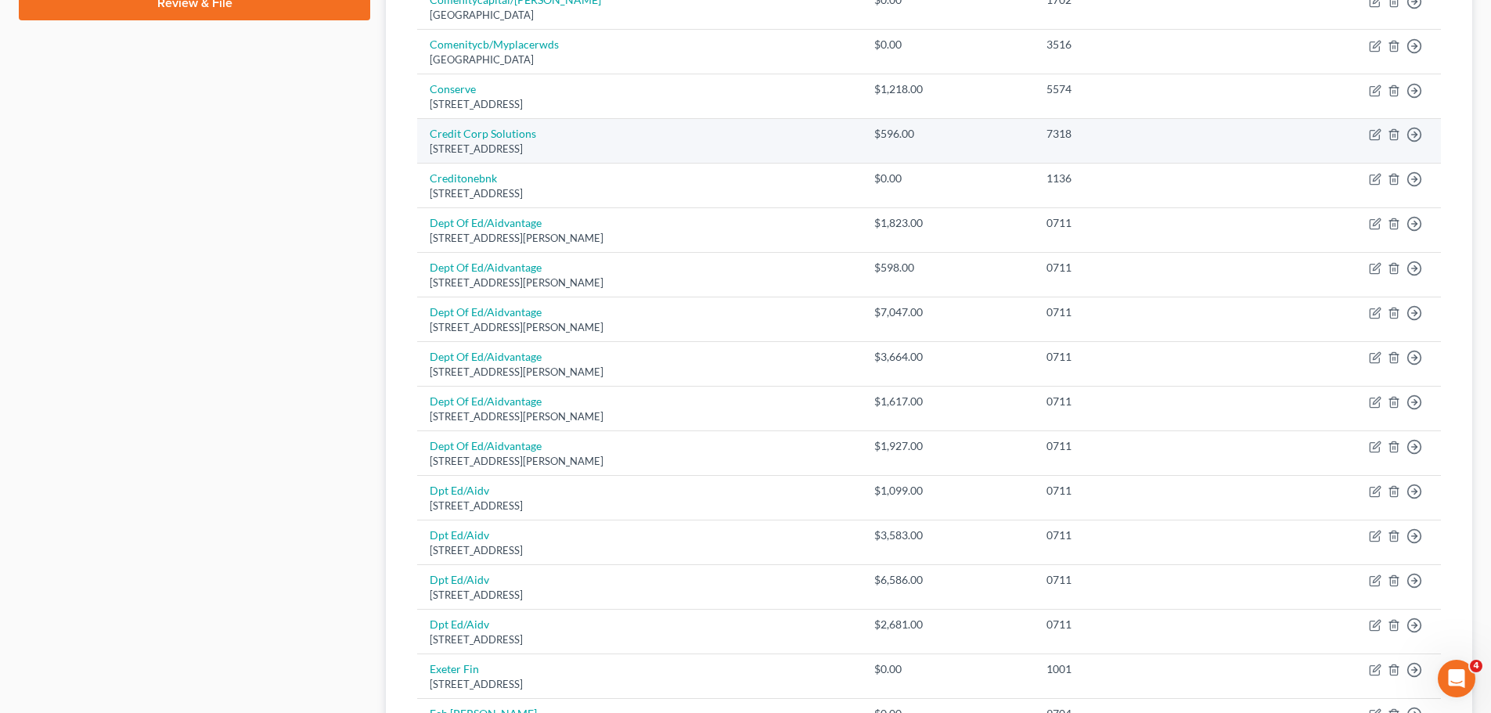
scroll to position [1094, 0]
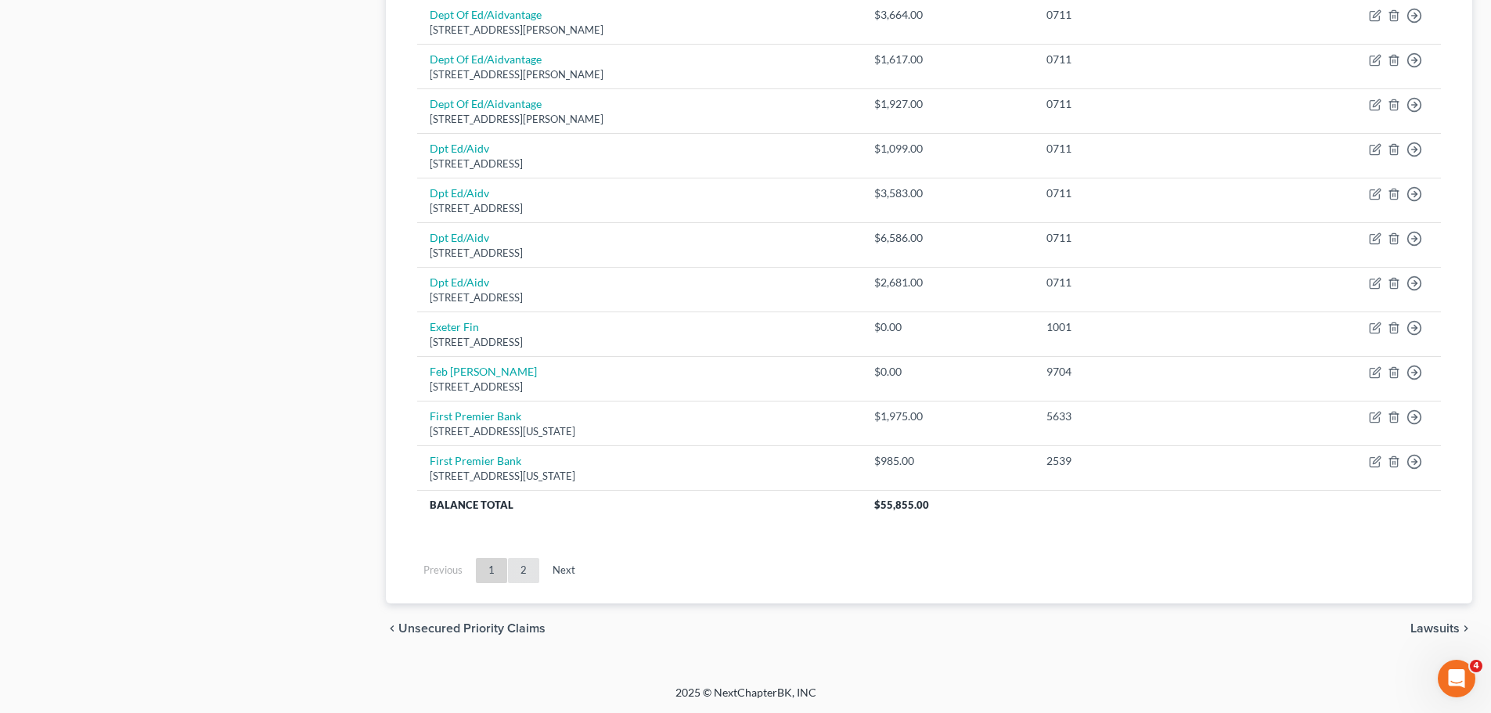
click at [533, 574] on link "2" at bounding box center [523, 570] width 31 height 25
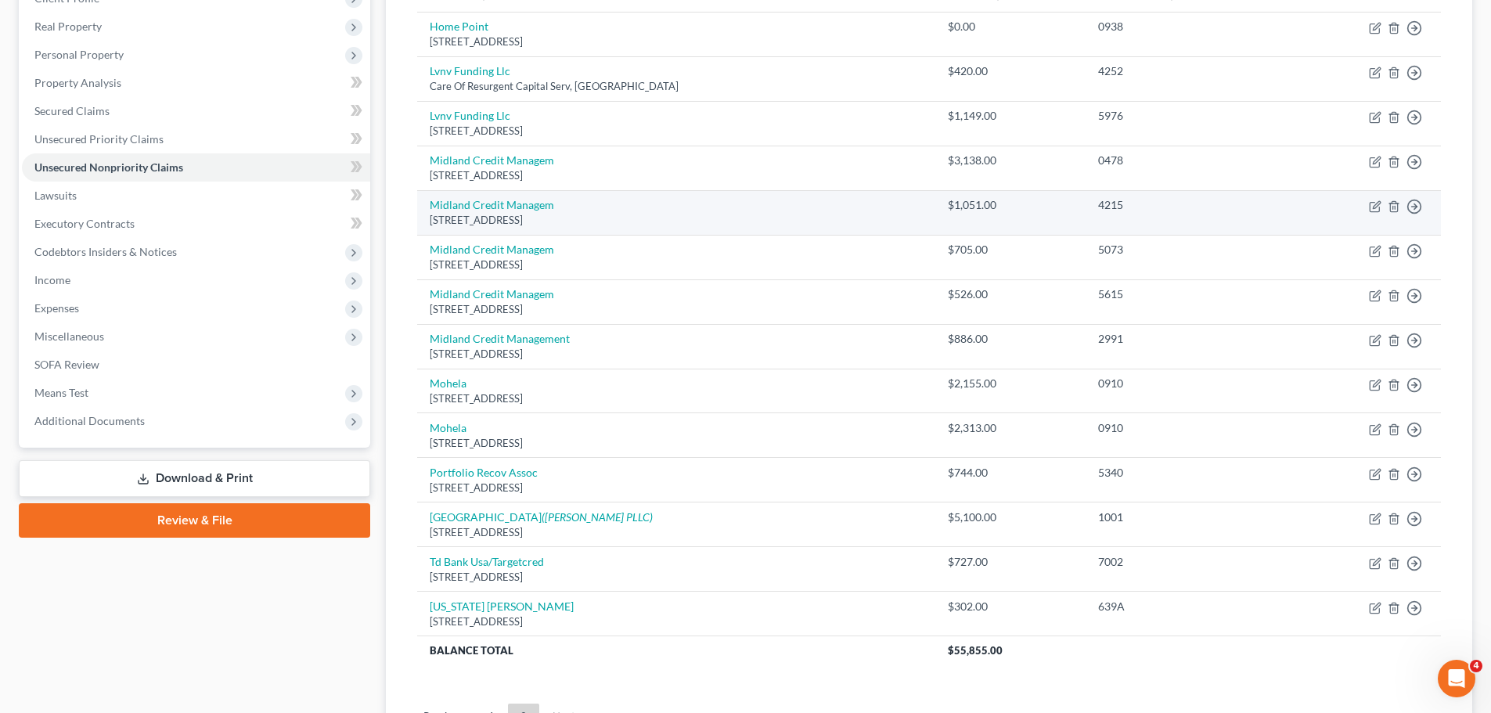
scroll to position [313, 0]
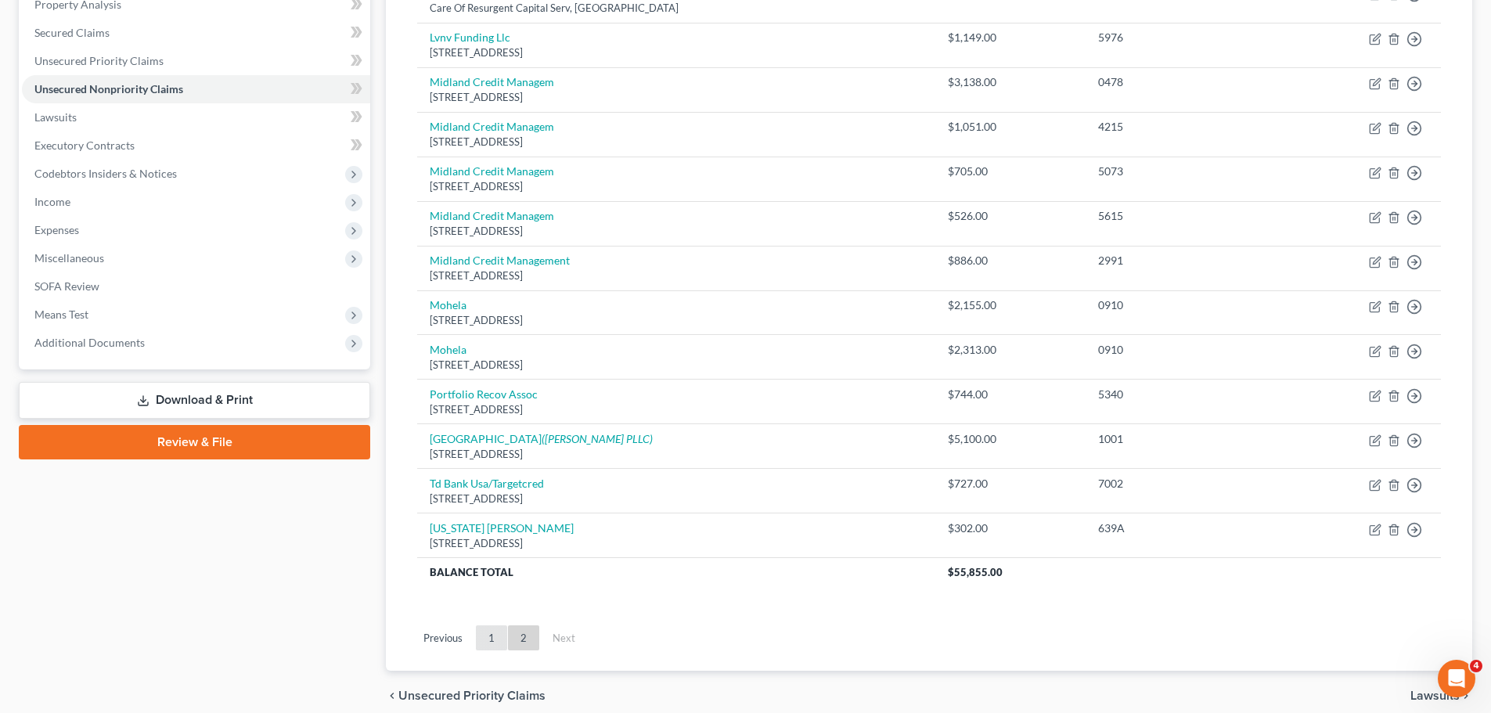
click at [493, 635] on link "1" at bounding box center [491, 637] width 31 height 25
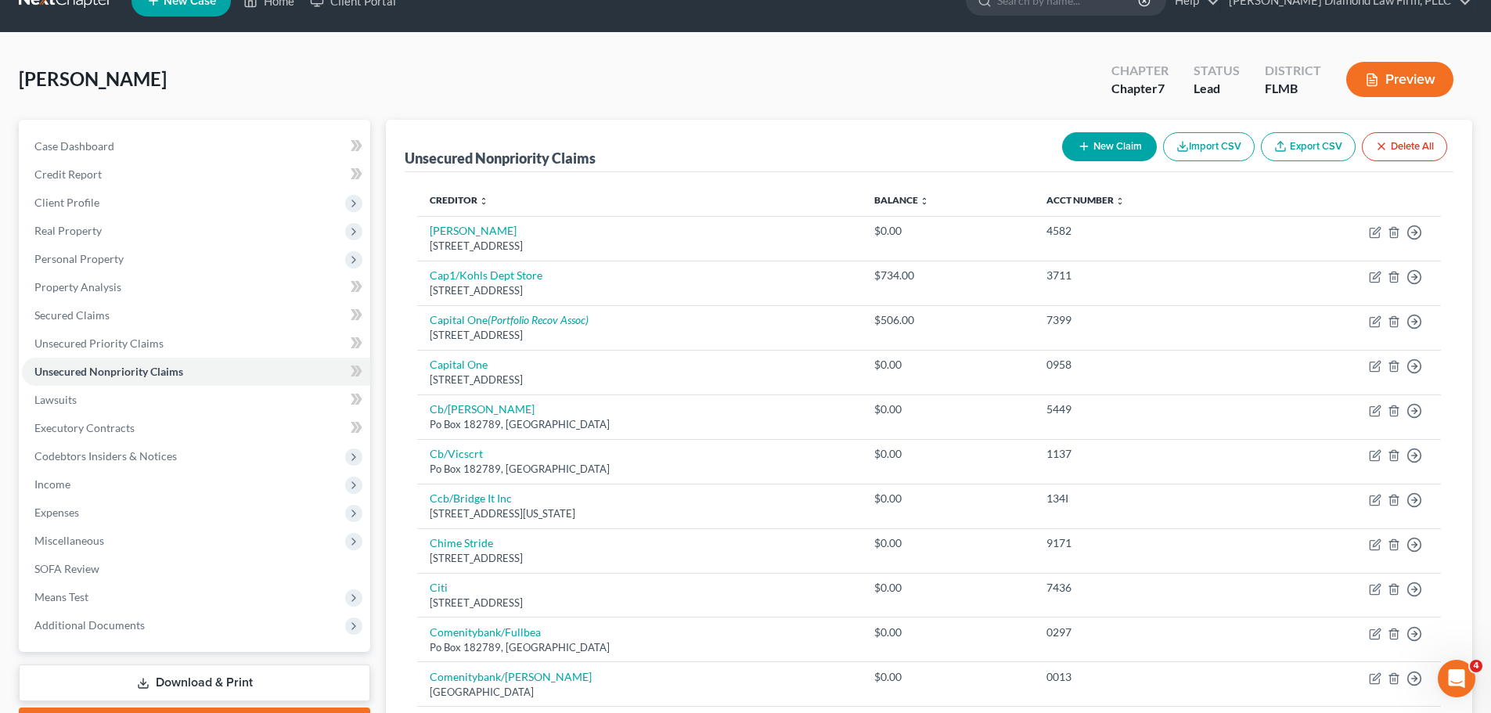
scroll to position [0, 0]
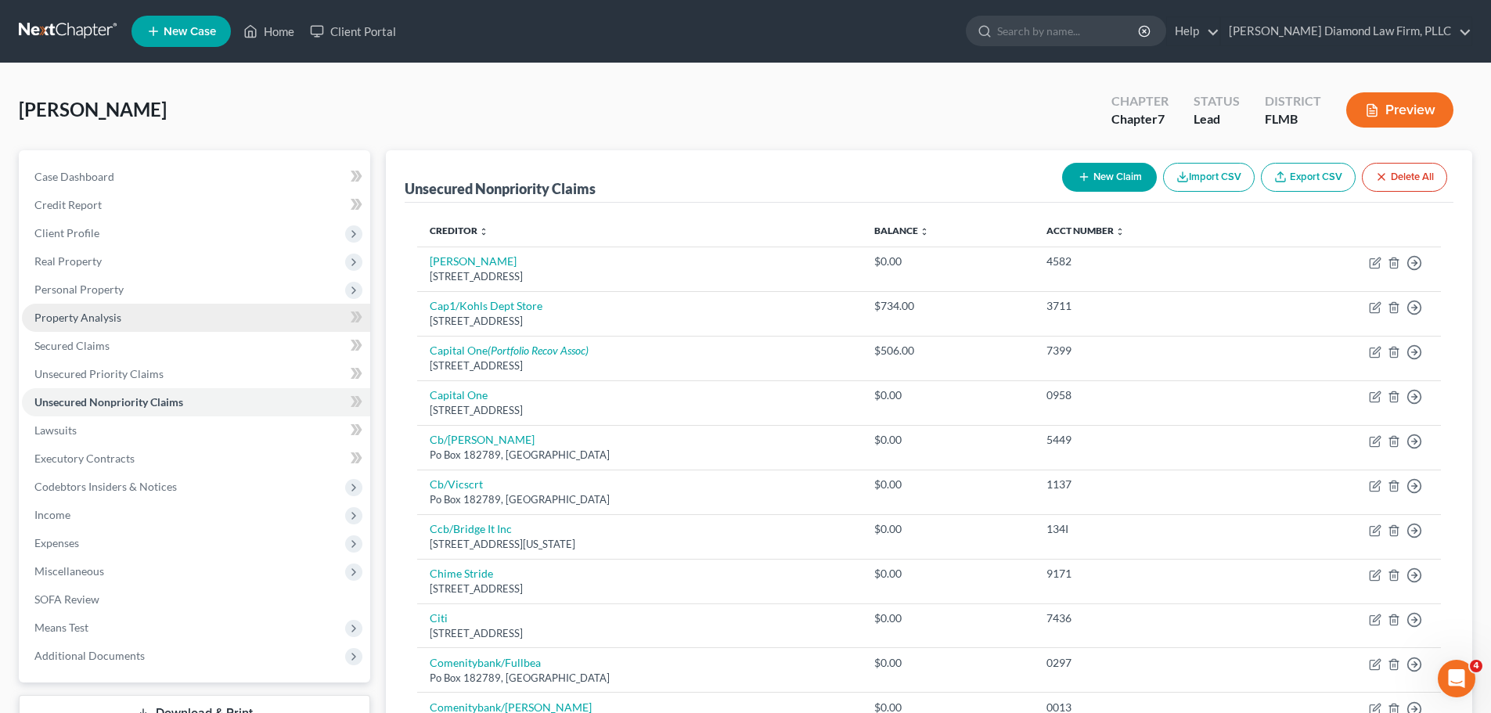
click at [110, 315] on span "Property Analysis" at bounding box center [77, 317] width 87 height 13
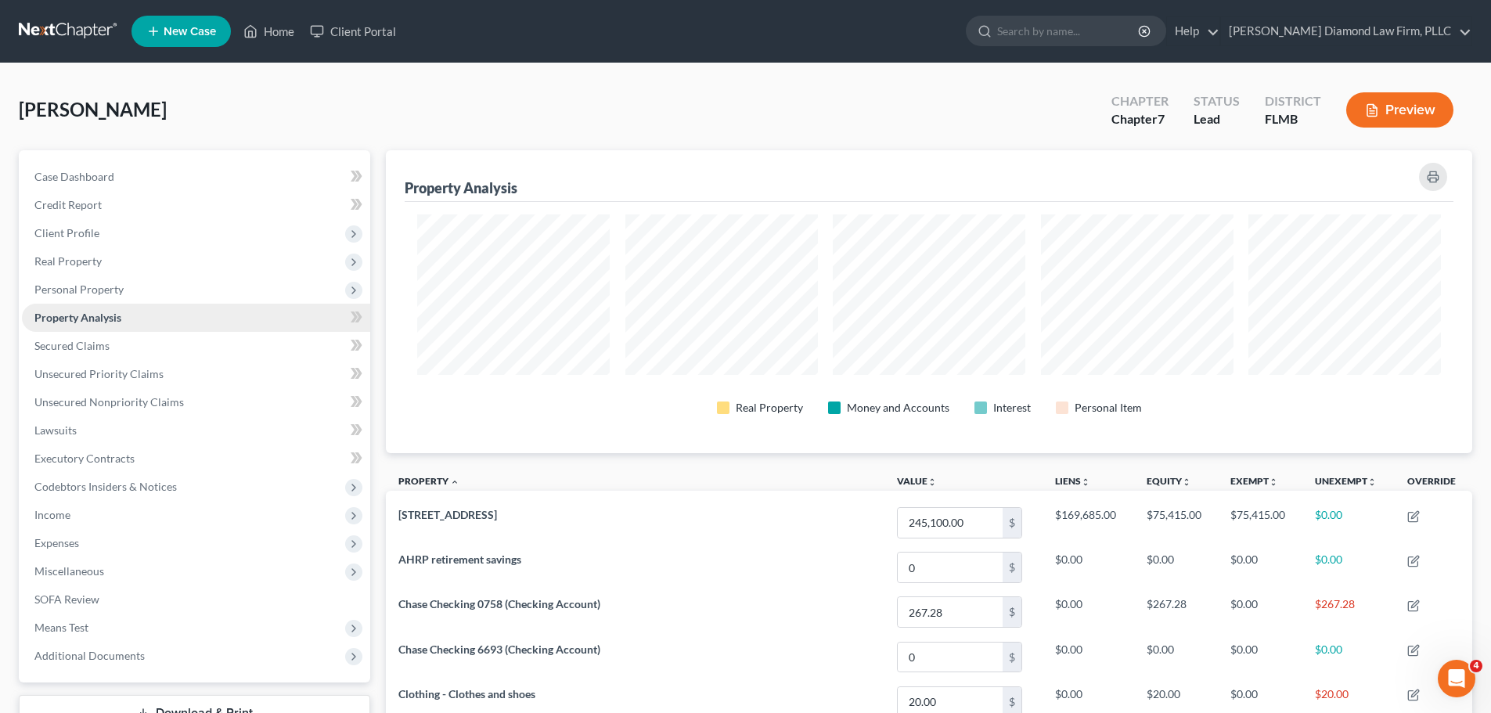
scroll to position [303, 1086]
click at [111, 295] on span "Personal Property" at bounding box center [196, 289] width 348 height 28
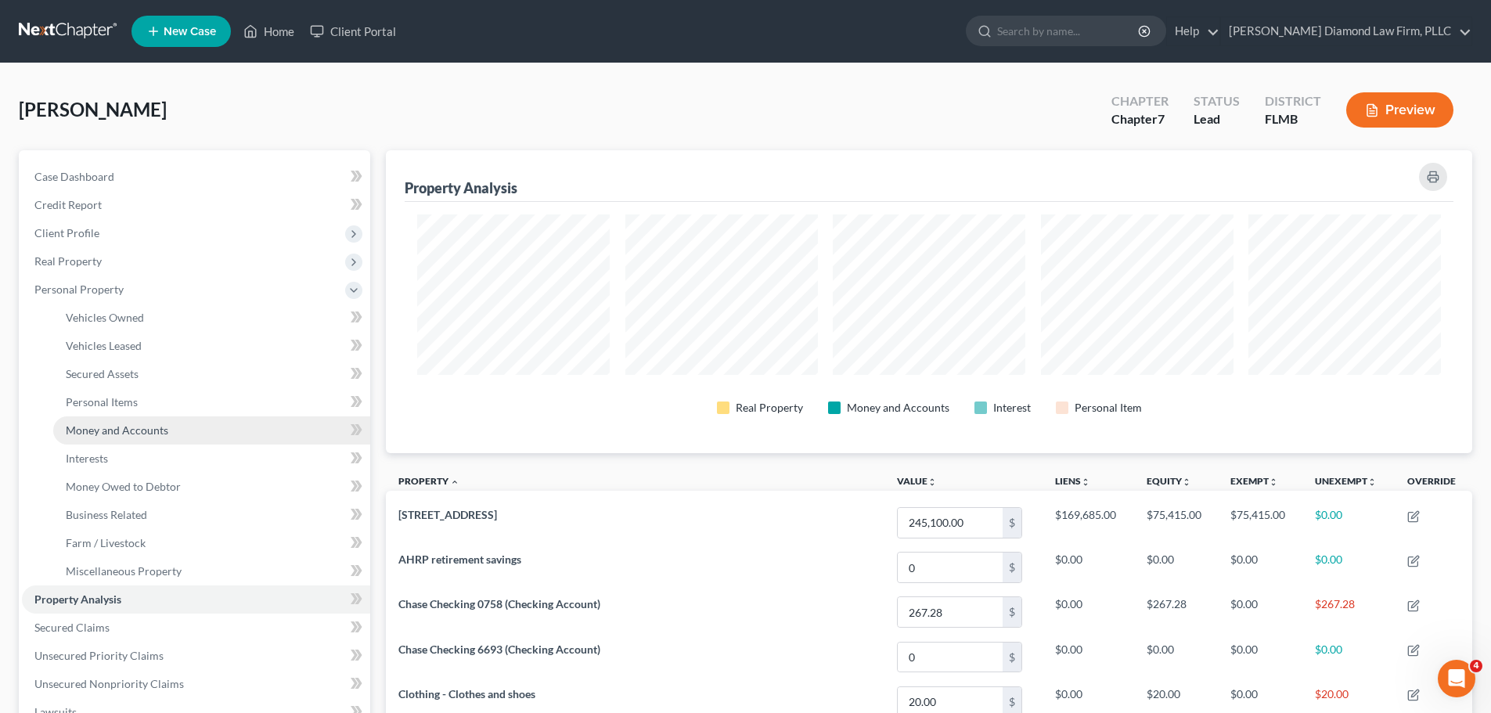
click at [136, 435] on span "Money and Accounts" at bounding box center [117, 429] width 102 height 13
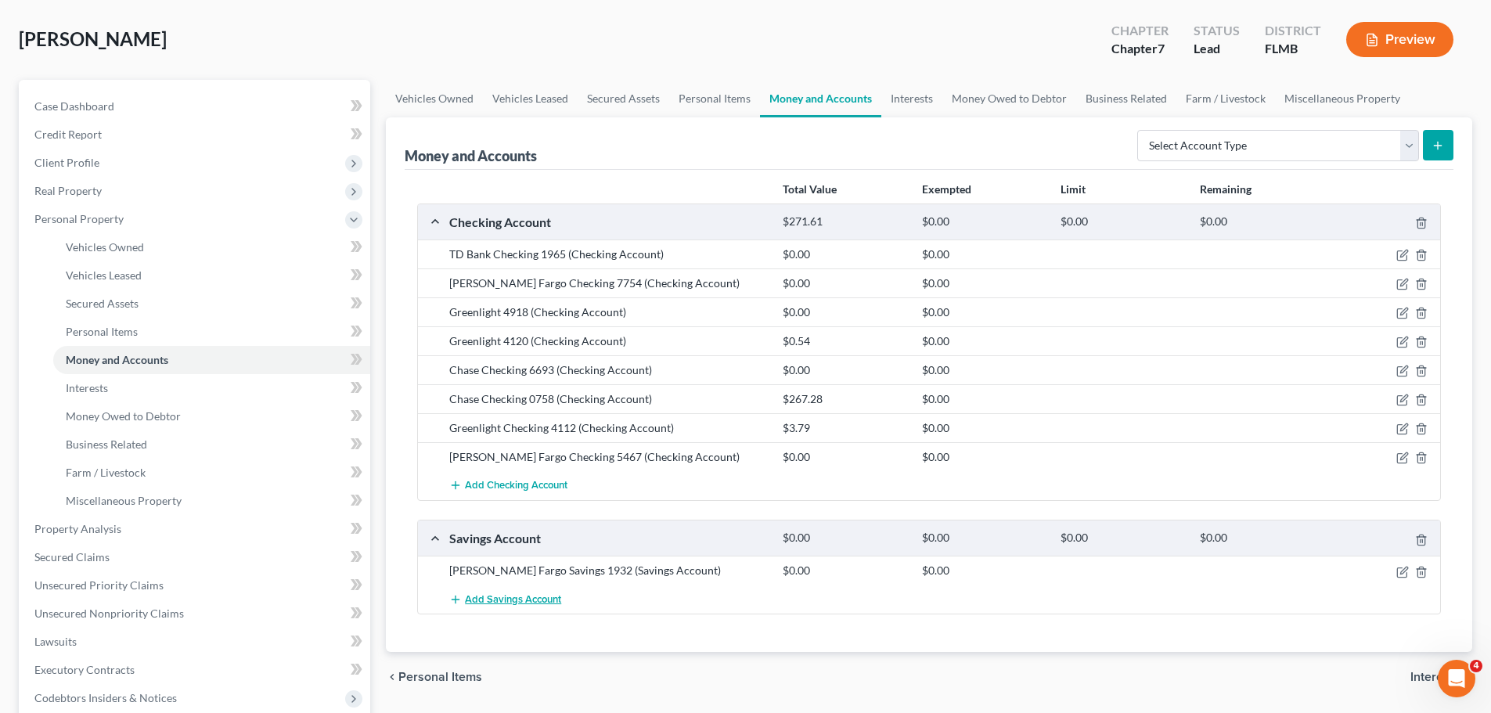
scroll to position [156, 0]
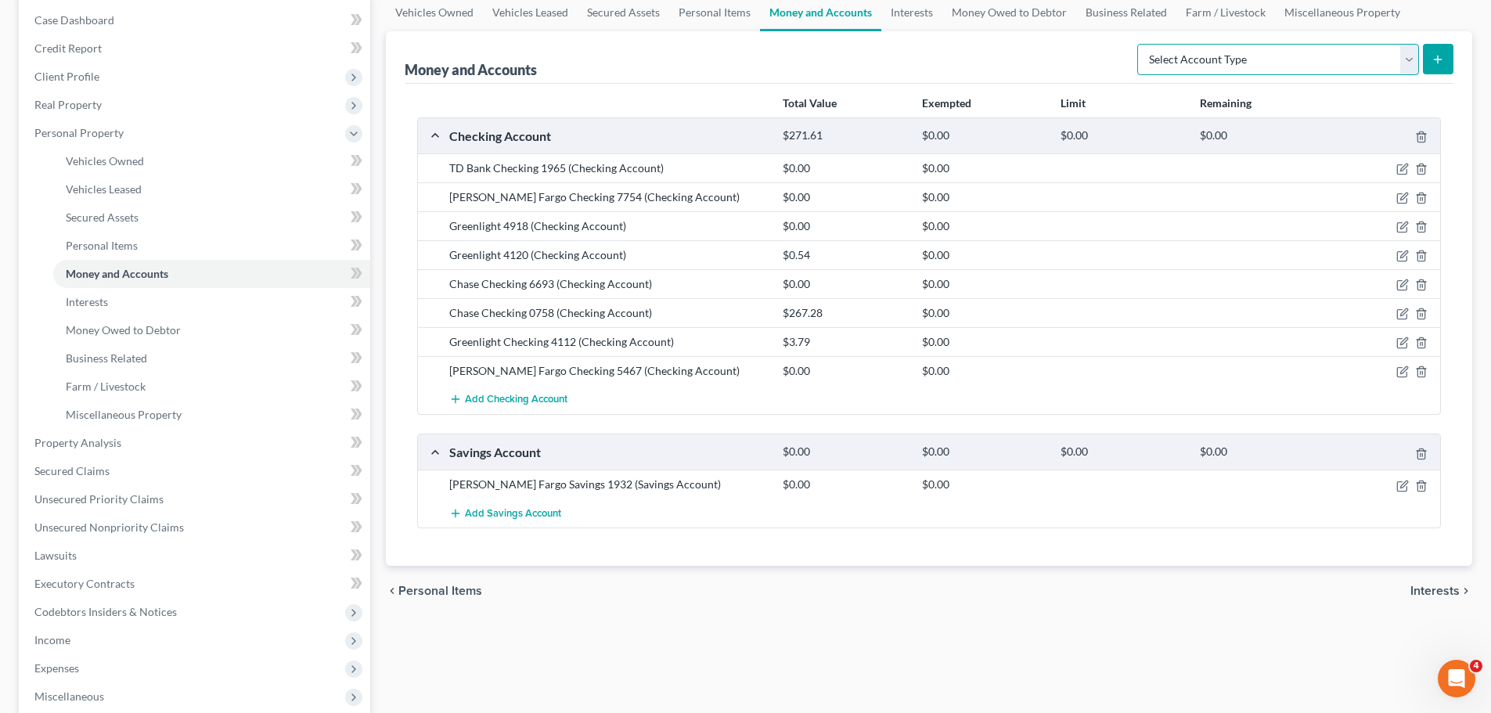
click at [1268, 54] on select "Select Account Type Brokerage Cash on Hand Certificates of Deposit Checking Acc…" at bounding box center [1278, 59] width 282 height 31
select select "other"
click at [1140, 44] on select "Select Account Type Brokerage Cash on Hand Certificates of Deposit Checking Acc…" at bounding box center [1278, 59] width 282 height 31
click at [1437, 51] on button "submit" at bounding box center [1437, 59] width 31 height 31
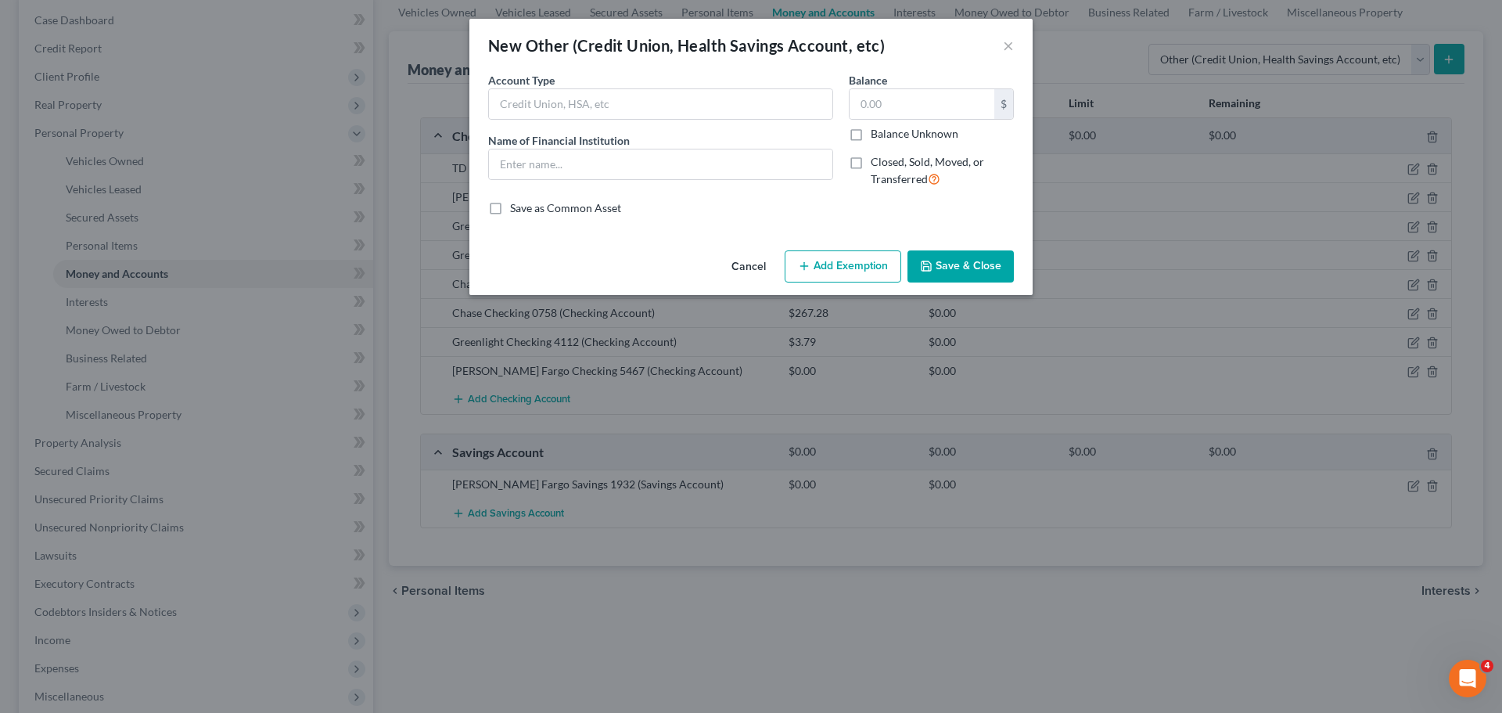
click at [613, 122] on div "Account Type Name of Financial Institution *" at bounding box center [660, 136] width 361 height 128
click at [613, 115] on input "text" at bounding box center [660, 104] width 343 height 30
type input "HSA"
click at [628, 151] on input "text" at bounding box center [660, 164] width 343 height 30
drag, startPoint x: 576, startPoint y: 171, endPoint x: 541, endPoint y: 185, distance: 37.2
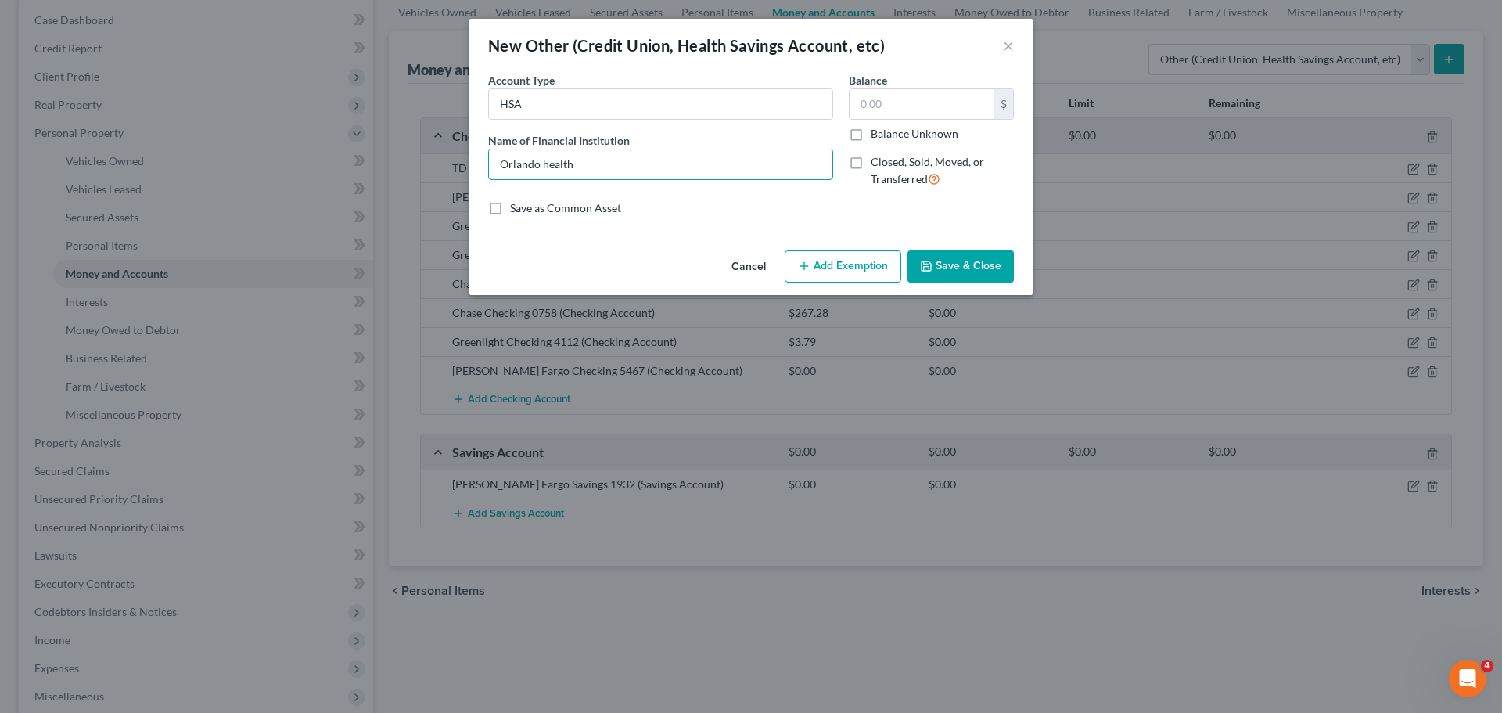
click at [541, 185] on div "Account Type HSA Name of Financial Institution * Orlando health" at bounding box center [660, 136] width 361 height 128
type input "Orlando Health"
click at [923, 135] on label "Balance Unknown" at bounding box center [915, 134] width 88 height 16
click at [887, 135] on input "Balance Unknown" at bounding box center [882, 131] width 10 height 10
checkbox input "true"
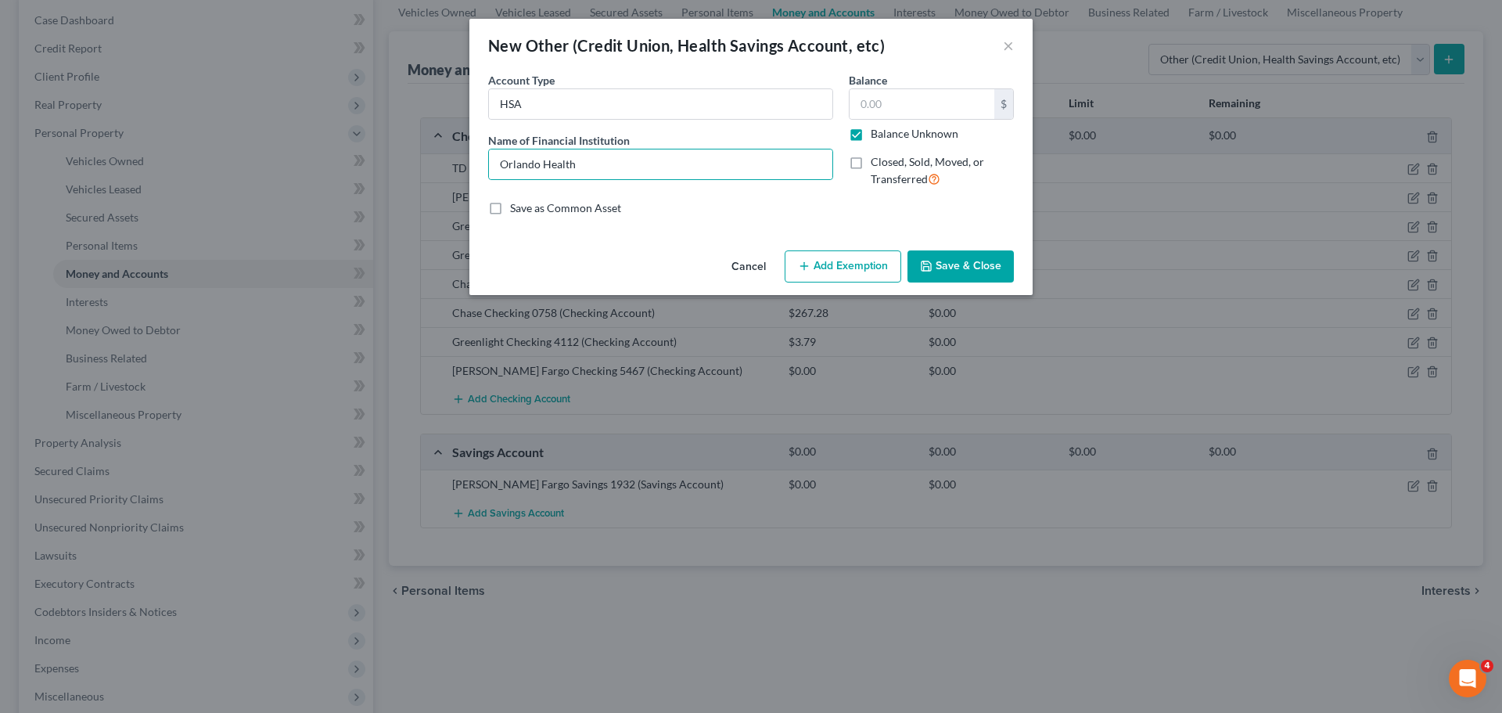
type input "0.00"
click at [958, 261] on button "Save & Close" at bounding box center [961, 266] width 106 height 33
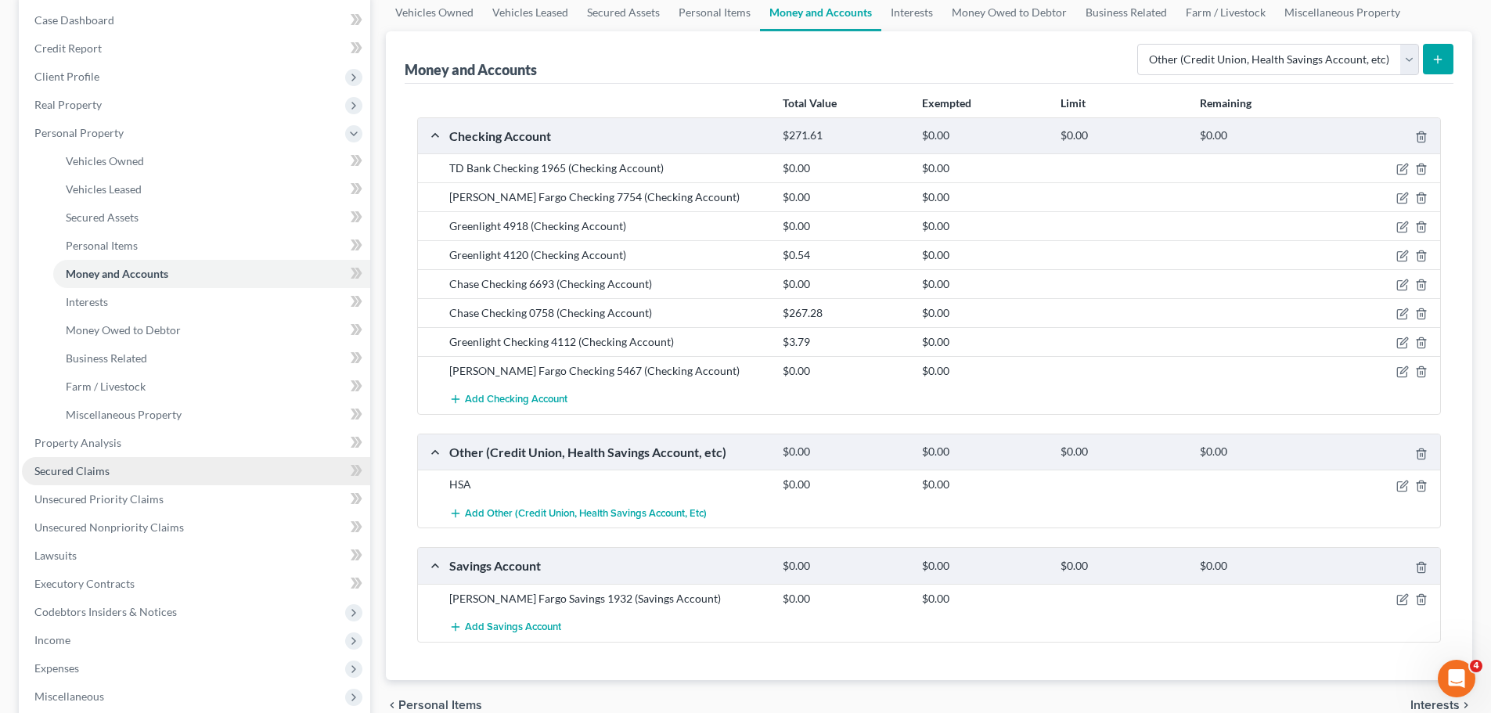
click at [75, 464] on span "Secured Claims" at bounding box center [71, 470] width 75 height 13
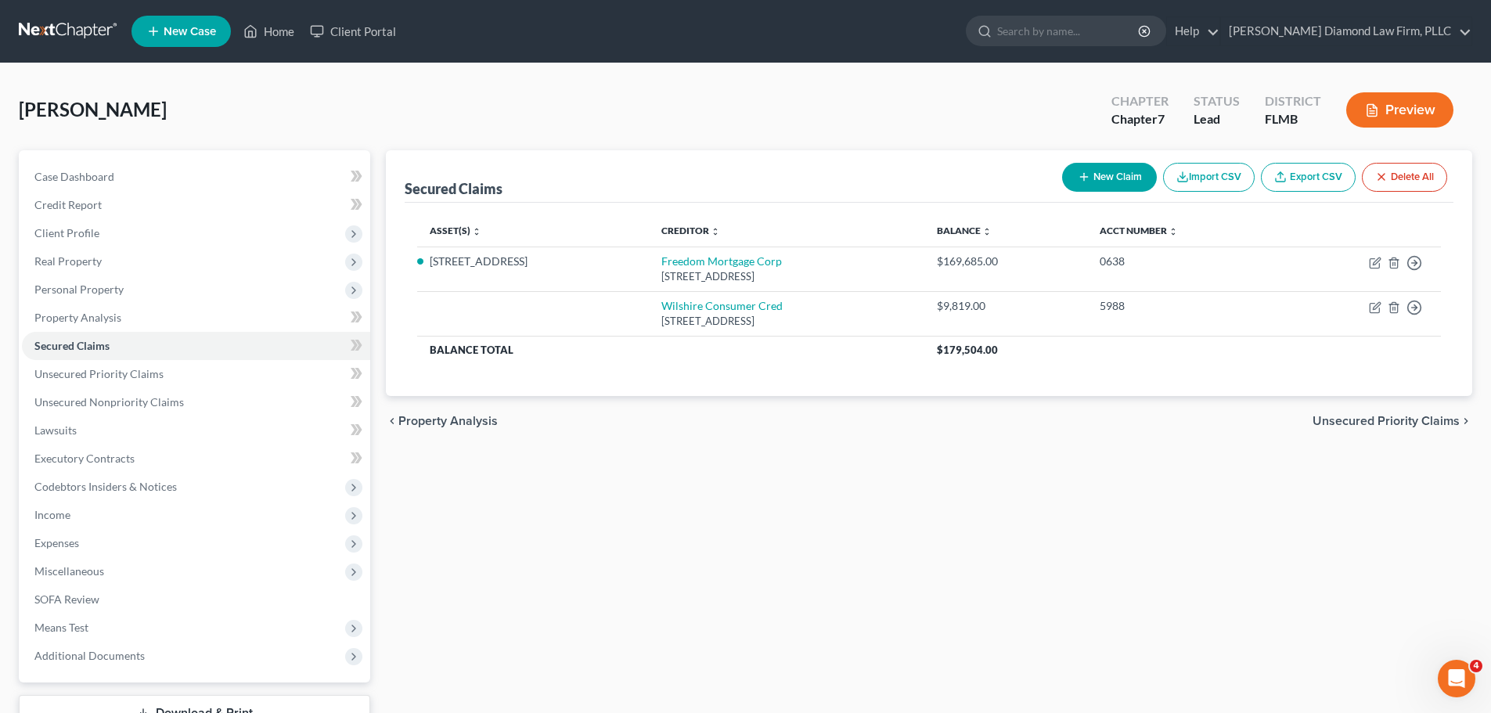
click at [94, 29] on link at bounding box center [69, 31] width 100 height 28
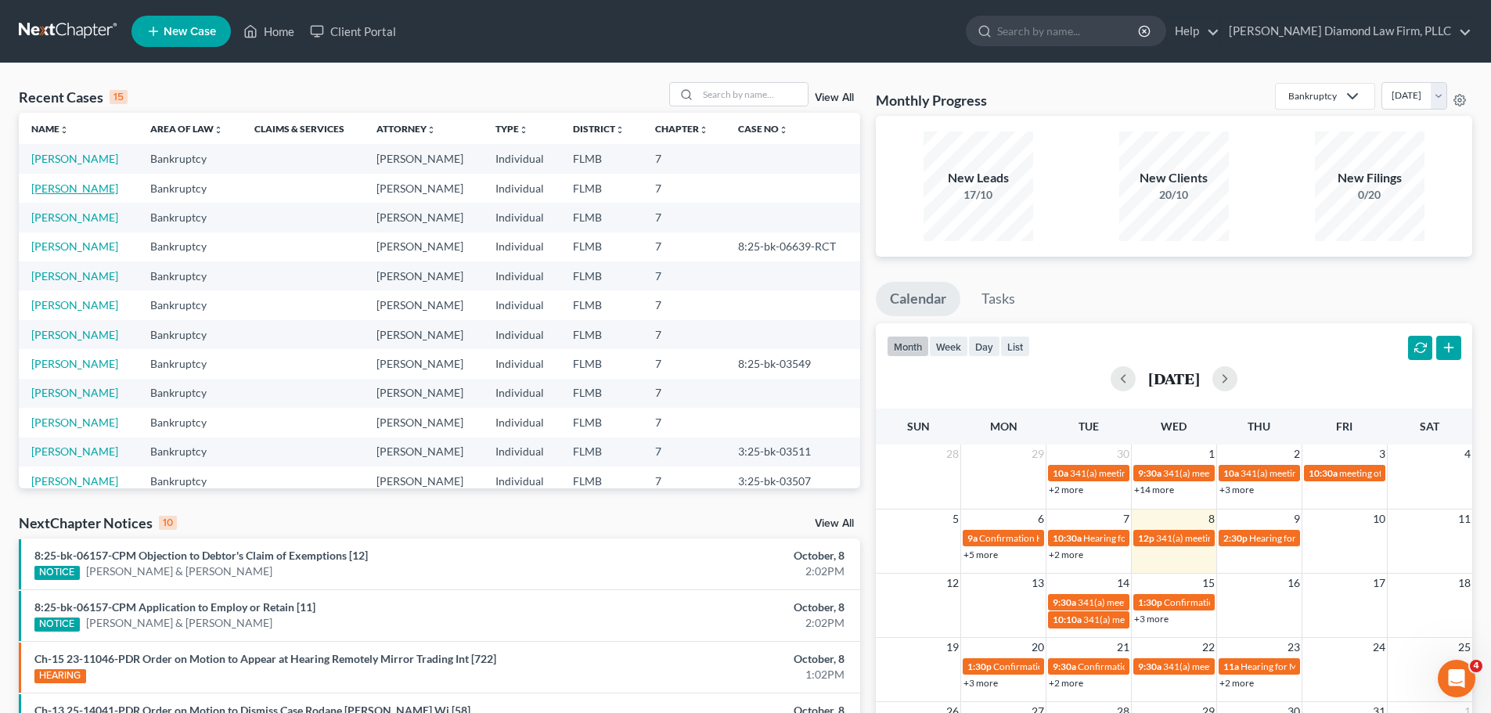
click at [76, 182] on link "[PERSON_NAME]" at bounding box center [74, 188] width 87 height 13
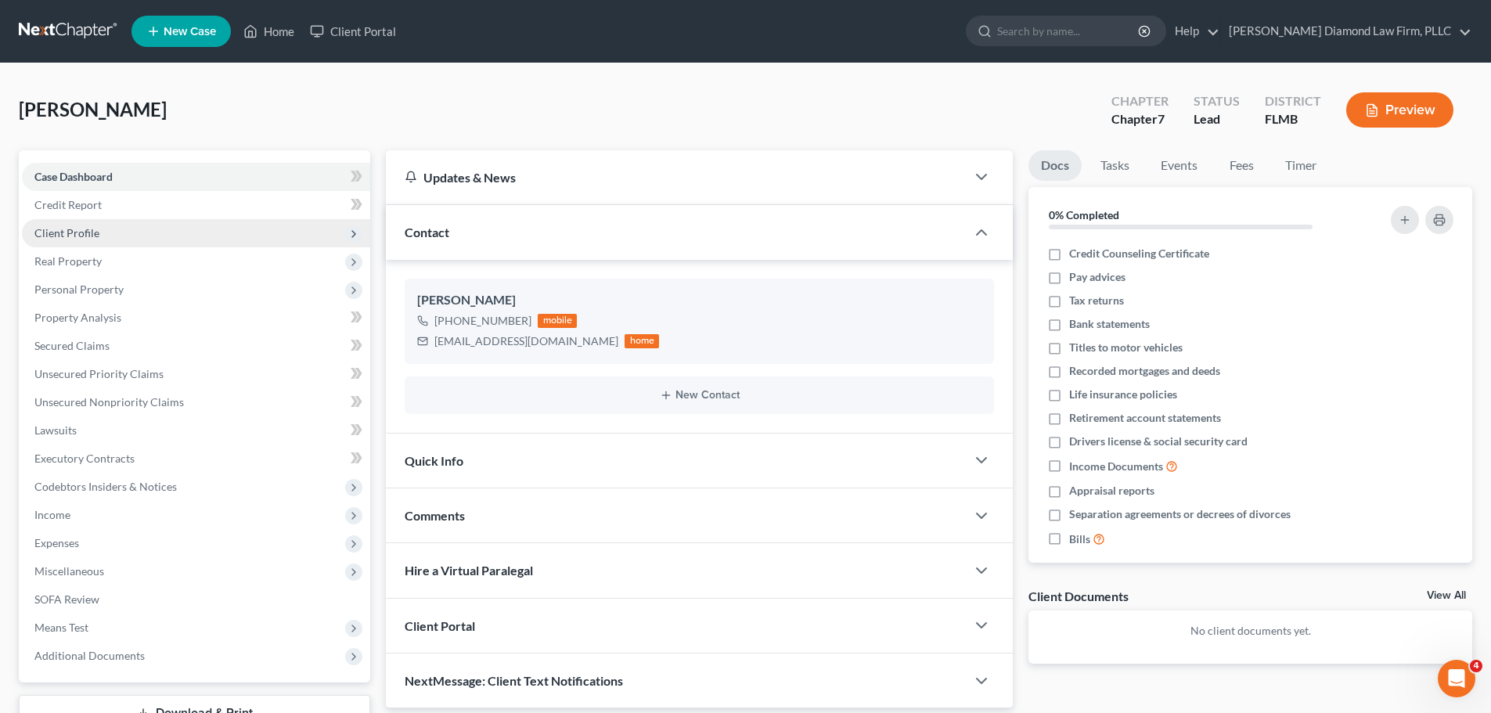
click at [110, 228] on span "Client Profile" at bounding box center [196, 233] width 348 height 28
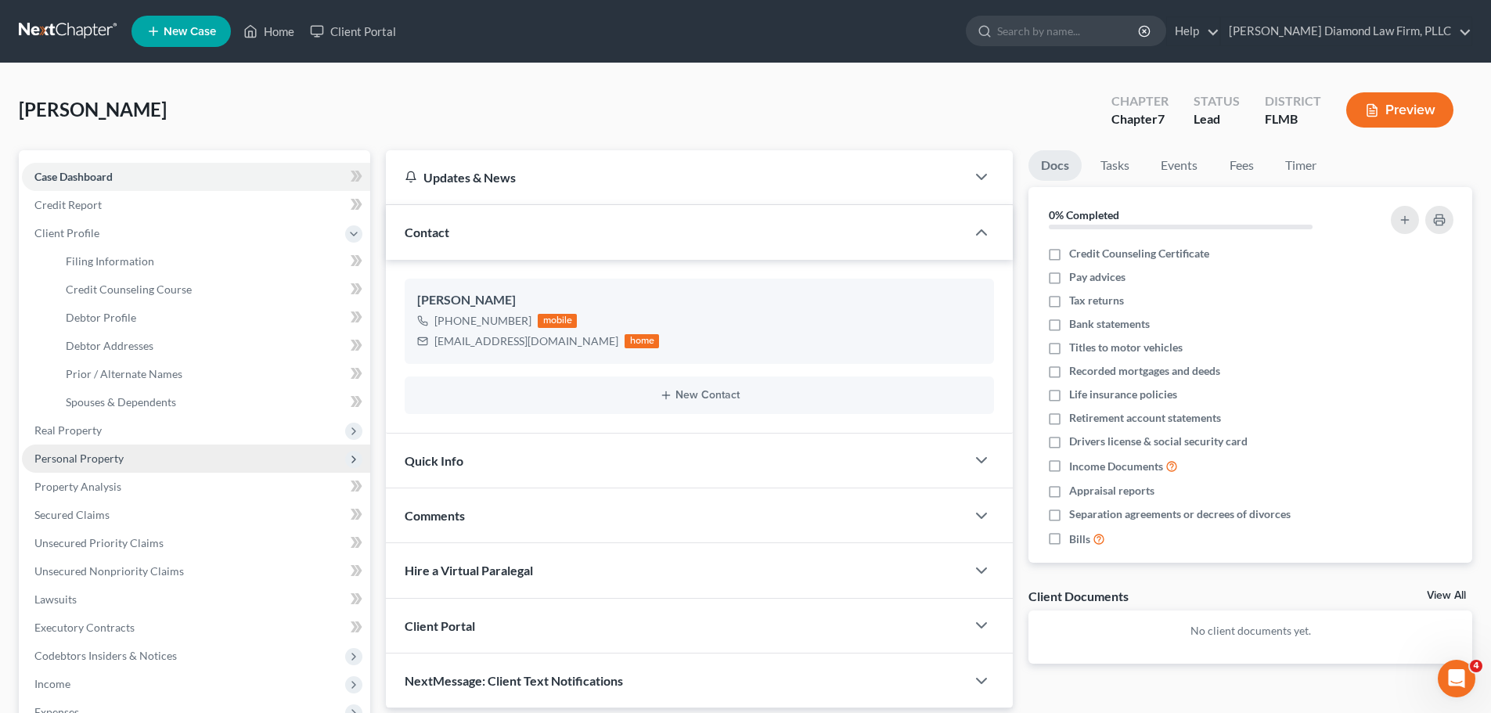
click at [132, 455] on span "Personal Property" at bounding box center [196, 458] width 348 height 28
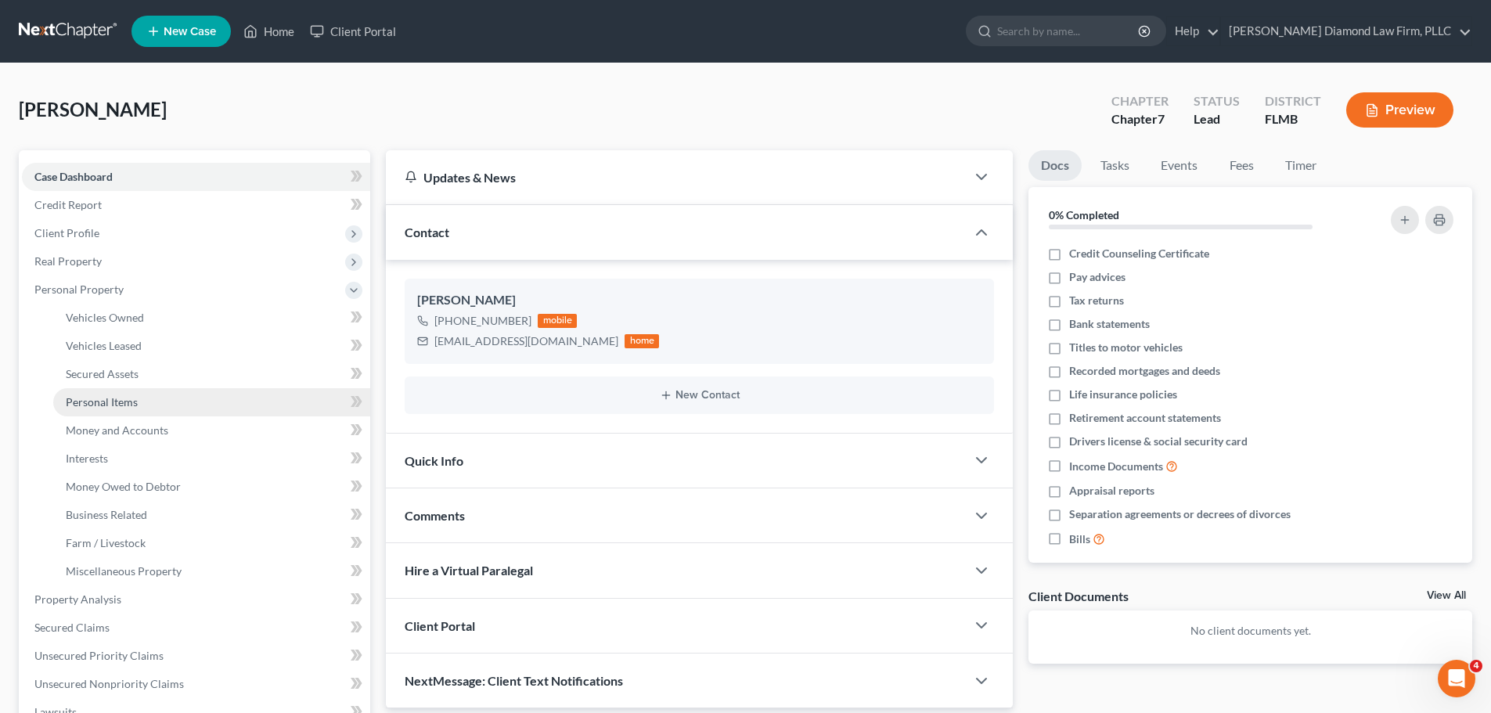
click at [136, 407] on span "Personal Items" at bounding box center [102, 401] width 72 height 13
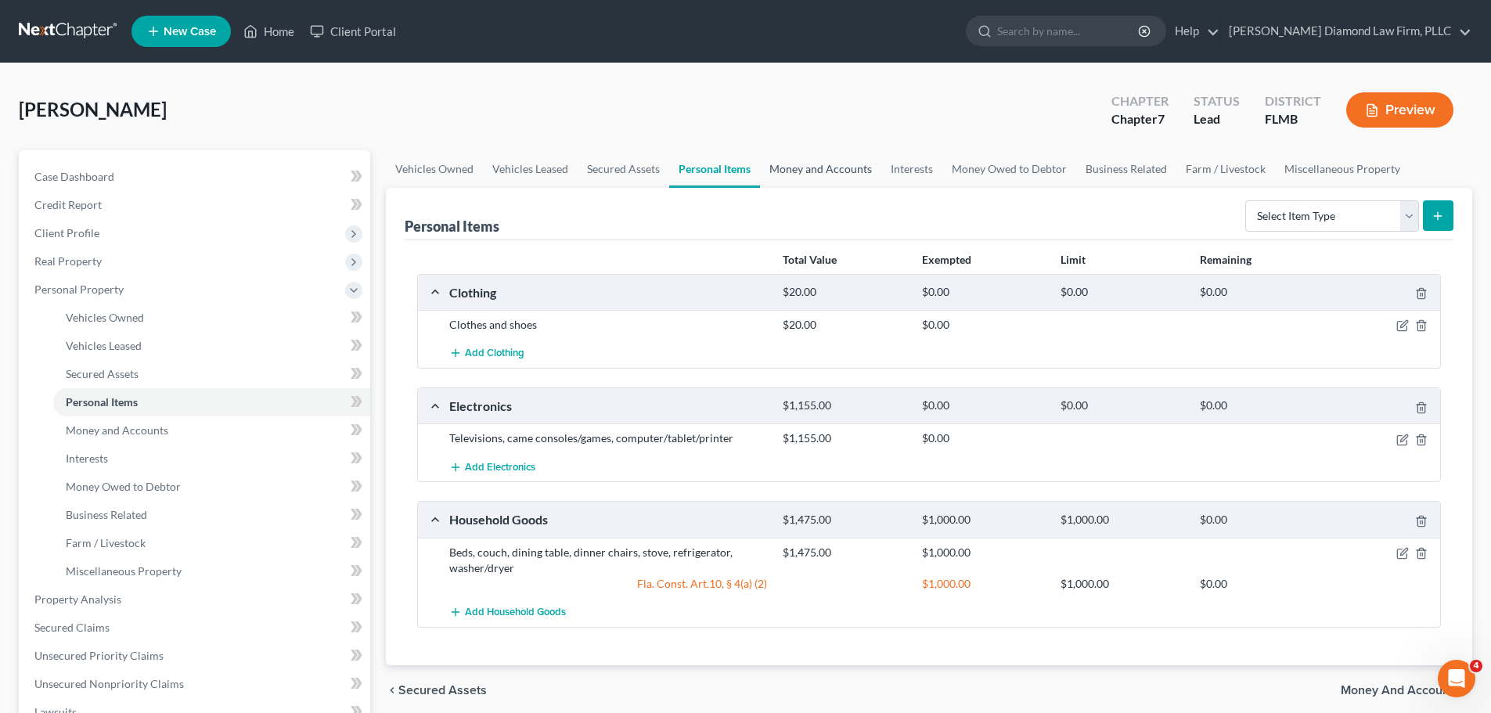
click at [812, 158] on link "Money and Accounts" at bounding box center [820, 169] width 121 height 38
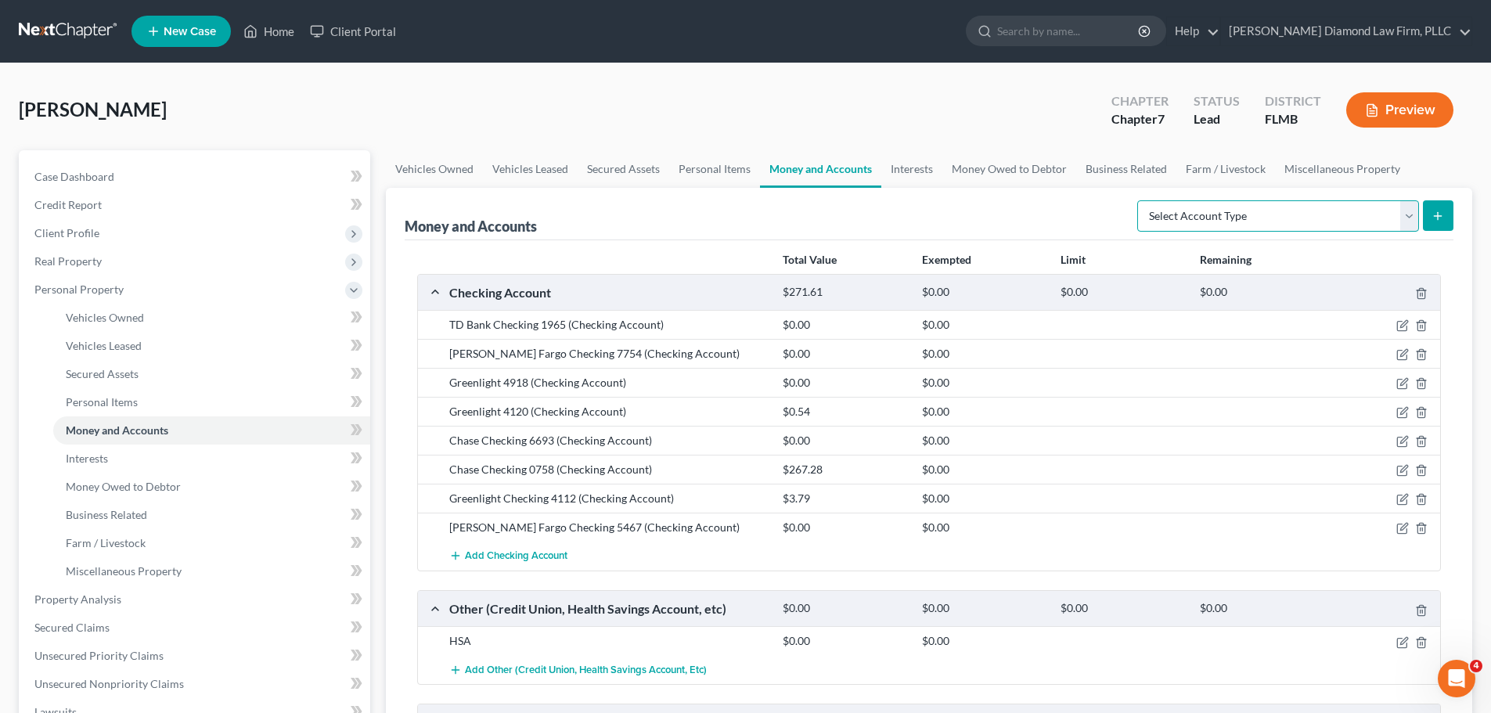
click at [1234, 222] on select "Select Account Type Brokerage Cash on Hand Certificates of Deposit Checking Acc…" at bounding box center [1278, 215] width 282 height 31
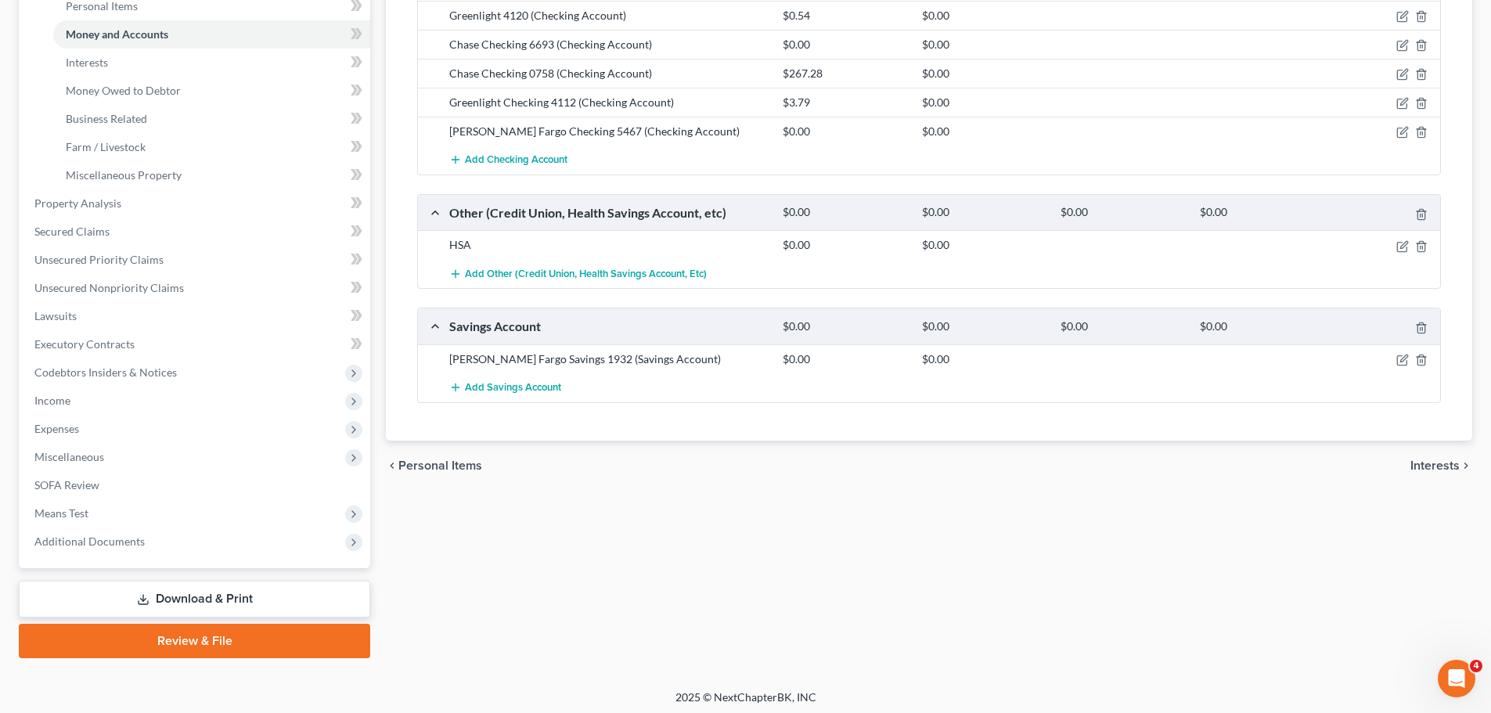
scroll to position [401, 0]
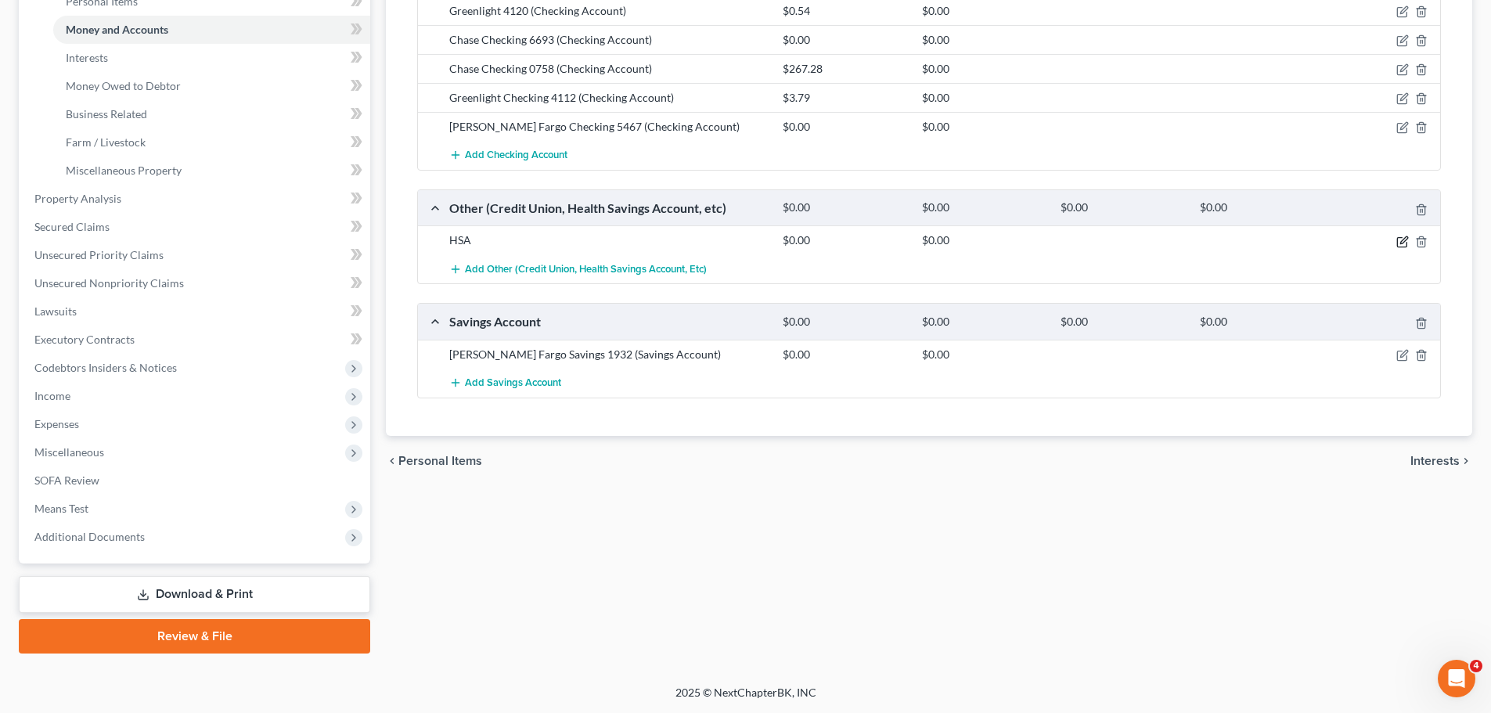
click at [1402, 236] on icon "button" at bounding box center [1402, 242] width 13 height 13
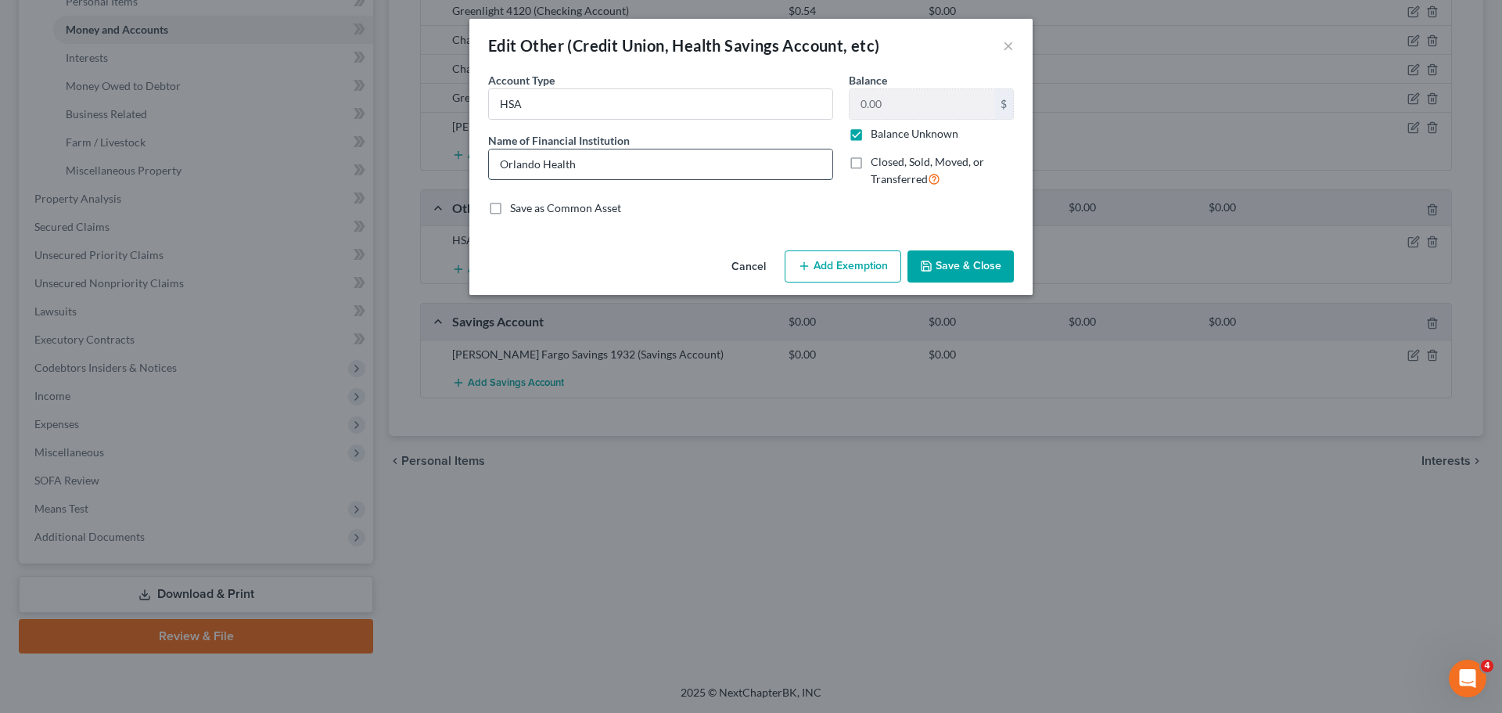
drag, startPoint x: 649, startPoint y: 169, endPoint x: 490, endPoint y: 166, distance: 158.9
click at [490, 166] on input "Orlando Health" at bounding box center [660, 164] width 343 height 30
type input "Fidelity Investments"
click at [1002, 254] on button "Save & Close" at bounding box center [961, 266] width 106 height 33
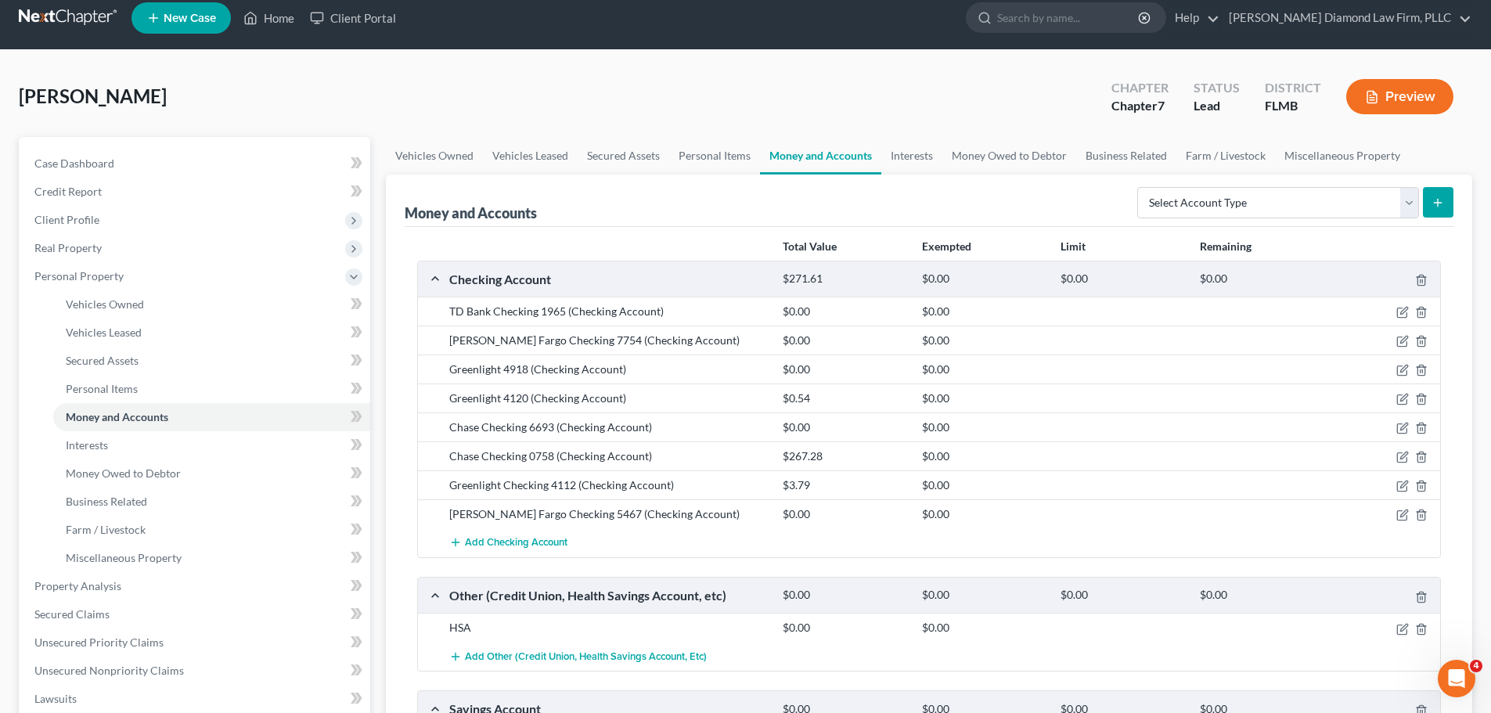
scroll to position [9, 0]
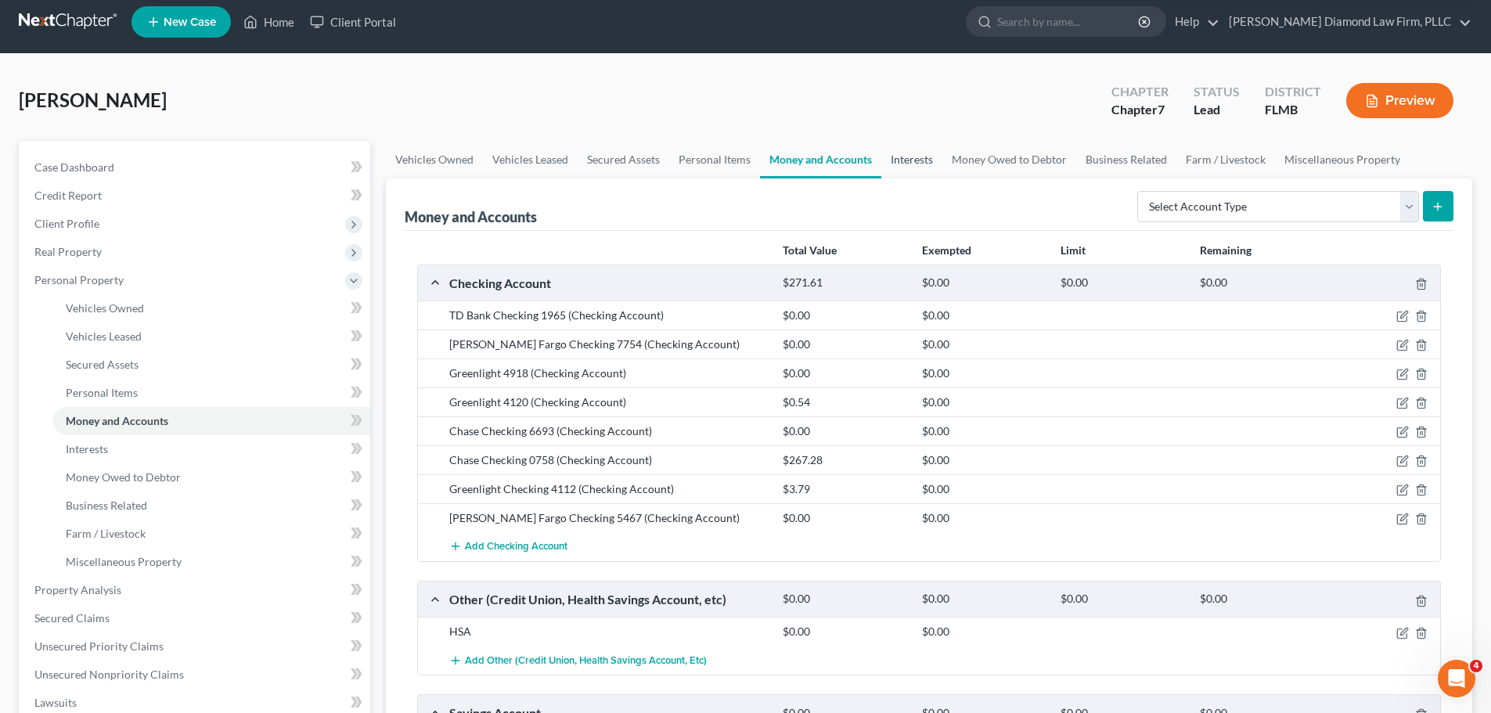
click at [889, 153] on link "Interests" at bounding box center [911, 160] width 61 height 38
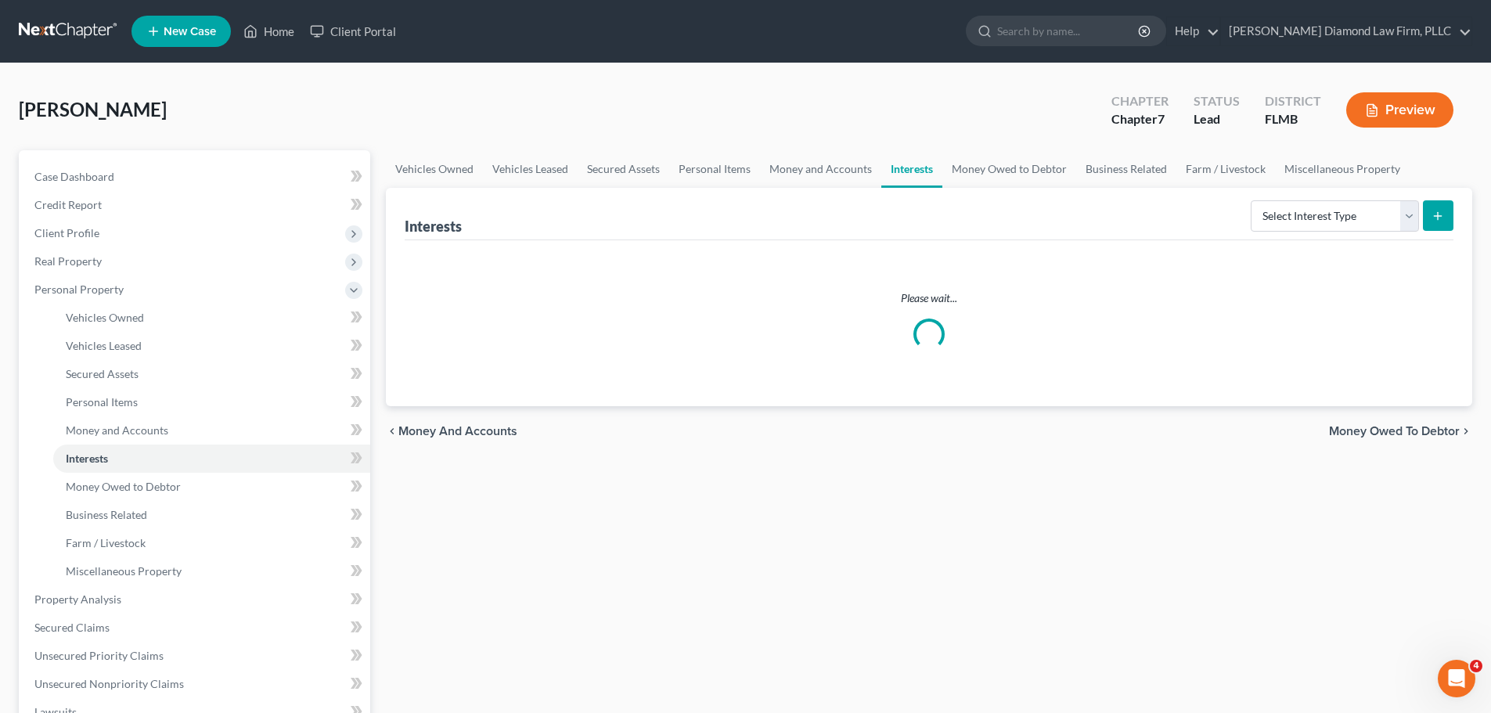
click at [1301, 199] on div "Select Interest Type 401K Annuity Bond Education IRA Government Bond Government…" at bounding box center [1348, 214] width 209 height 41
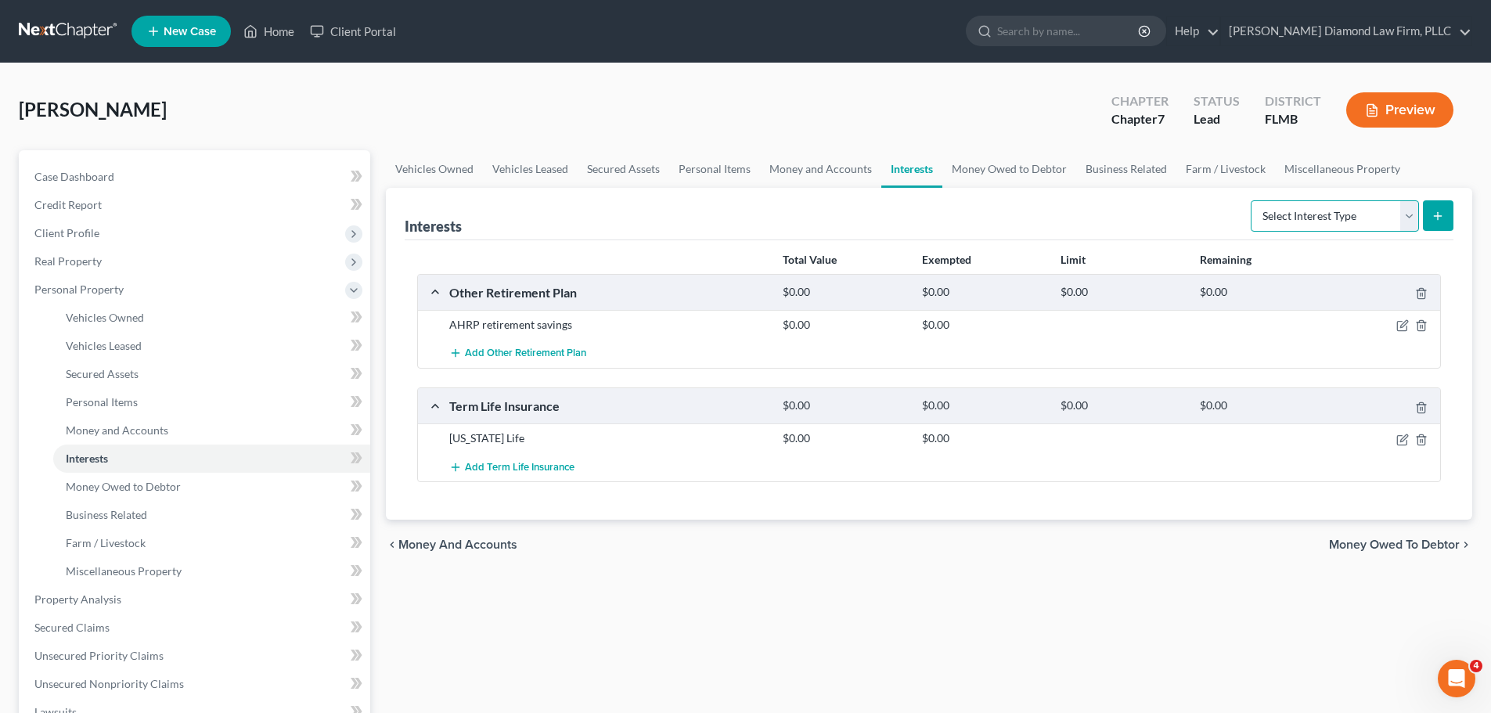
click at [1301, 206] on select "Select Interest Type 401K Annuity Bond Education IRA Government Bond Government…" at bounding box center [1334, 215] width 168 height 31
select select "401k"
click at [1252, 200] on select "Select Interest Type 401K Annuity Bond Education IRA Government Bond Government…" at bounding box center [1334, 215] width 168 height 31
click at [1433, 214] on icon "submit" at bounding box center [1437, 216] width 13 height 13
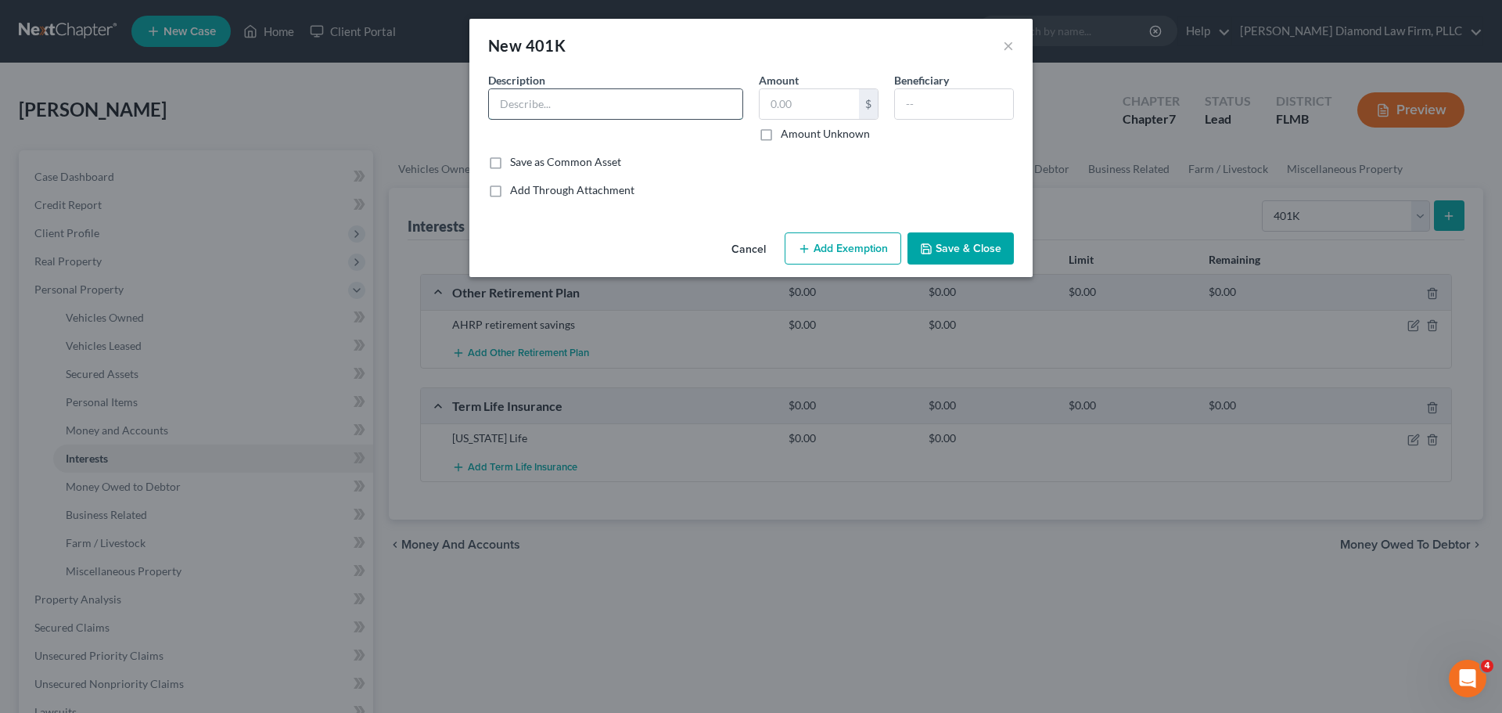
click at [663, 100] on input "text" at bounding box center [616, 104] width 254 height 30
type input "Vanguard 401(K)"
click at [775, 113] on input "text" at bounding box center [809, 104] width 99 height 30
click at [781, 128] on label "Amount Unknown" at bounding box center [825, 134] width 89 height 16
click at [787, 128] on input "Amount Unknown" at bounding box center [792, 131] width 10 height 10
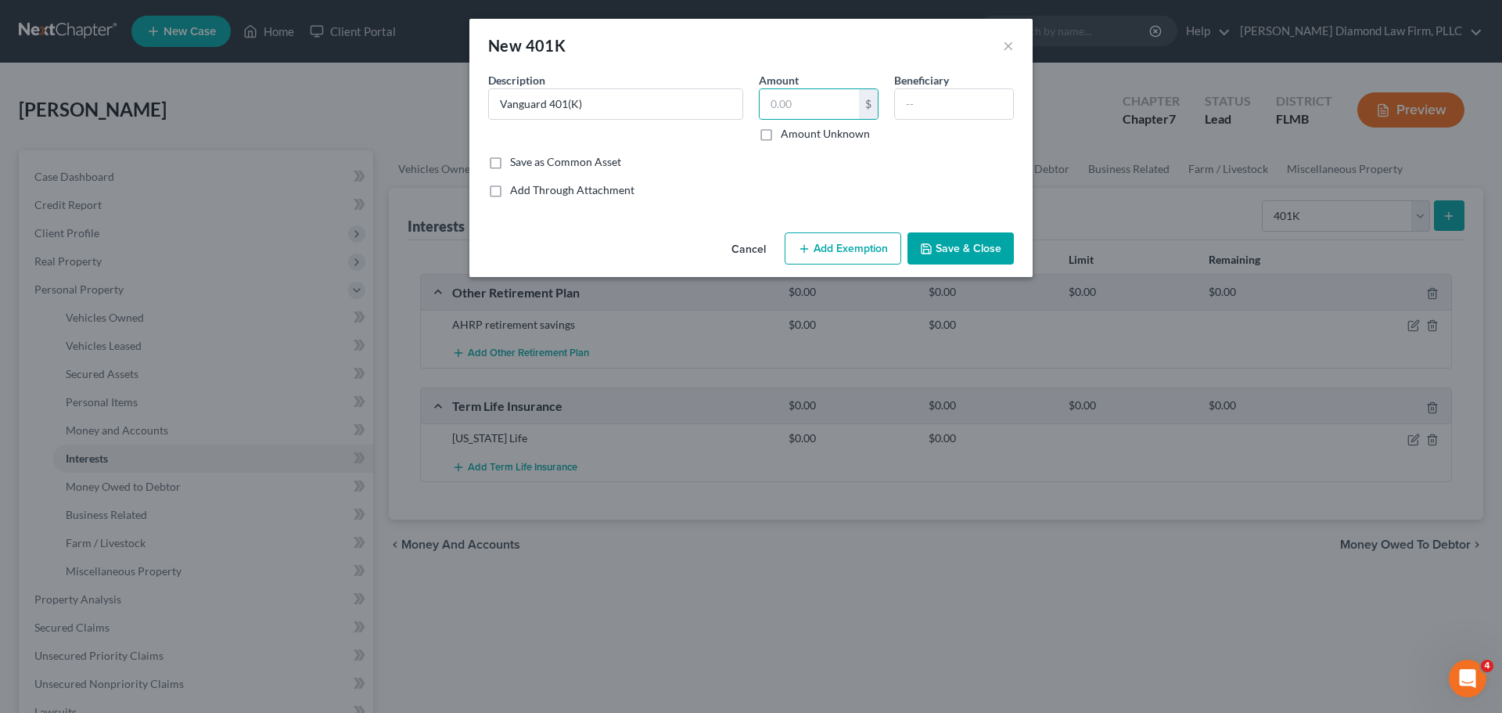
checkbox input "true"
click at [944, 232] on button "Save & Close" at bounding box center [961, 248] width 106 height 33
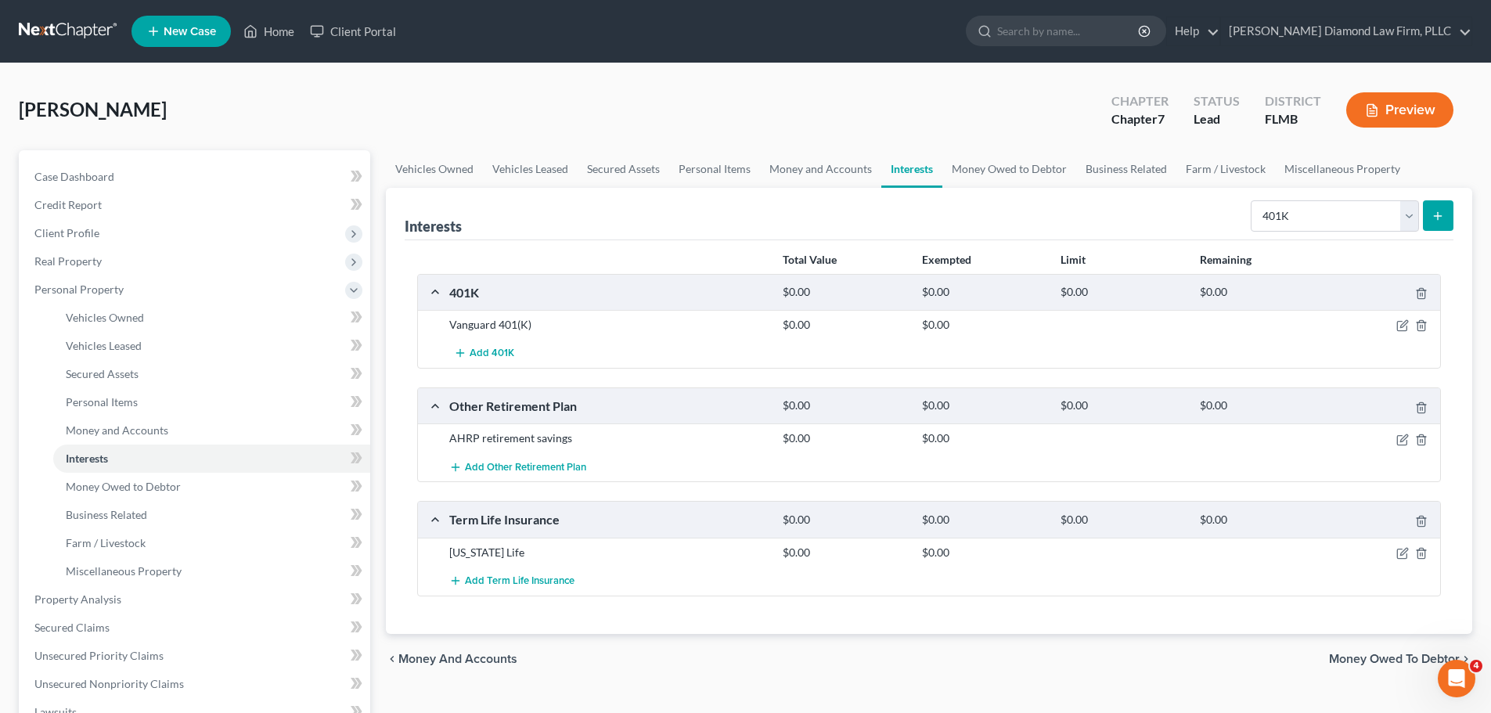
click at [65, 33] on link at bounding box center [69, 31] width 100 height 28
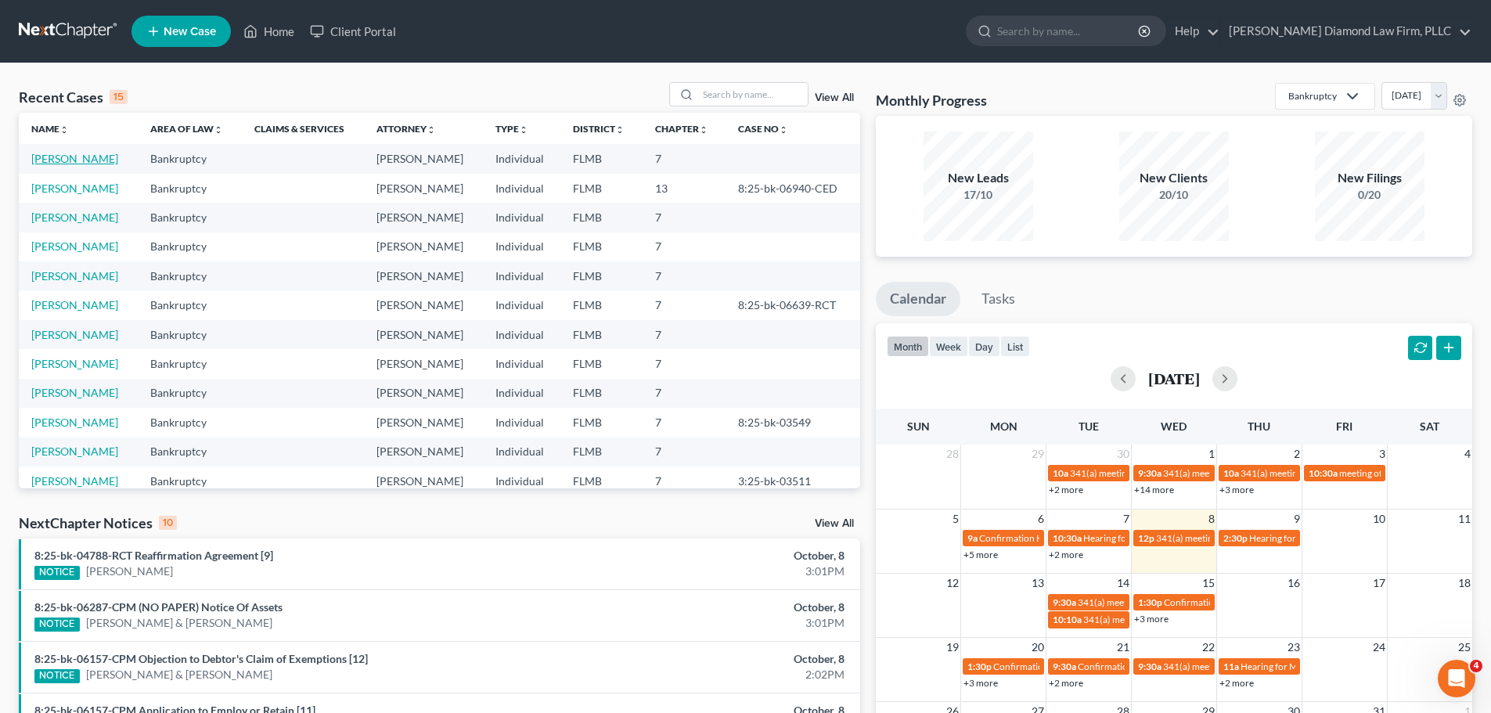
click at [76, 152] on link "[PERSON_NAME]" at bounding box center [74, 158] width 87 height 13
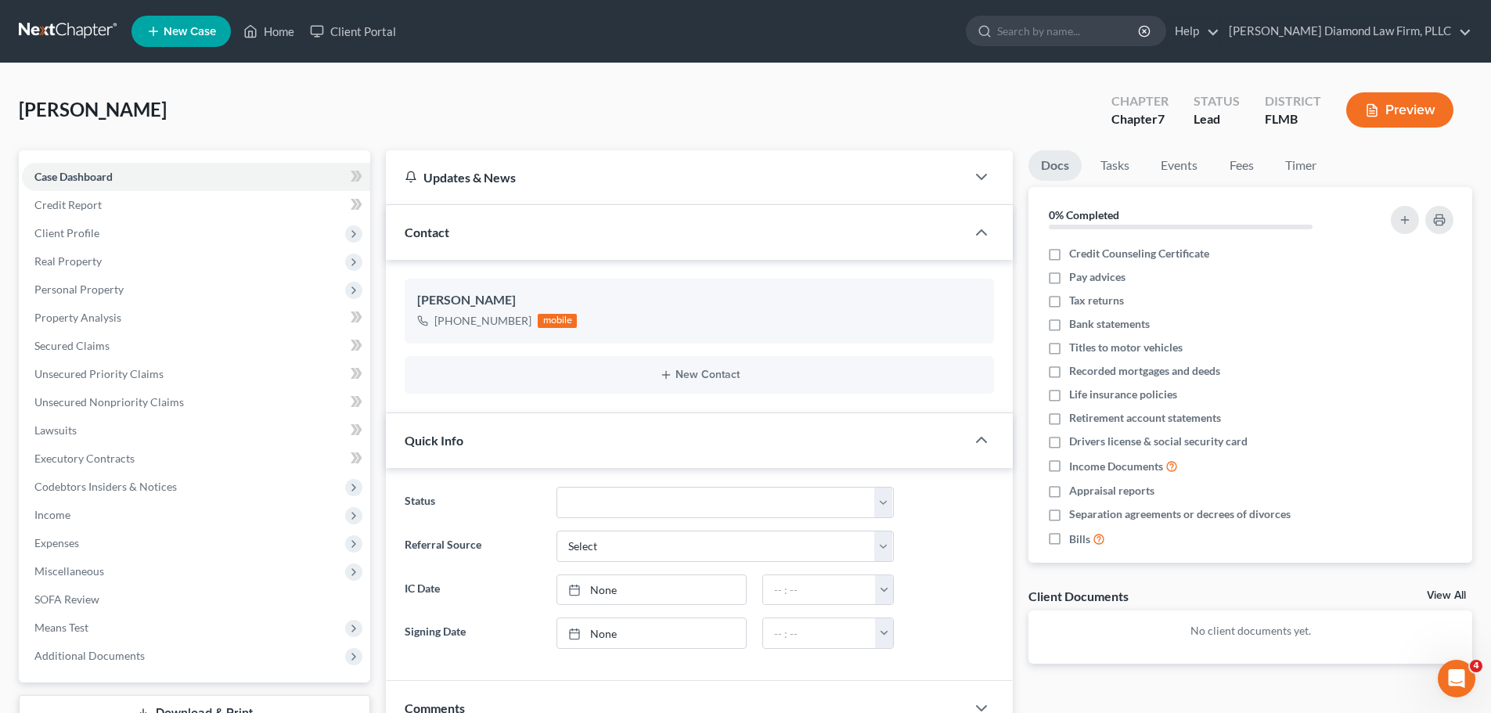
click at [26, 39] on link at bounding box center [69, 31] width 100 height 28
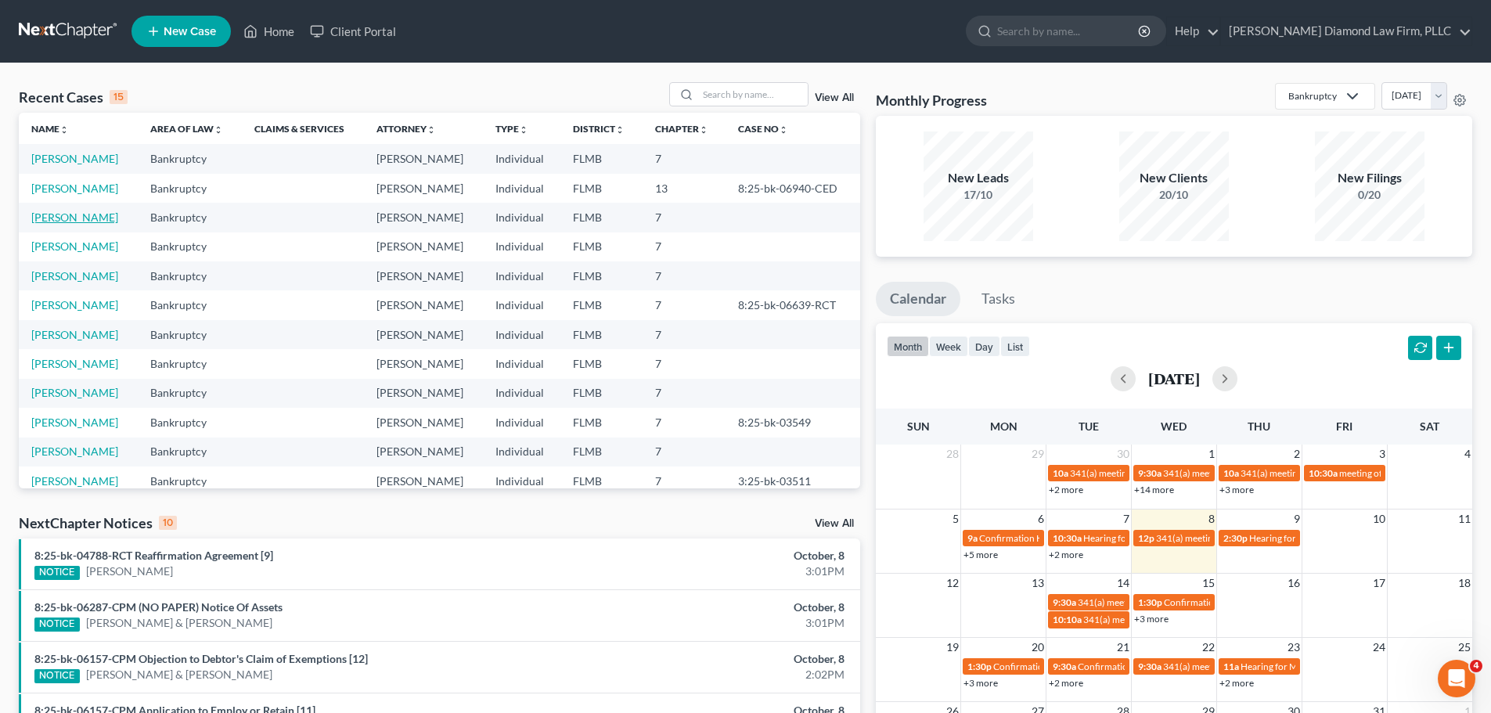
click at [70, 215] on link "[PERSON_NAME]" at bounding box center [74, 216] width 87 height 13
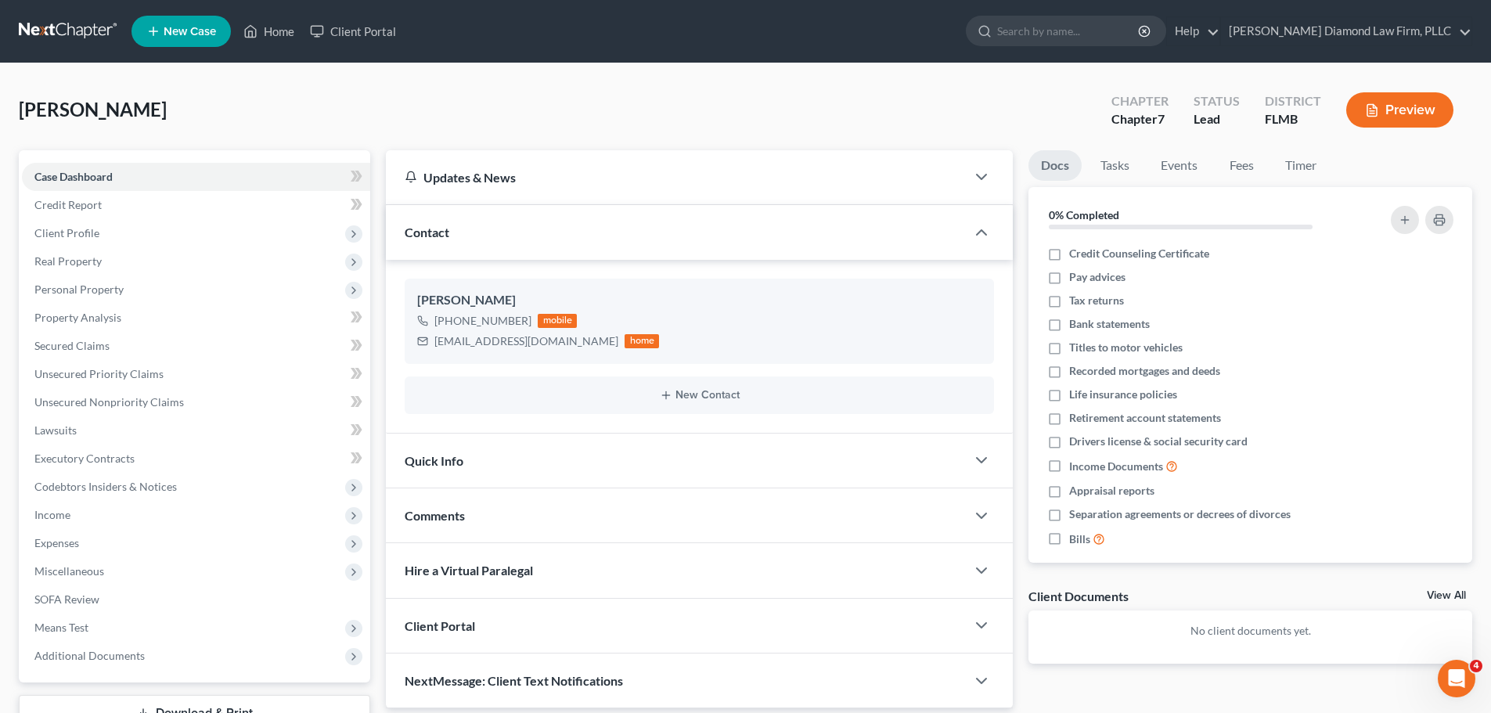
click at [31, 38] on link at bounding box center [69, 31] width 100 height 28
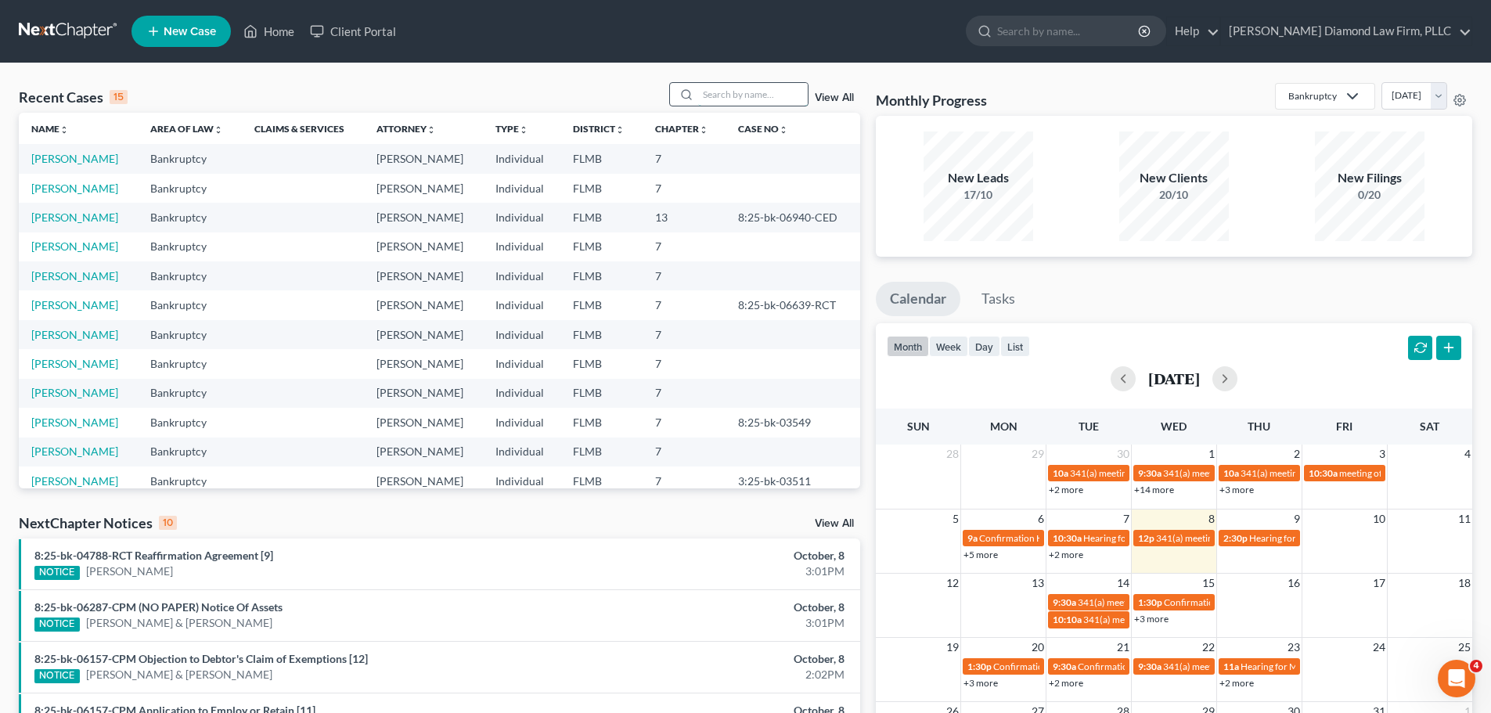
click at [734, 94] on input "search" at bounding box center [753, 94] width 110 height 23
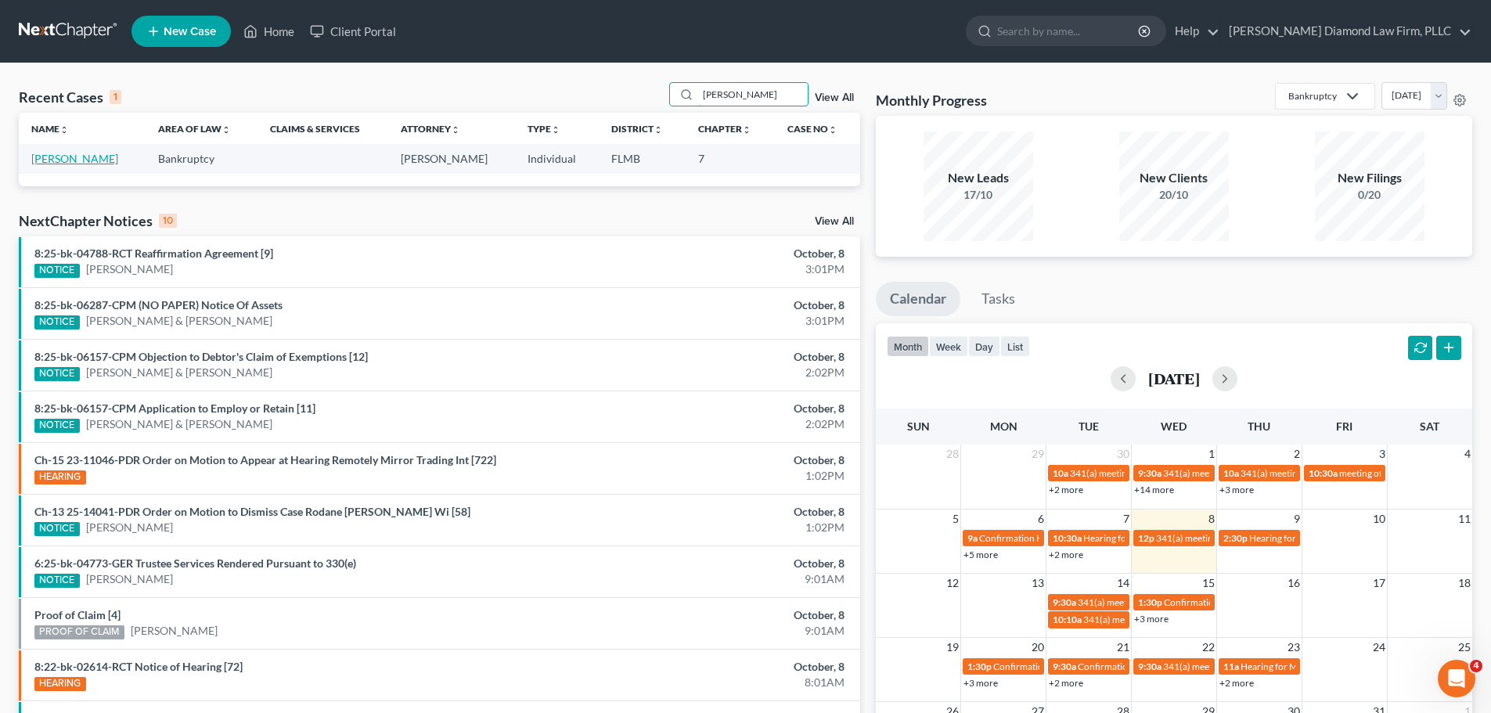
type input "dejaynes"
click at [63, 160] on link "[PERSON_NAME]" at bounding box center [74, 158] width 87 height 13
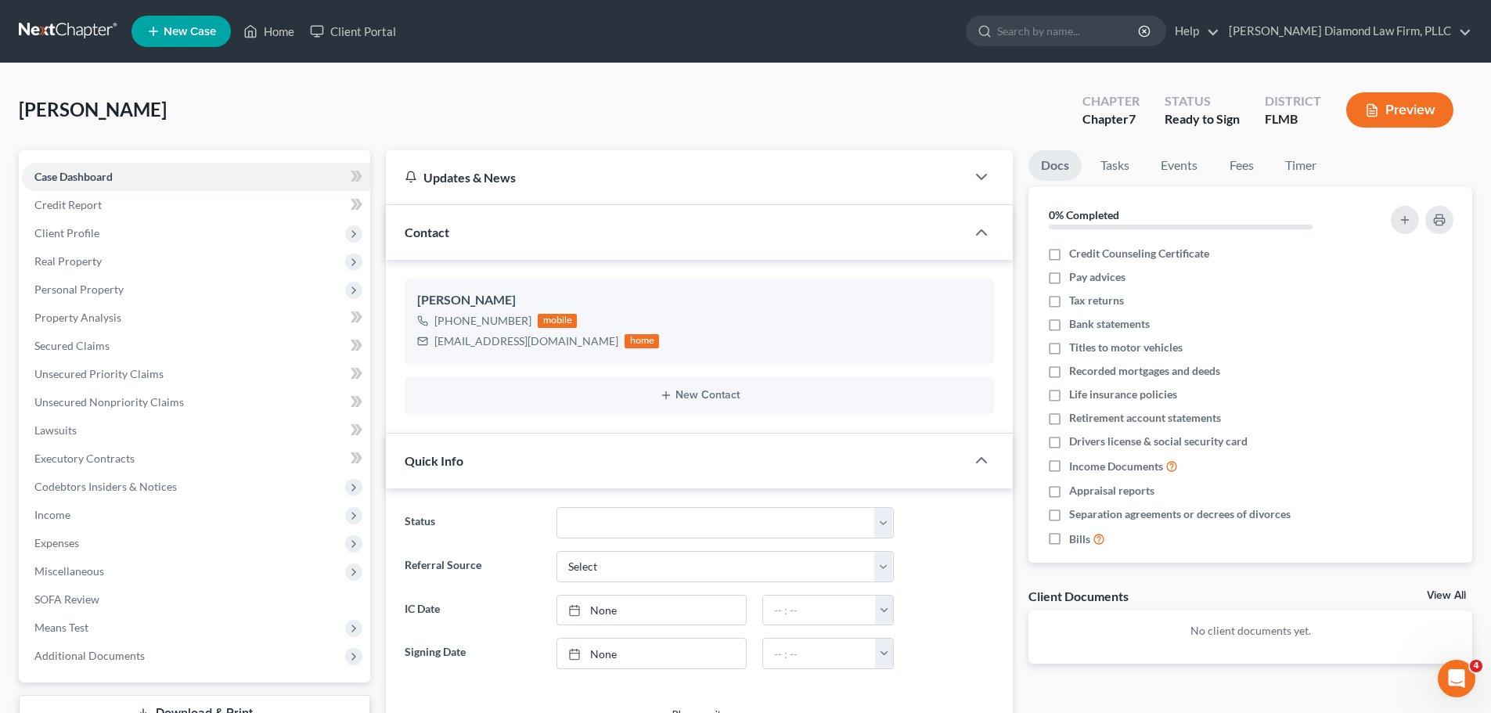
scroll to position [268, 0]
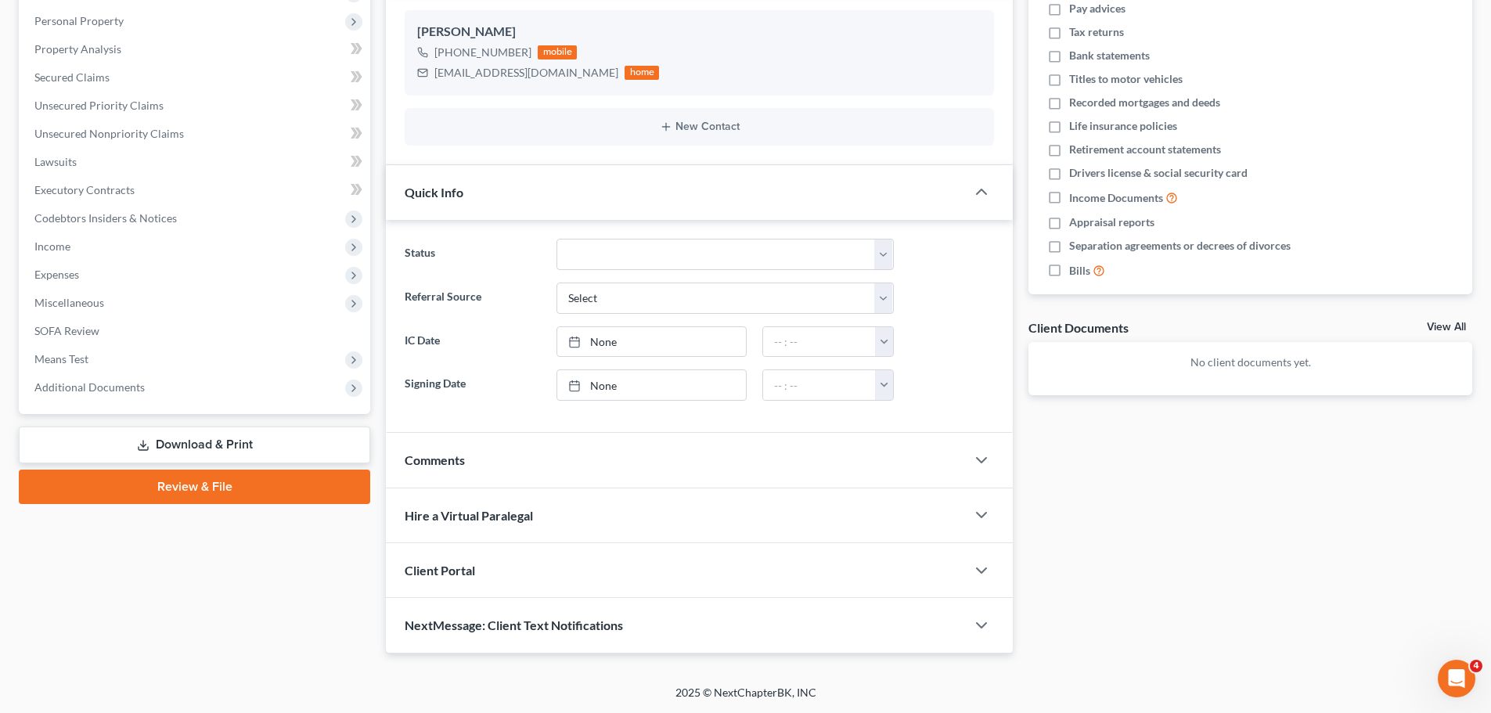
click at [495, 617] on span "NextMessage: Client Text Notifications" at bounding box center [514, 624] width 218 height 15
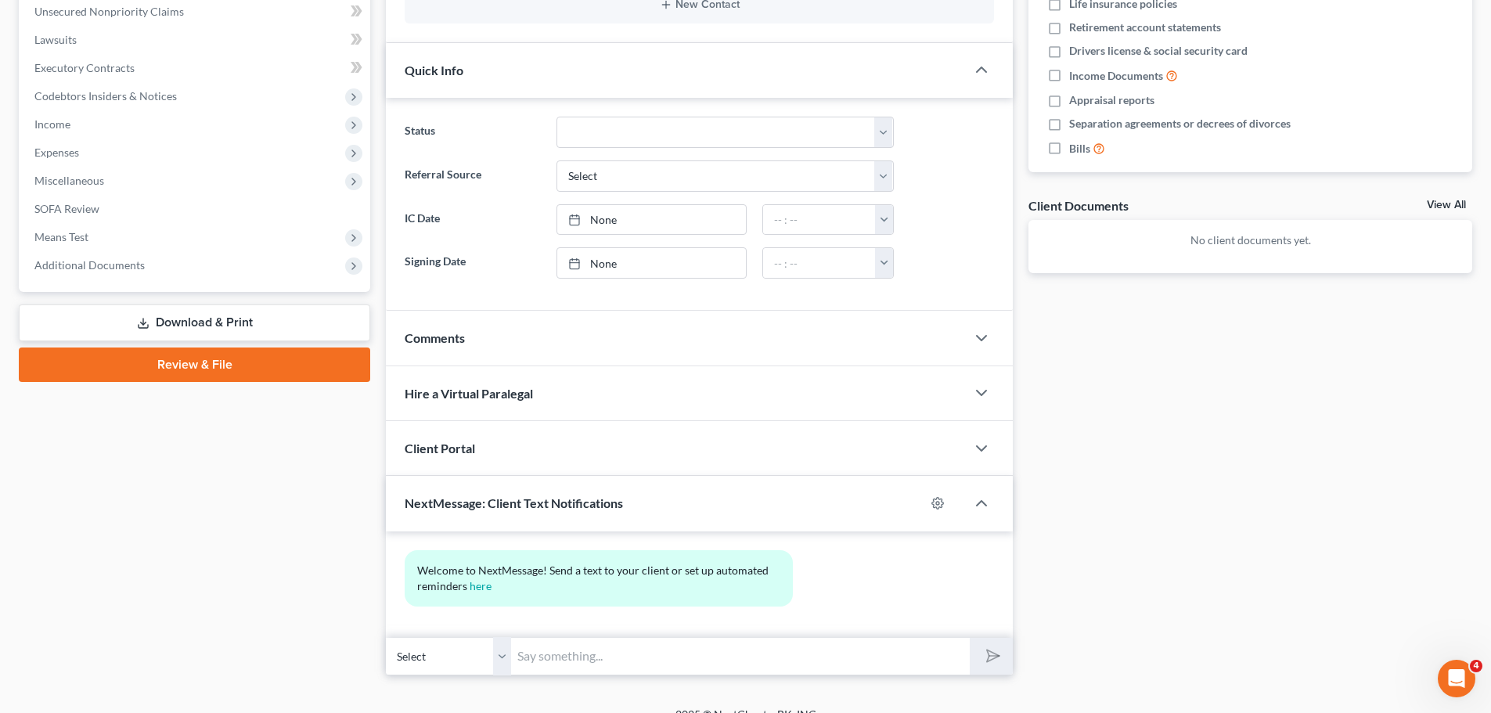
scroll to position [412, 0]
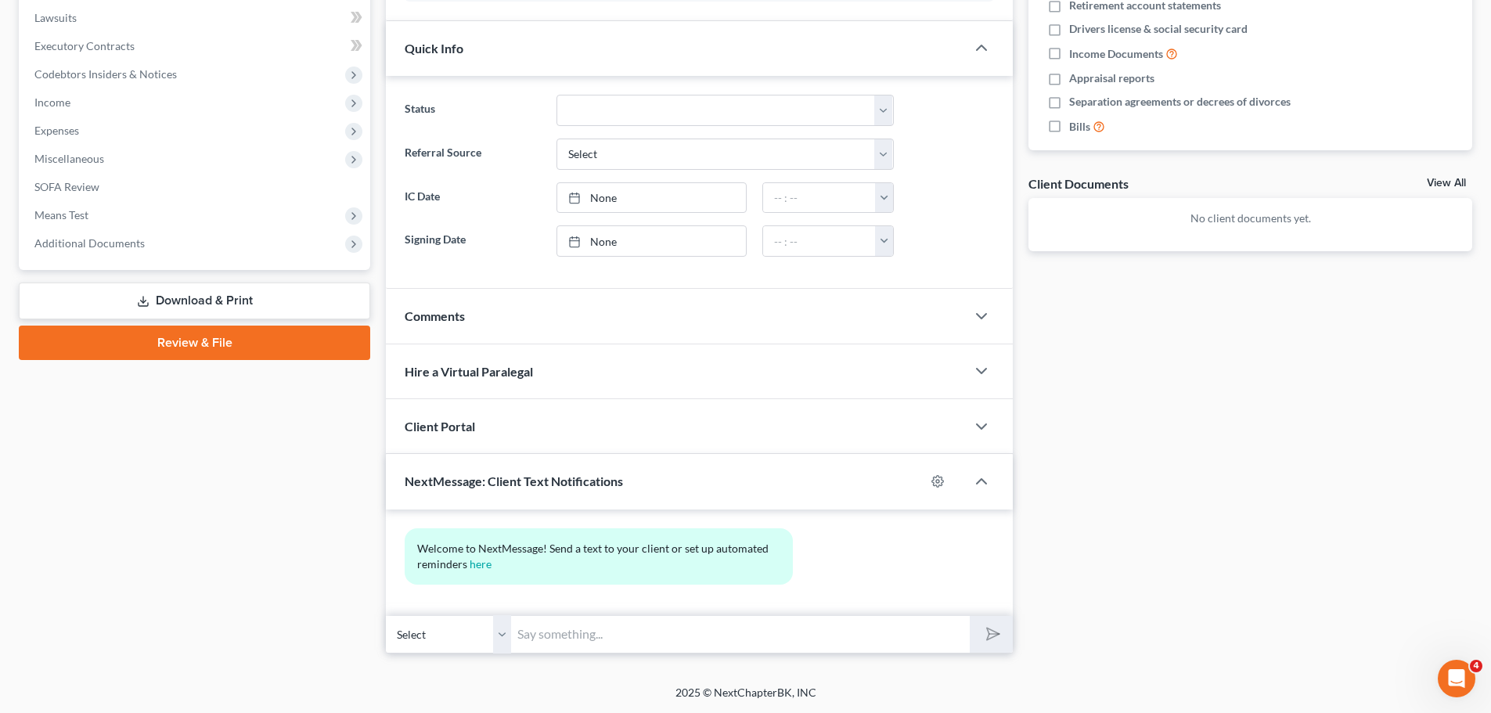
click at [581, 643] on input "text" at bounding box center [740, 634] width 458 height 38
click at [588, 641] on input "ZD Law: Good afternoon. Please check your email for your petition and to schedu…" at bounding box center [740, 634] width 458 height 38
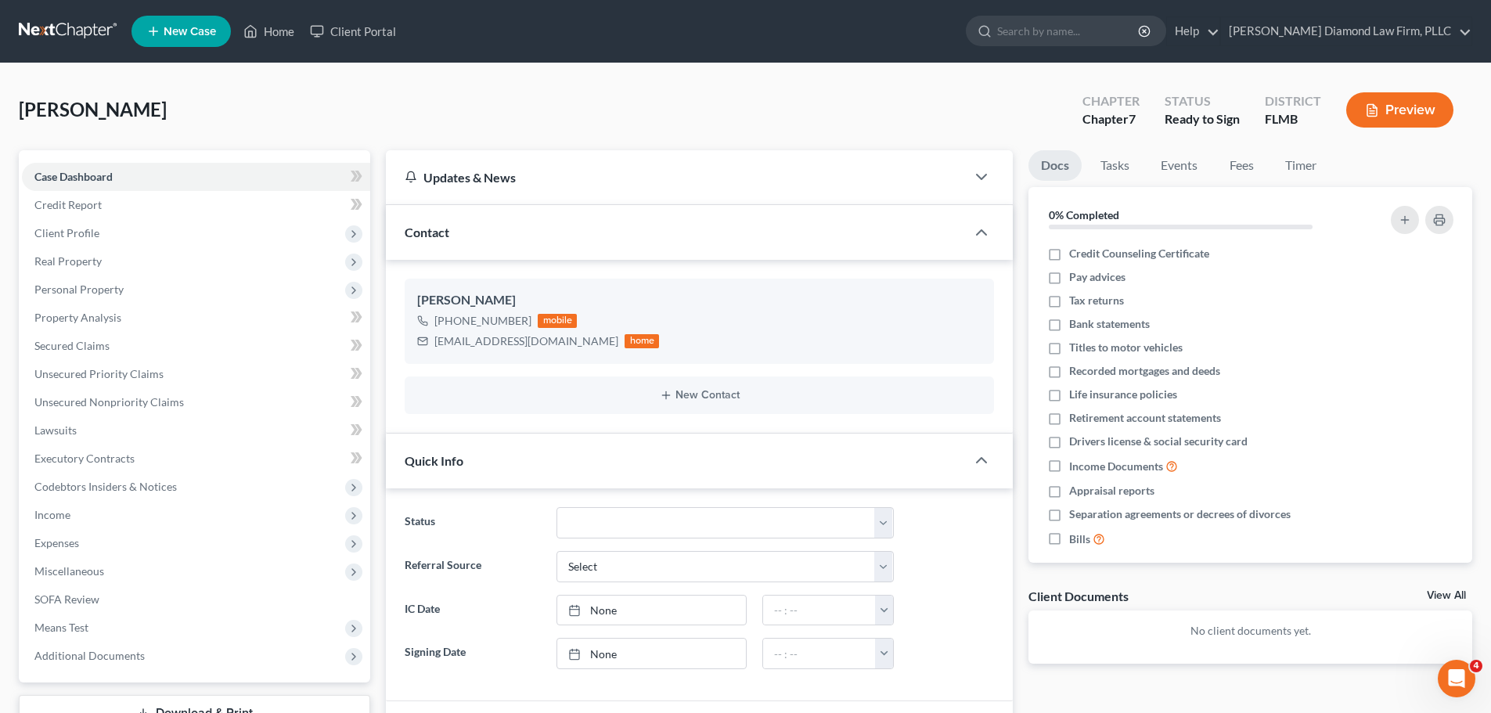
scroll to position [412, 0]
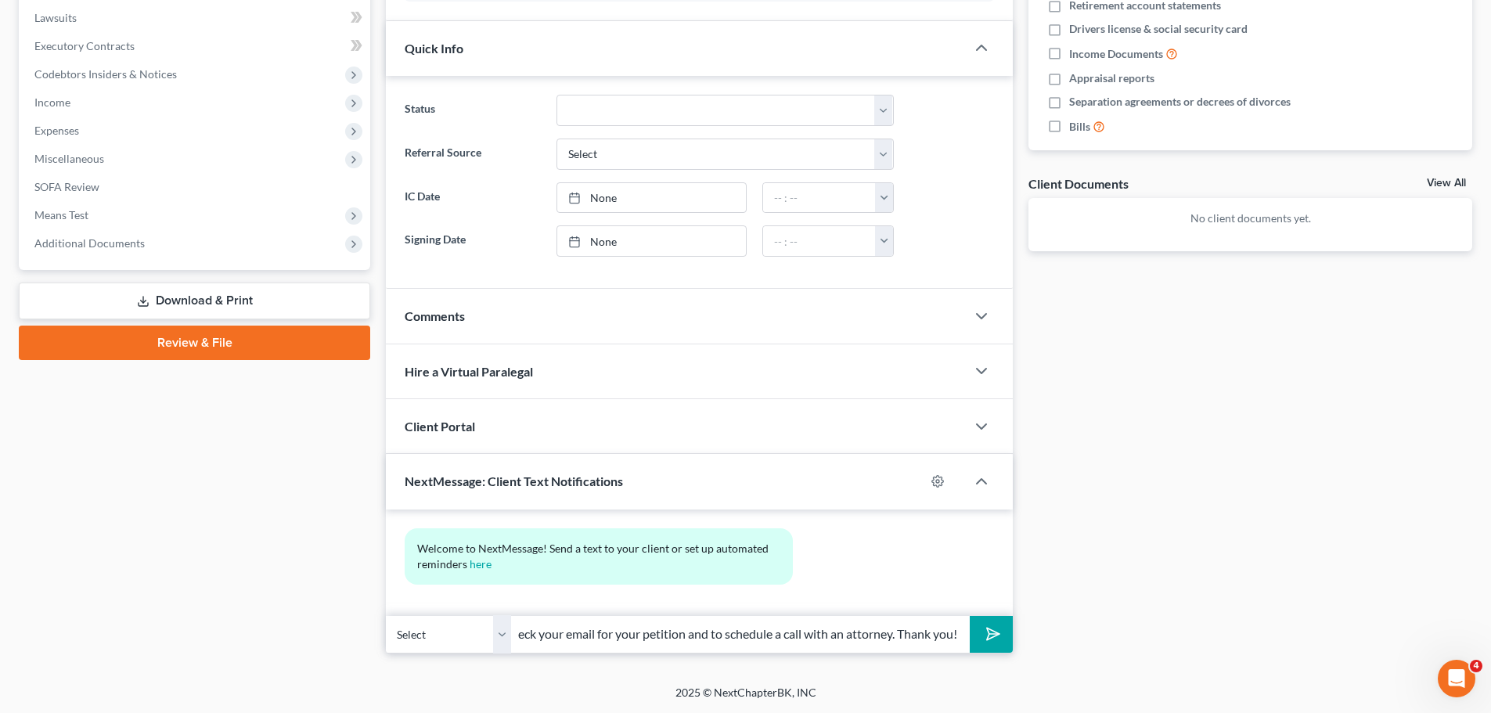
type input "ZD Law: Good afternoon. Please check your email for your petition and to schedu…"
click at [998, 645] on button "submit" at bounding box center [990, 634] width 43 height 37
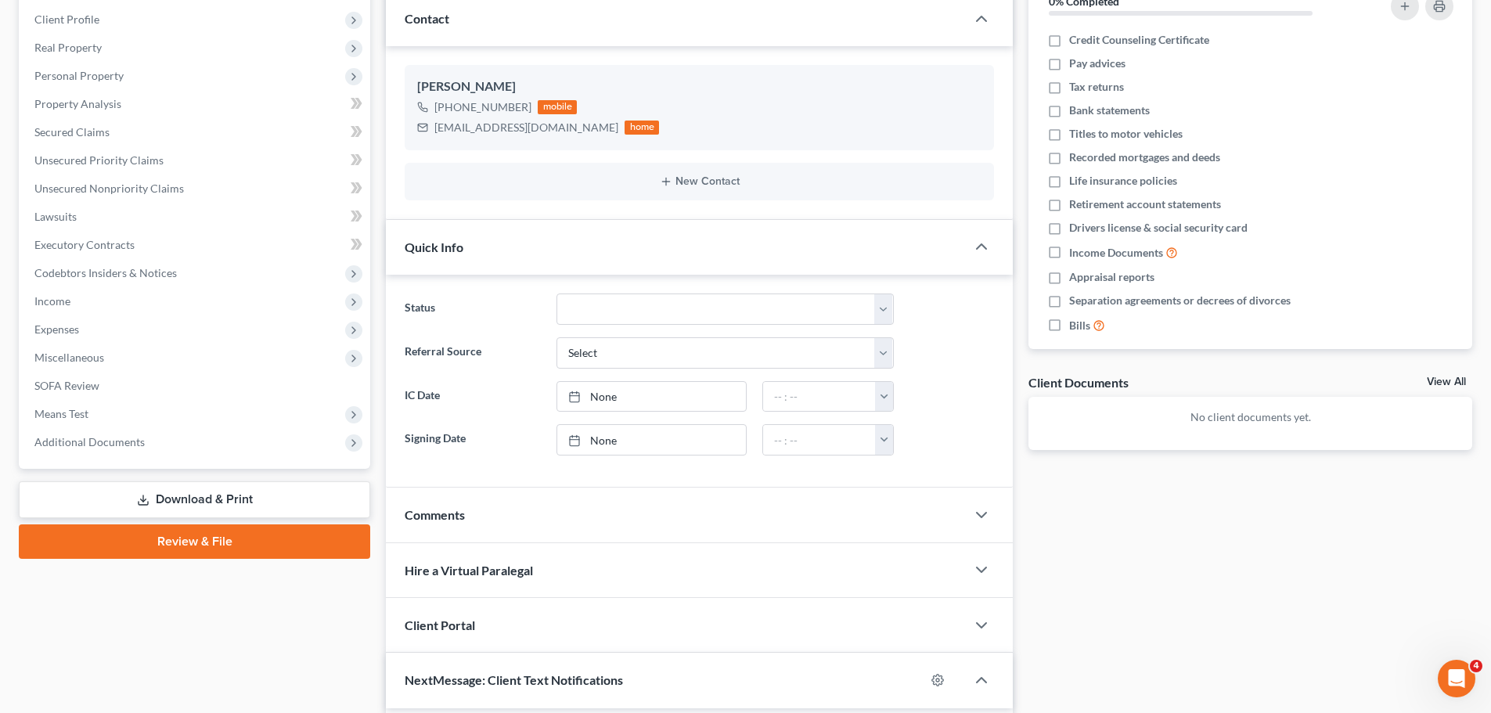
scroll to position [21, 0]
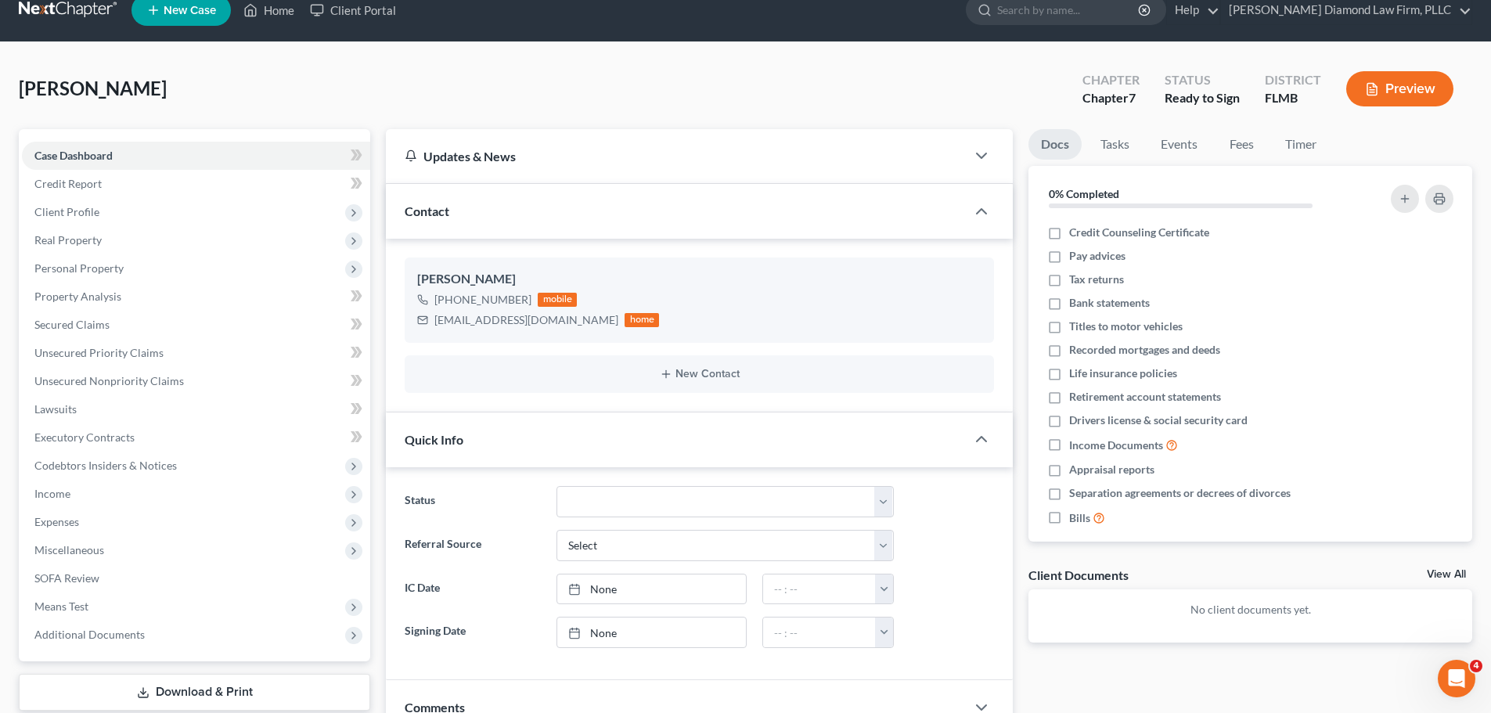
click at [77, 13] on link at bounding box center [69, 10] width 100 height 28
